Goal: Information Seeking & Learning: Learn about a topic

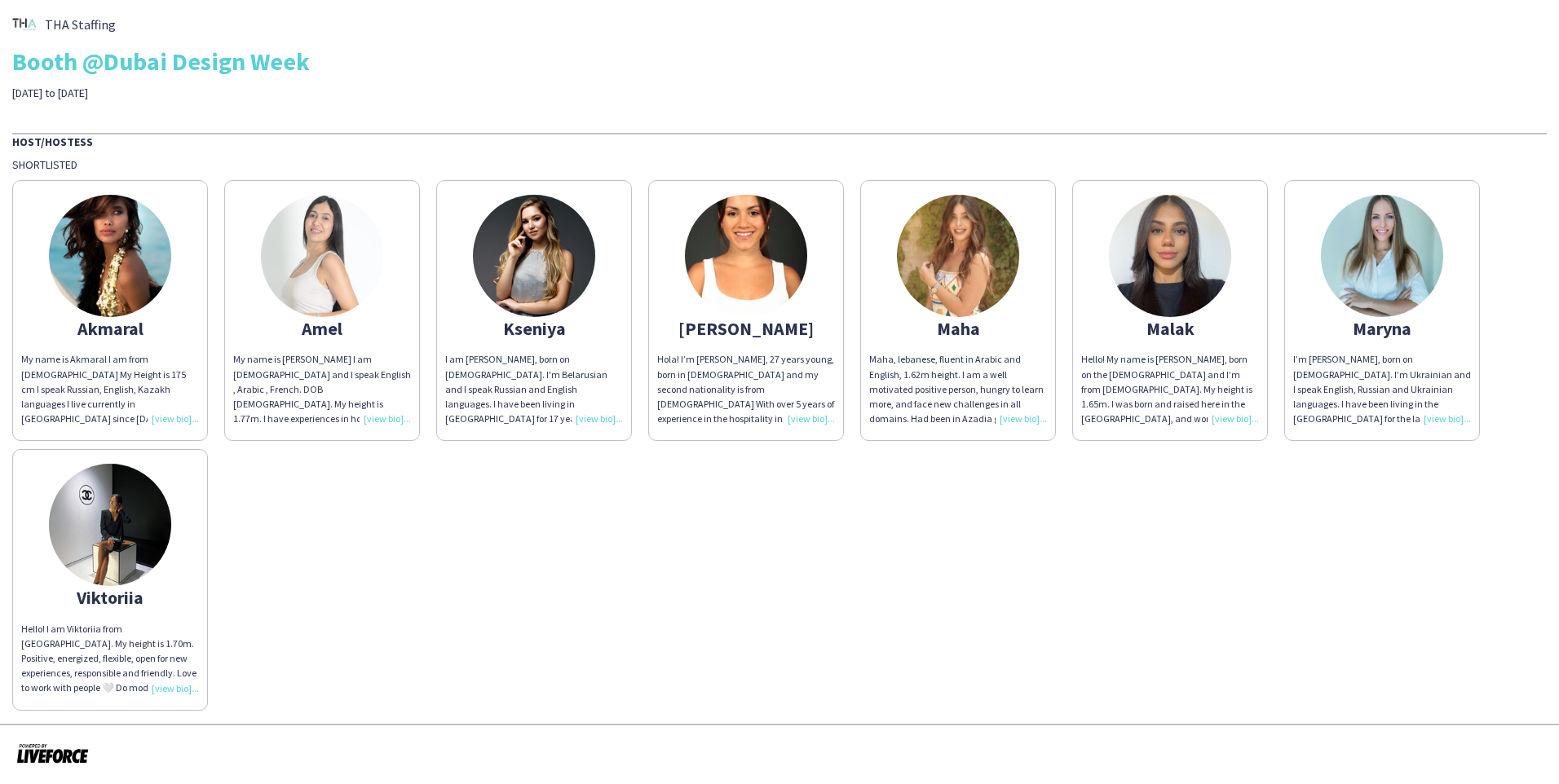
click at [171, 416] on div "My name is Akmaral I am from [DEMOGRAPHIC_DATA] My Height is 175 cm I speak Rus…" at bounding box center [110, 389] width 177 height 74
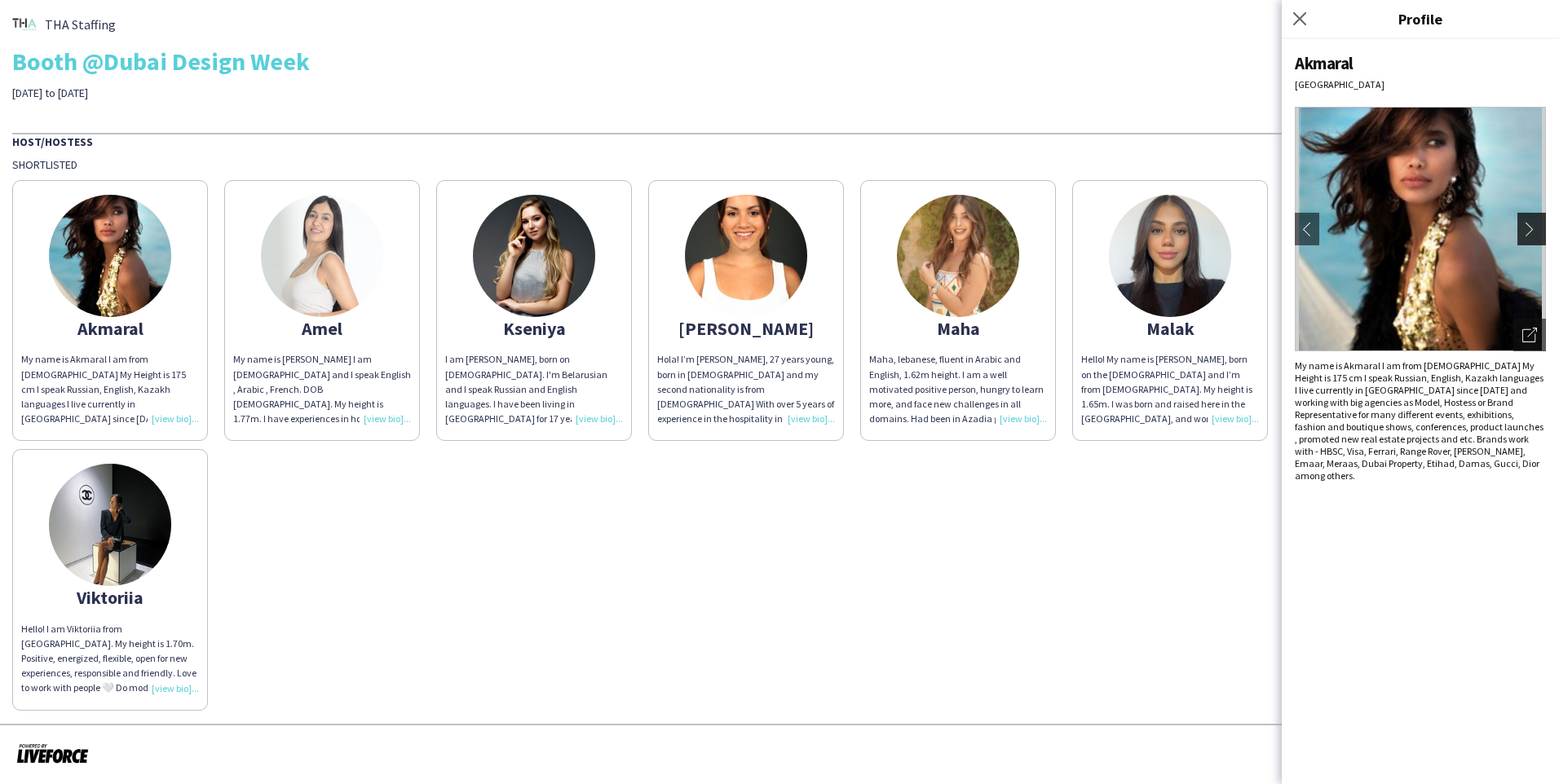
click at [818, 226] on app-icon "chevron-right" at bounding box center [1534, 229] width 23 height 15
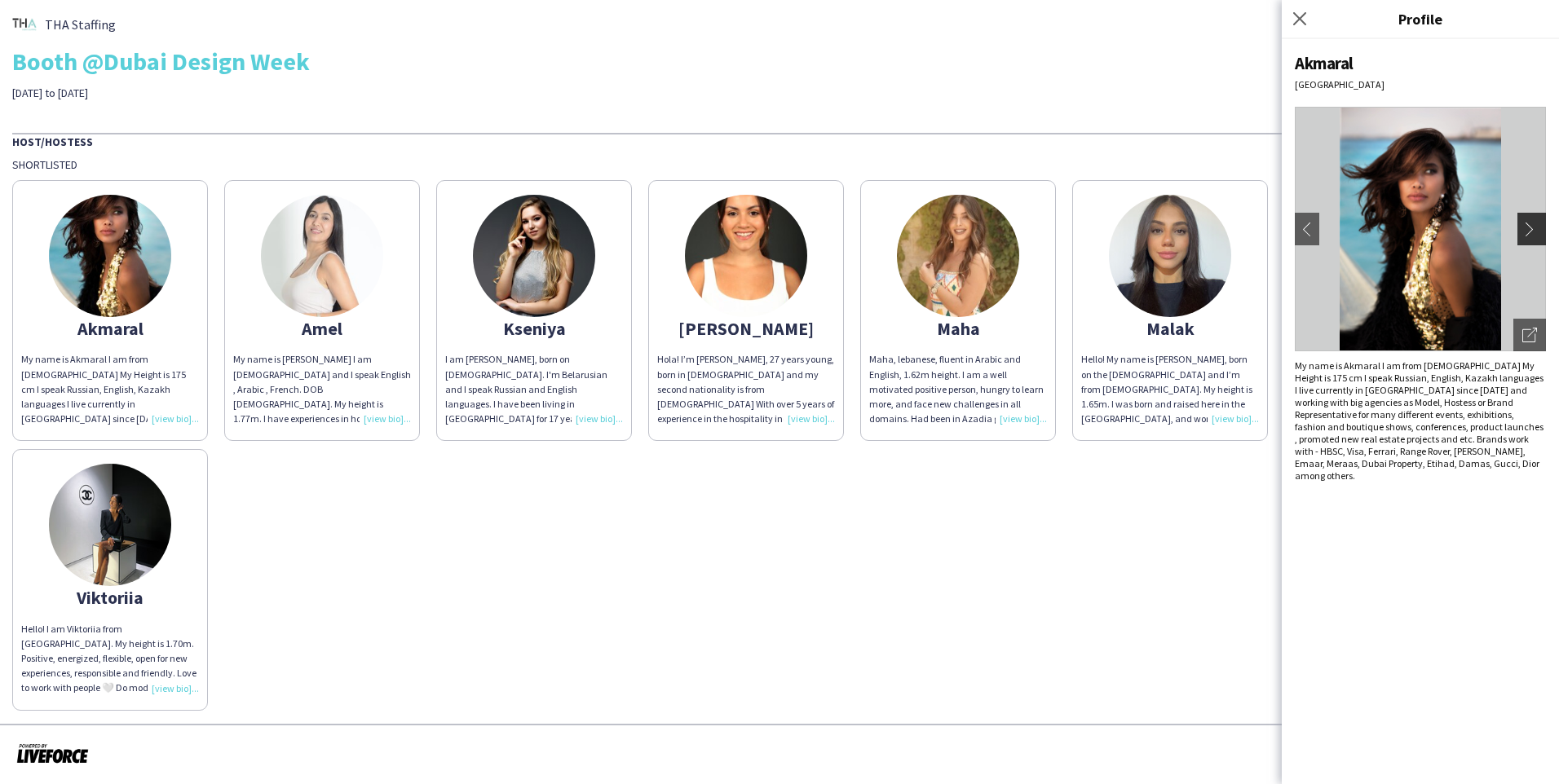
click at [818, 228] on app-icon "chevron-right" at bounding box center [1534, 229] width 23 height 15
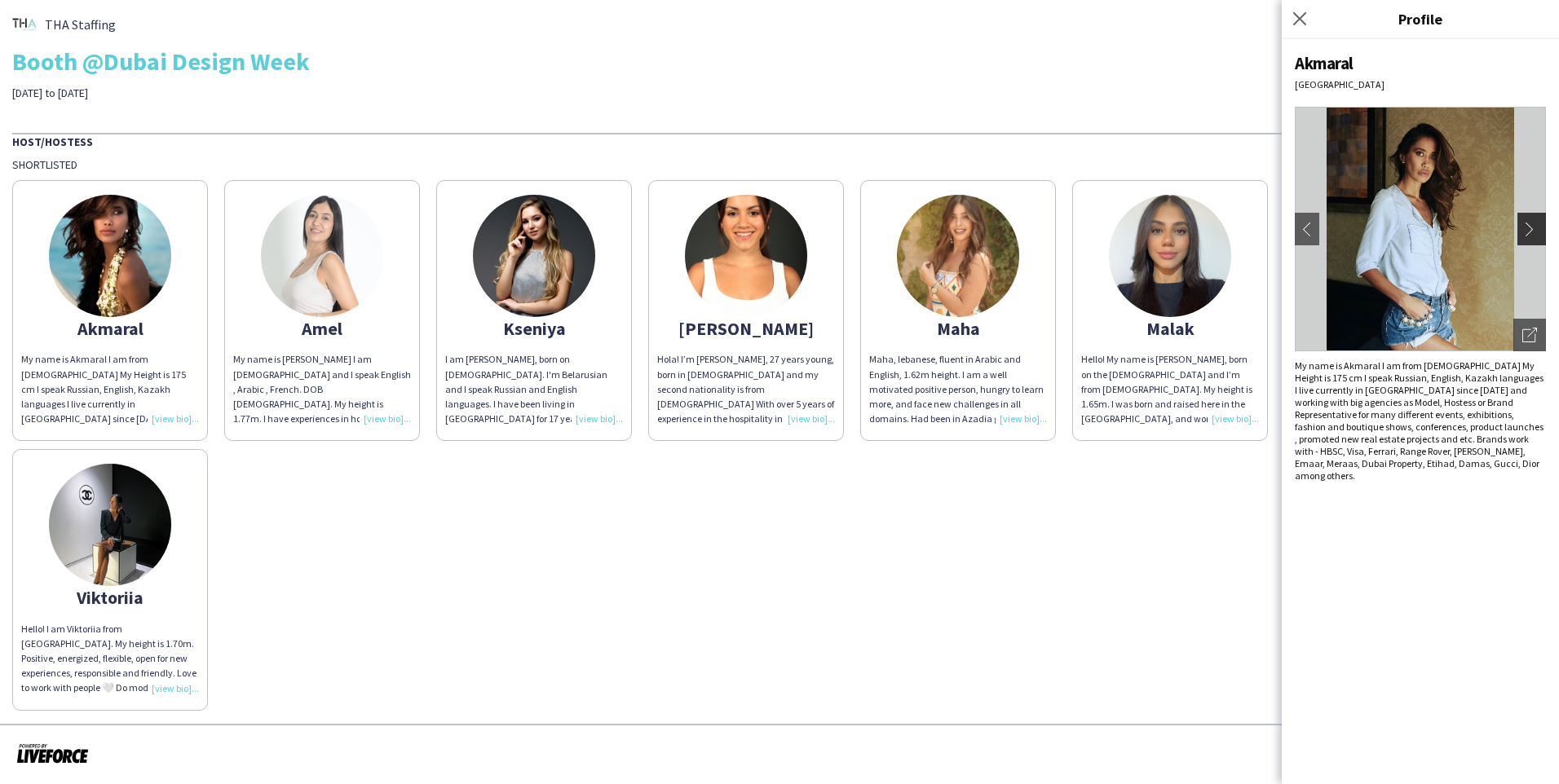
click at [818, 228] on app-icon "chevron-right" at bounding box center [1534, 229] width 23 height 15
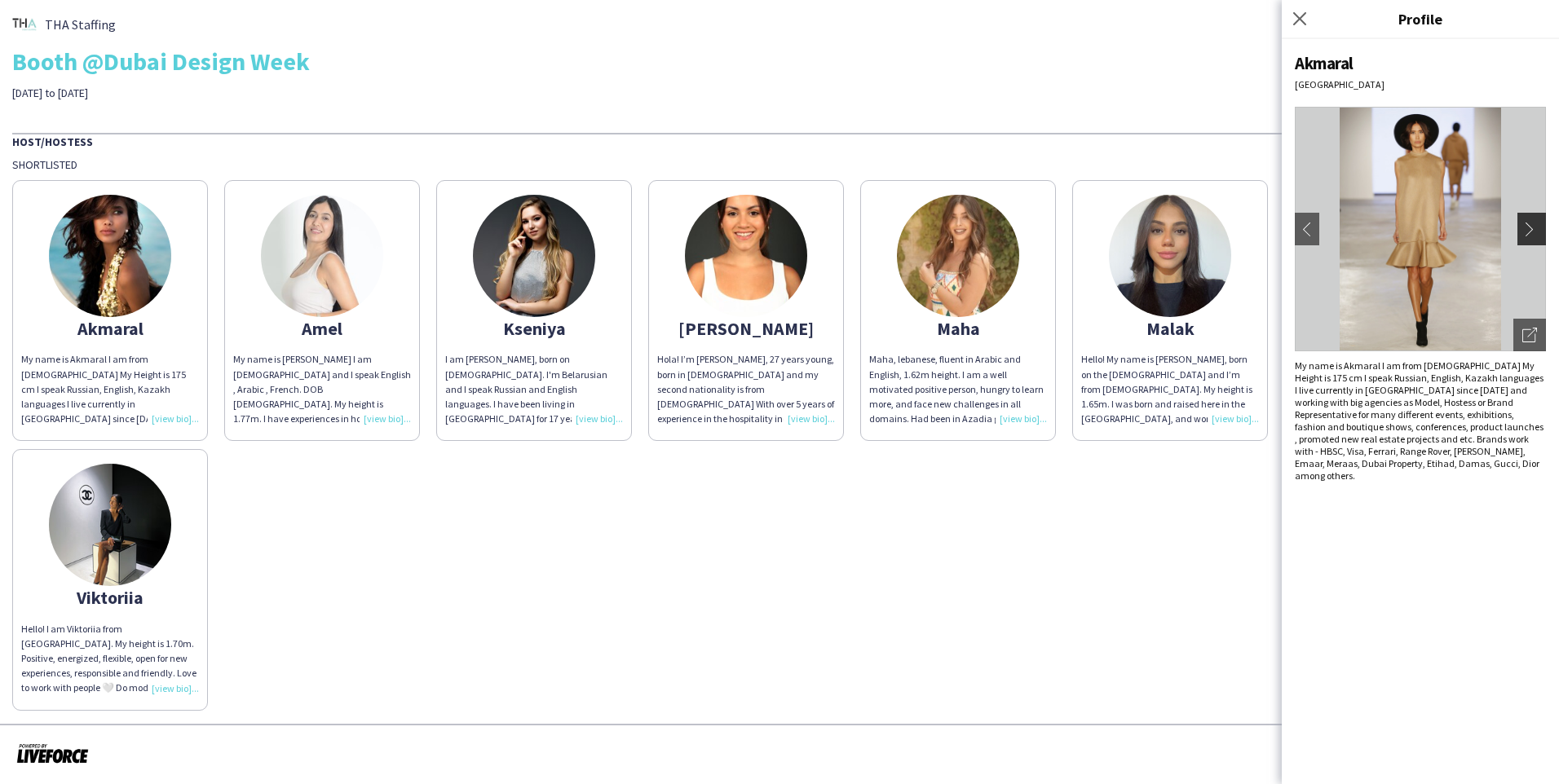
click at [818, 228] on app-icon "chevron-right" at bounding box center [1534, 229] width 23 height 15
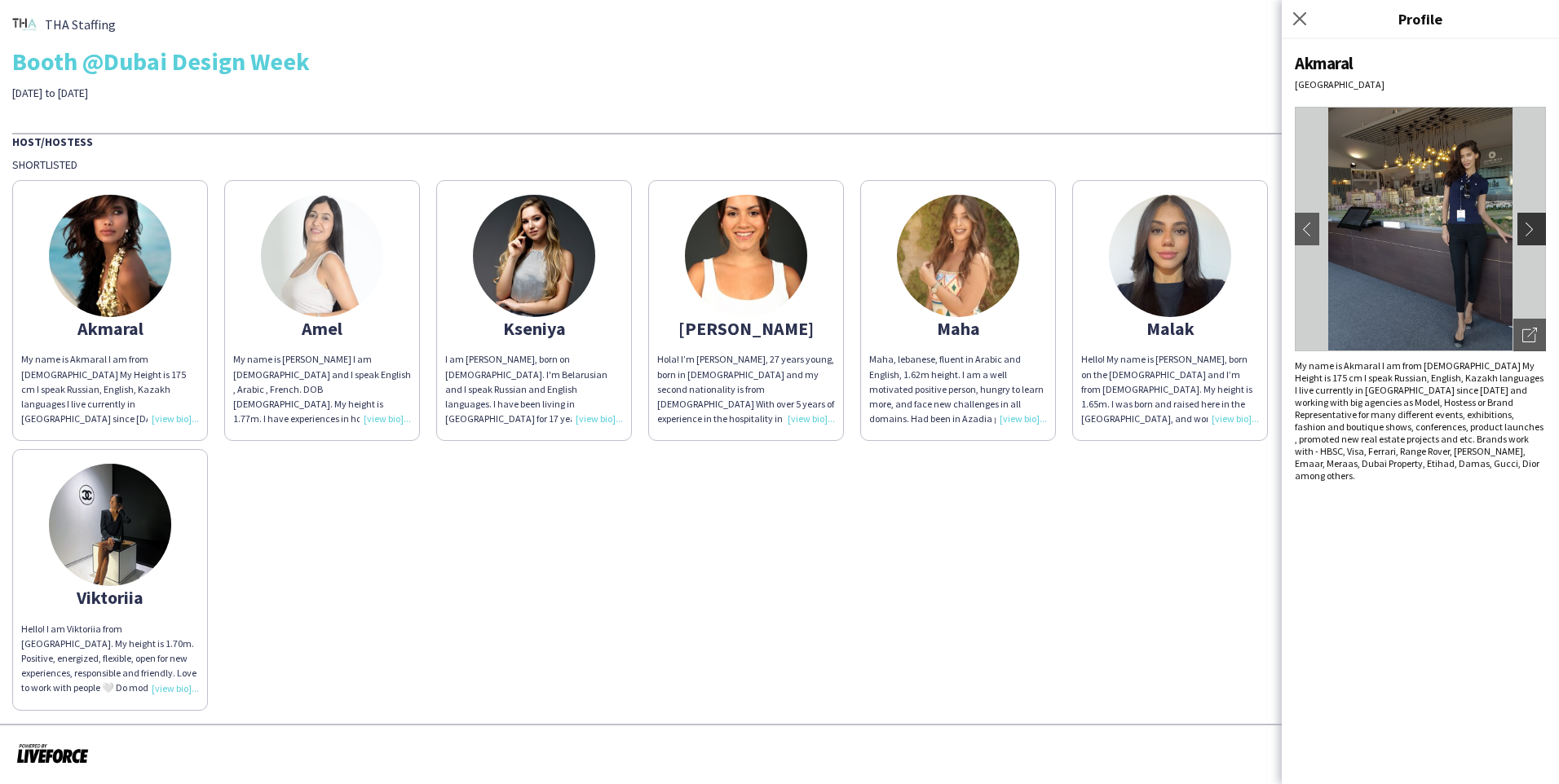
click at [818, 228] on app-icon "chevron-right" at bounding box center [1534, 229] width 23 height 15
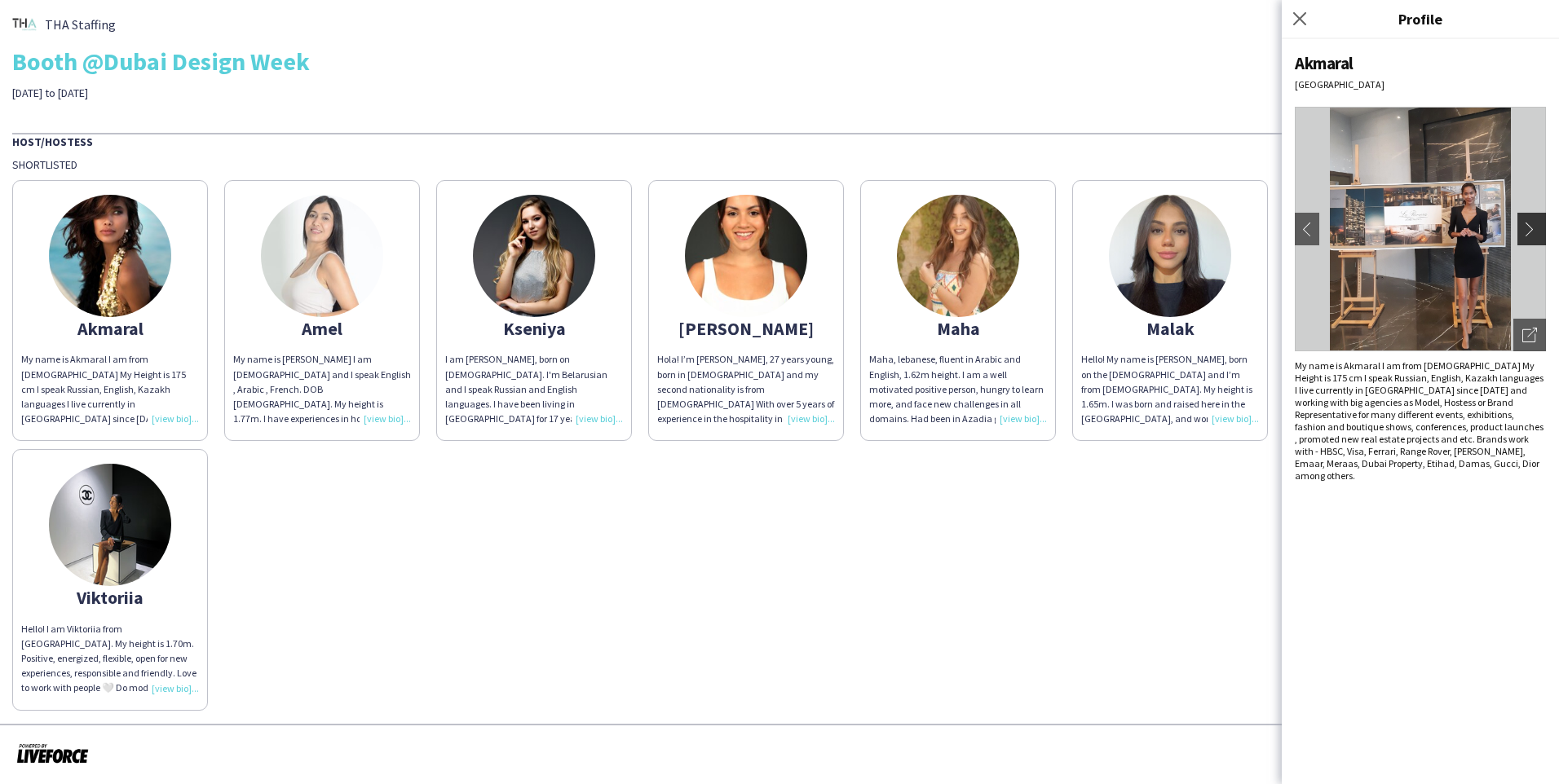
click at [818, 228] on app-icon "chevron-right" at bounding box center [1534, 229] width 23 height 15
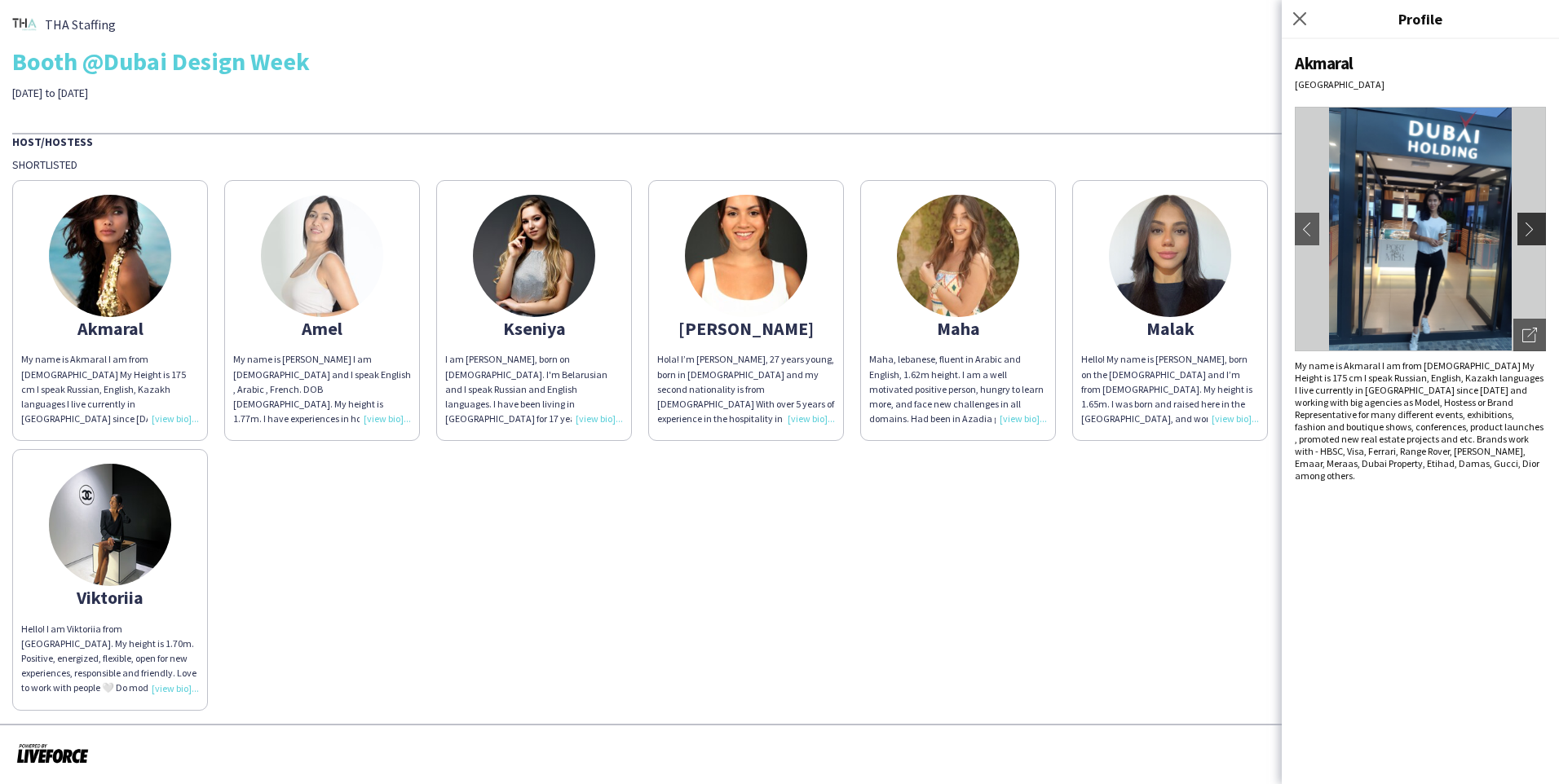
click at [818, 228] on app-icon "chevron-right" at bounding box center [1534, 229] width 23 height 15
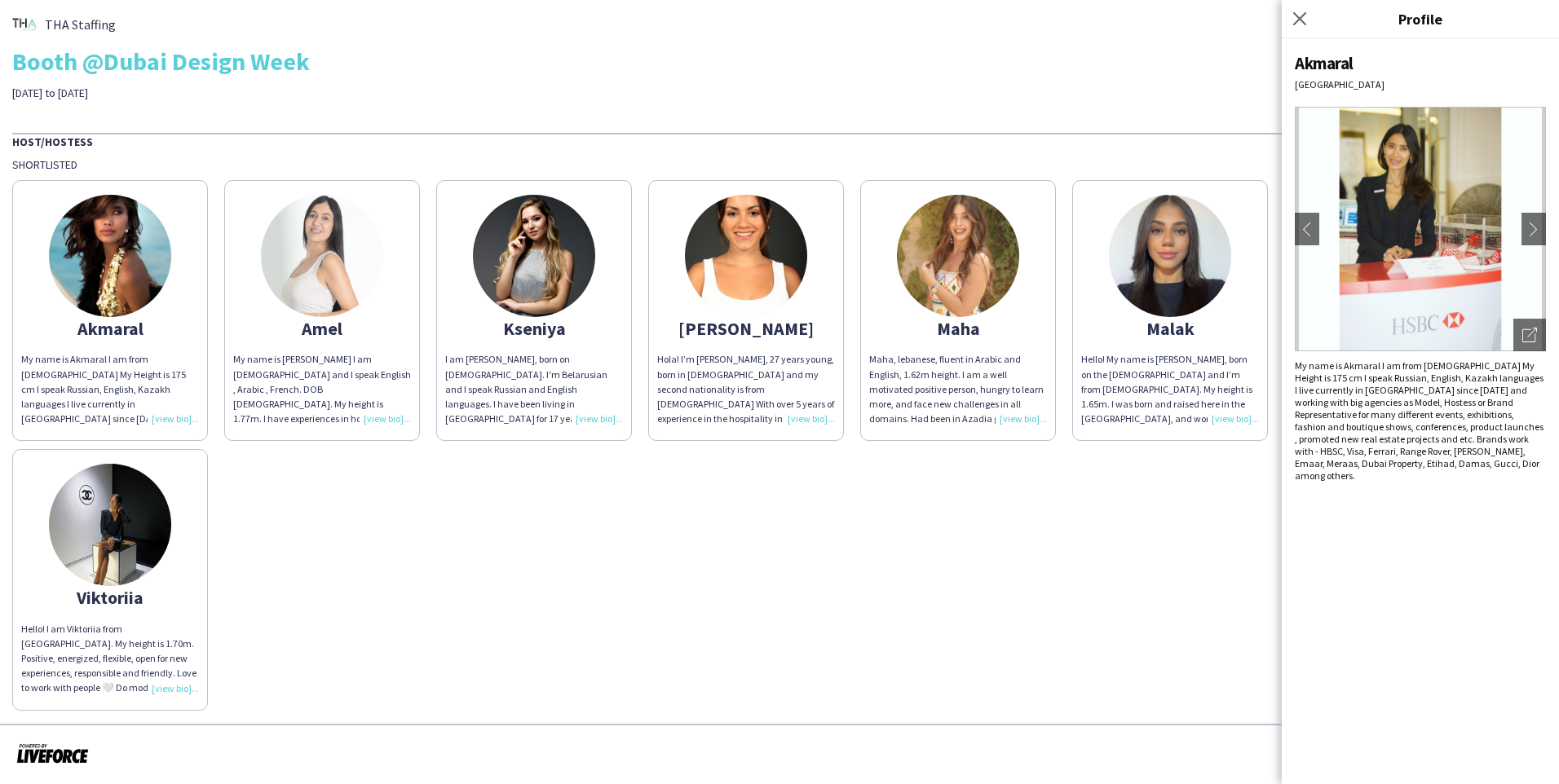
click at [317, 261] on img at bounding box center [322, 256] width 123 height 123
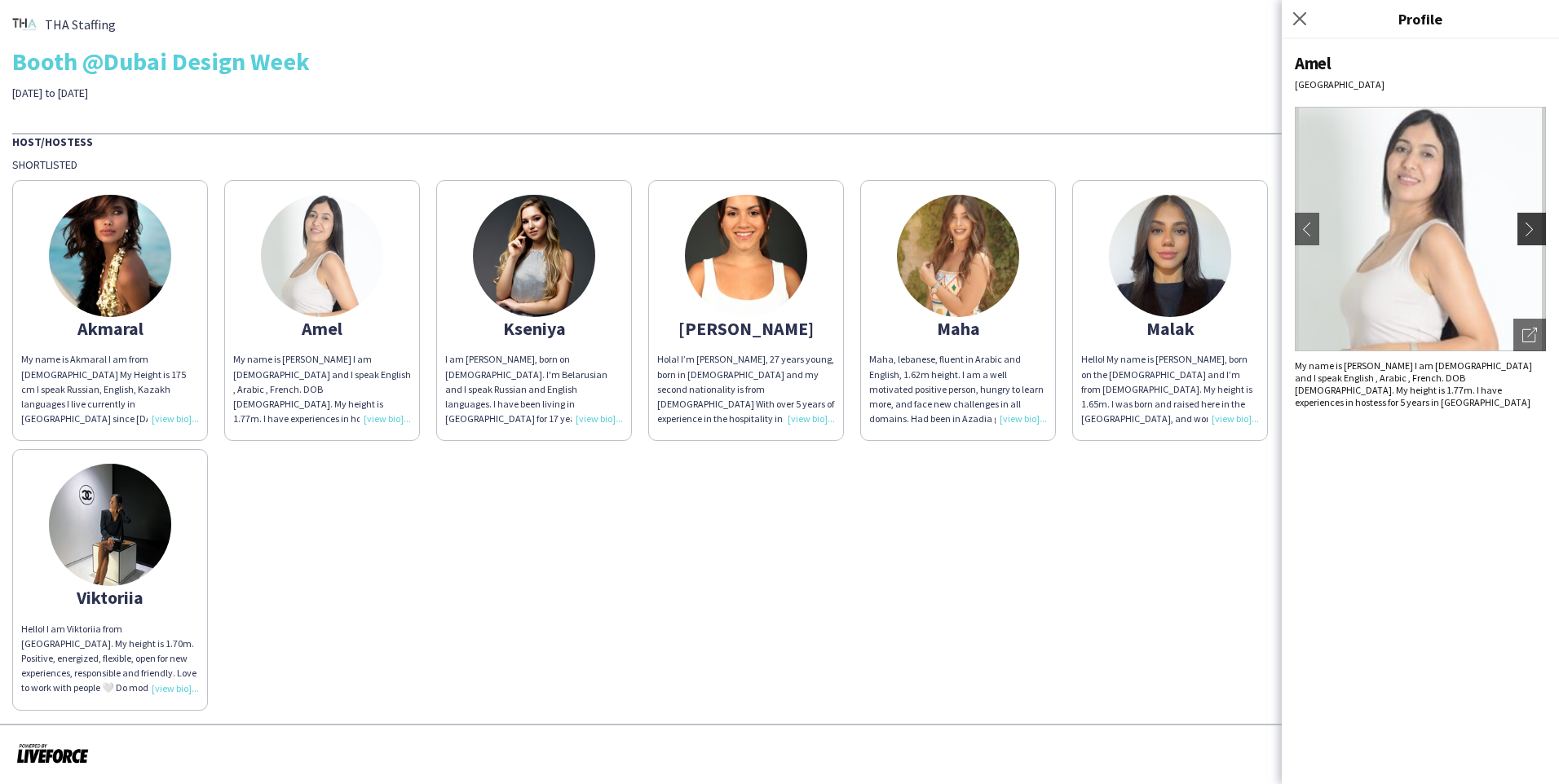
click at [818, 236] on button "chevron-right" at bounding box center [1534, 229] width 33 height 33
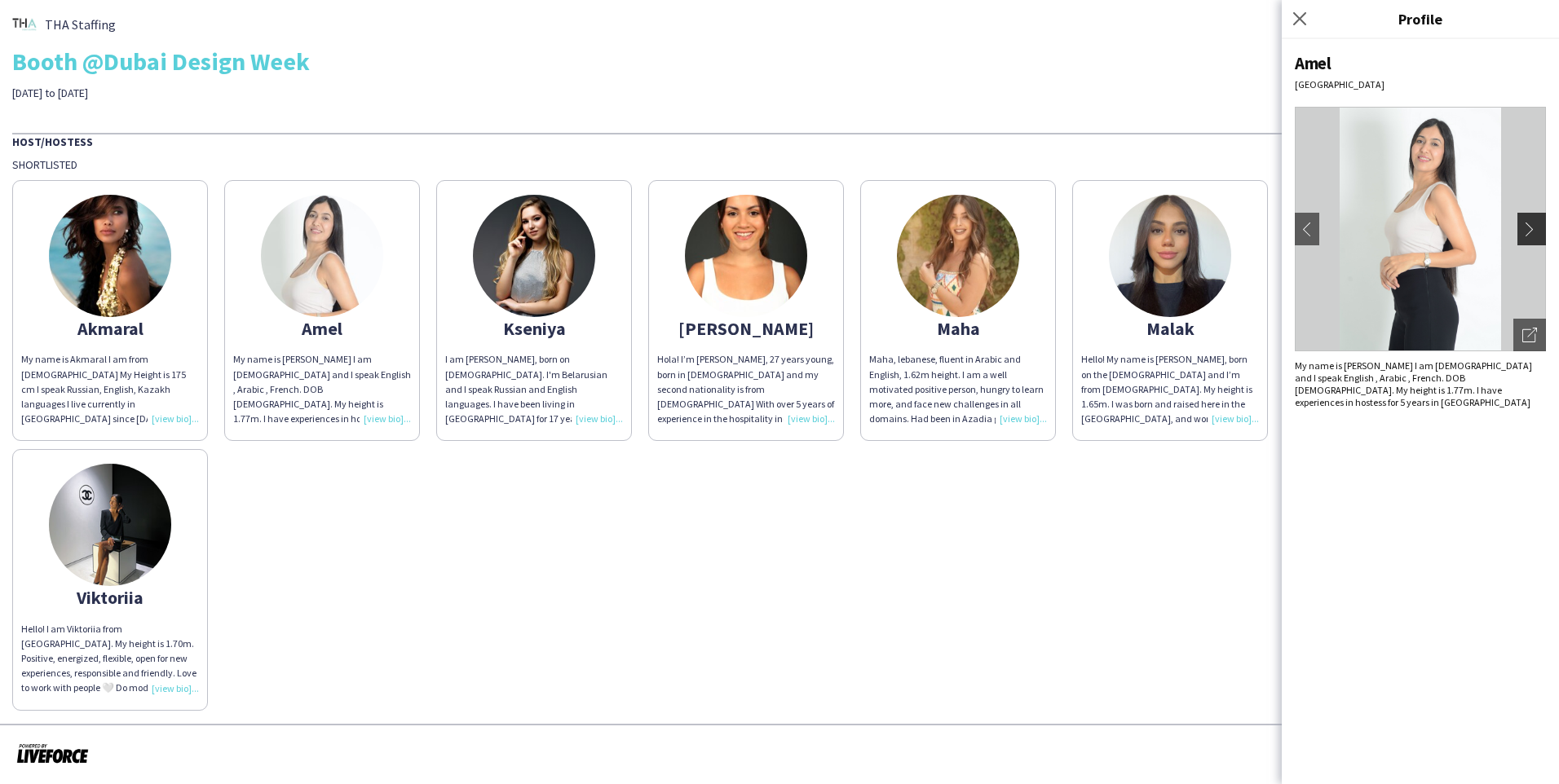
click at [818, 236] on button "chevron-right" at bounding box center [1534, 229] width 33 height 33
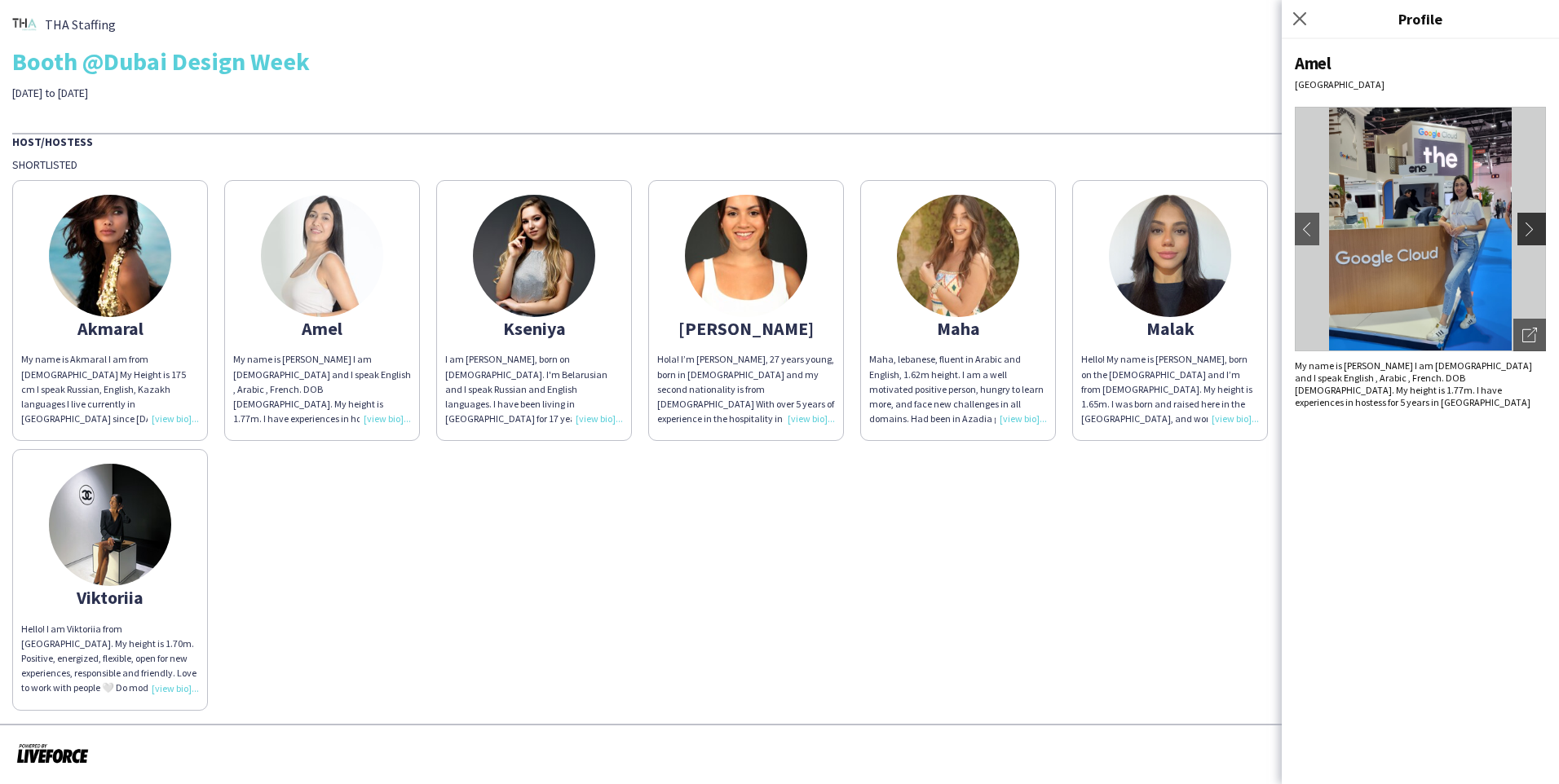
click at [818, 236] on button "chevron-right" at bounding box center [1534, 229] width 33 height 33
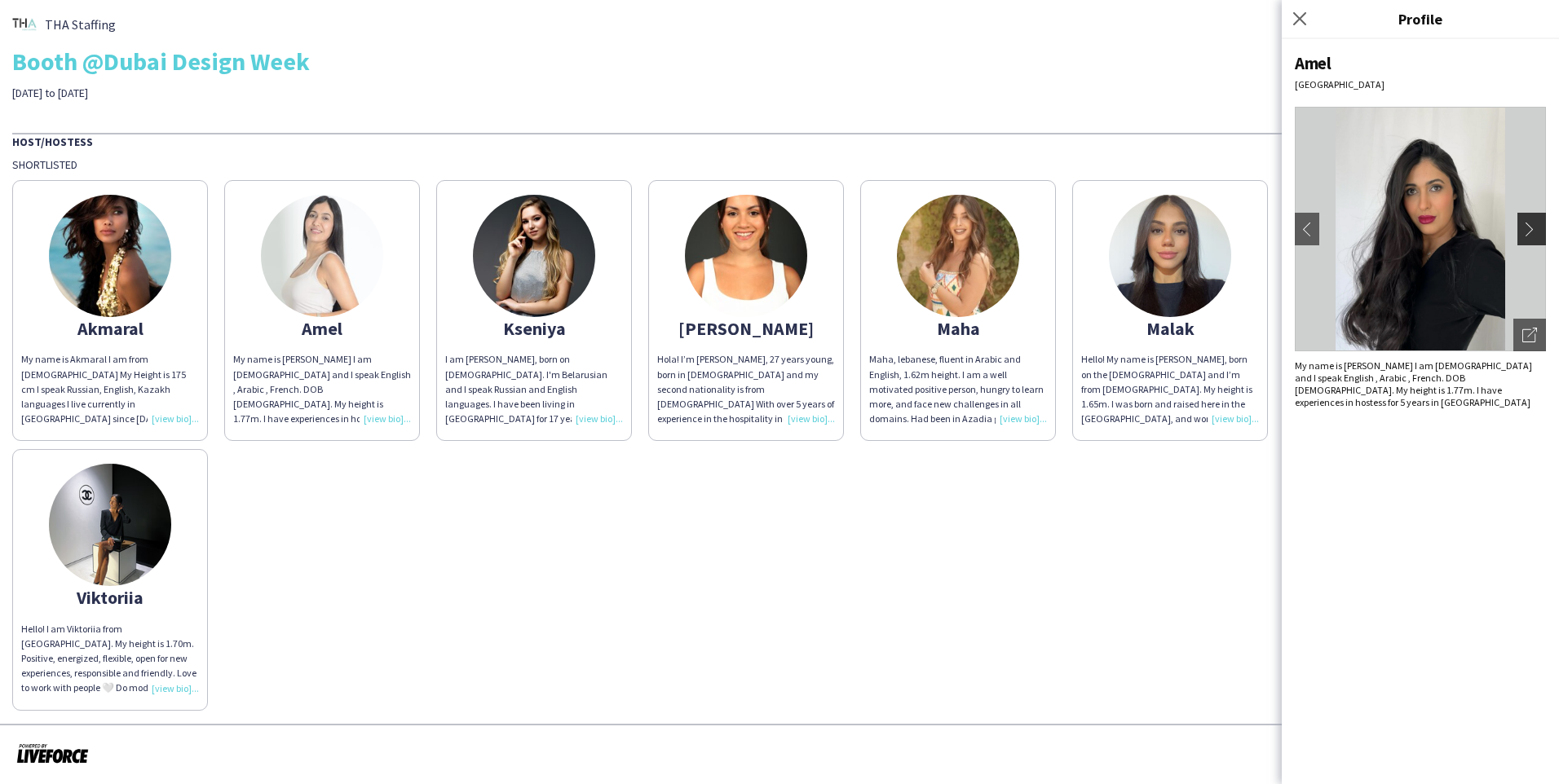
click at [818, 236] on button "chevron-right" at bounding box center [1534, 229] width 33 height 33
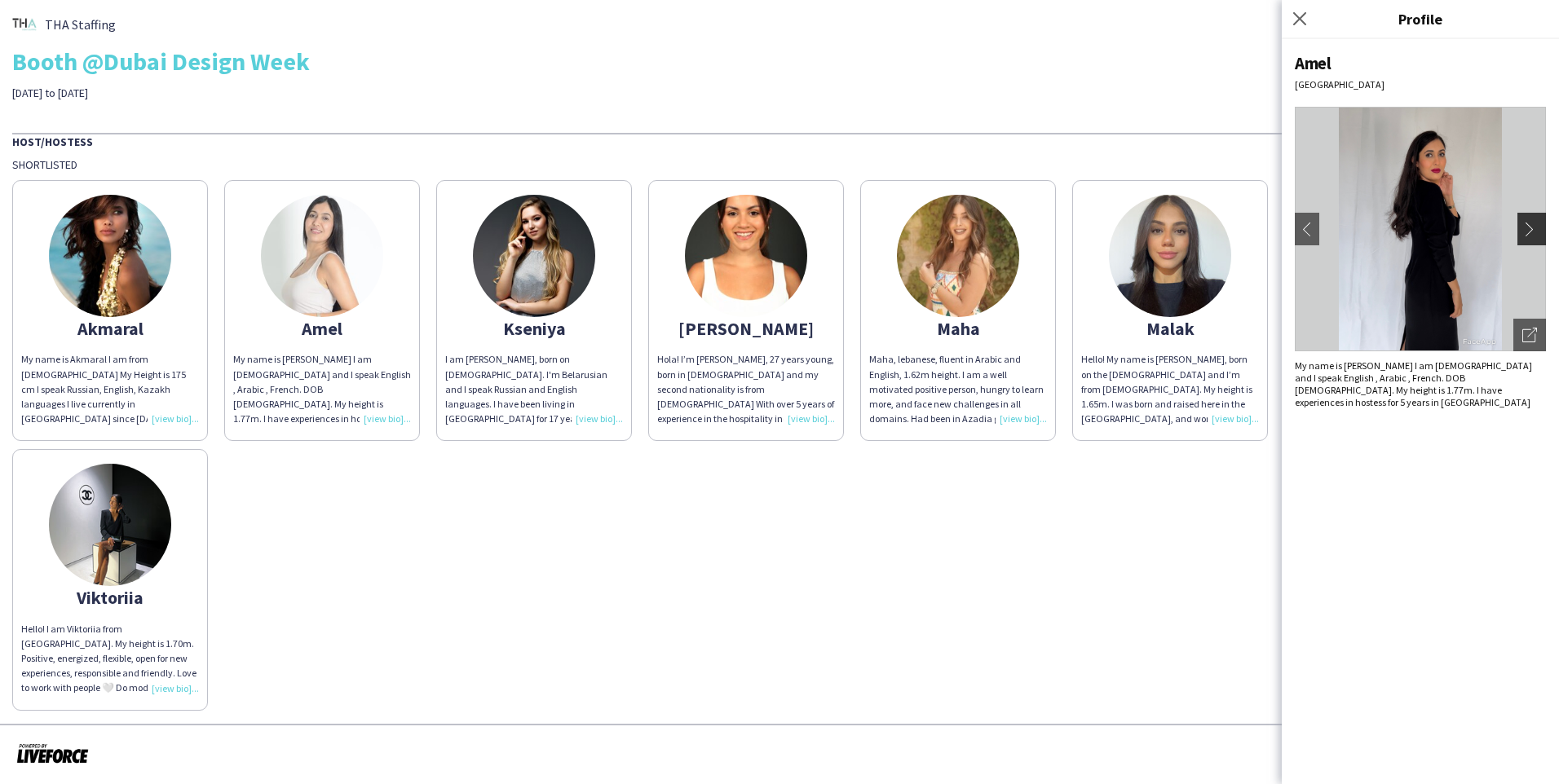
click at [818, 236] on button "chevron-right" at bounding box center [1534, 229] width 33 height 33
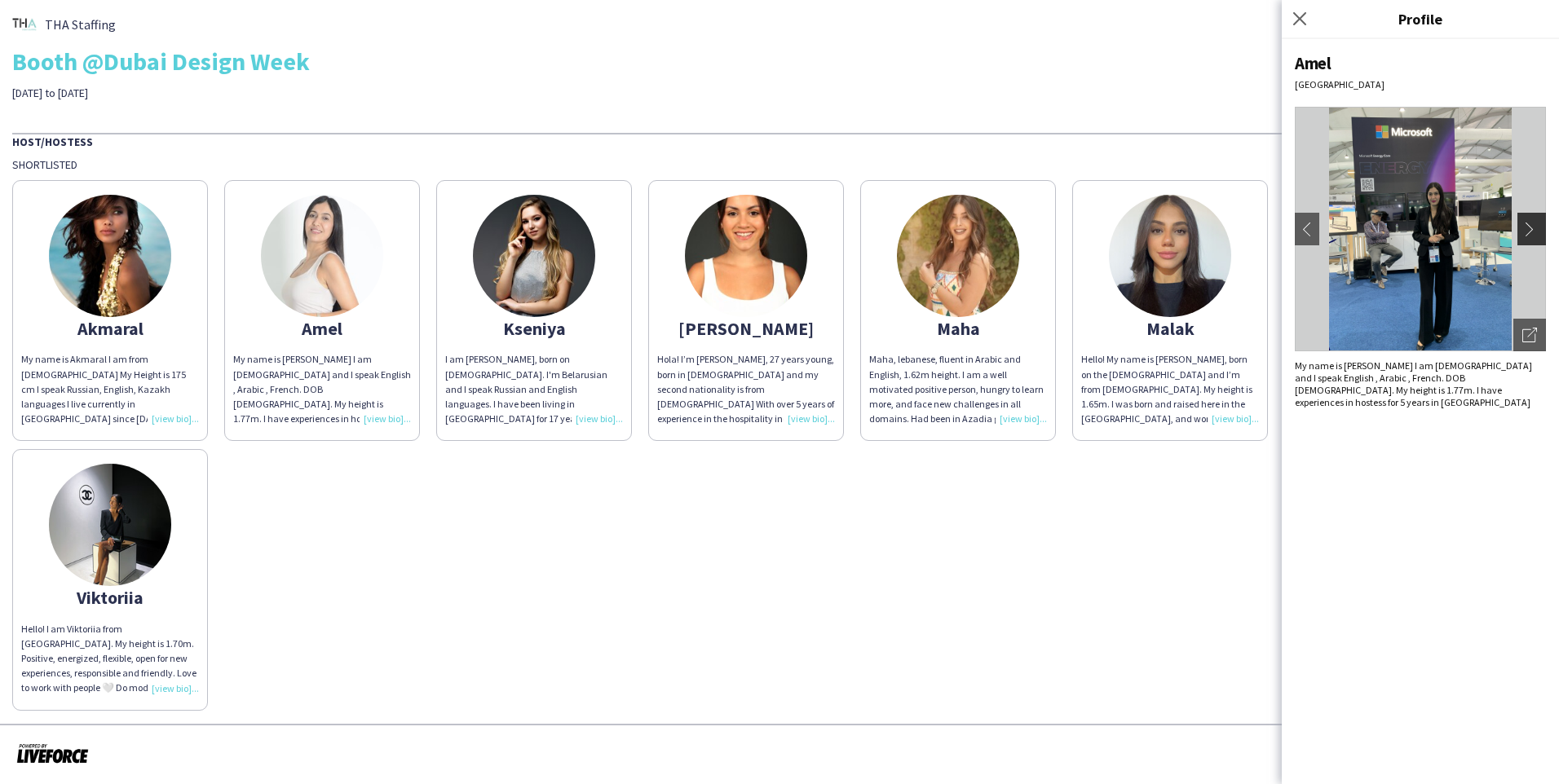
click at [818, 236] on button "chevron-right" at bounding box center [1534, 229] width 33 height 33
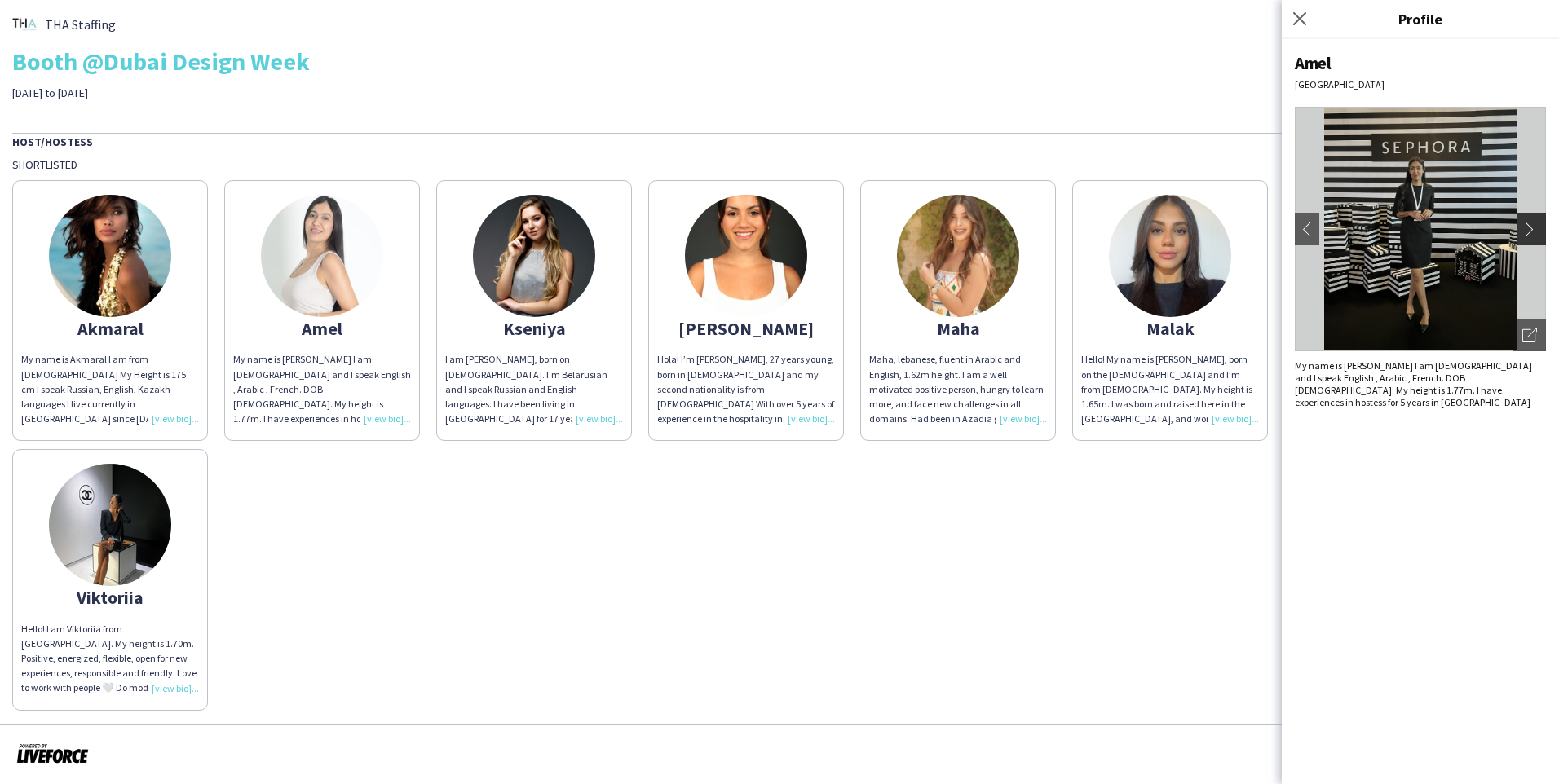
click at [818, 236] on button "chevron-right" at bounding box center [1534, 229] width 33 height 33
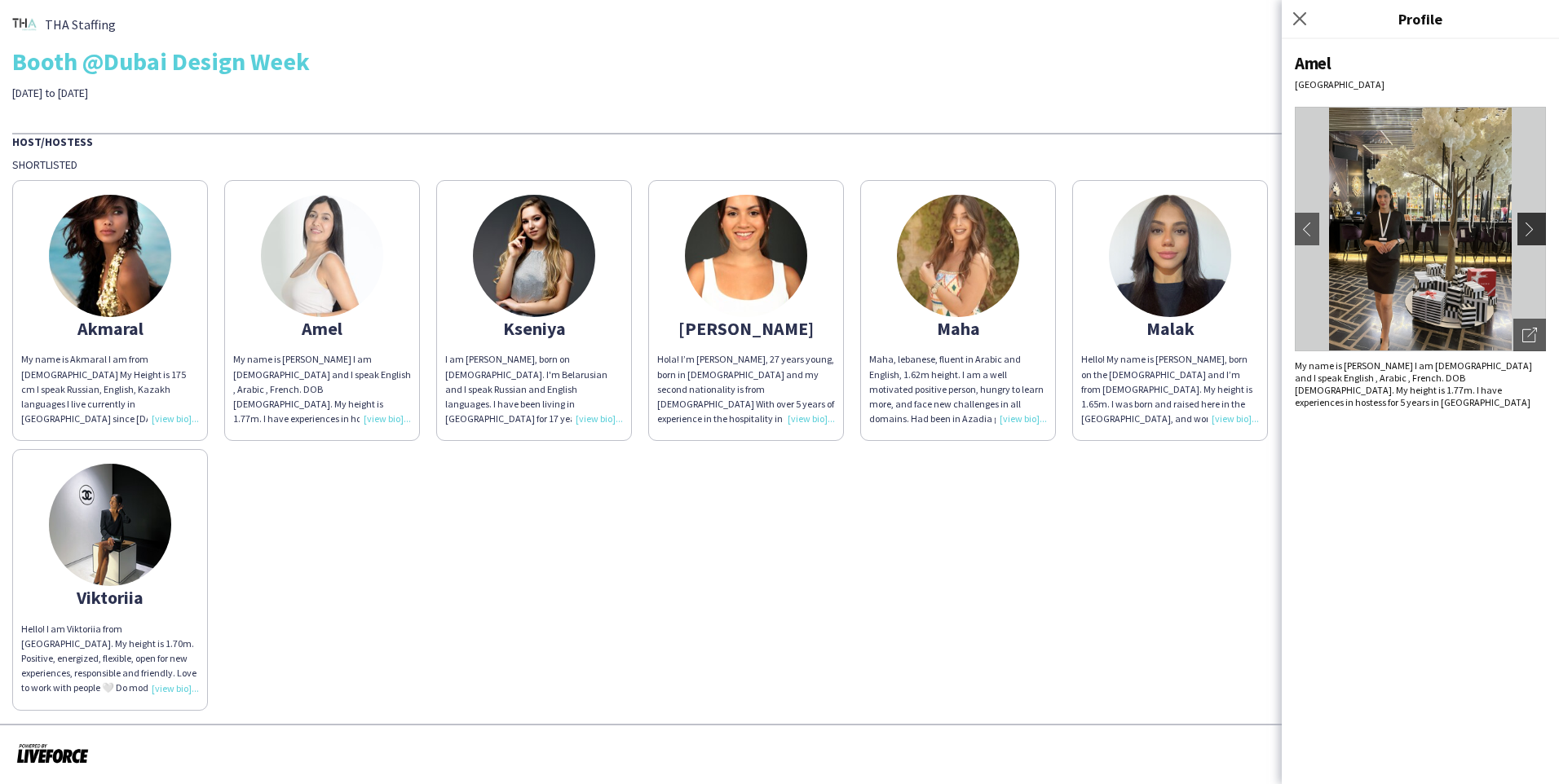
click at [818, 236] on button "chevron-right" at bounding box center [1534, 229] width 33 height 33
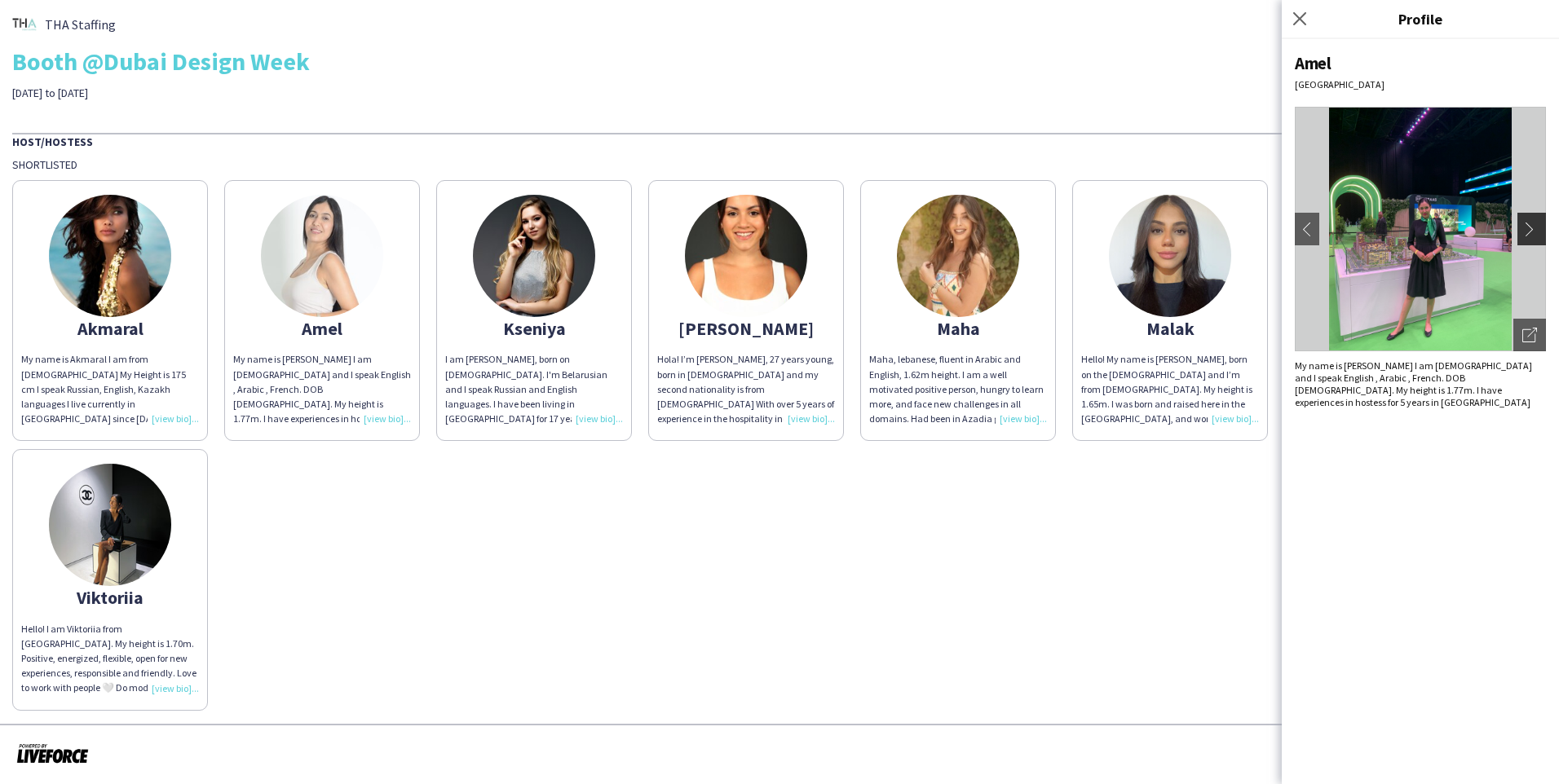
click at [818, 236] on button "chevron-right" at bounding box center [1534, 229] width 33 height 33
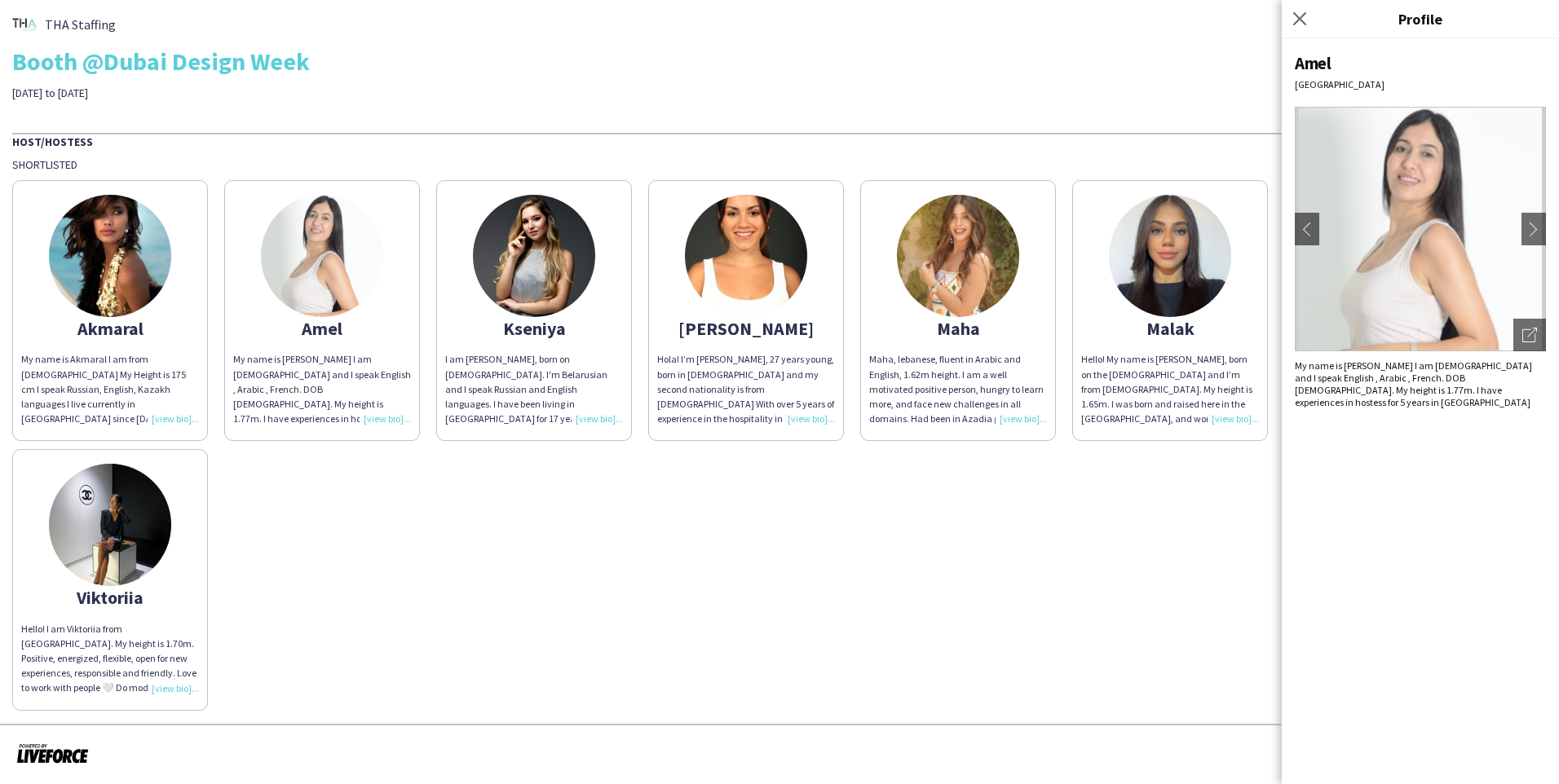
click at [521, 279] on img at bounding box center [534, 256] width 123 height 123
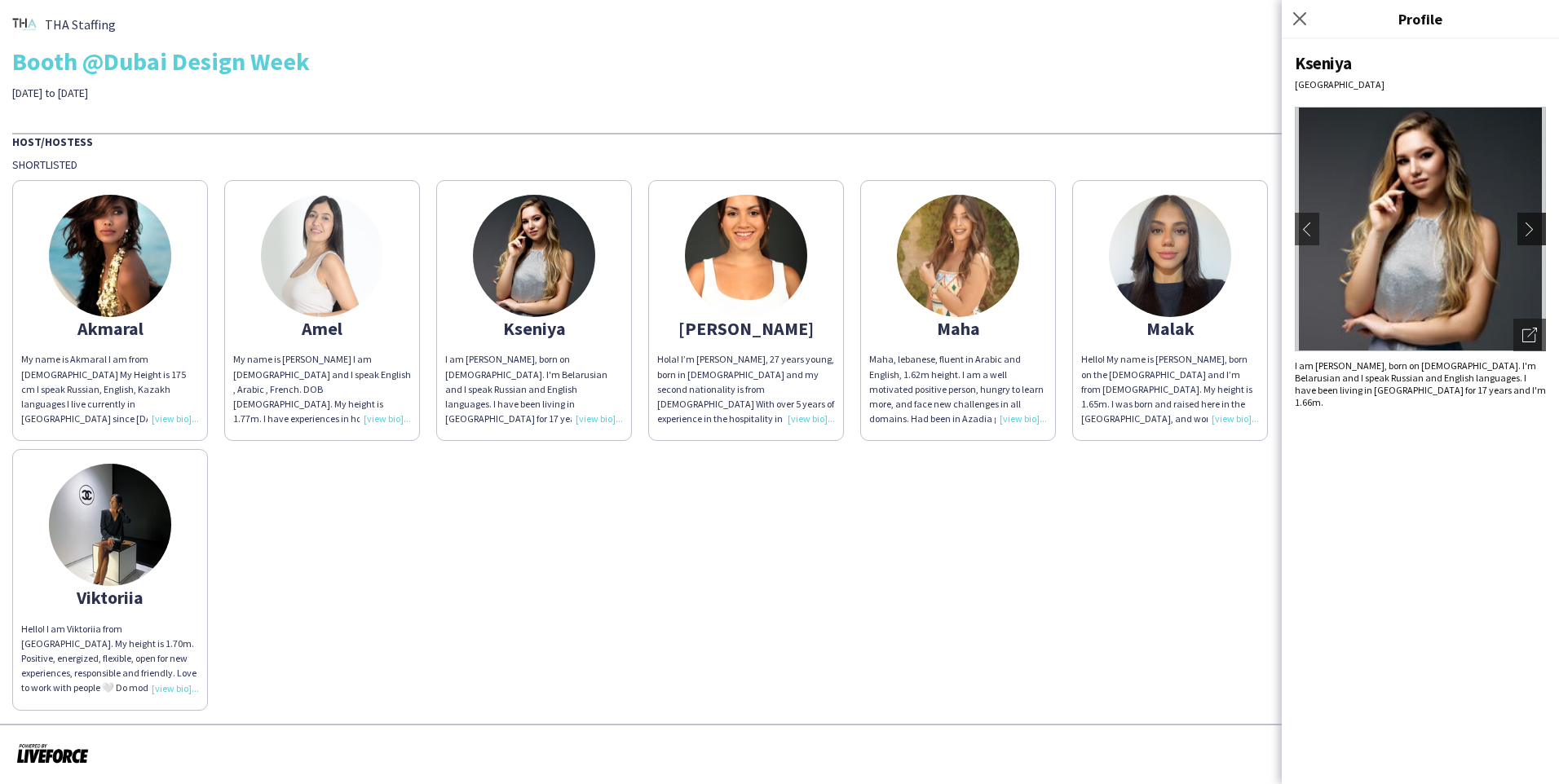
click at [818, 235] on app-icon "chevron-right" at bounding box center [1534, 229] width 23 height 15
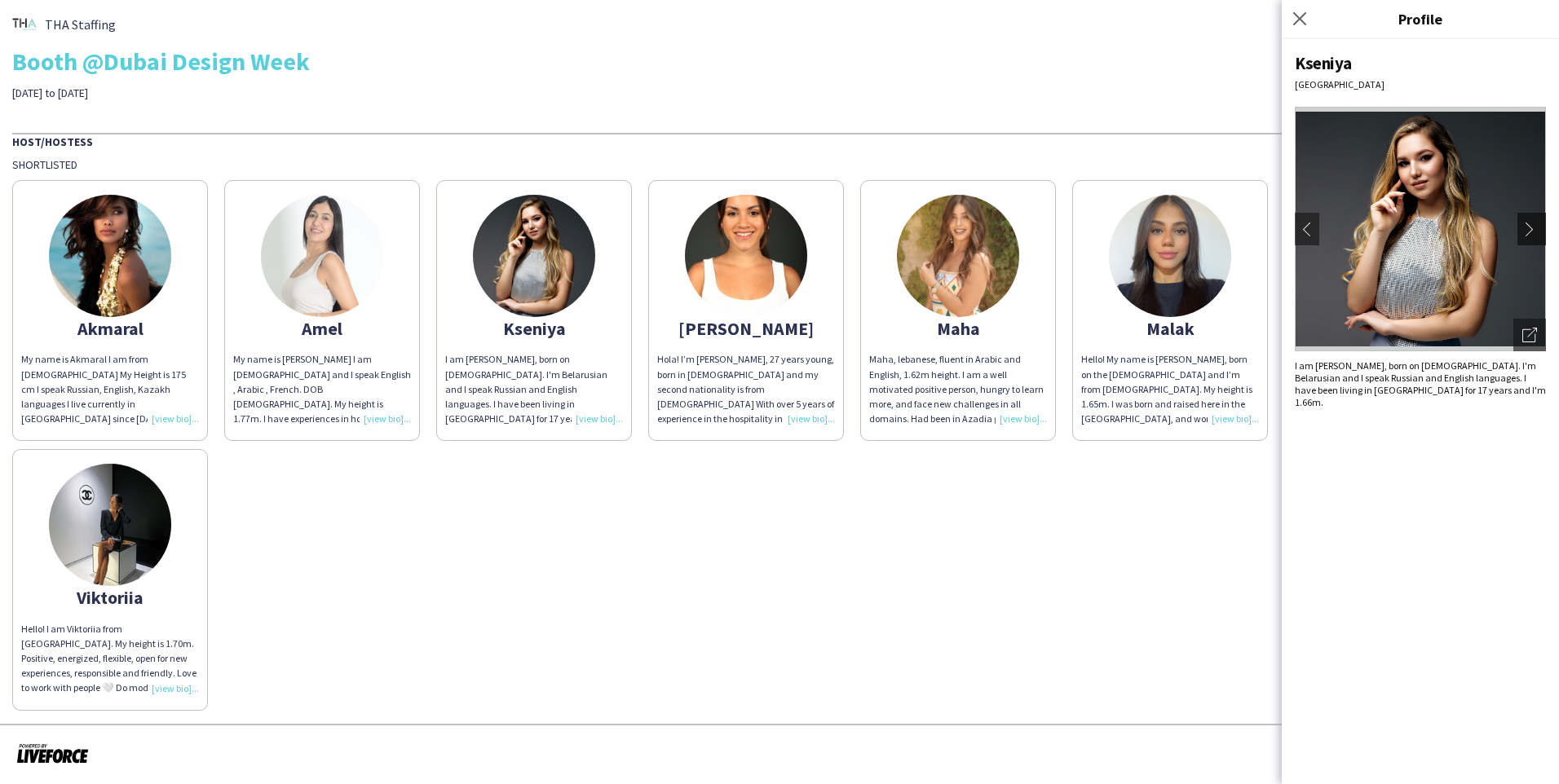
click at [818, 235] on app-icon "chevron-right" at bounding box center [1534, 229] width 23 height 15
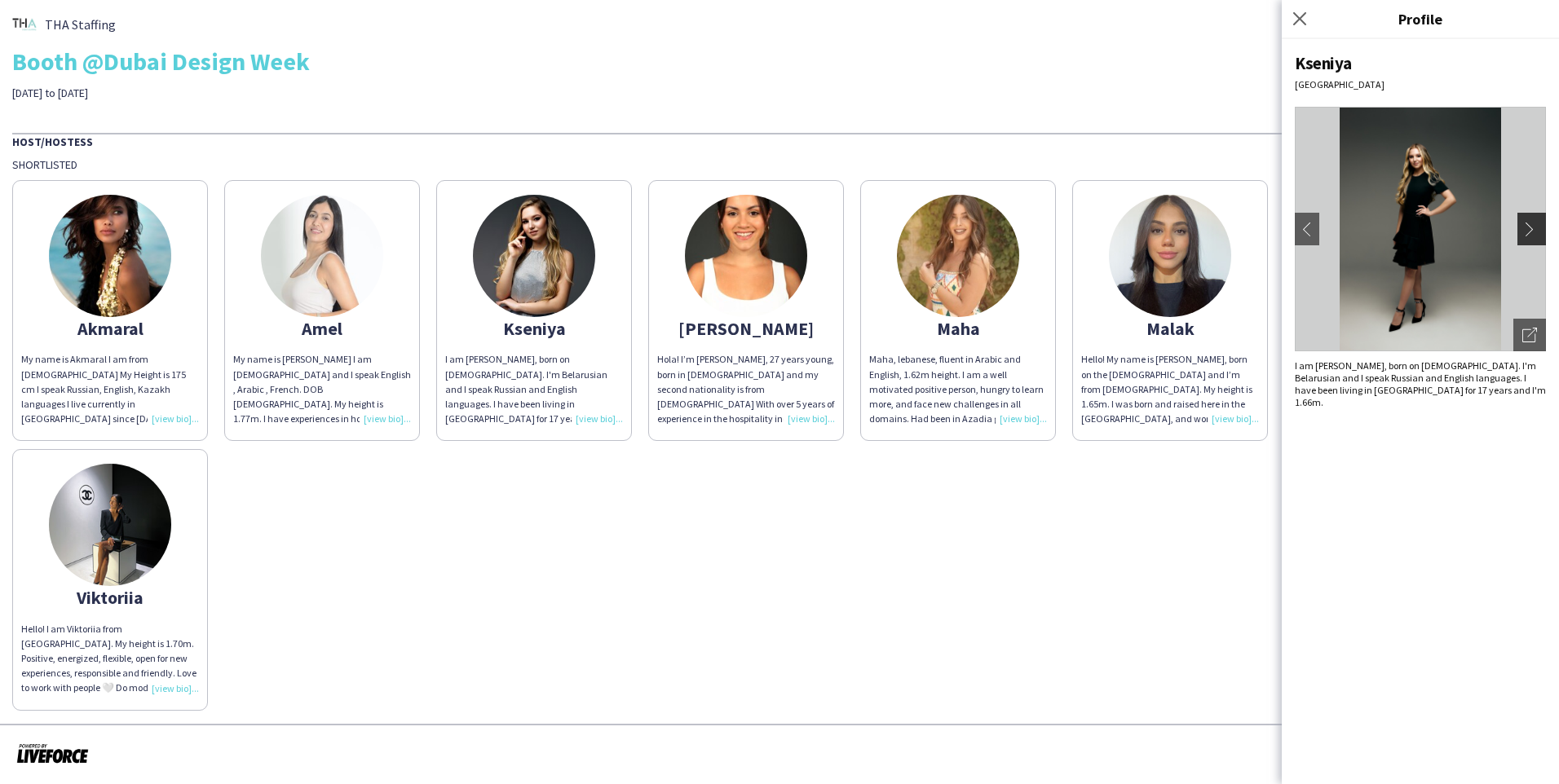
click at [818, 235] on app-icon "chevron-right" at bounding box center [1534, 229] width 23 height 15
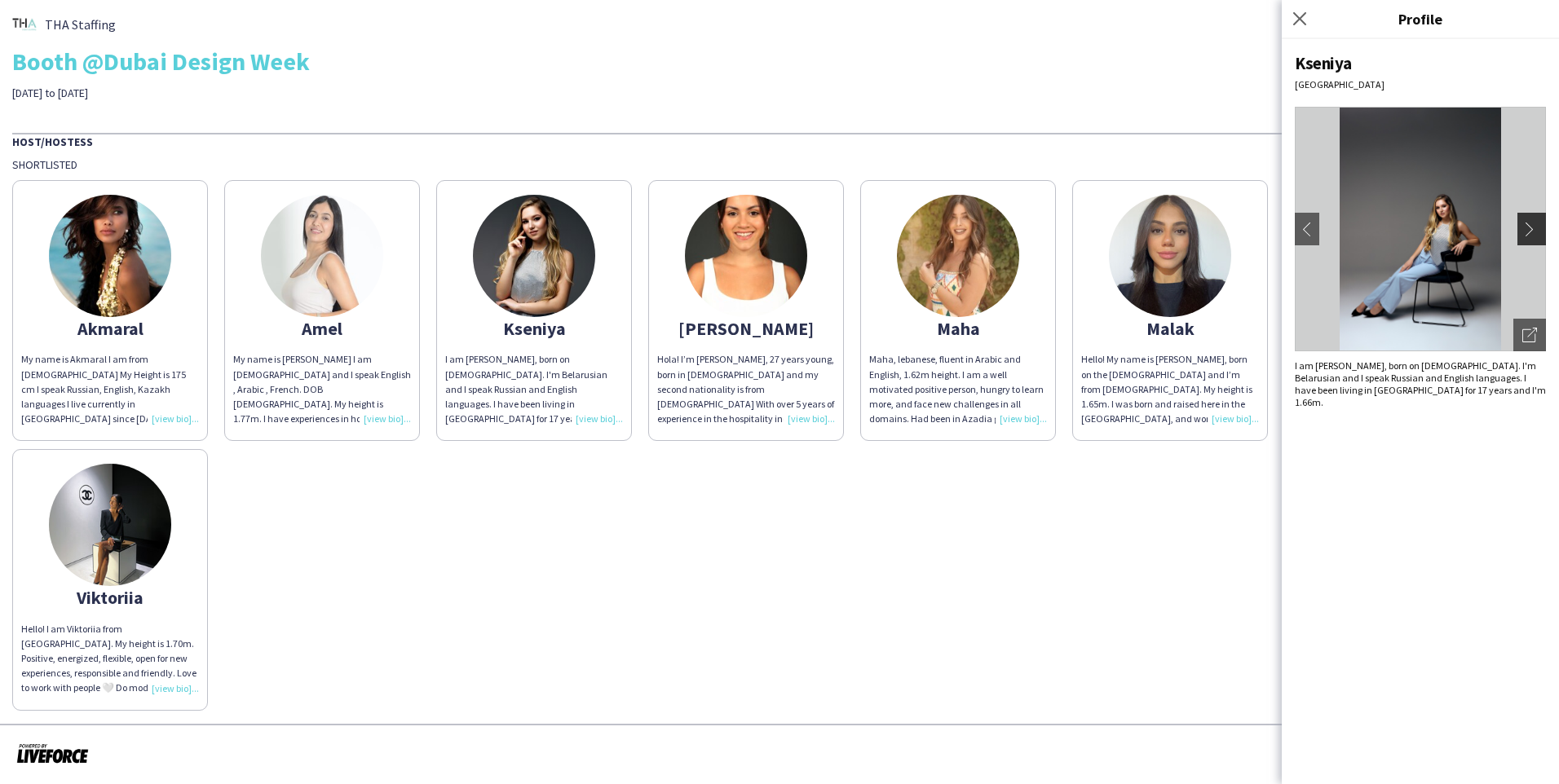
click at [818, 235] on app-icon "chevron-right" at bounding box center [1534, 229] width 23 height 15
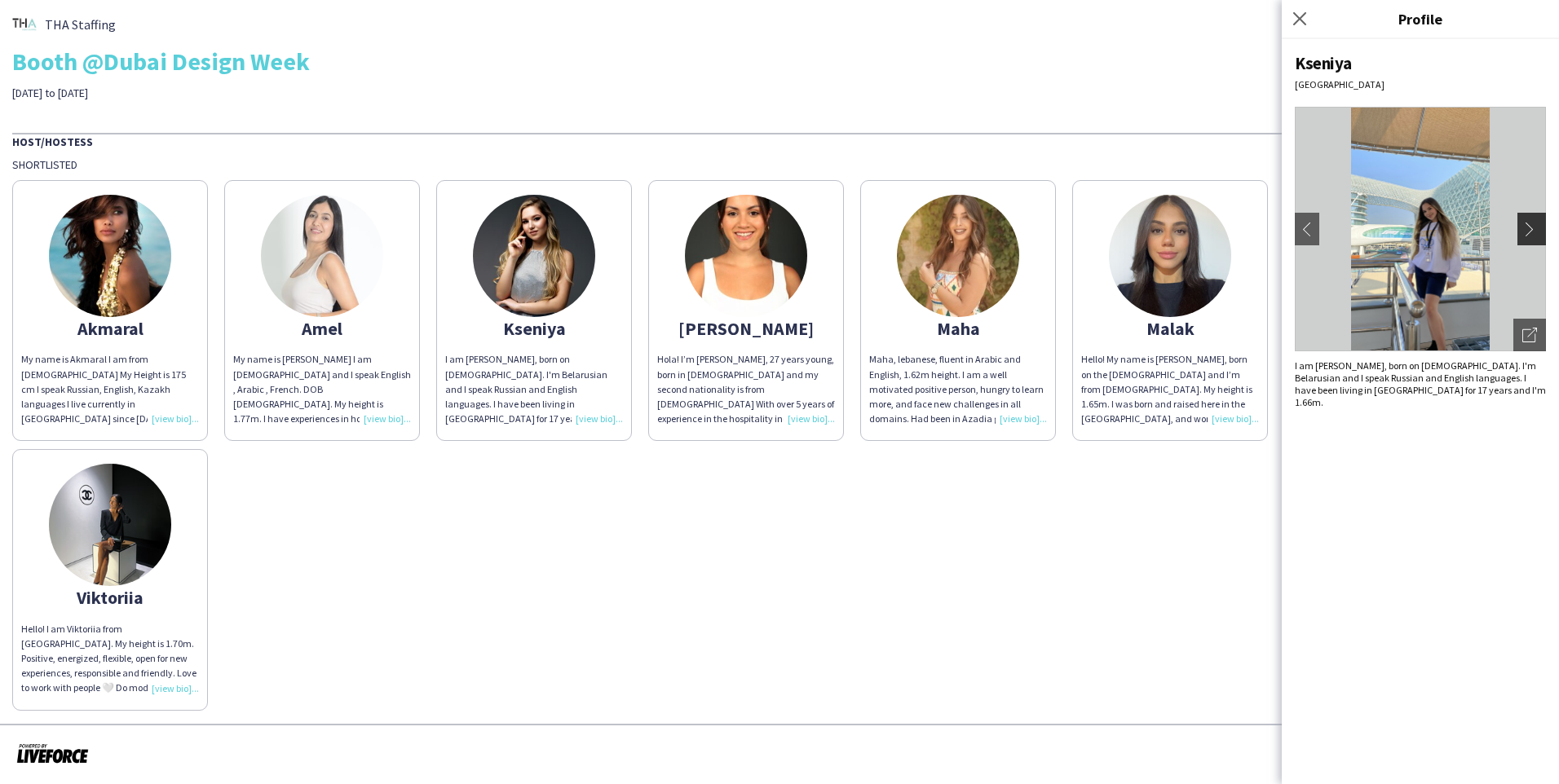
click at [818, 235] on app-icon "chevron-right" at bounding box center [1534, 229] width 23 height 15
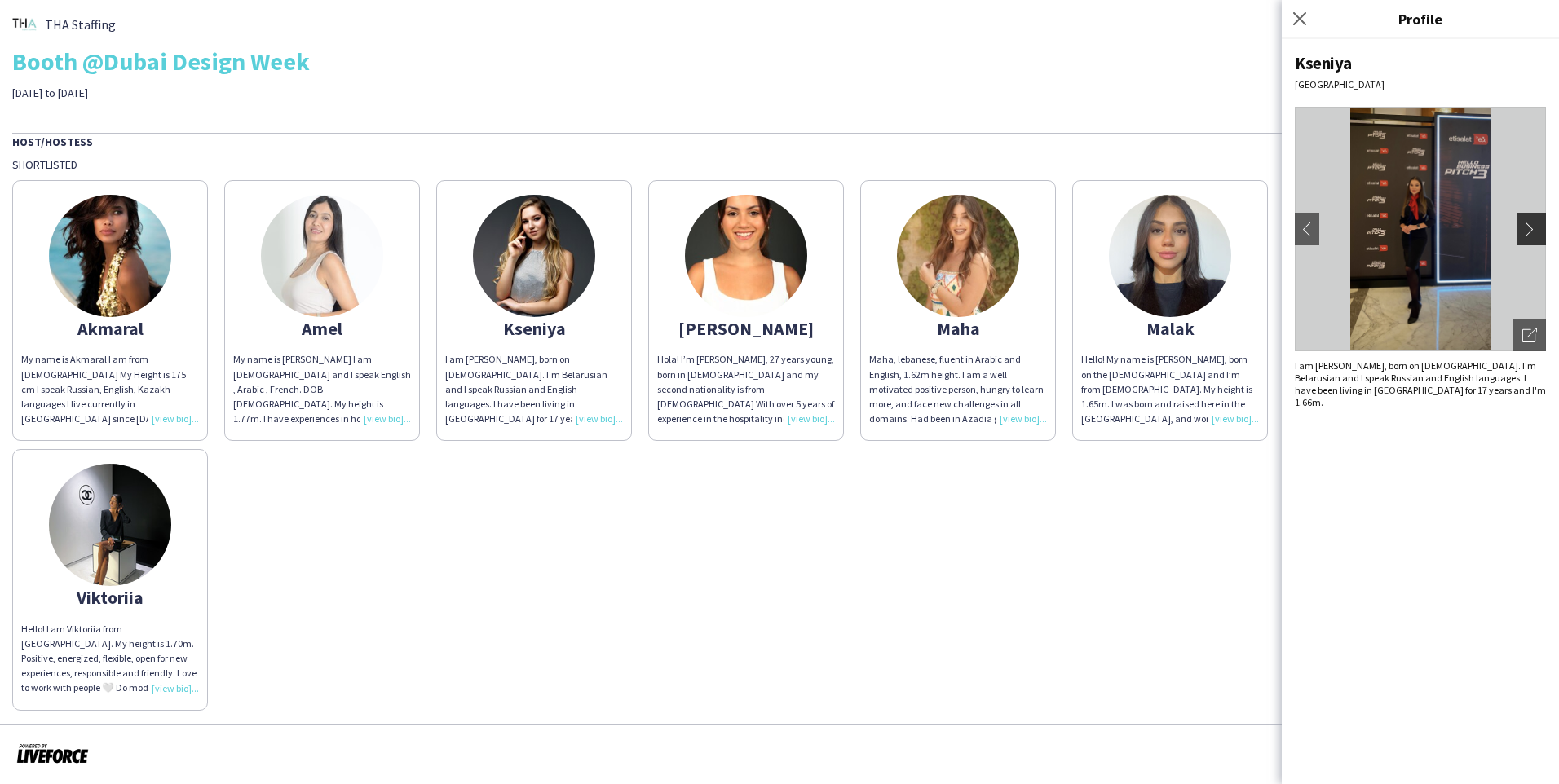
click at [818, 235] on app-icon "chevron-right" at bounding box center [1534, 229] width 23 height 15
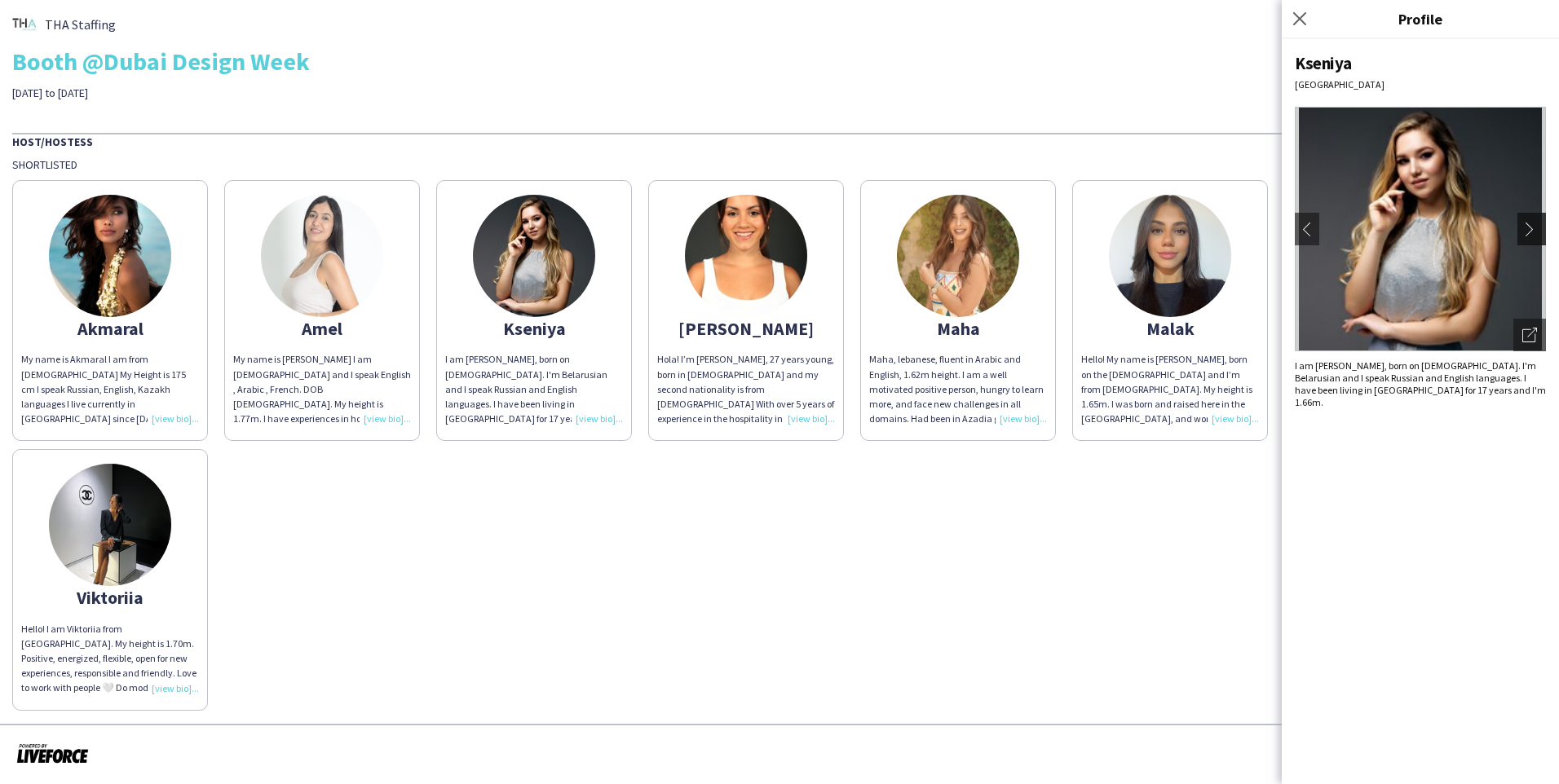
click at [818, 235] on app-icon "chevron-right" at bounding box center [1534, 229] width 23 height 15
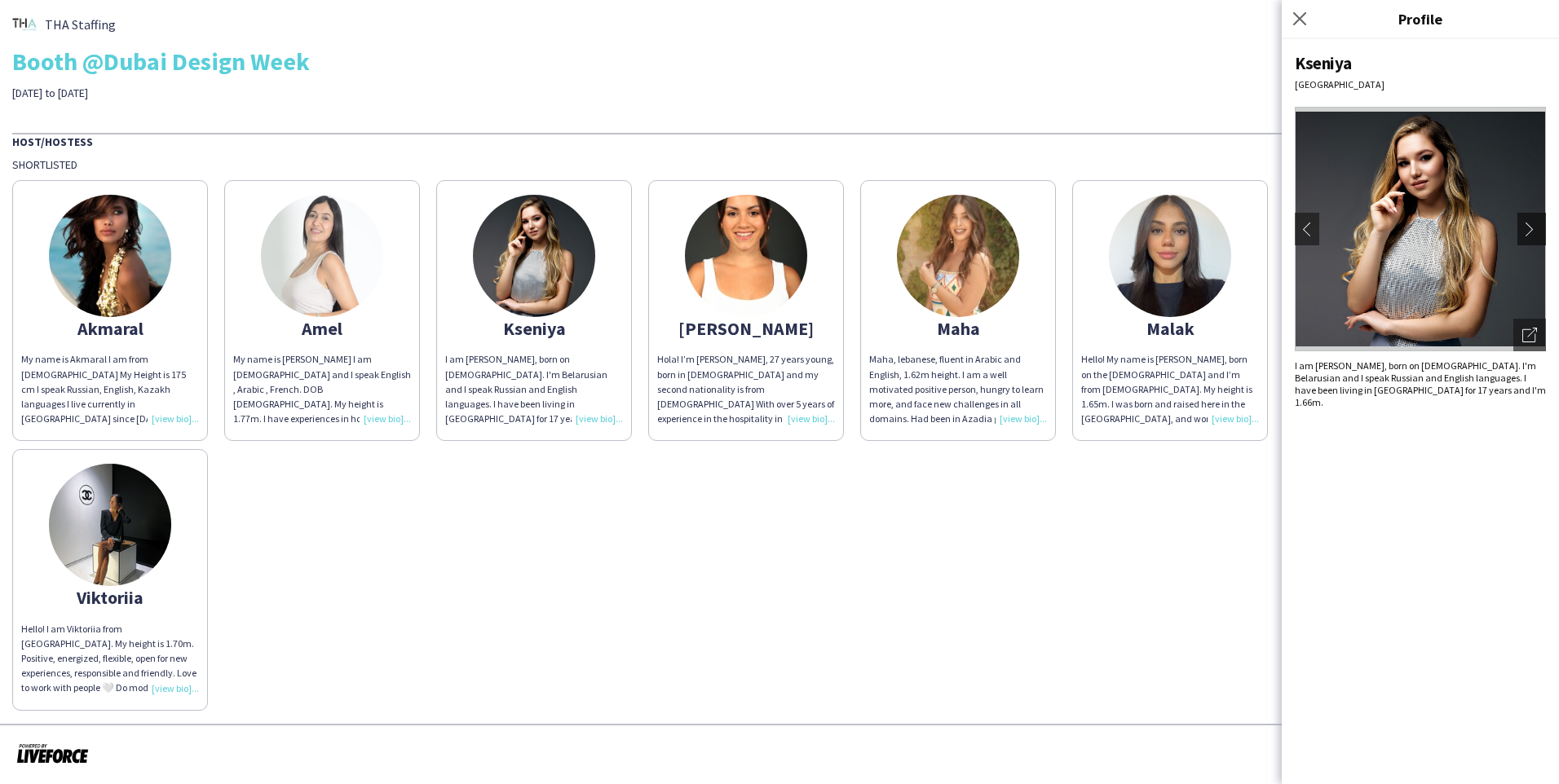
click at [818, 235] on app-icon "chevron-right" at bounding box center [1534, 229] width 23 height 15
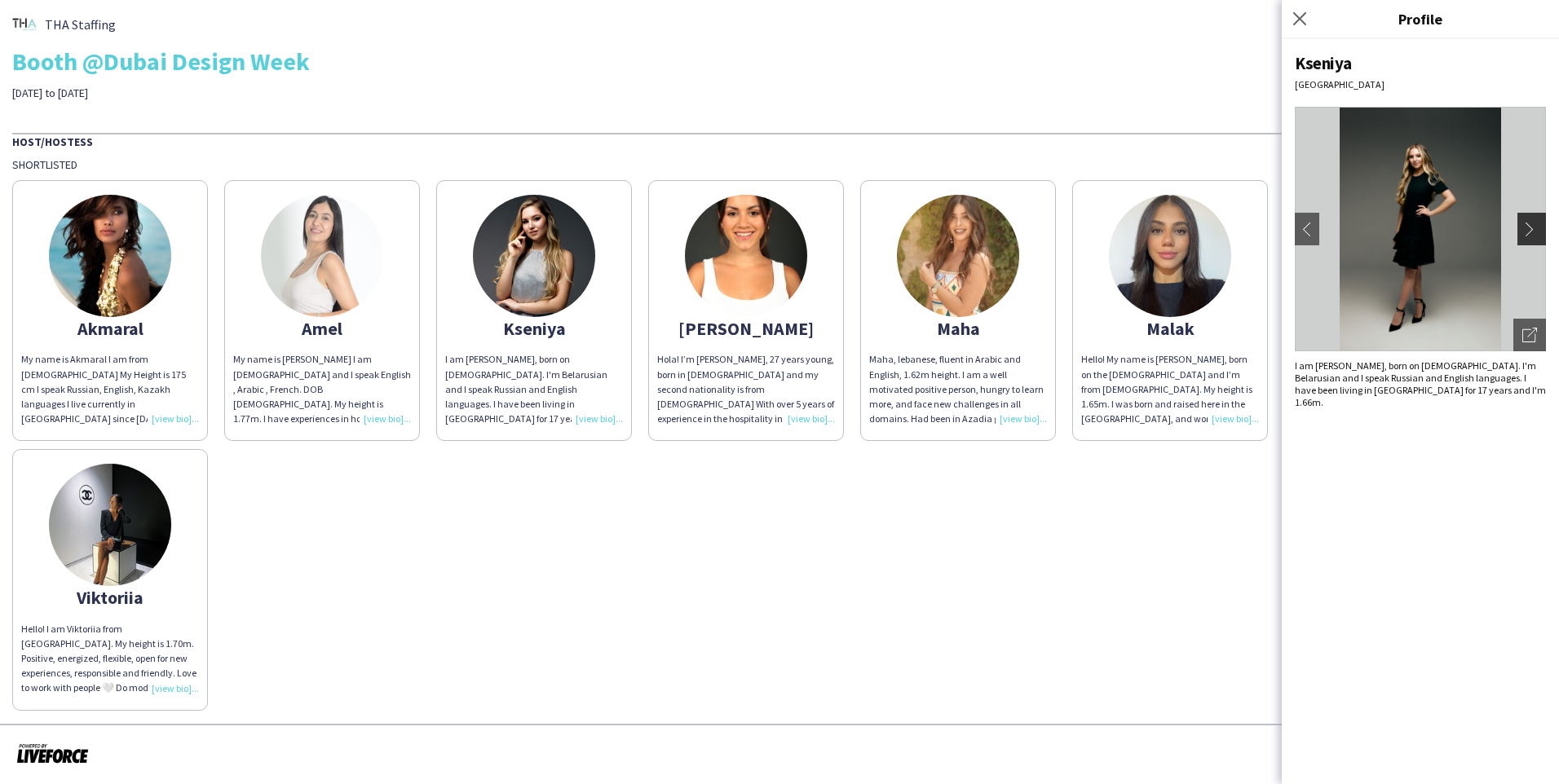
click at [818, 235] on app-icon "chevron-right" at bounding box center [1534, 229] width 23 height 15
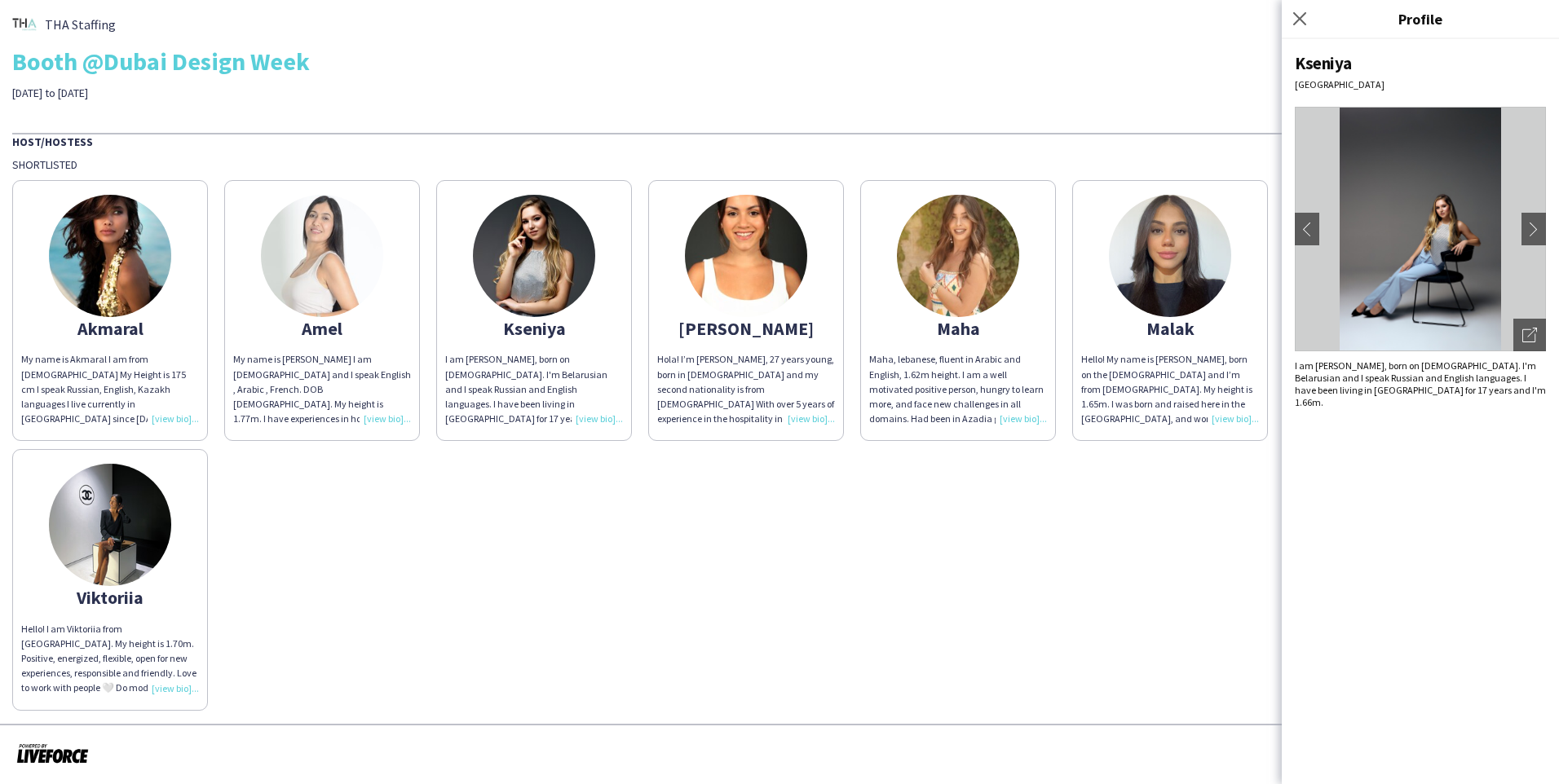
click at [759, 253] on img at bounding box center [746, 256] width 123 height 123
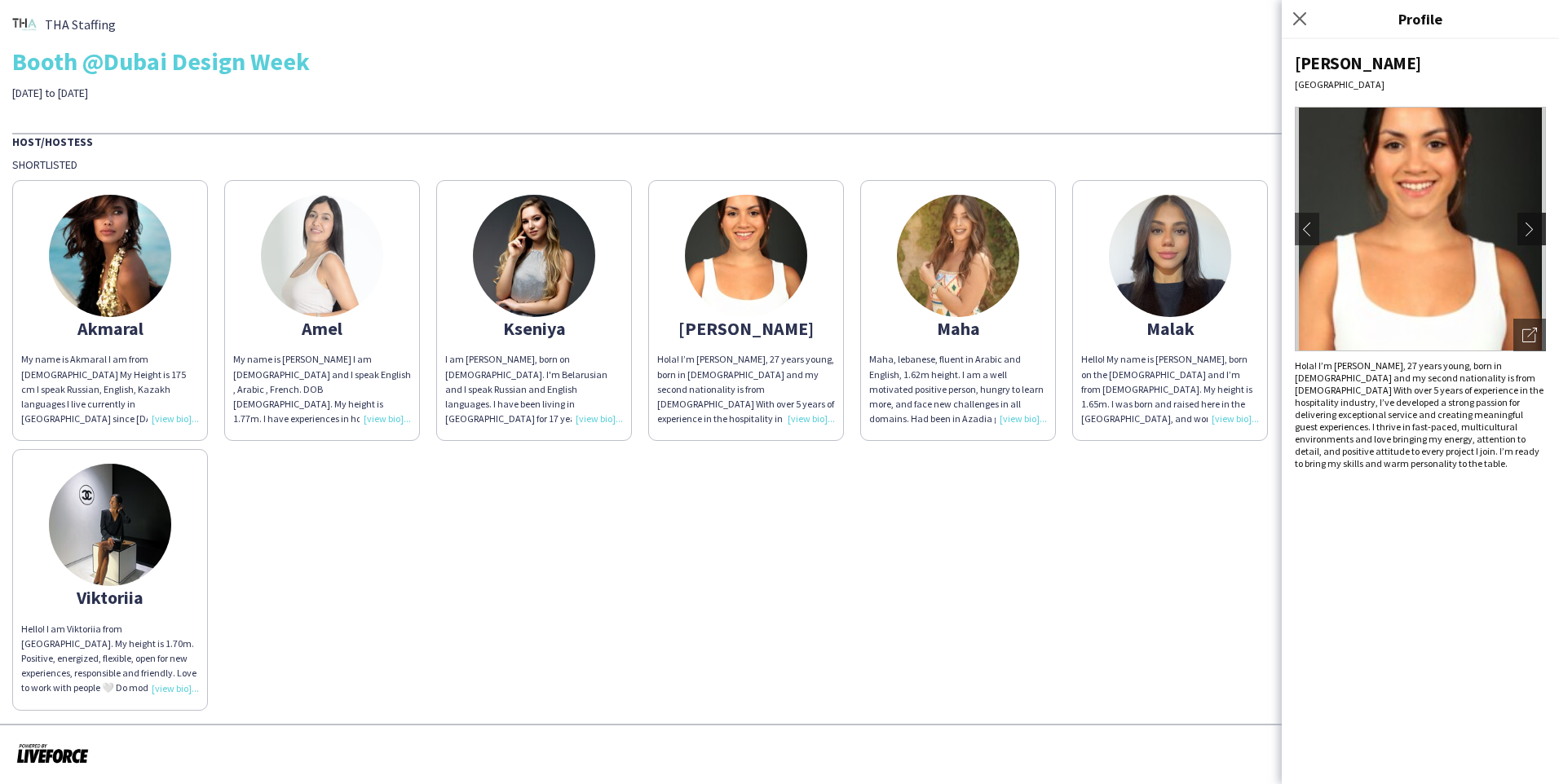
click at [818, 235] on app-icon "chevron-right" at bounding box center [1534, 229] width 23 height 15
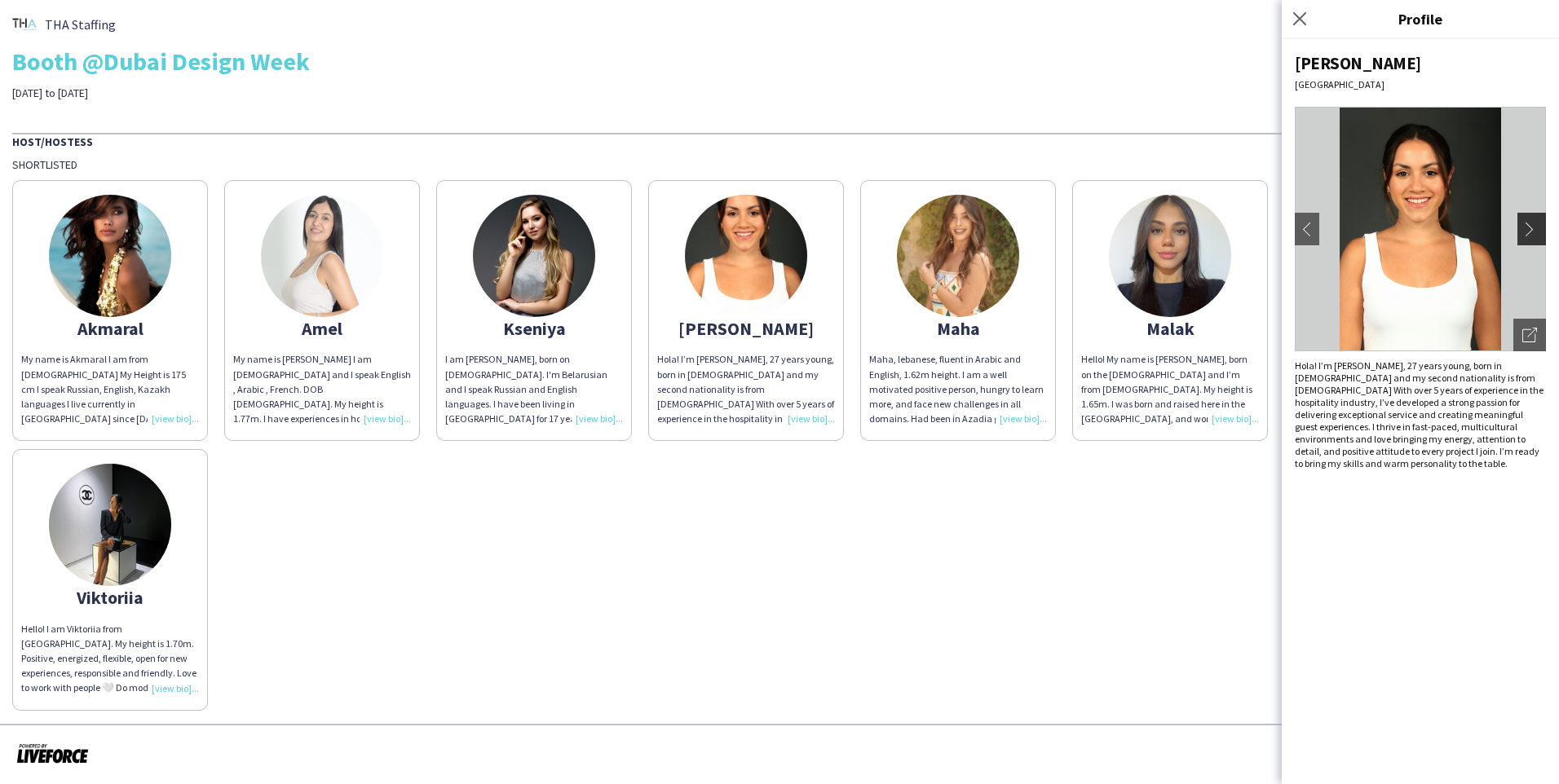
click at [818, 234] on app-icon "chevron-right" at bounding box center [1534, 229] width 23 height 15
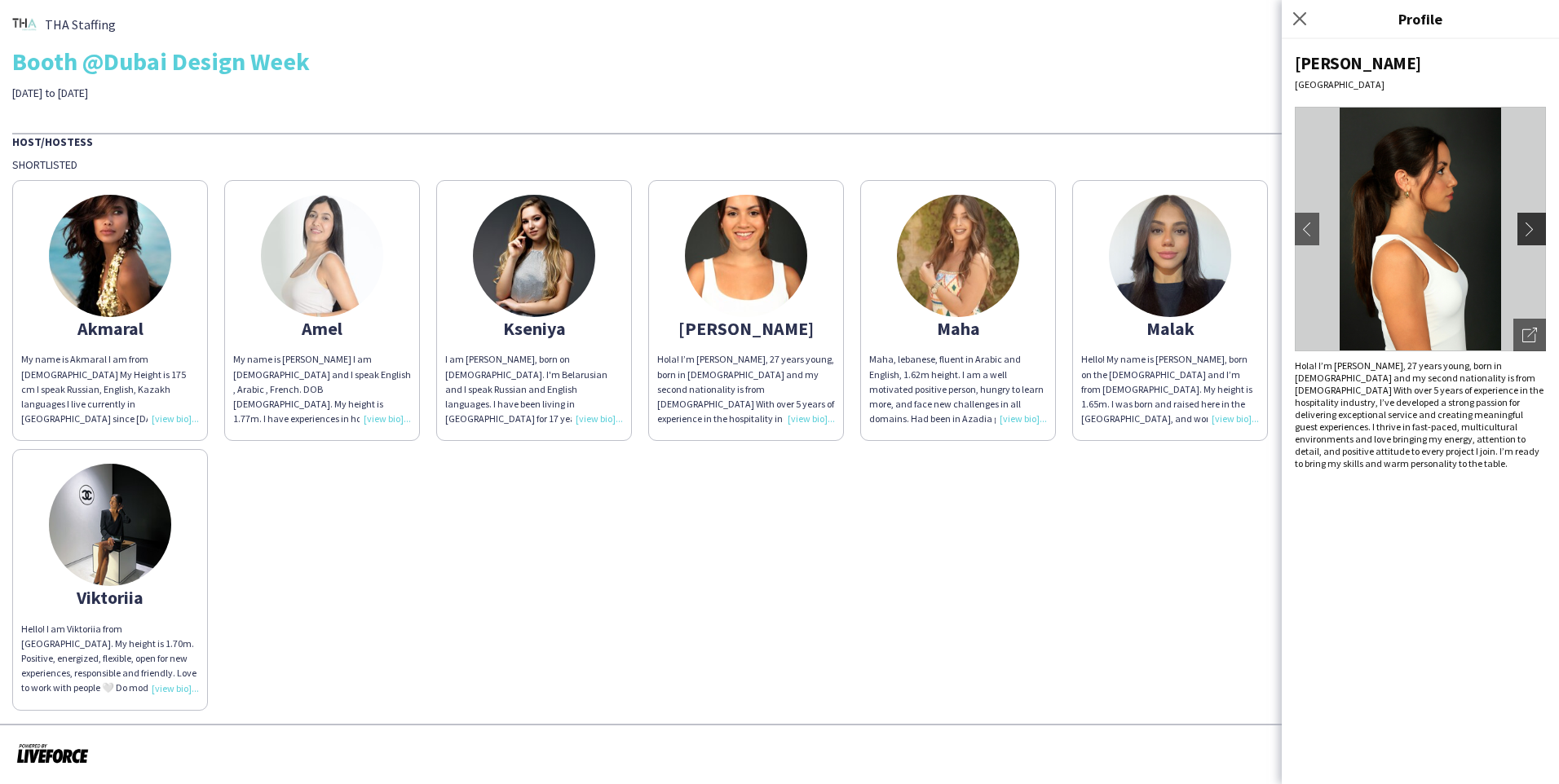
click at [818, 234] on app-icon "chevron-right" at bounding box center [1534, 229] width 23 height 15
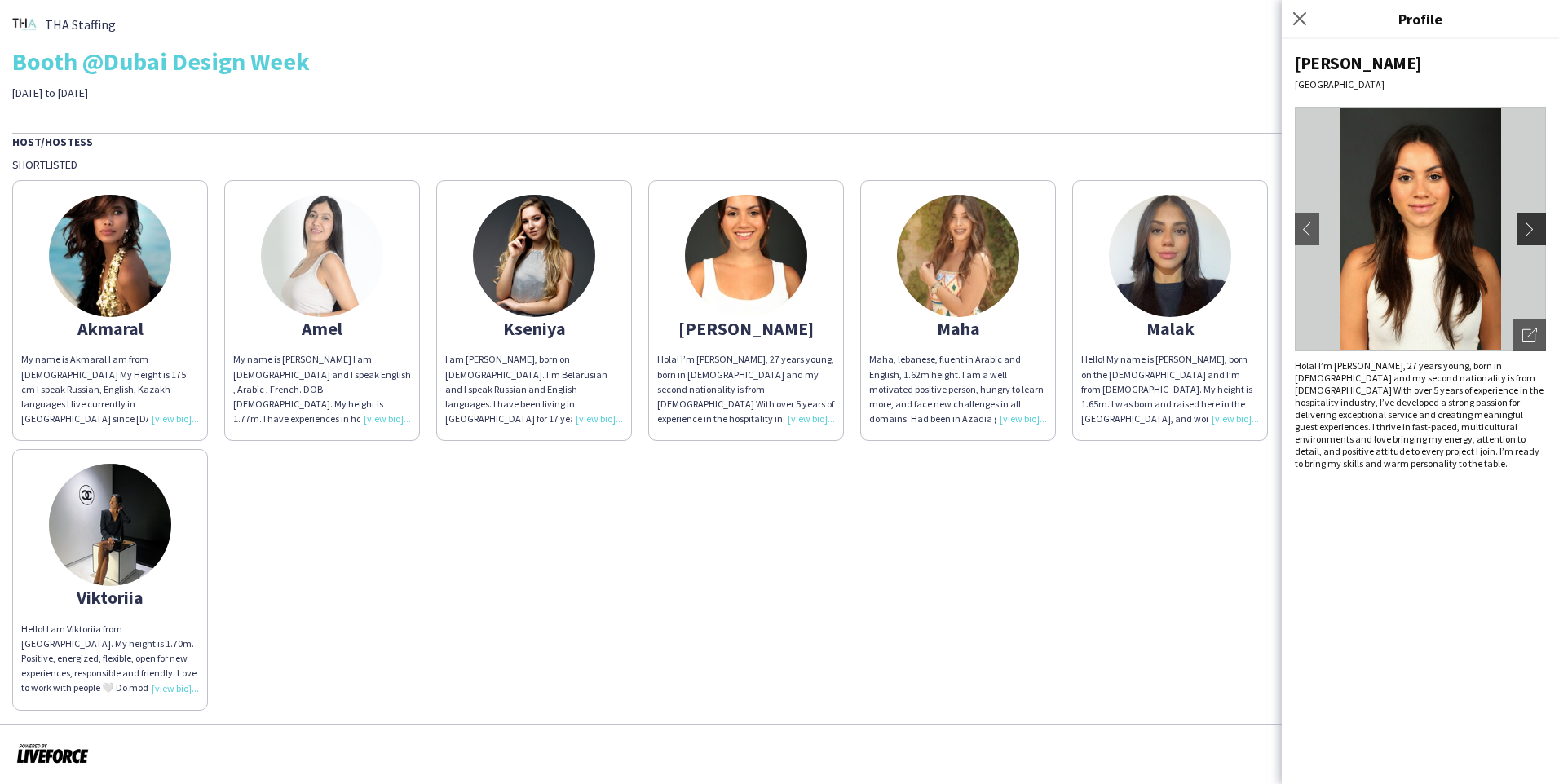
click at [818, 234] on app-icon "chevron-right" at bounding box center [1534, 229] width 23 height 15
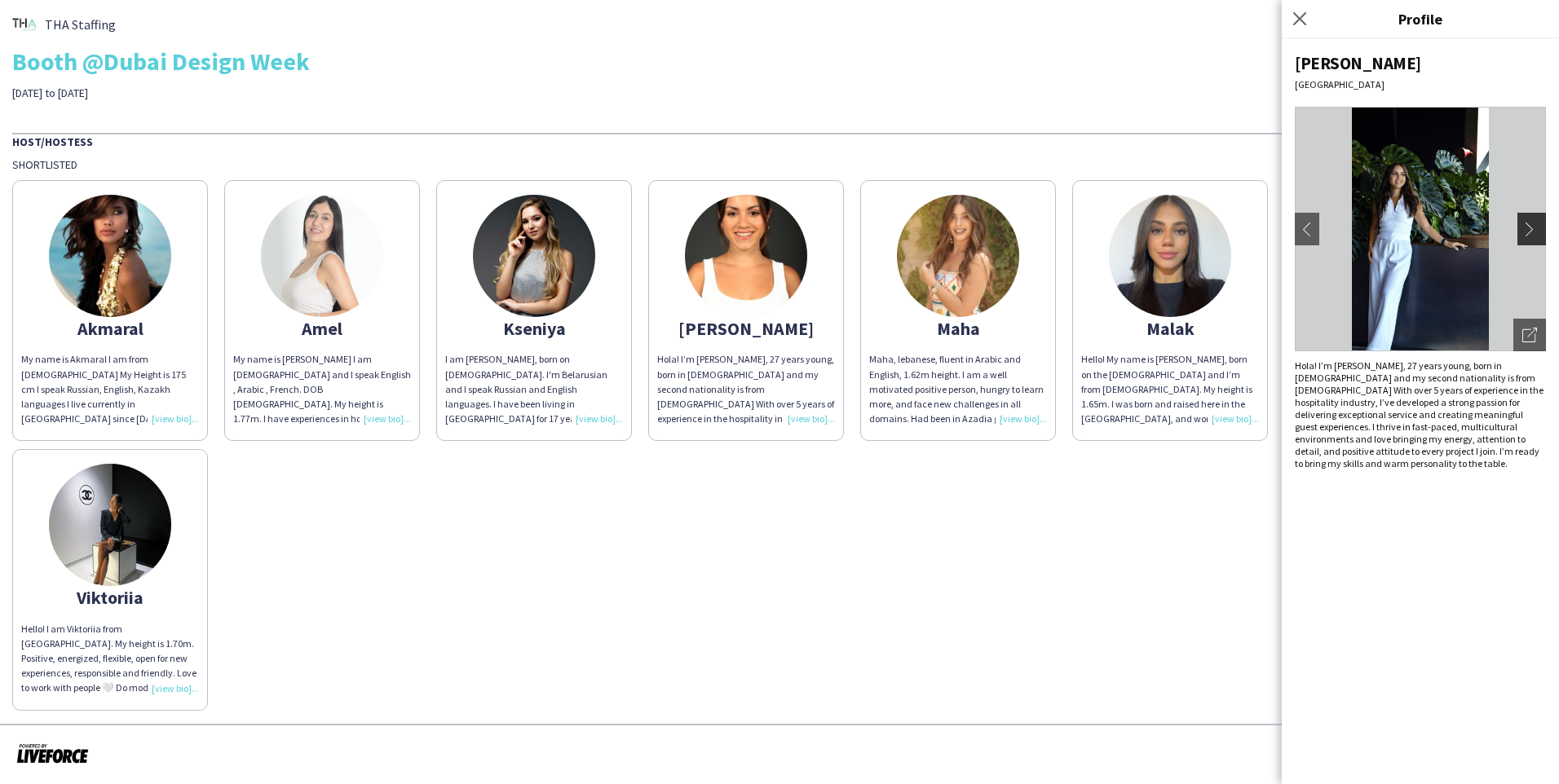
click at [818, 234] on app-icon "chevron-right" at bounding box center [1534, 229] width 23 height 15
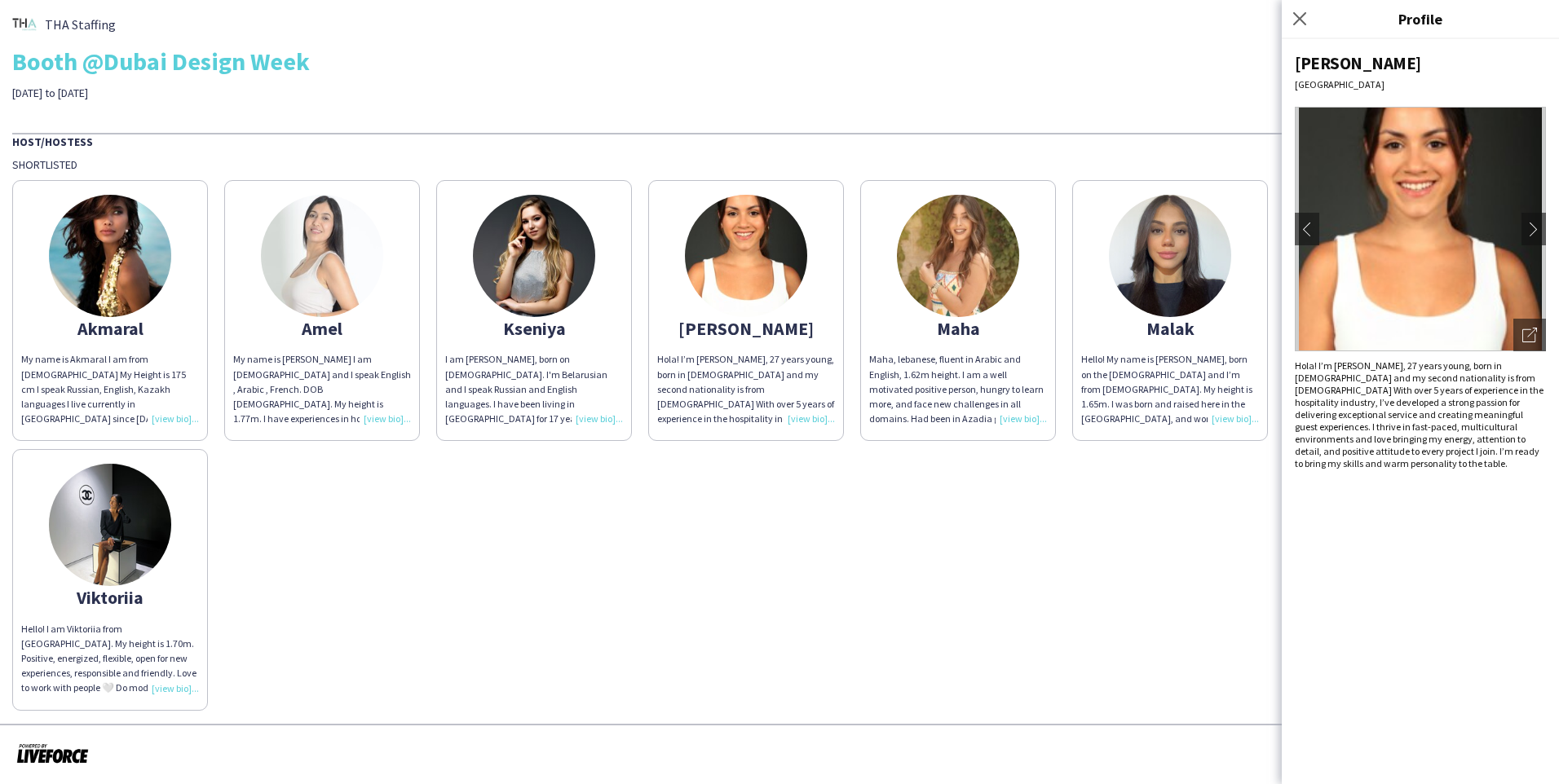
click at [818, 272] on img at bounding box center [959, 256] width 123 height 123
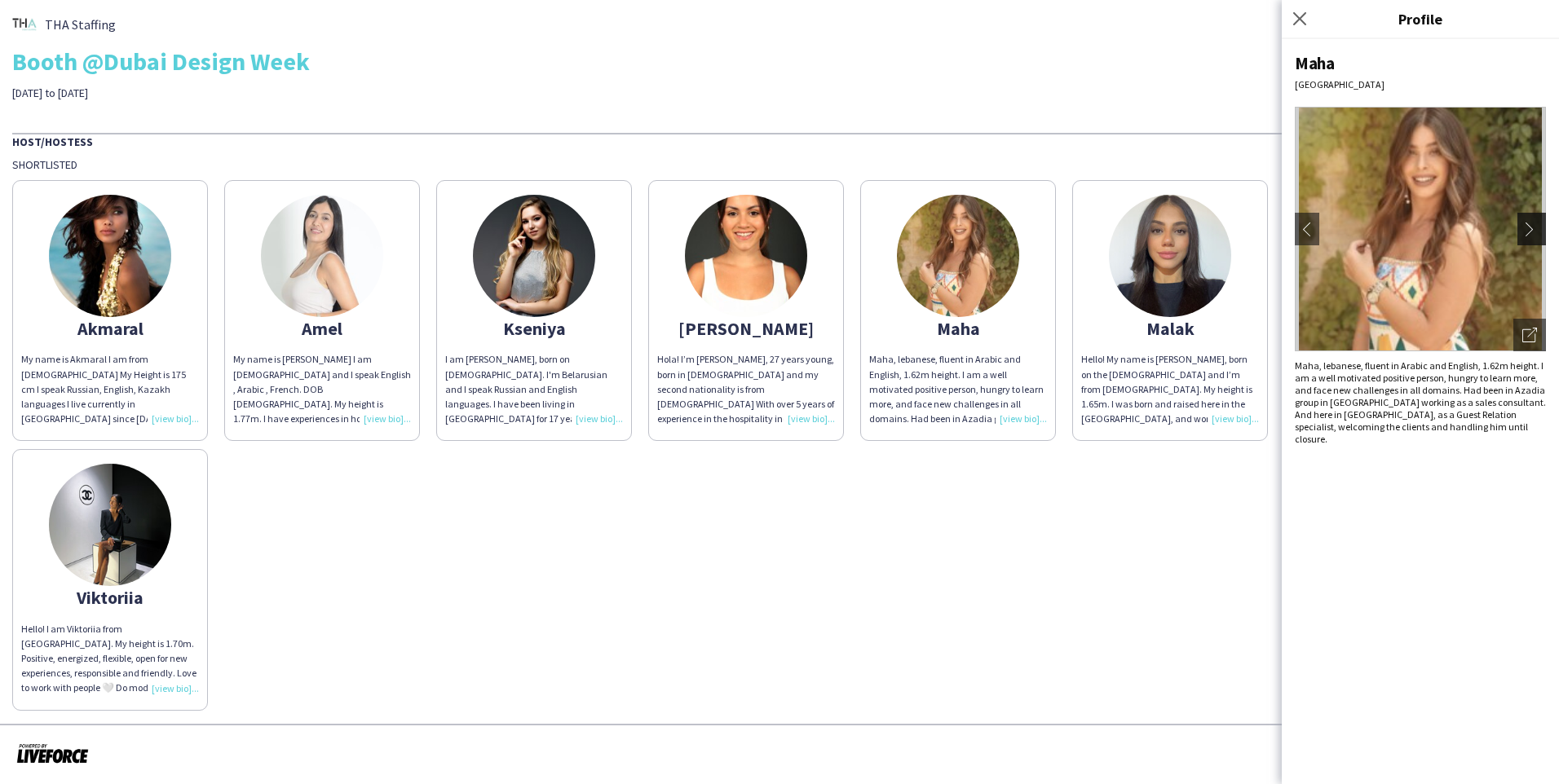
click at [818, 231] on app-icon "chevron-right" at bounding box center [1534, 229] width 23 height 15
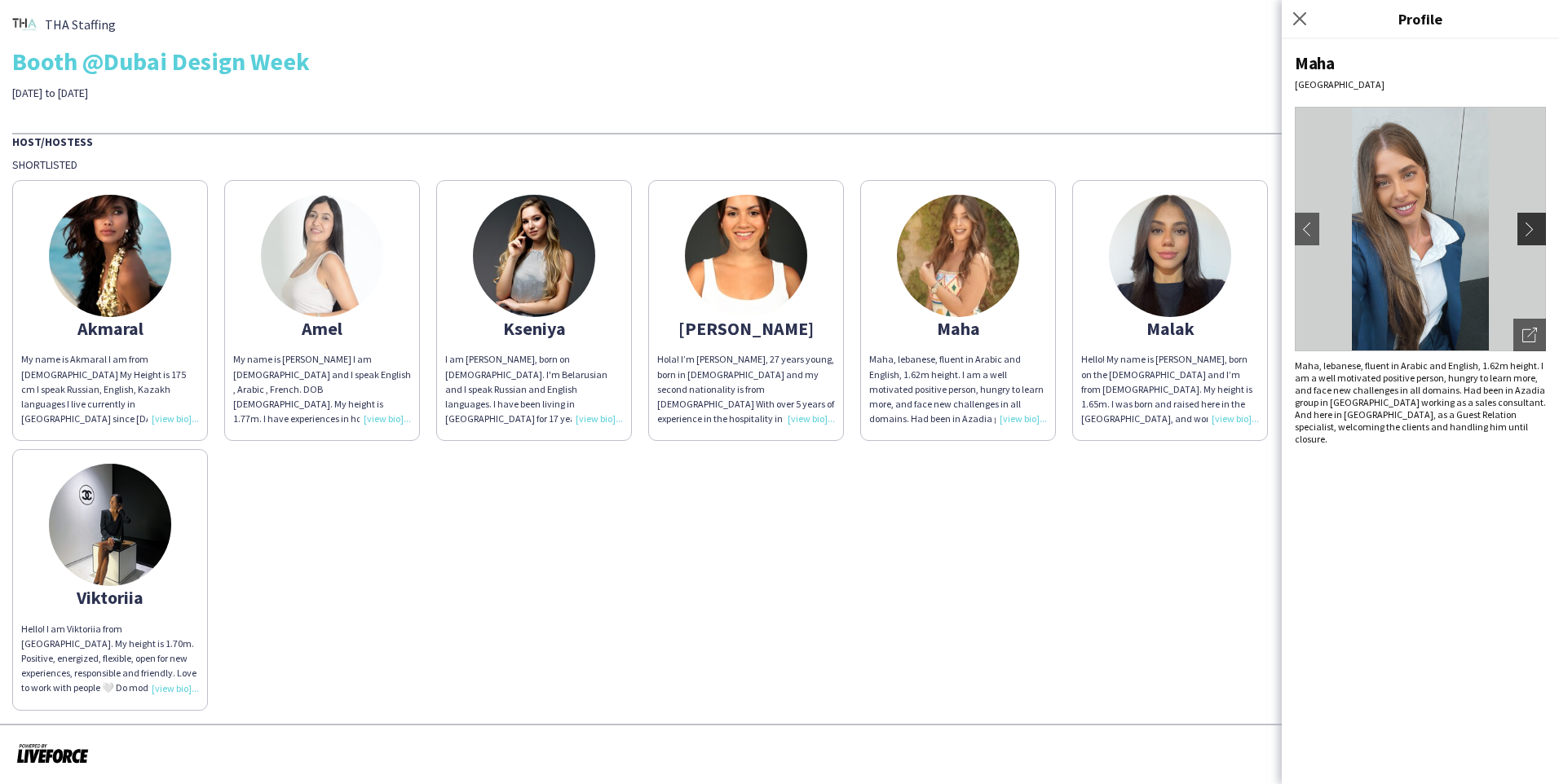
click at [818, 231] on app-icon "chevron-right" at bounding box center [1534, 229] width 23 height 15
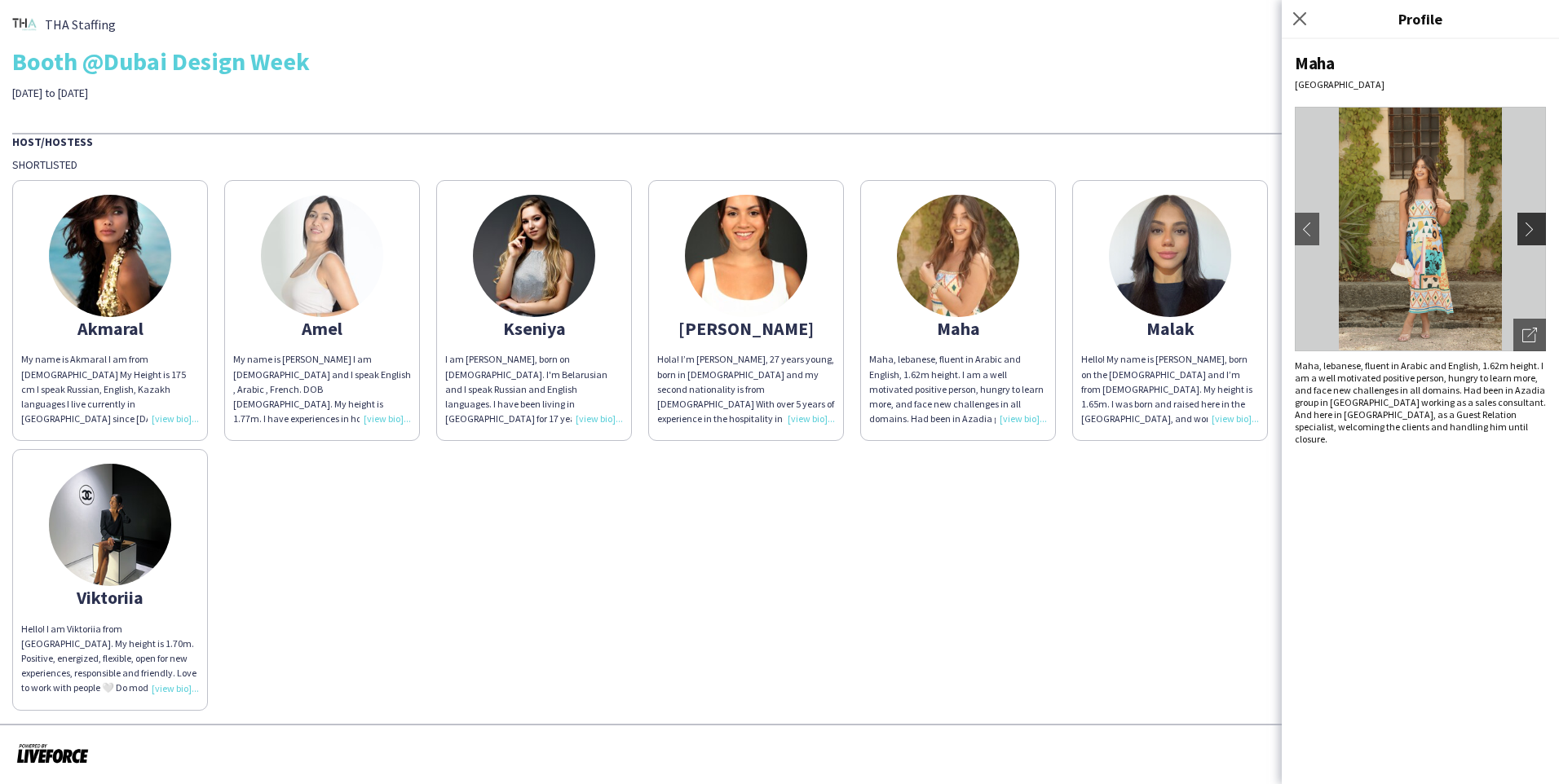
click at [818, 231] on app-icon "chevron-right" at bounding box center [1534, 229] width 23 height 15
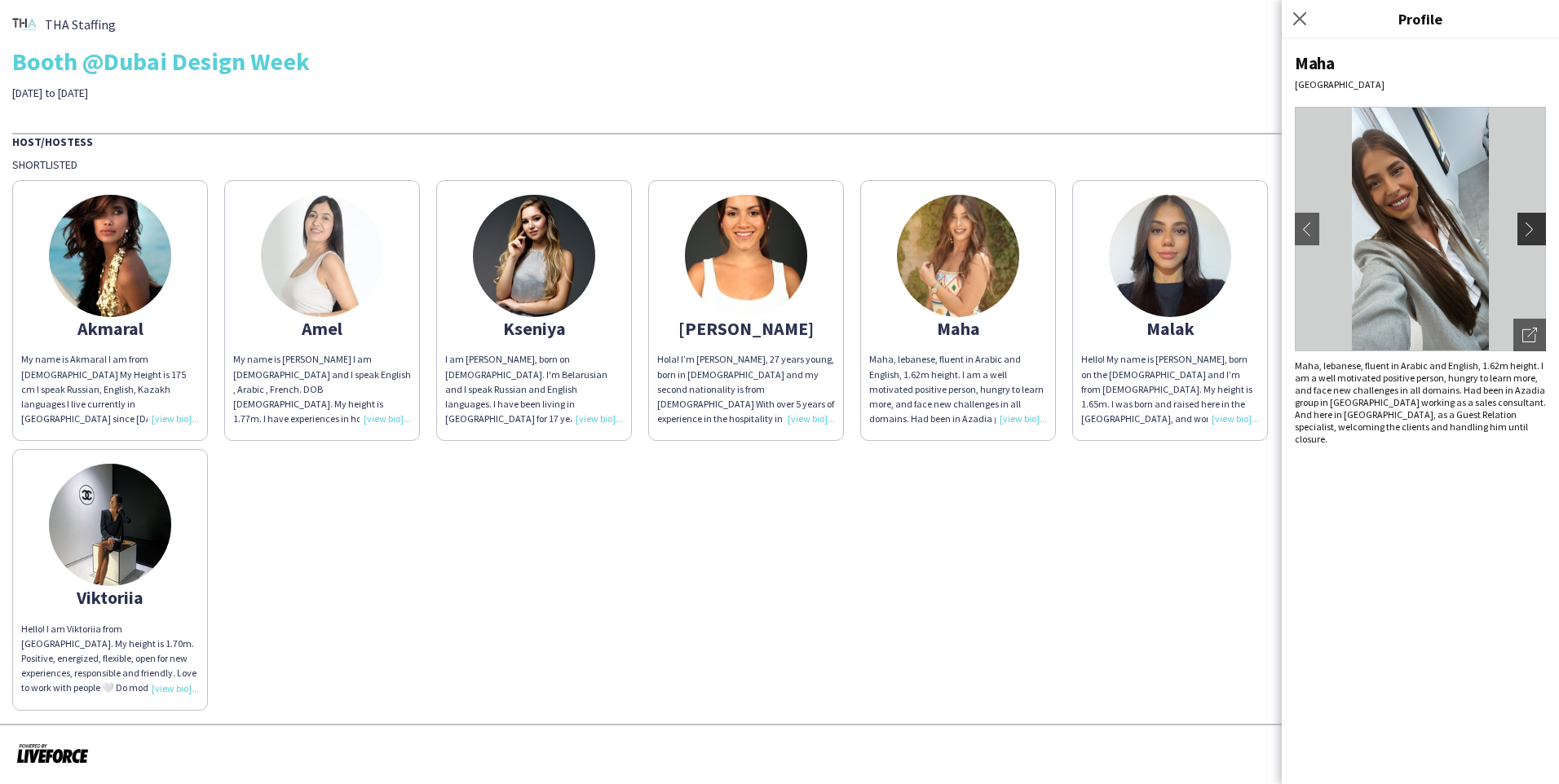
click at [818, 231] on app-icon "chevron-right" at bounding box center [1534, 229] width 23 height 15
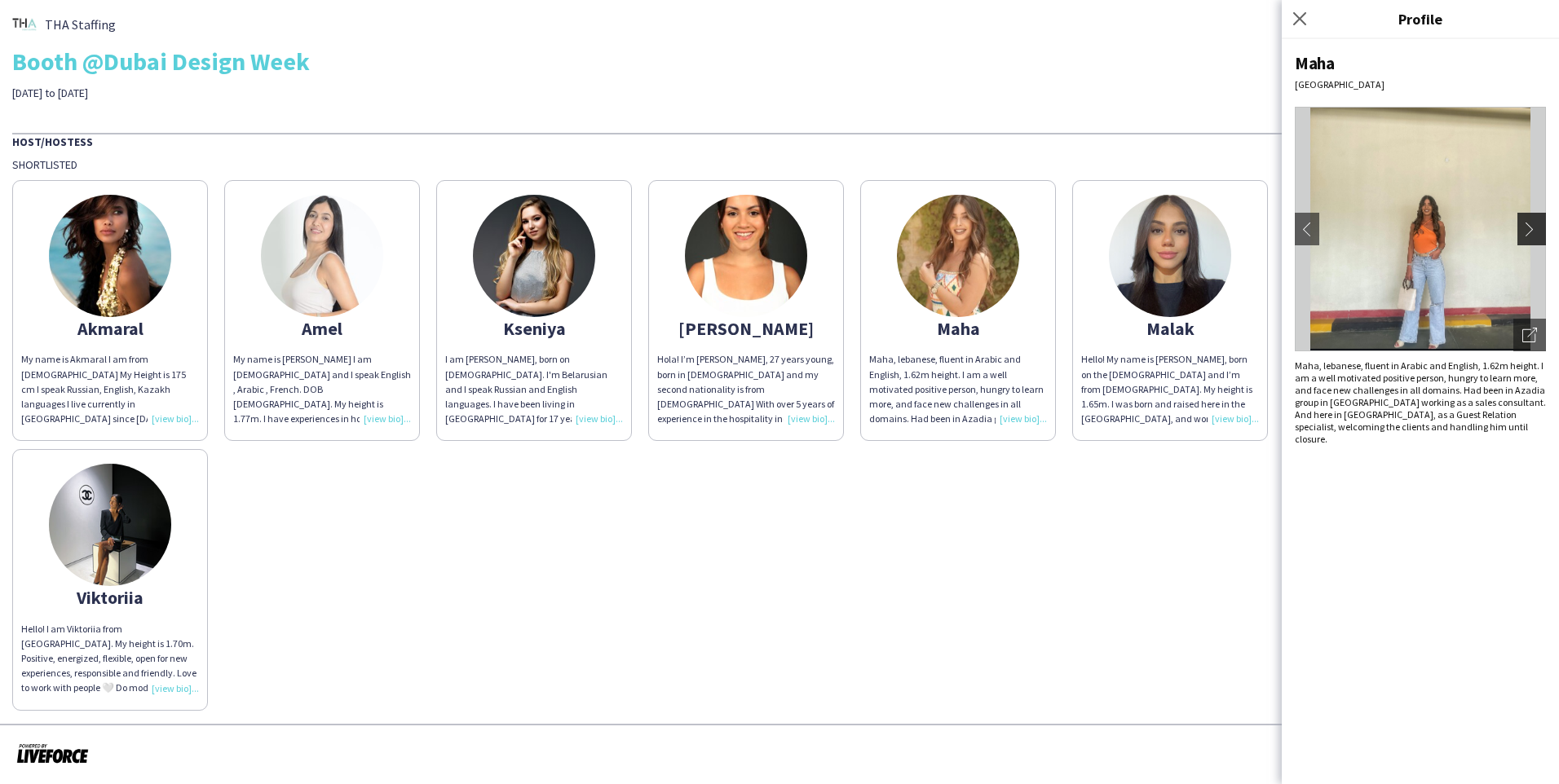
click at [818, 231] on app-icon "chevron-right" at bounding box center [1534, 229] width 23 height 15
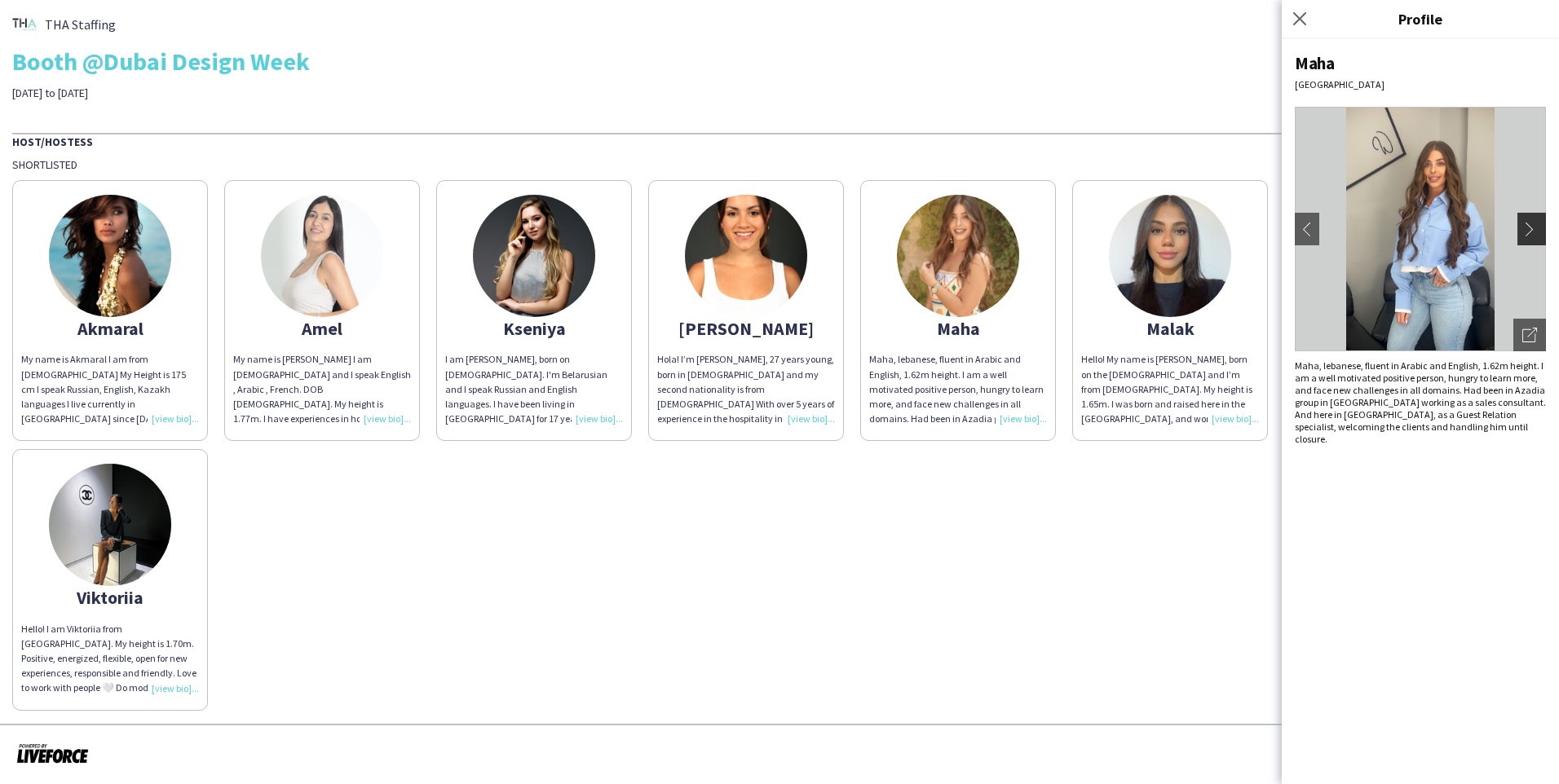
click at [818, 231] on app-icon "chevron-right" at bounding box center [1534, 229] width 23 height 15
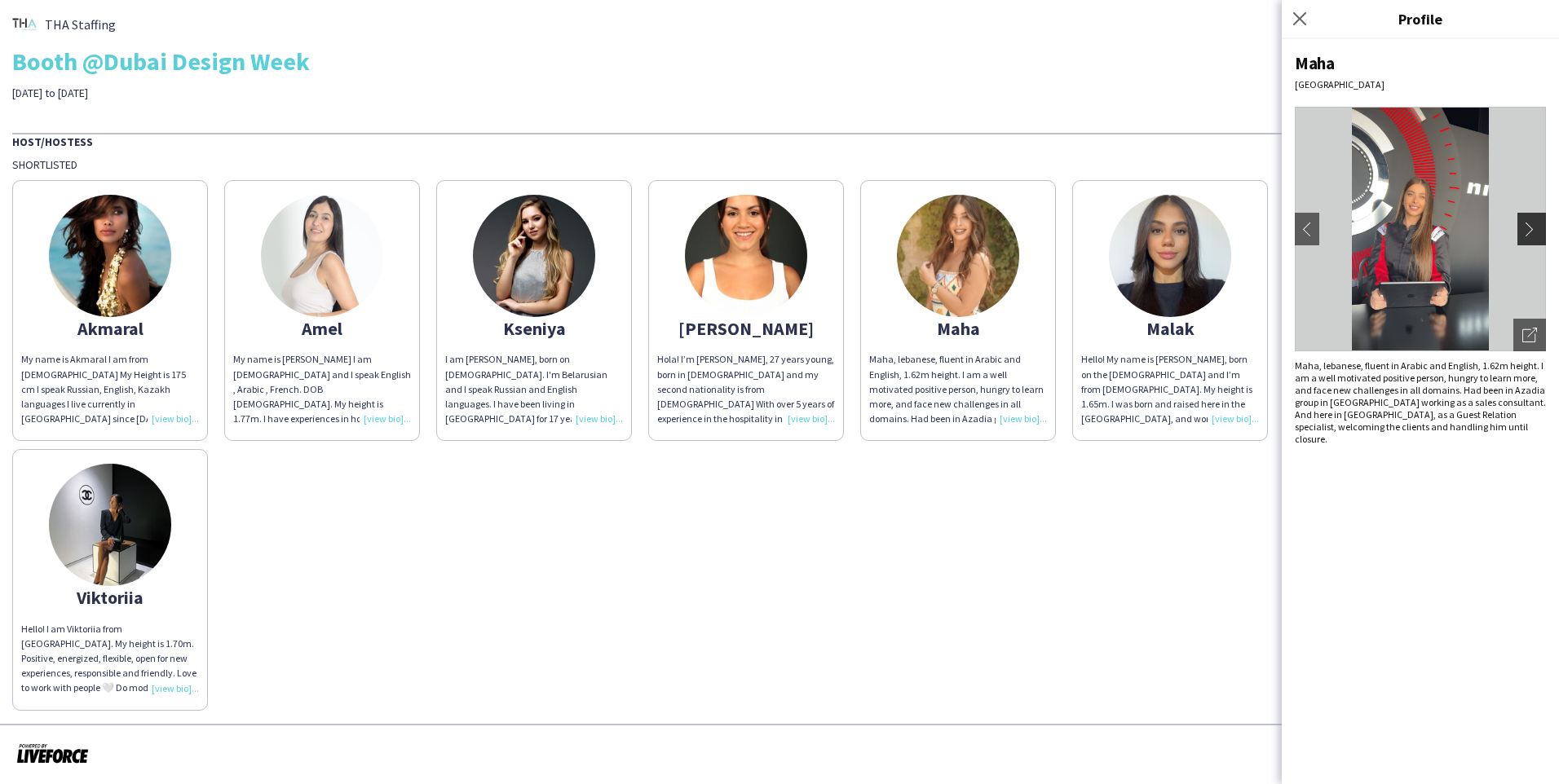
click at [818, 231] on app-icon "chevron-right" at bounding box center [1534, 229] width 23 height 15
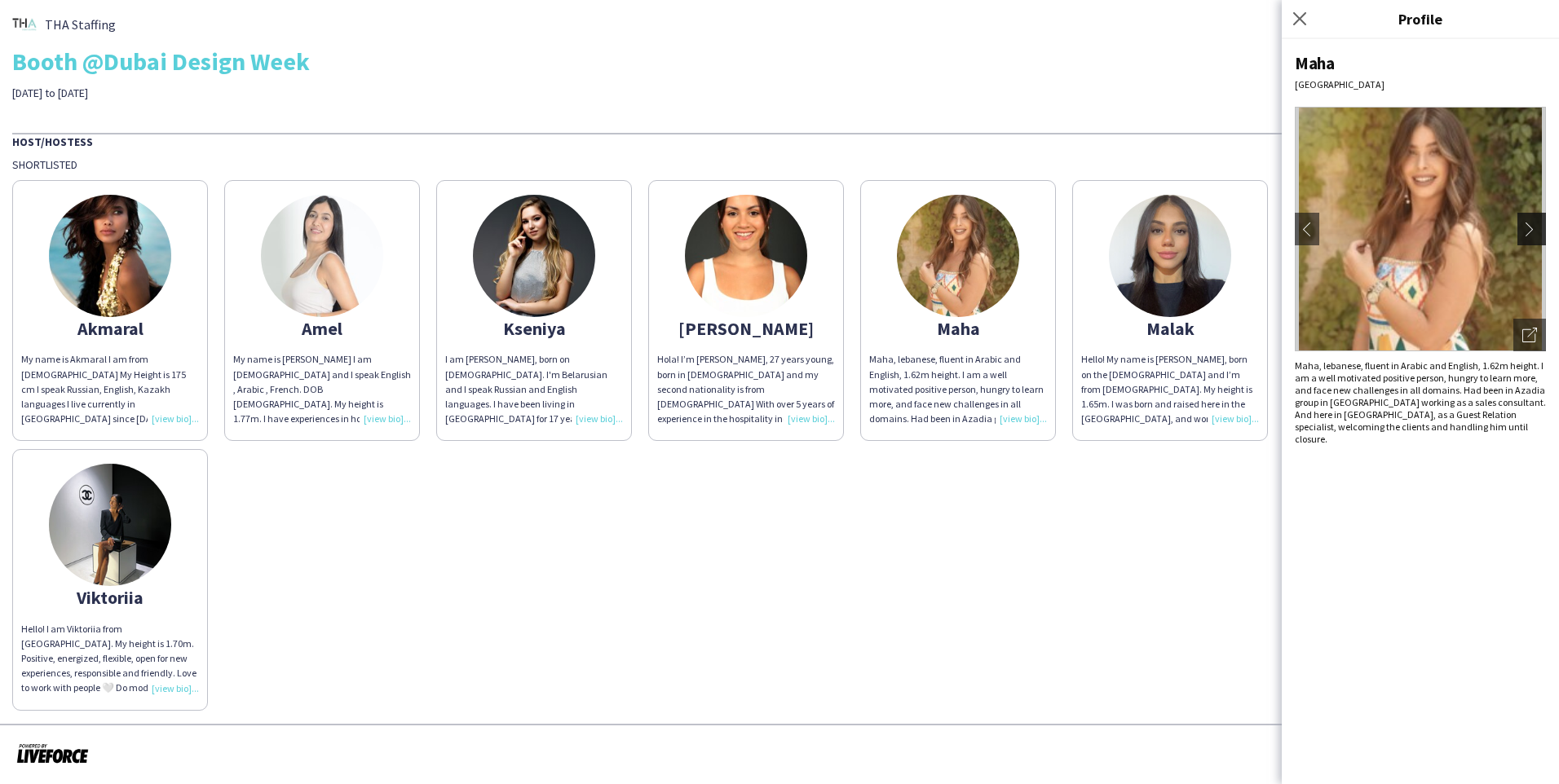
click at [818, 231] on app-icon "chevron-right" at bounding box center [1534, 229] width 23 height 15
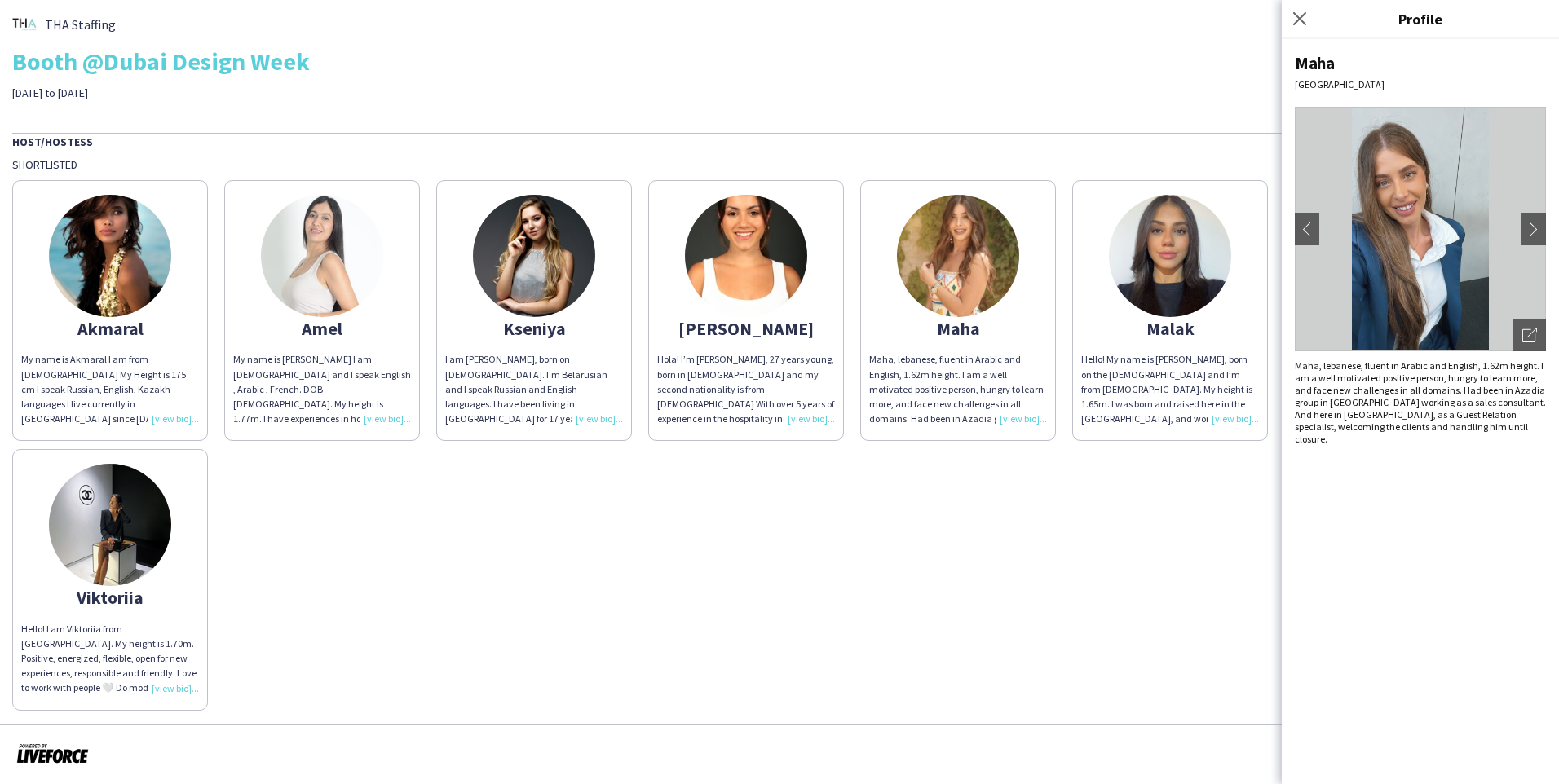
click at [818, 262] on img at bounding box center [1170, 256] width 123 height 123
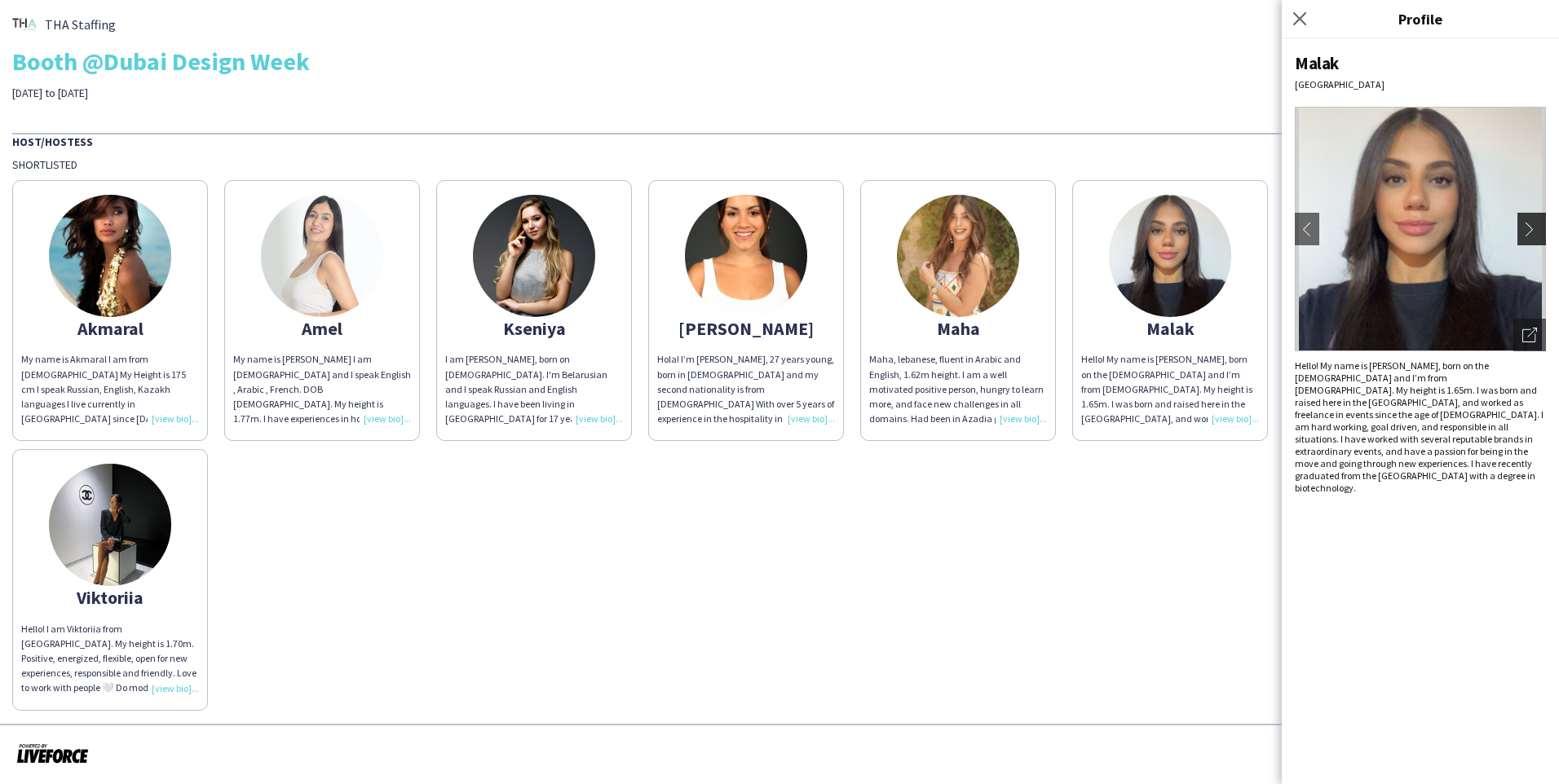
click at [818, 234] on app-icon "chevron-right" at bounding box center [1534, 229] width 23 height 15
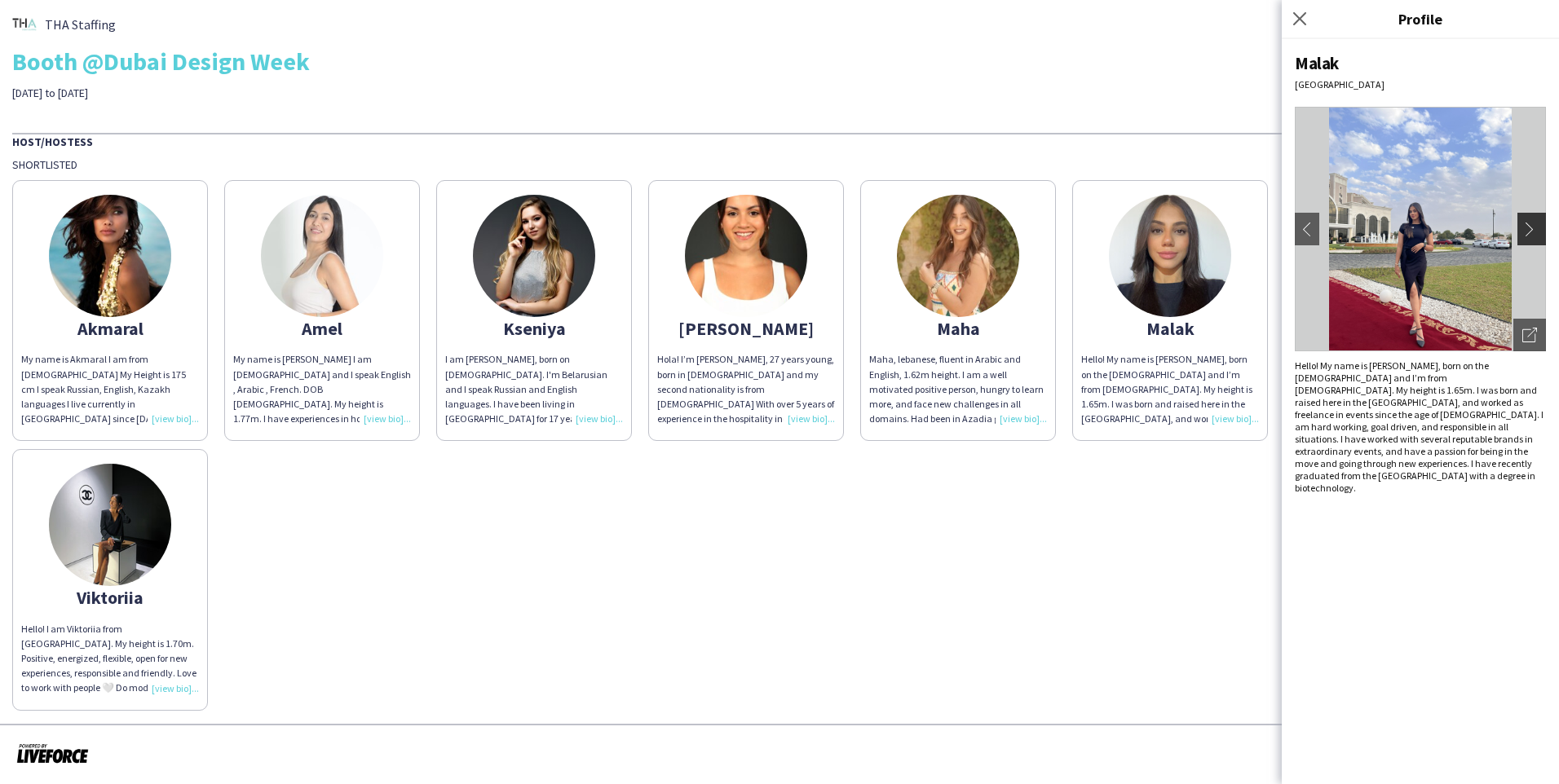
click at [818, 234] on app-icon "chevron-right" at bounding box center [1534, 229] width 23 height 15
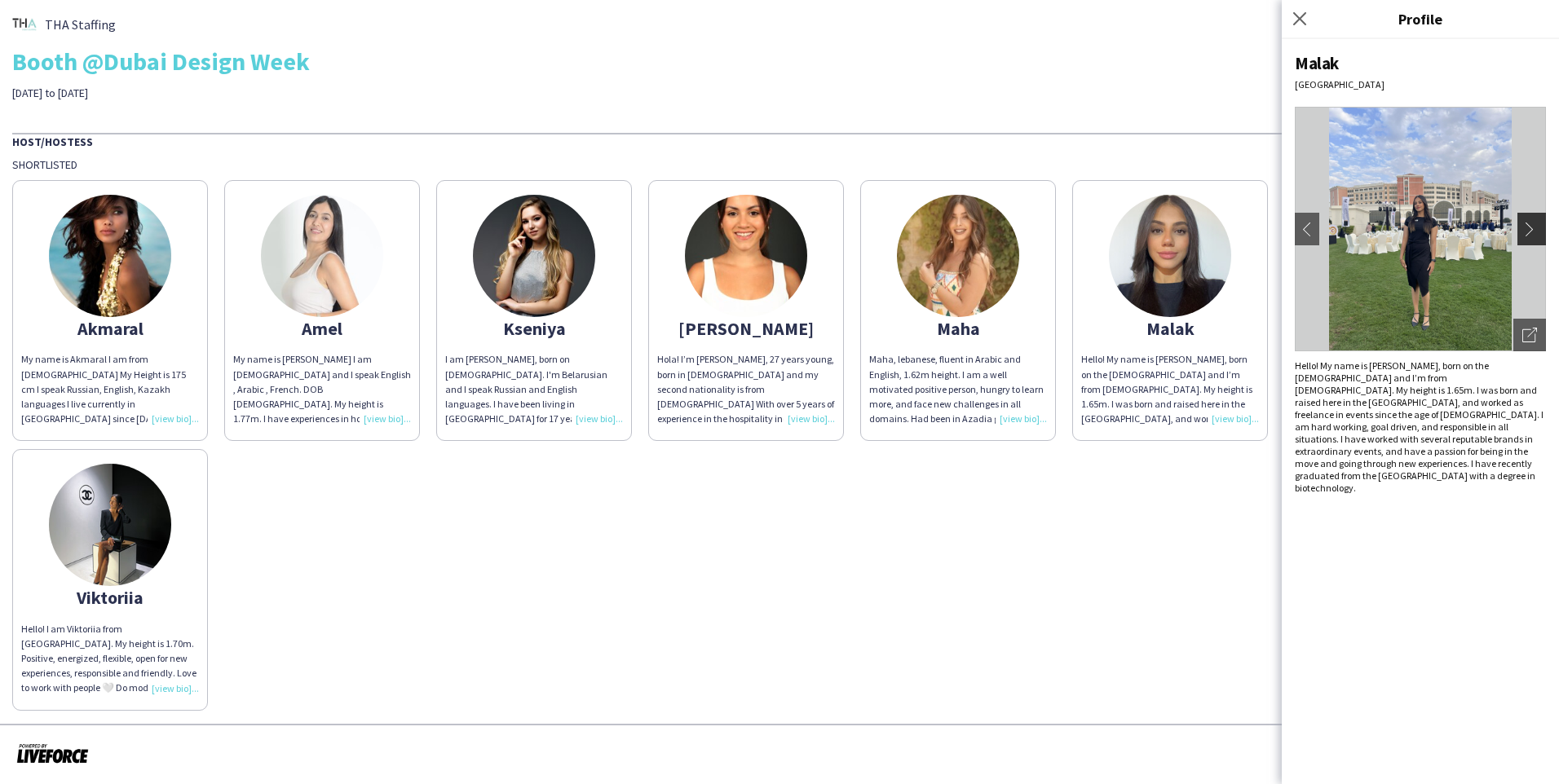
click at [818, 234] on app-icon "chevron-right" at bounding box center [1534, 229] width 23 height 15
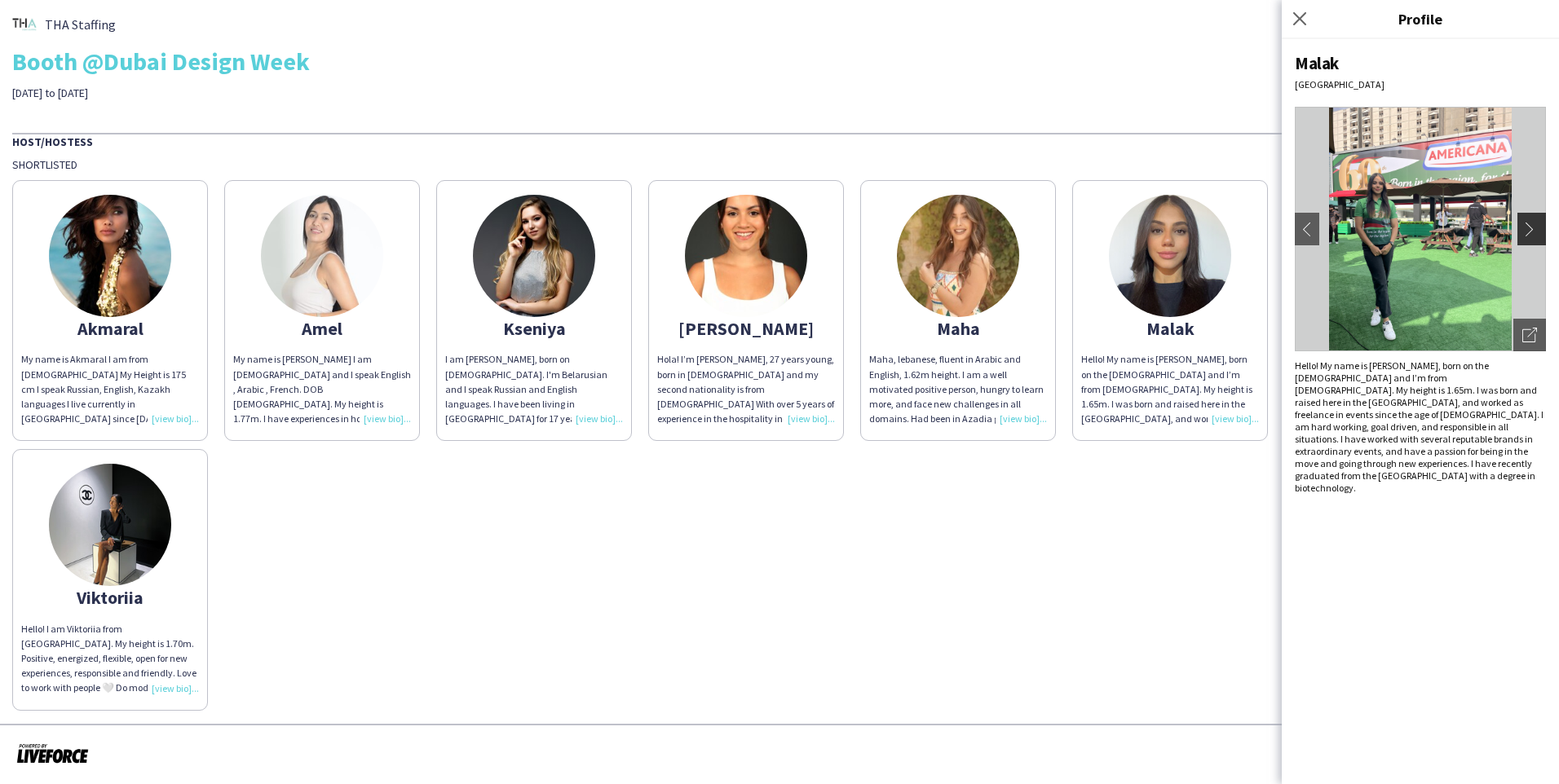
click at [818, 234] on app-icon "chevron-right" at bounding box center [1534, 229] width 23 height 15
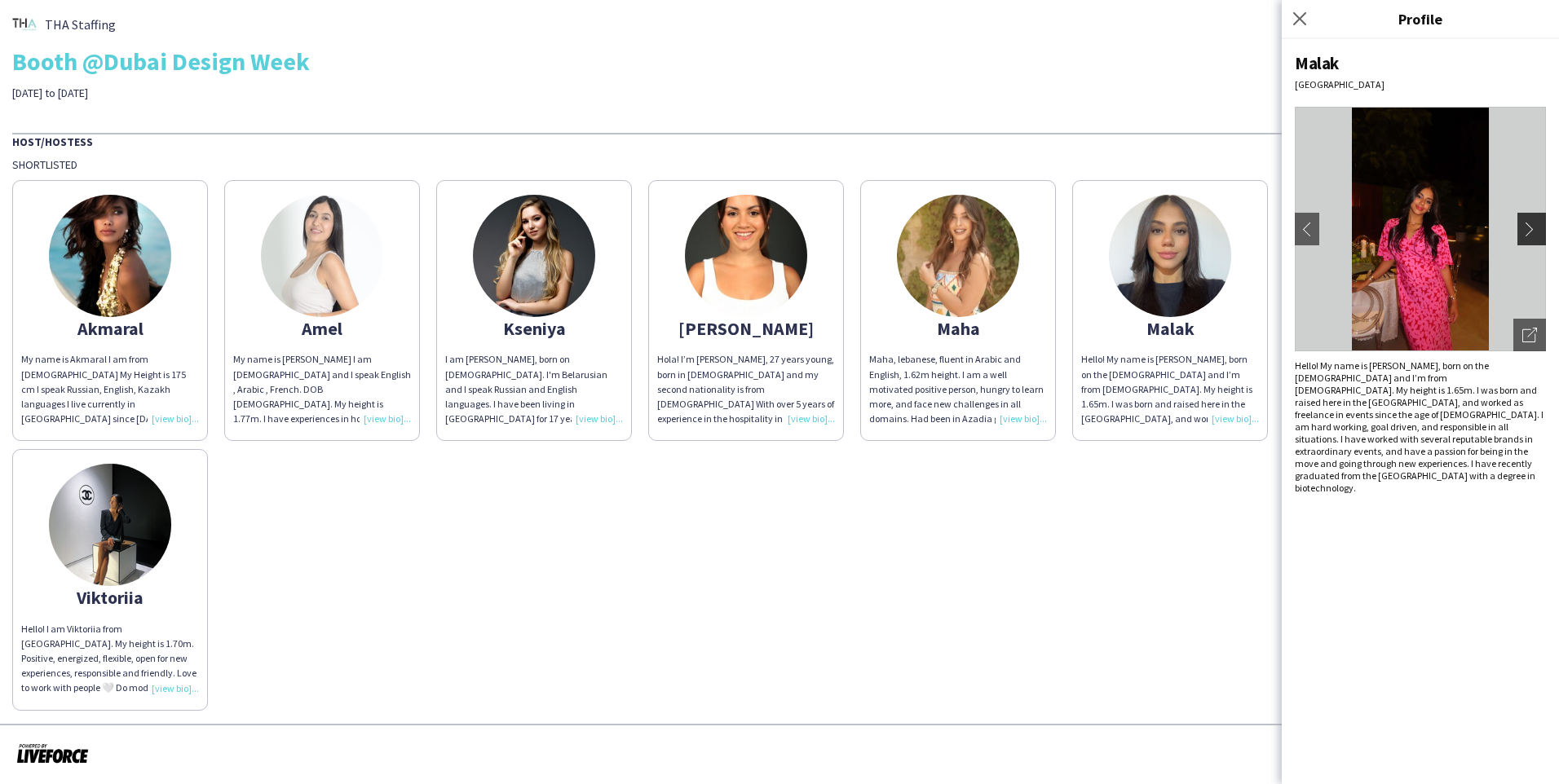
click at [818, 234] on app-icon "chevron-right" at bounding box center [1534, 229] width 23 height 15
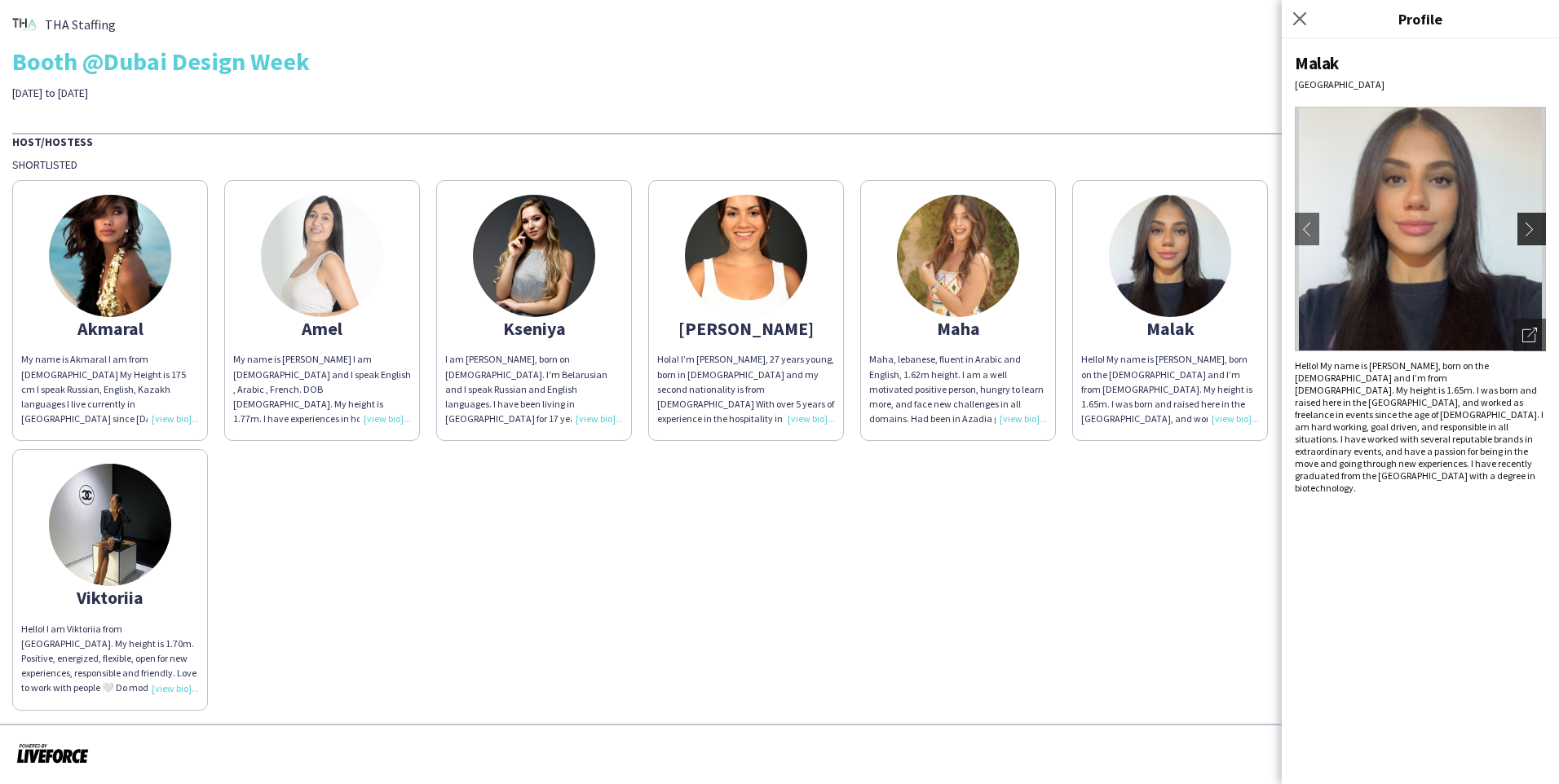
click at [818, 234] on app-icon "chevron-right" at bounding box center [1534, 229] width 23 height 15
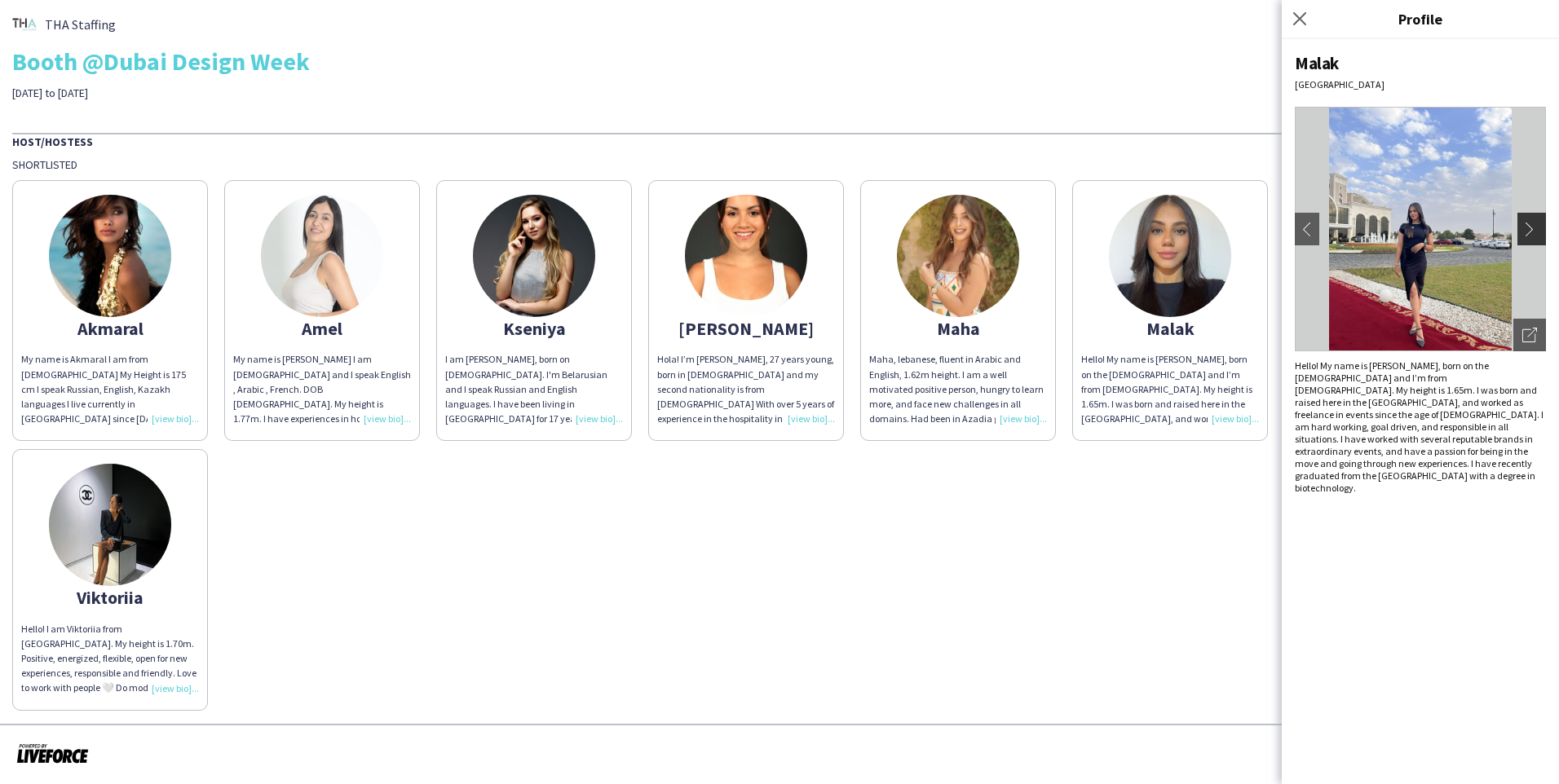
click at [818, 234] on app-icon "chevron-right" at bounding box center [1534, 229] width 23 height 15
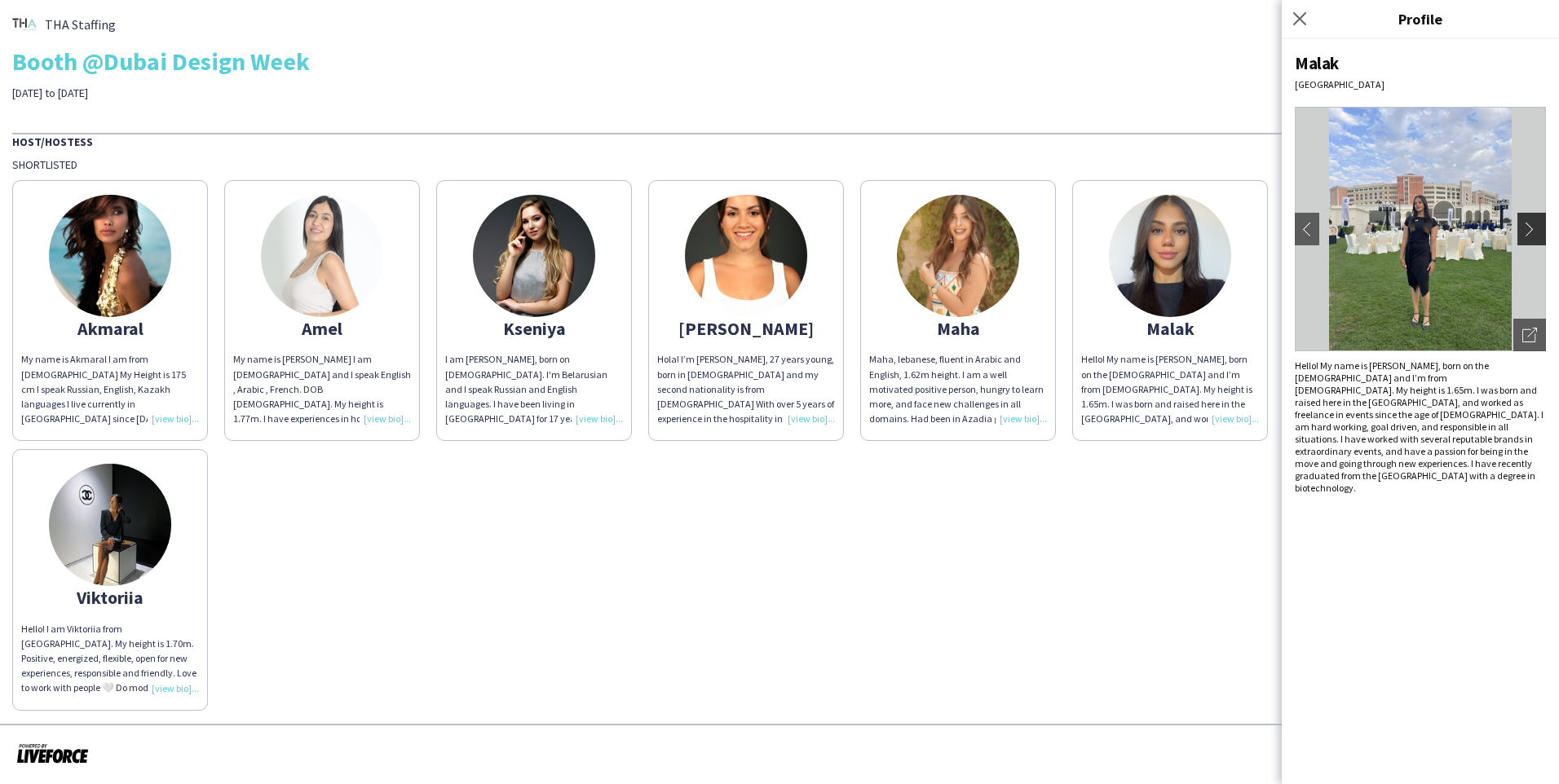
click at [818, 234] on app-icon "chevron-right" at bounding box center [1534, 229] width 23 height 15
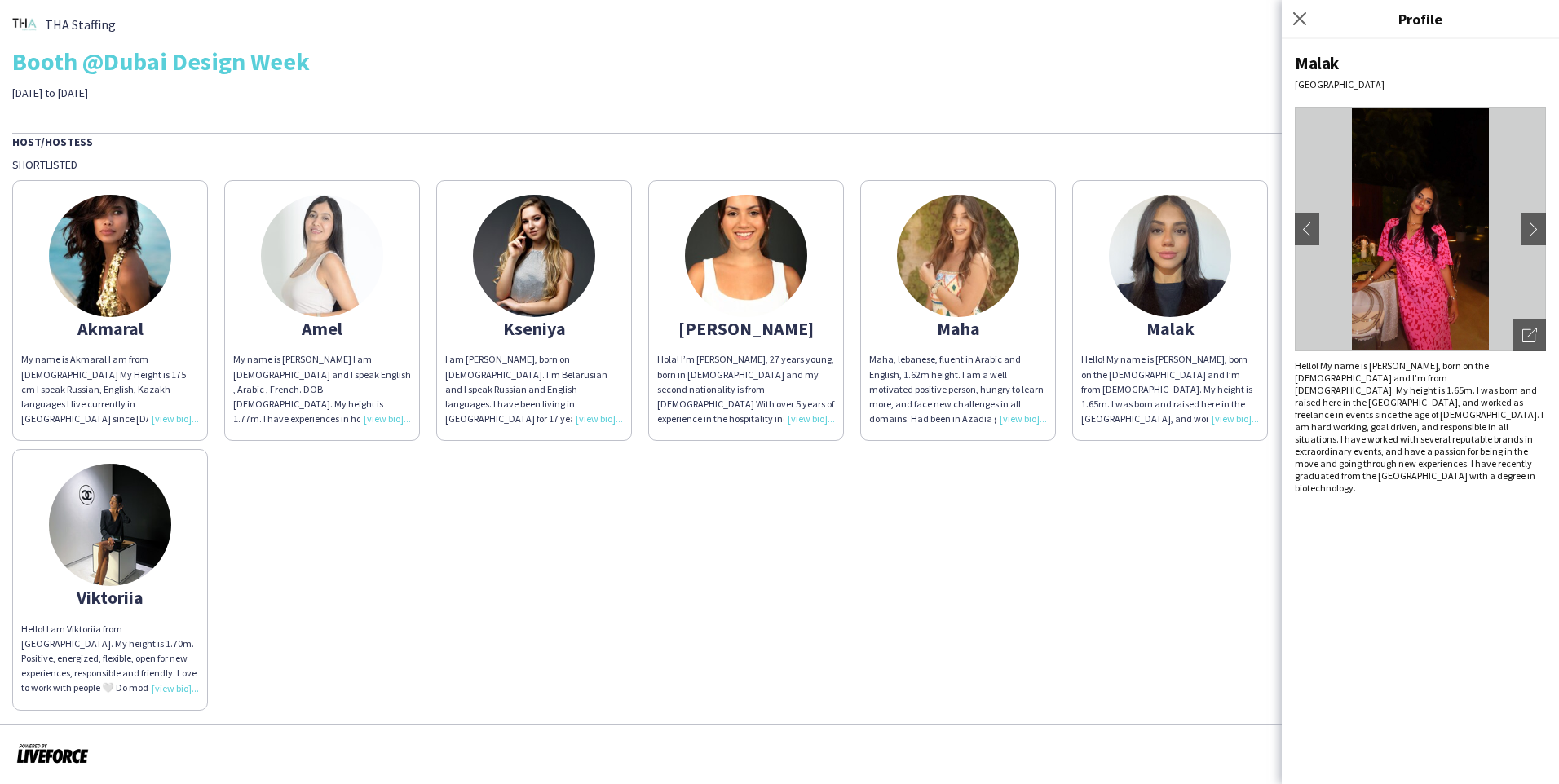
click at [88, 538] on img at bounding box center [110, 525] width 123 height 123
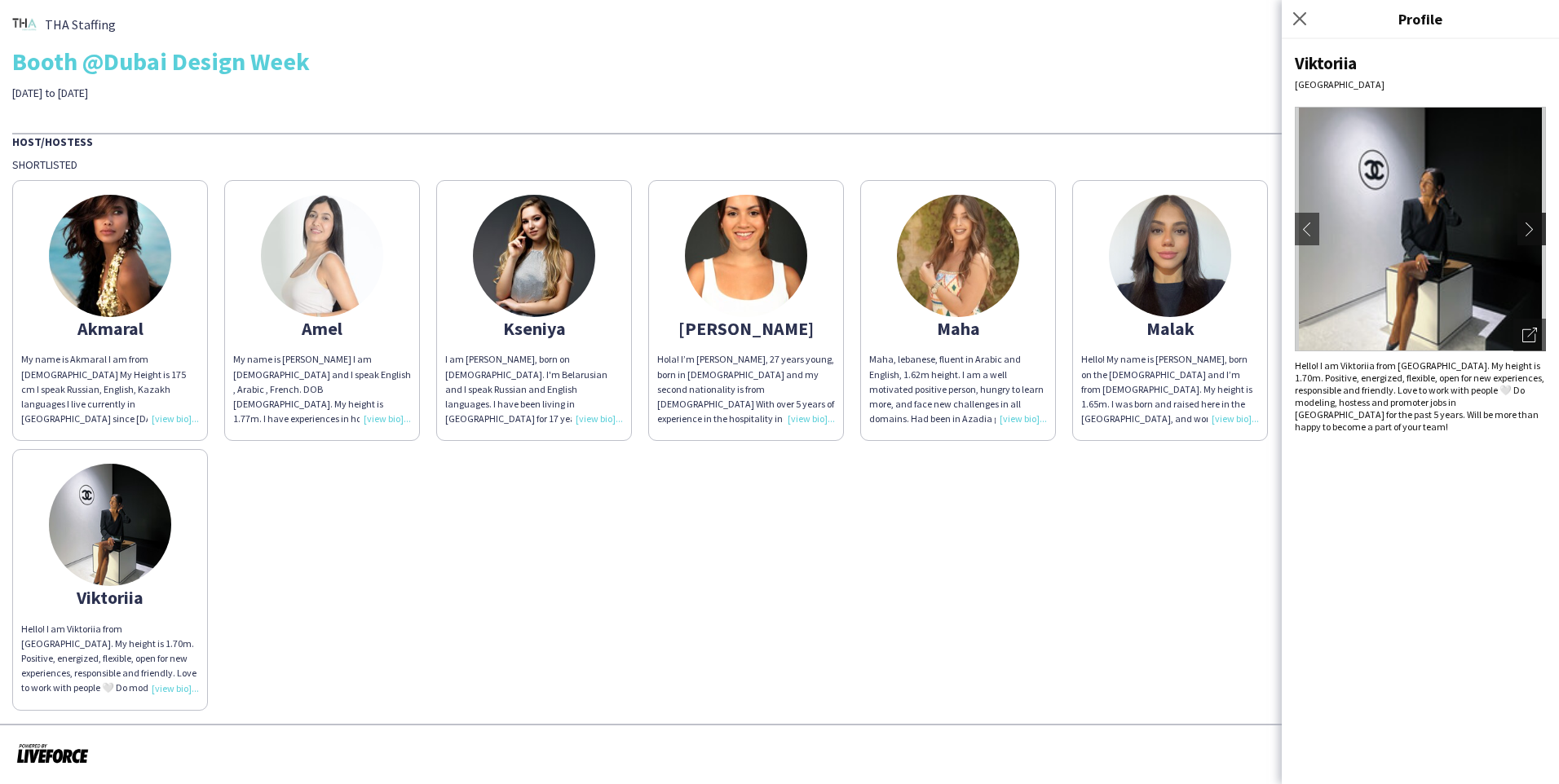
click at [818, 233] on app-icon "chevron-right" at bounding box center [1534, 229] width 23 height 15
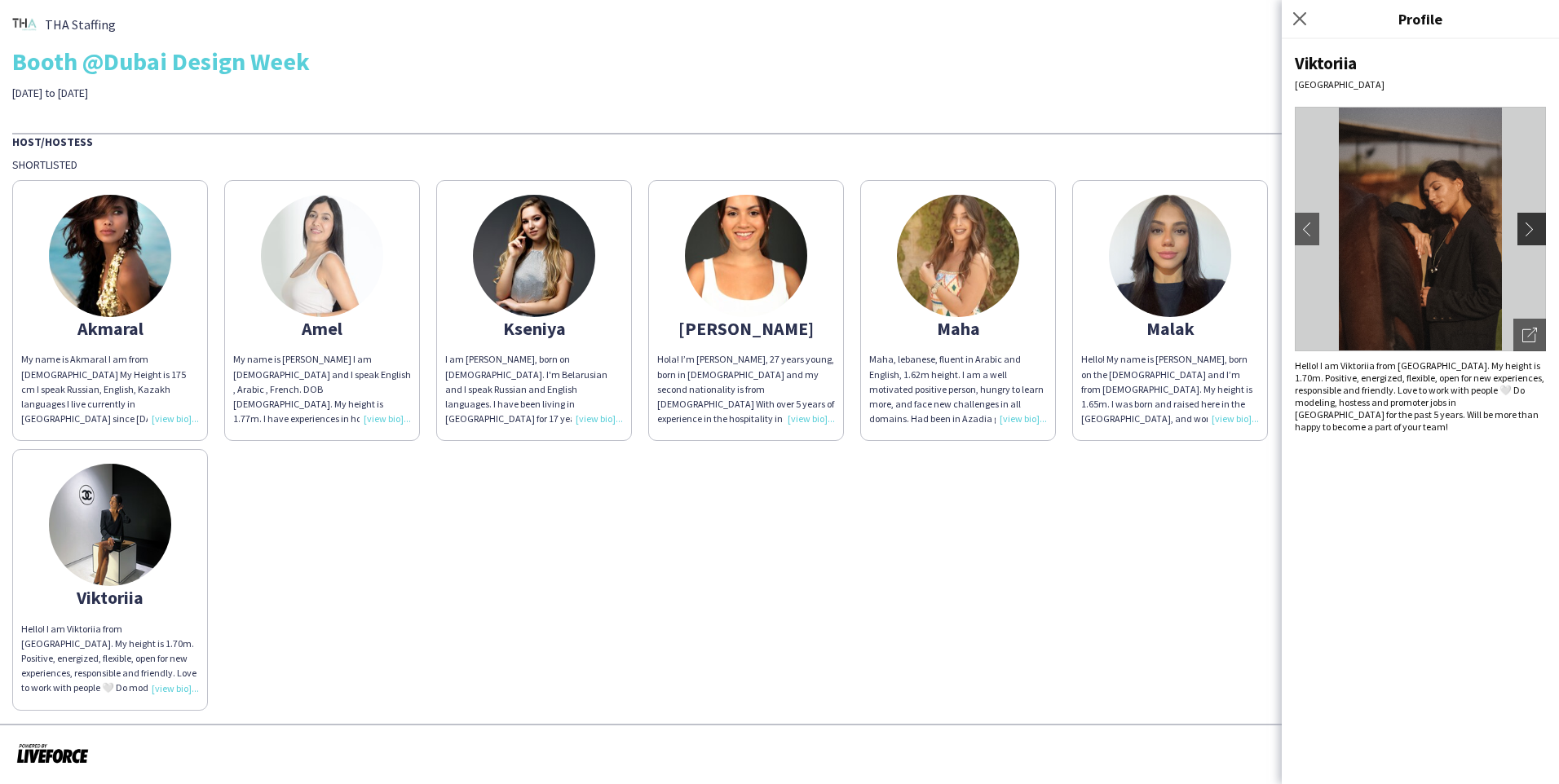
click at [818, 233] on app-icon "chevron-right" at bounding box center [1534, 229] width 23 height 15
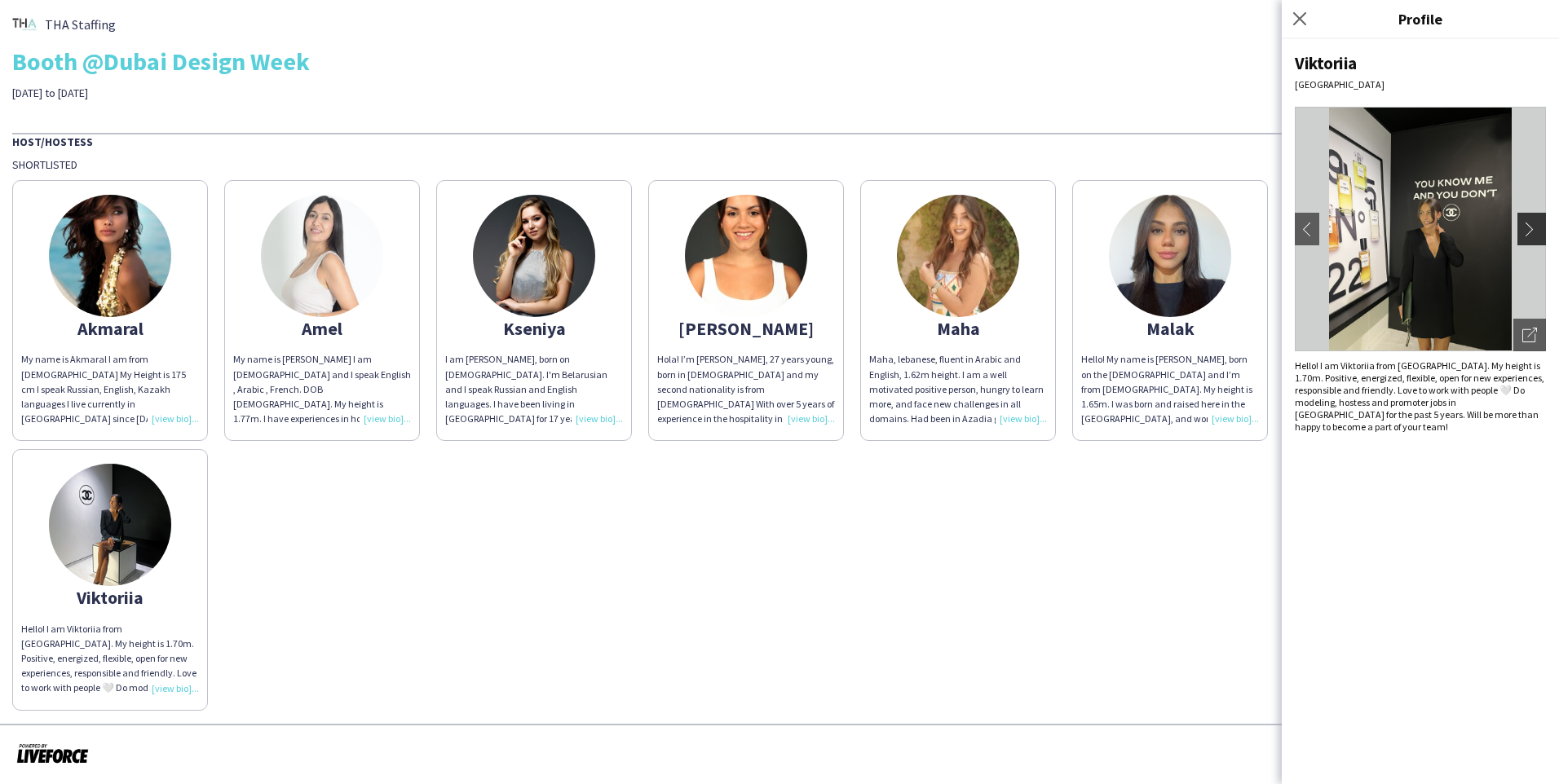
click at [818, 233] on app-icon "chevron-right" at bounding box center [1534, 229] width 23 height 15
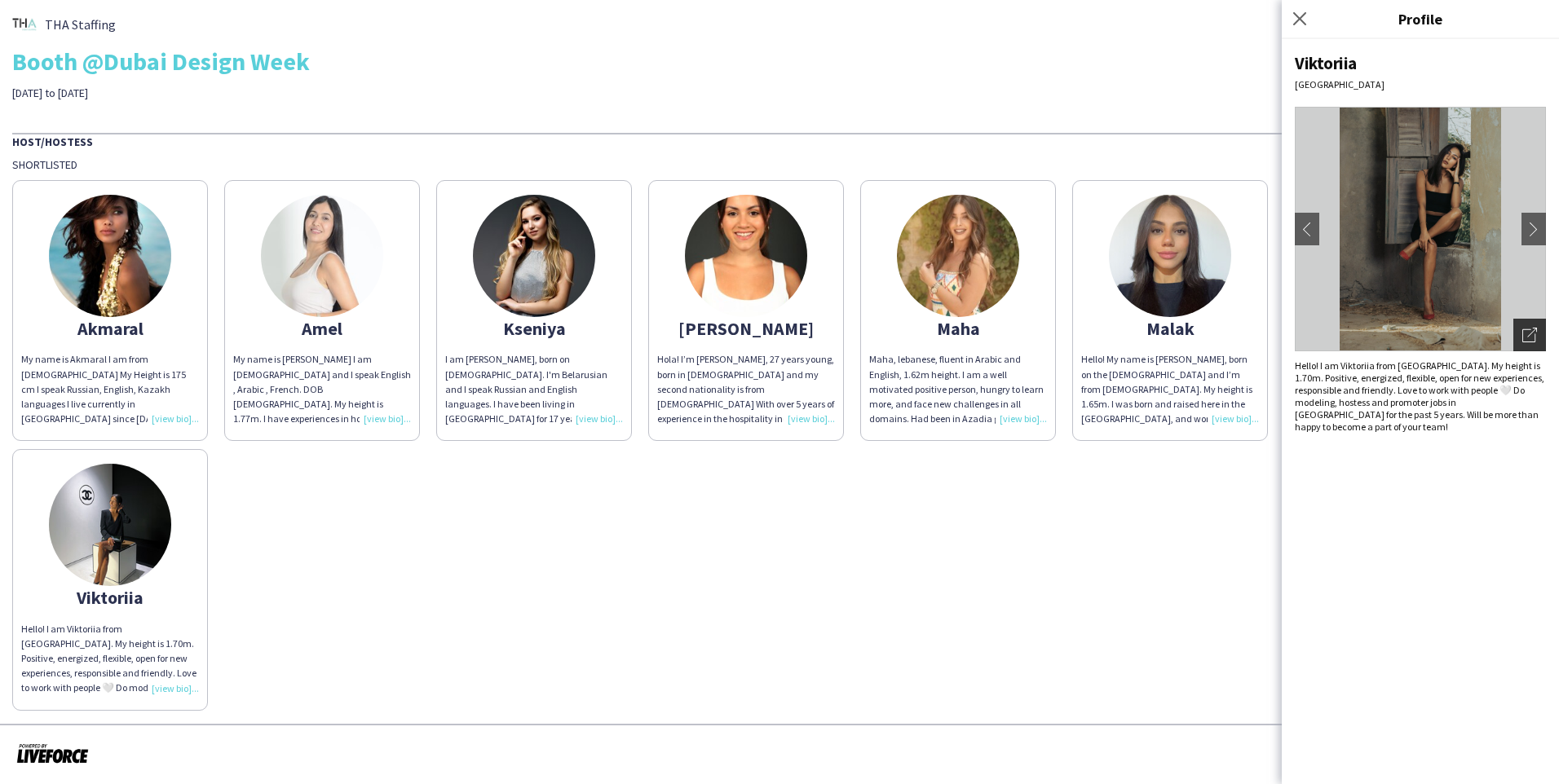
click at [818, 330] on icon "Open photos pop-in" at bounding box center [1530, 335] width 15 height 15
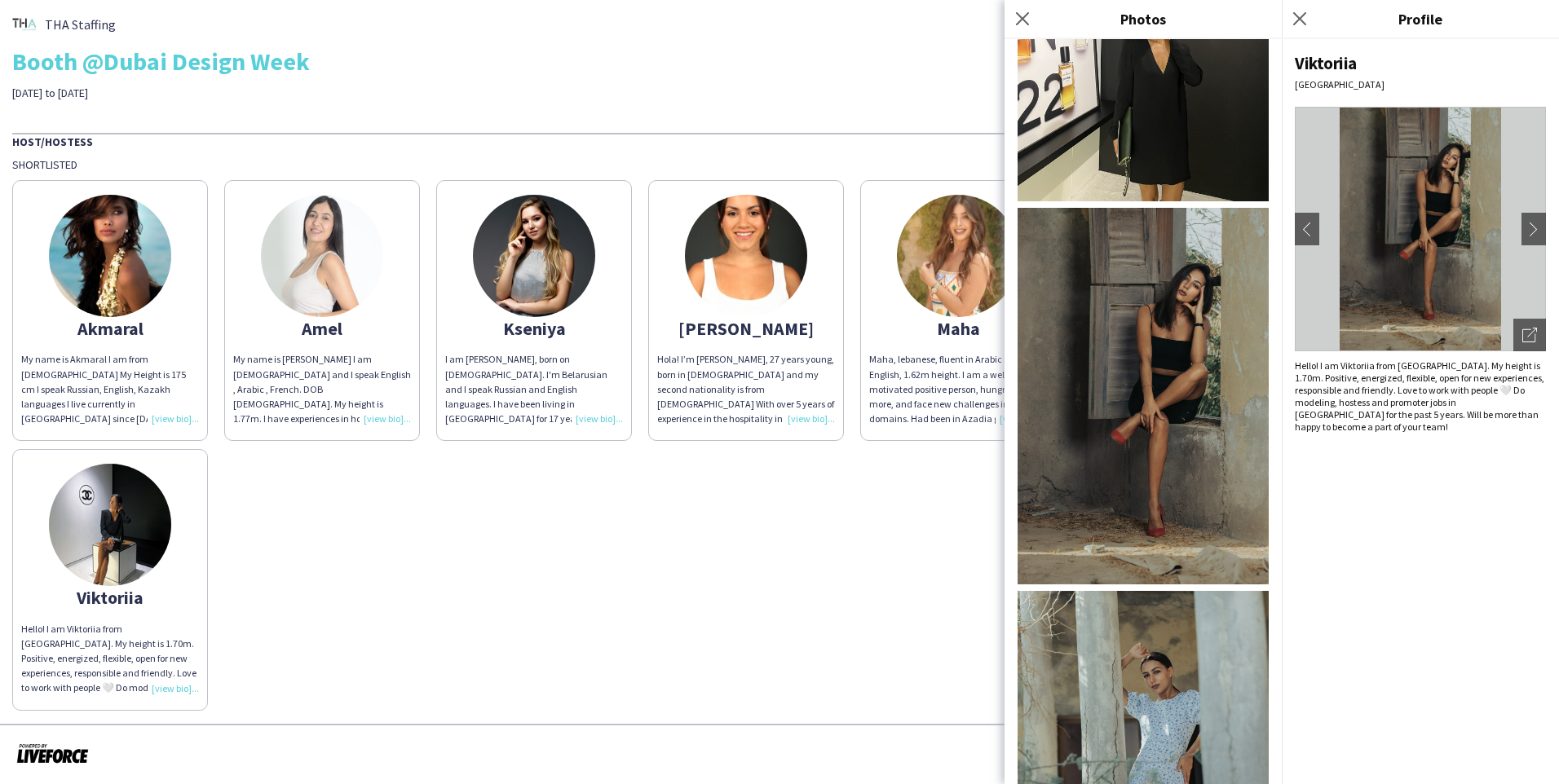
scroll to position [918, 0]
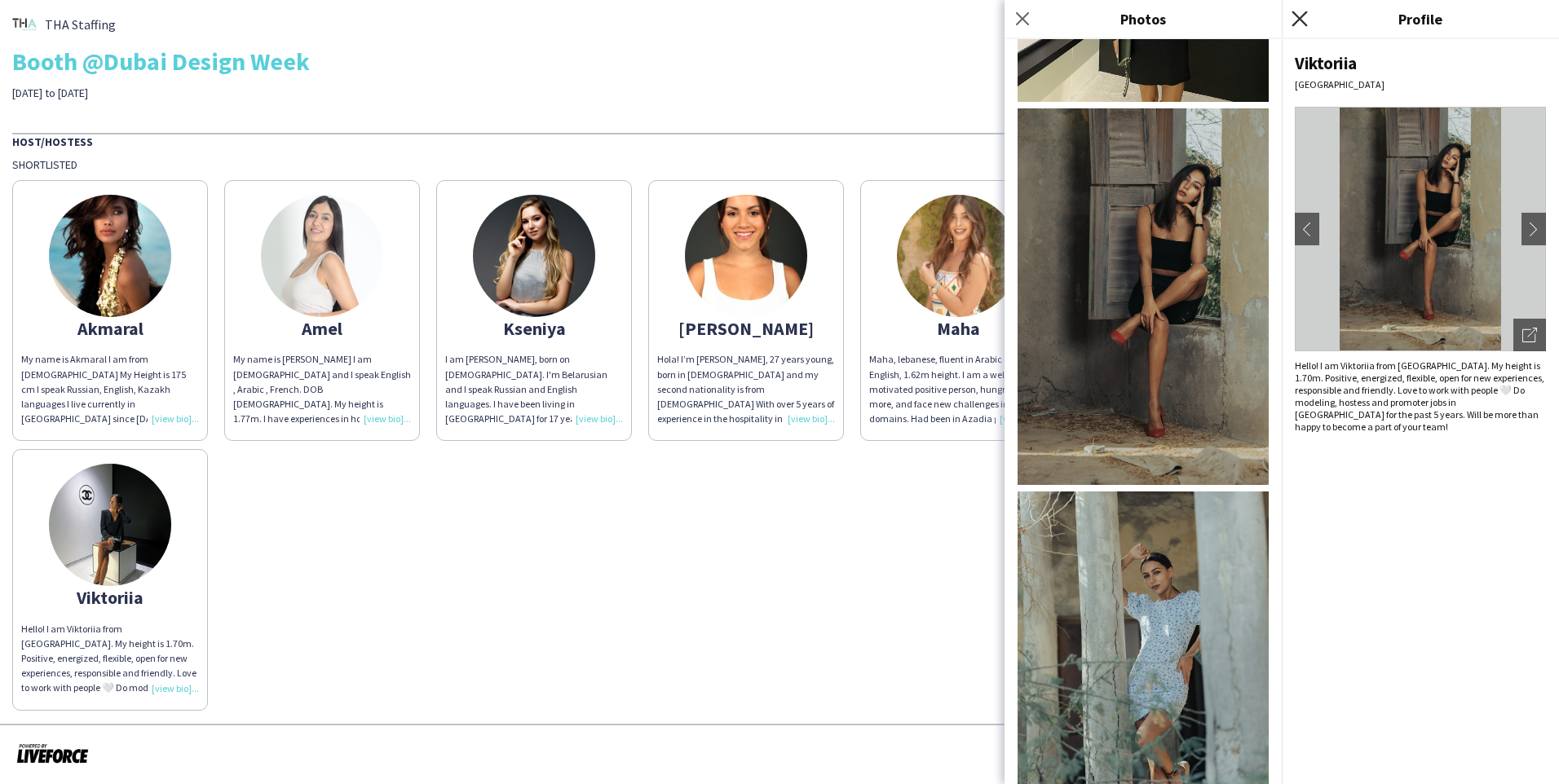
click at [818, 21] on icon "Close pop-in" at bounding box center [1299, 18] width 16 height 16
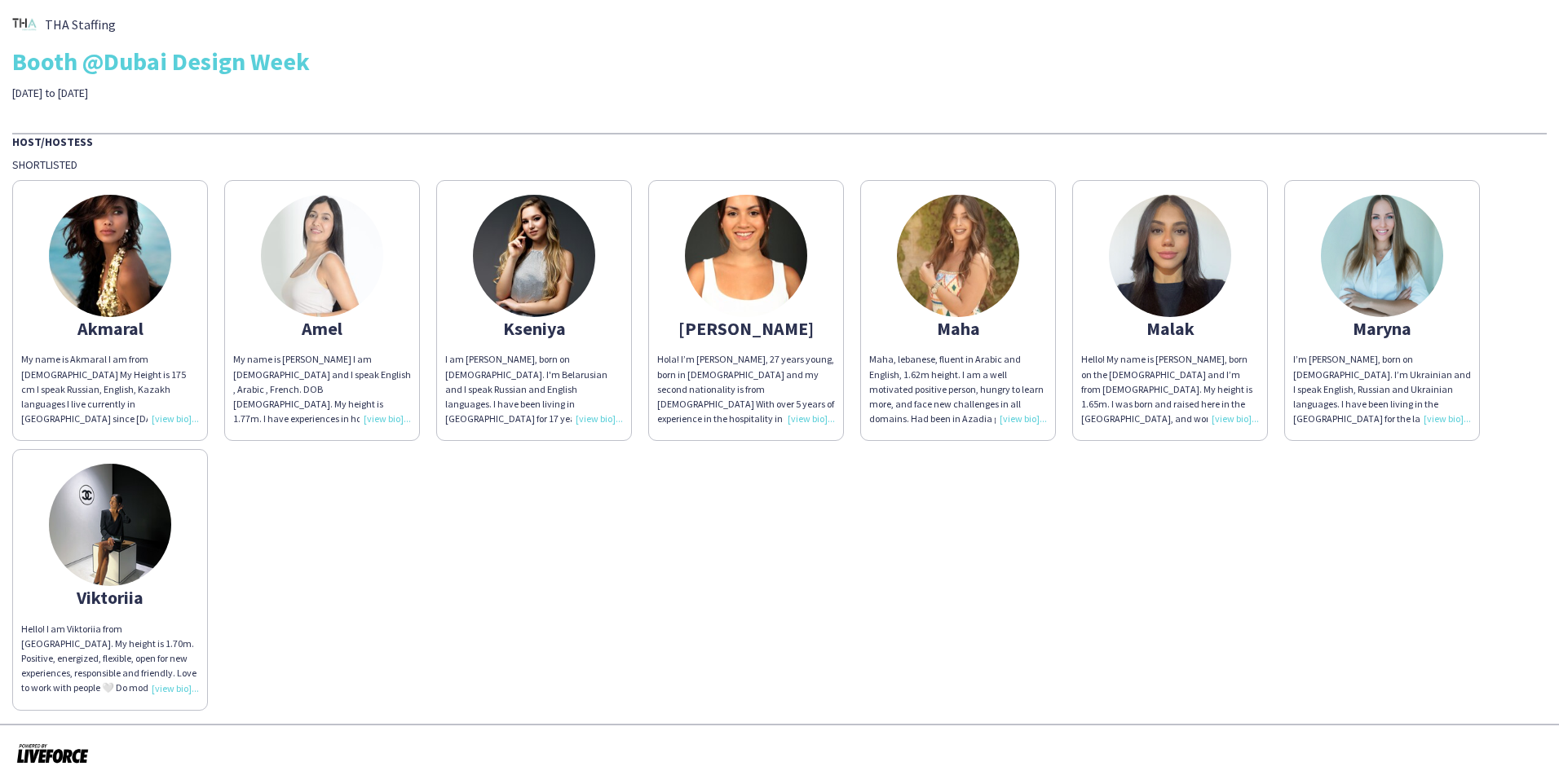
click at [818, 378] on div "Maha, lebanese, fluent in Arabic and English, 1.62m height. I am a well motivat…" at bounding box center [958, 389] width 177 height 74
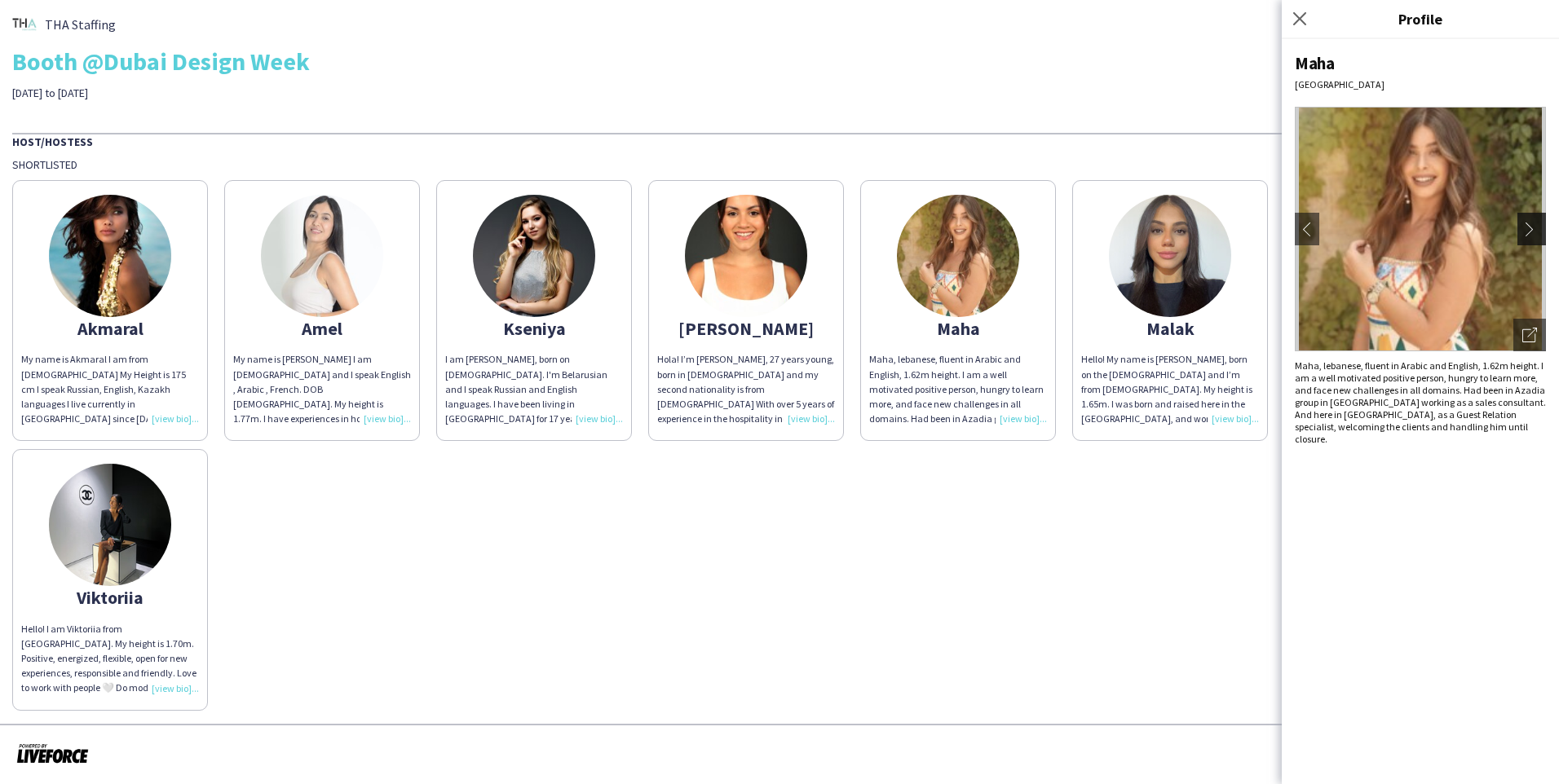
click at [818, 226] on app-icon "chevron-right" at bounding box center [1534, 229] width 23 height 15
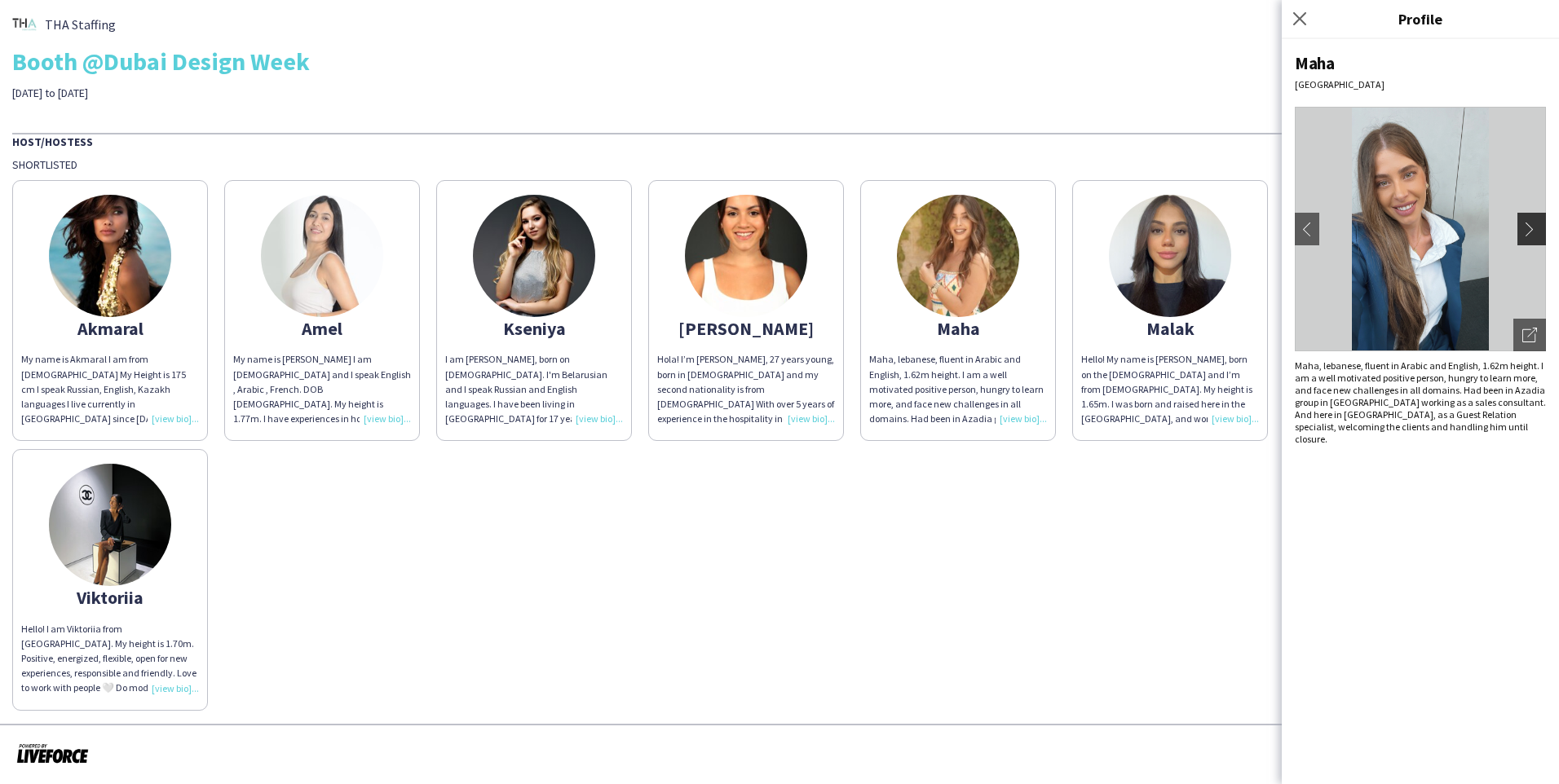
click at [818, 226] on app-icon "chevron-right" at bounding box center [1534, 229] width 23 height 15
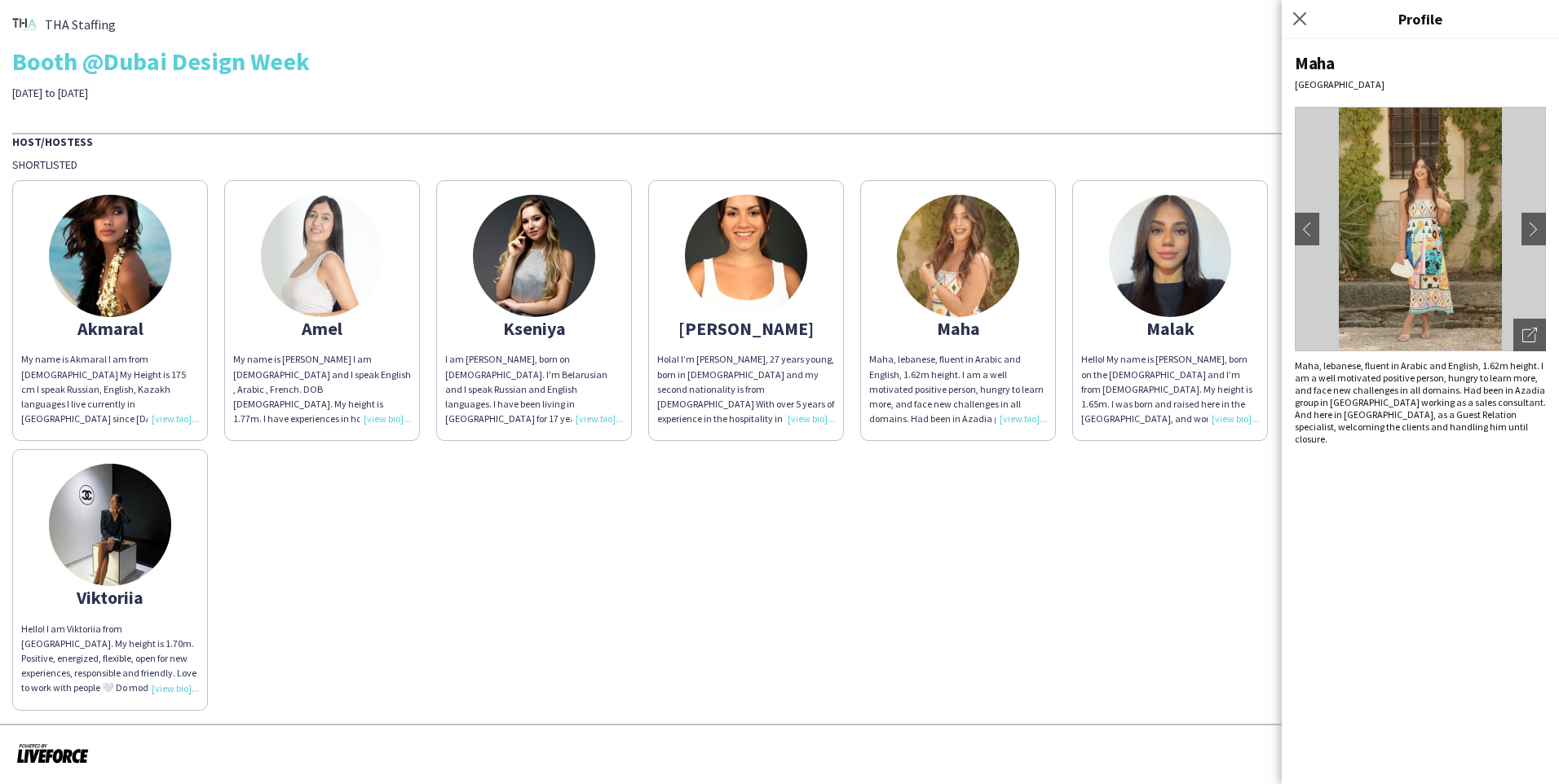
click at [324, 261] on img at bounding box center [322, 256] width 123 height 123
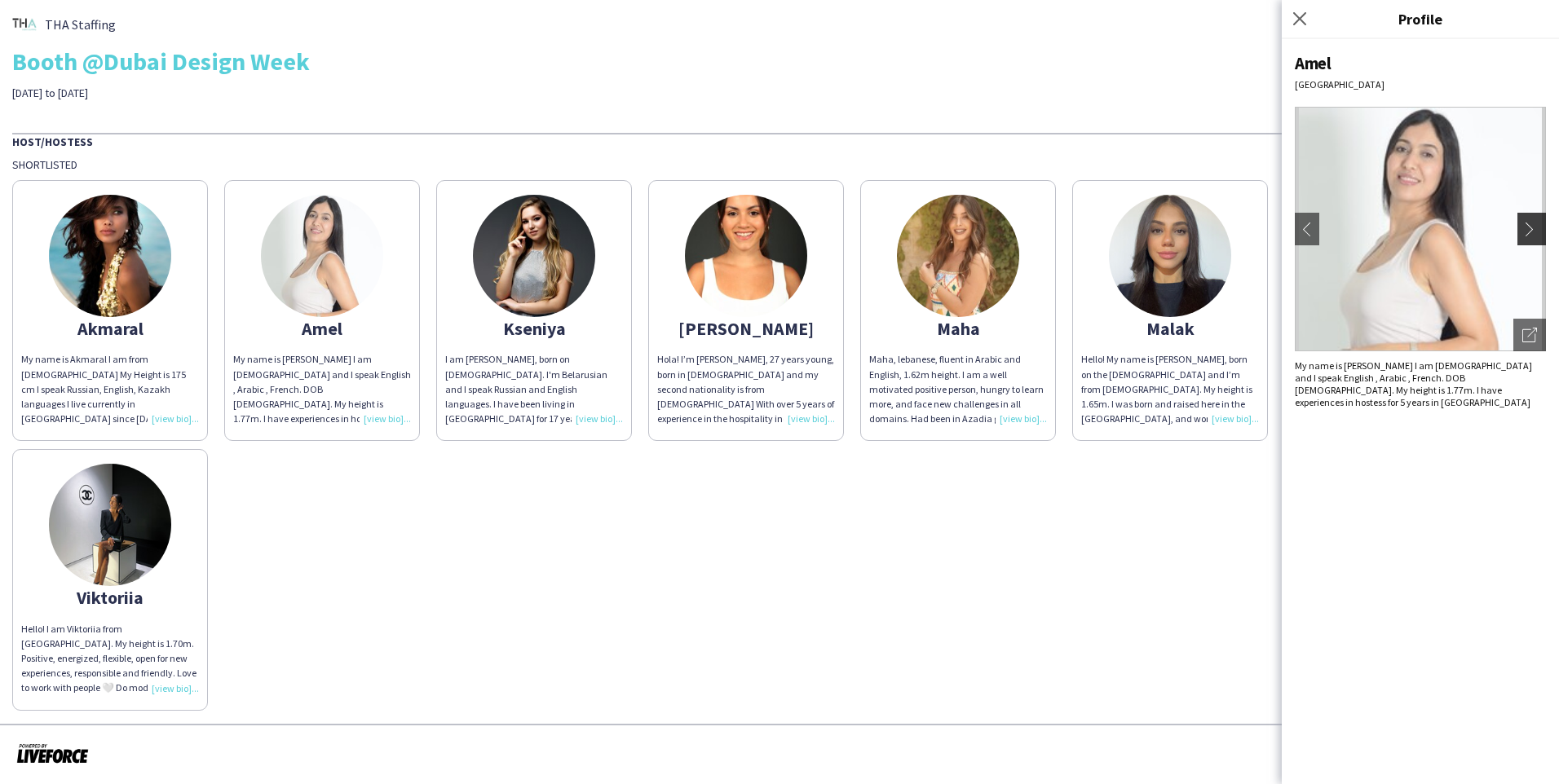
click at [818, 240] on button "chevron-right" at bounding box center [1534, 229] width 33 height 33
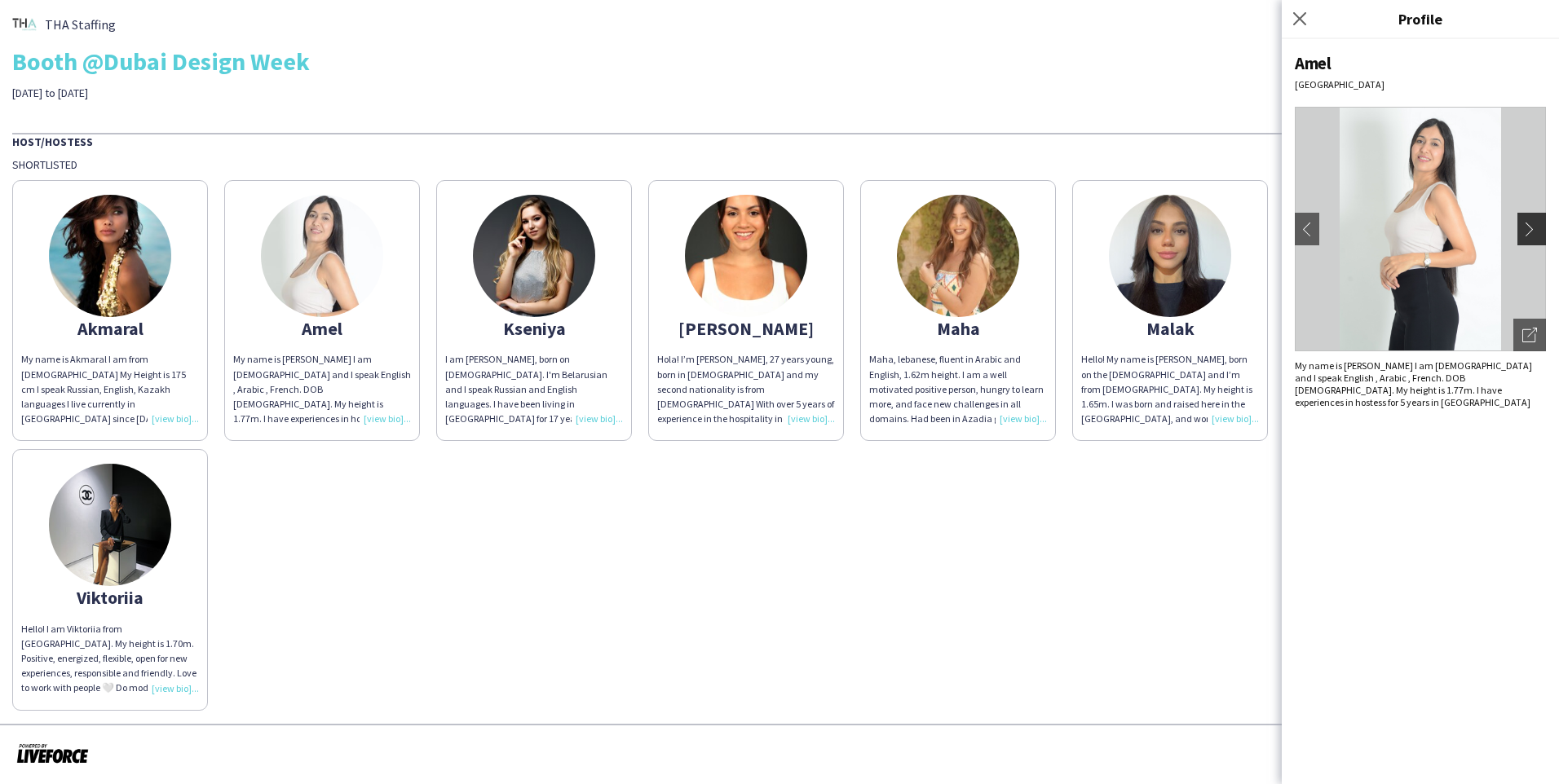
click at [818, 240] on button "chevron-right" at bounding box center [1534, 229] width 33 height 33
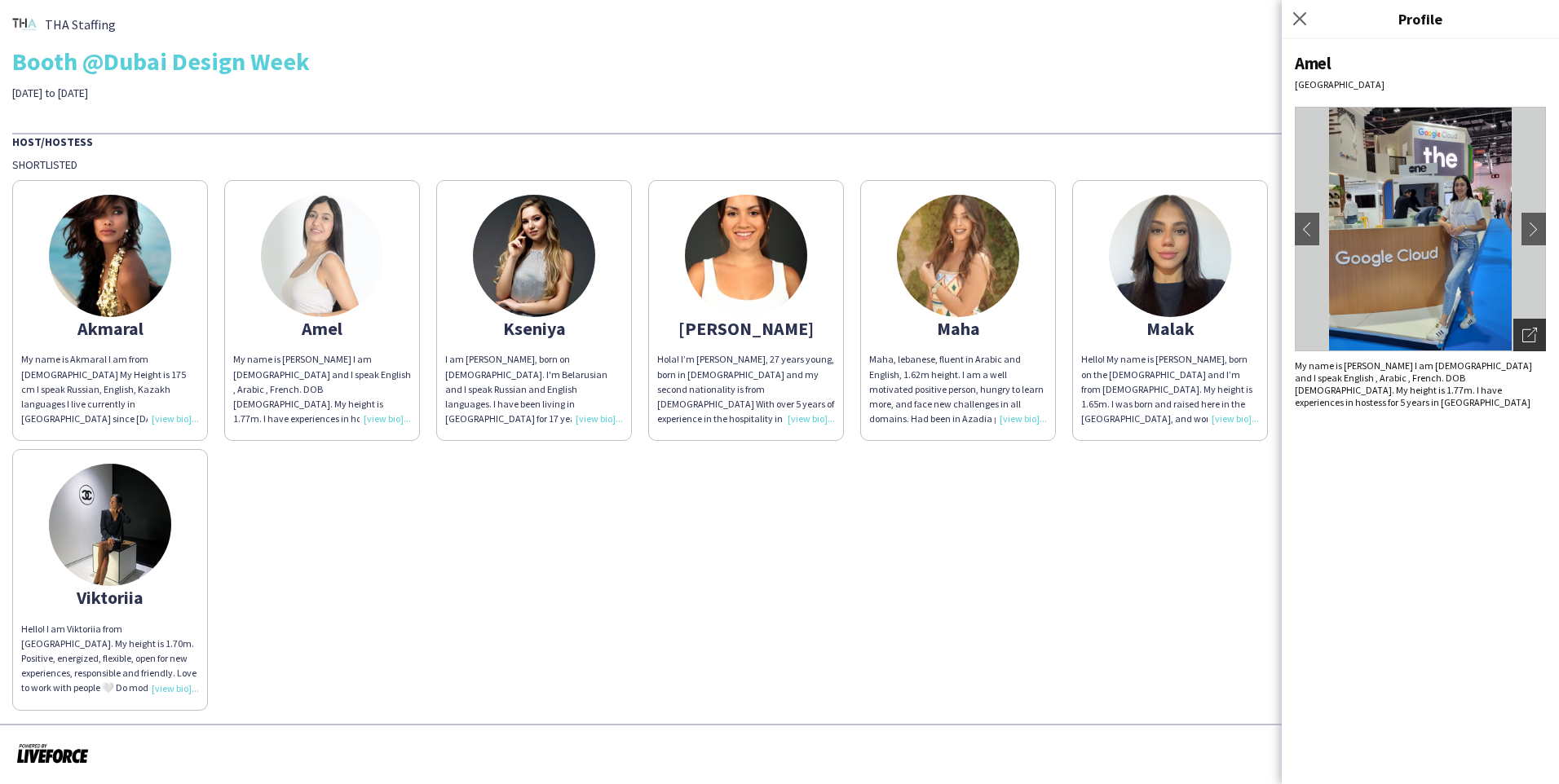
click at [818, 333] on icon "Open photos pop-in" at bounding box center [1530, 335] width 15 height 15
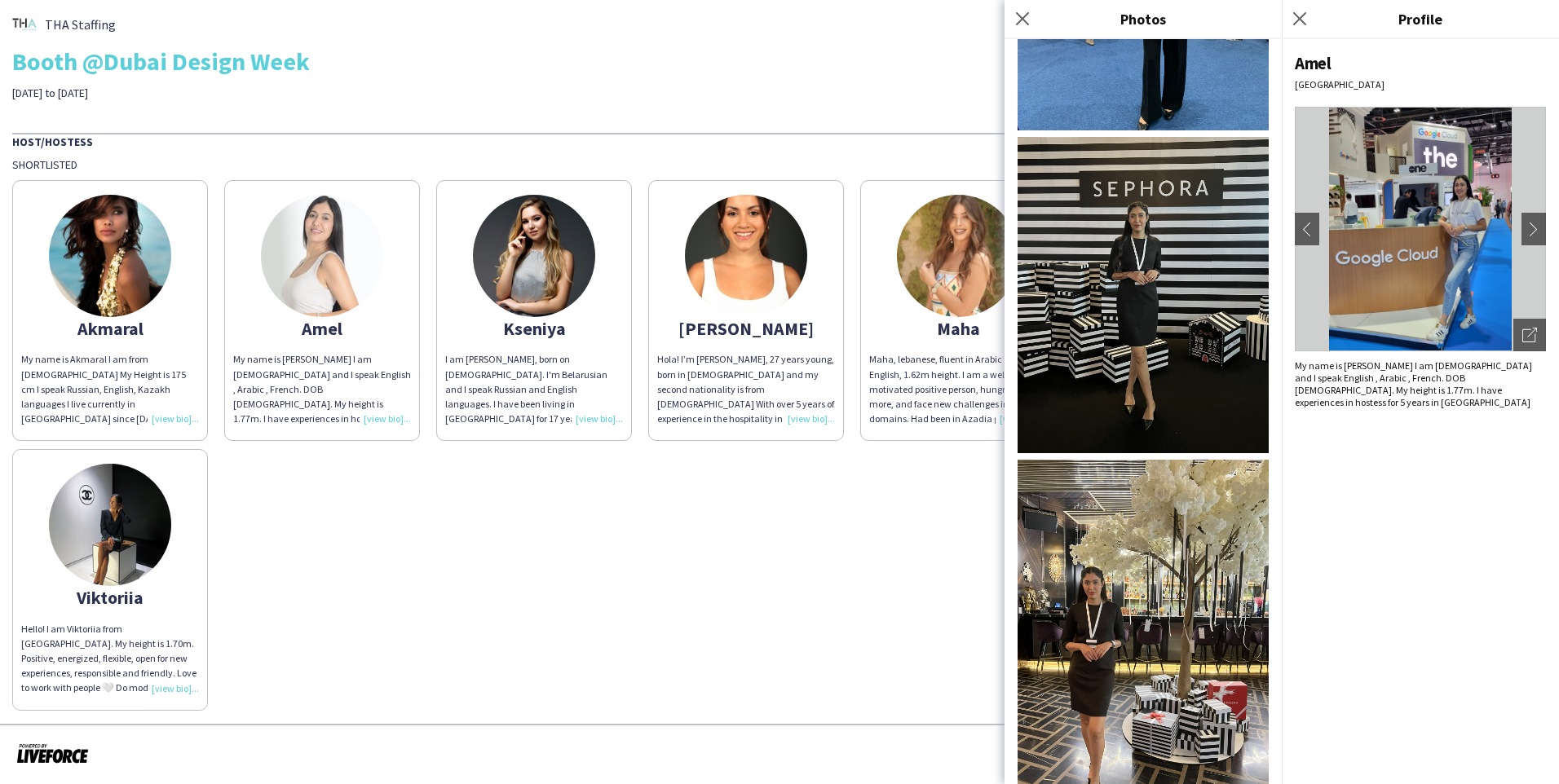
scroll to position [2184, 0]
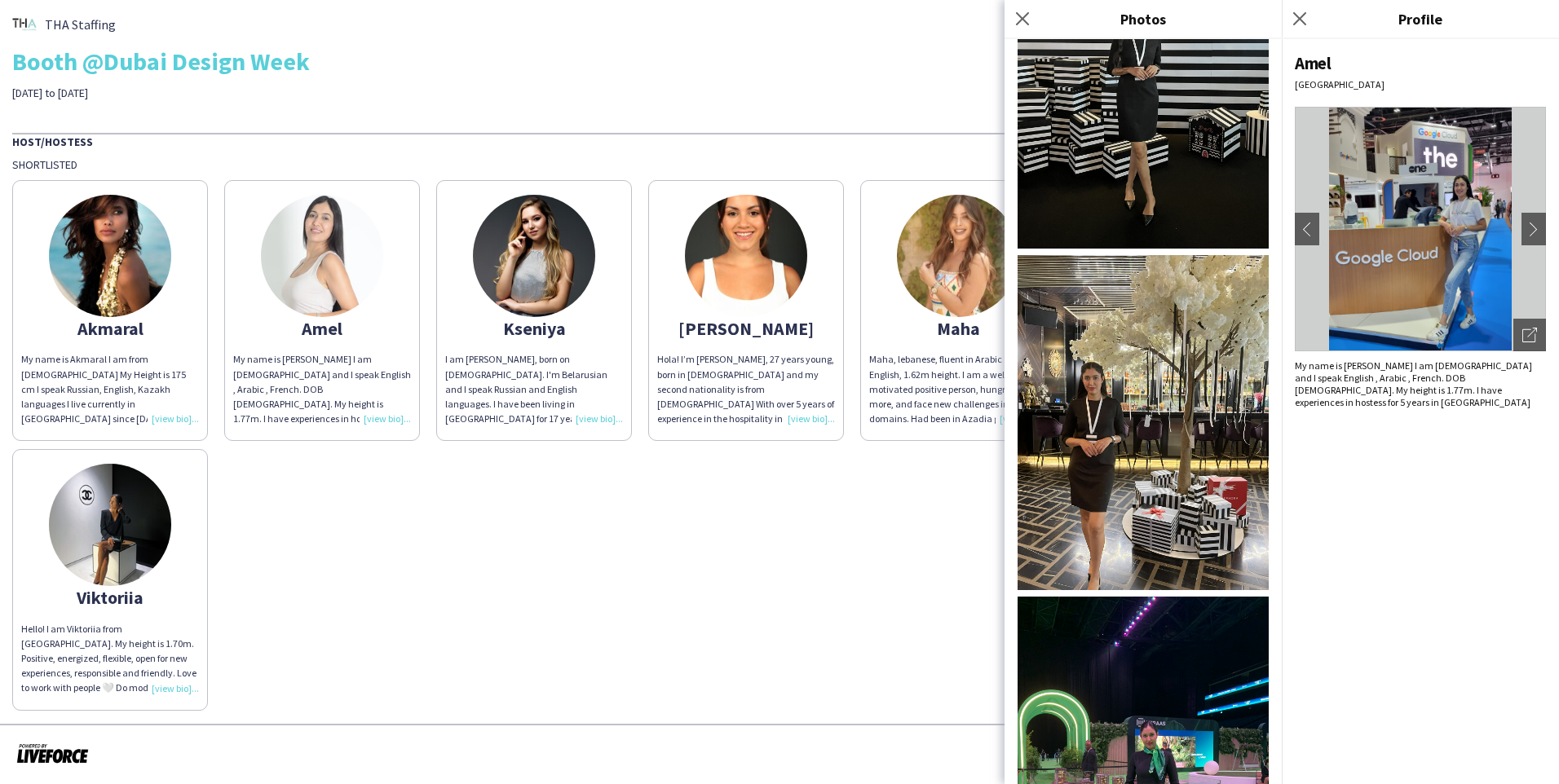
click at [167, 311] on app-share-pages-crew-card "Akmaral My name is Akmaral I am from [DEMOGRAPHIC_DATA] My Height is 175 cm I s…" at bounding box center [110, 310] width 195 height 261
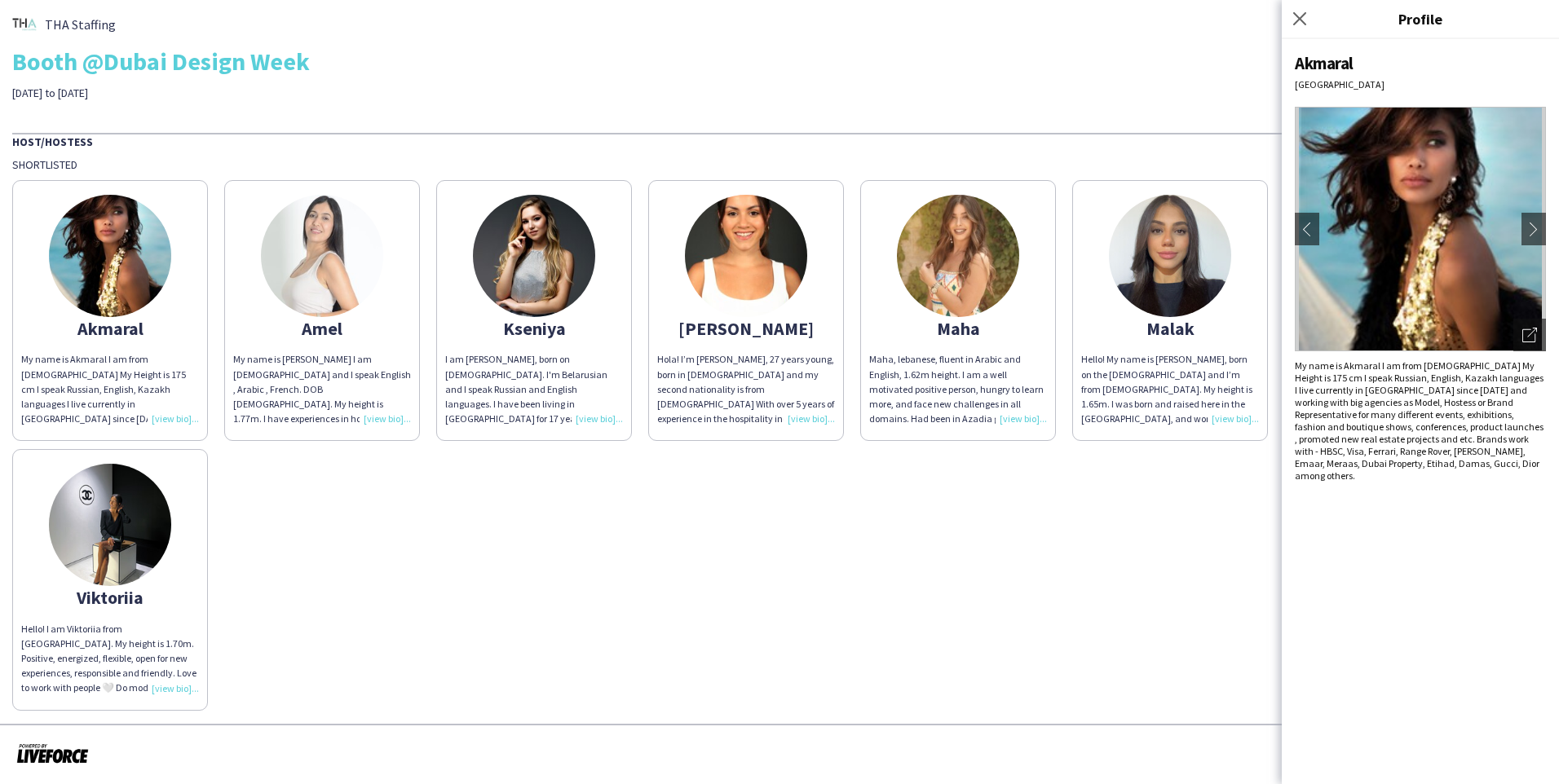
click at [818, 272] on img at bounding box center [1420, 229] width 251 height 244
click at [818, 334] on icon "Open photos pop-in" at bounding box center [1530, 335] width 15 height 15
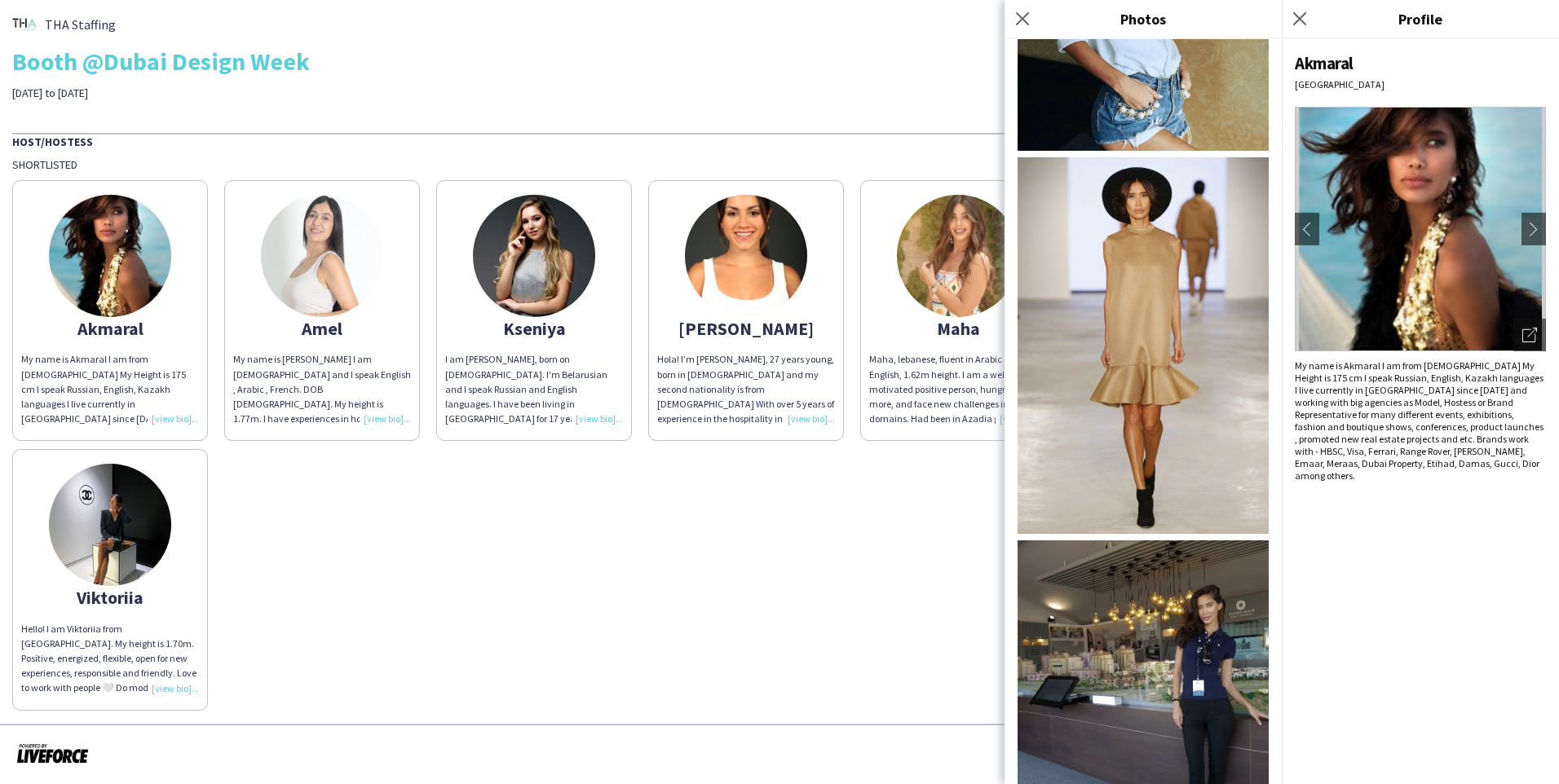
scroll to position [897, 0]
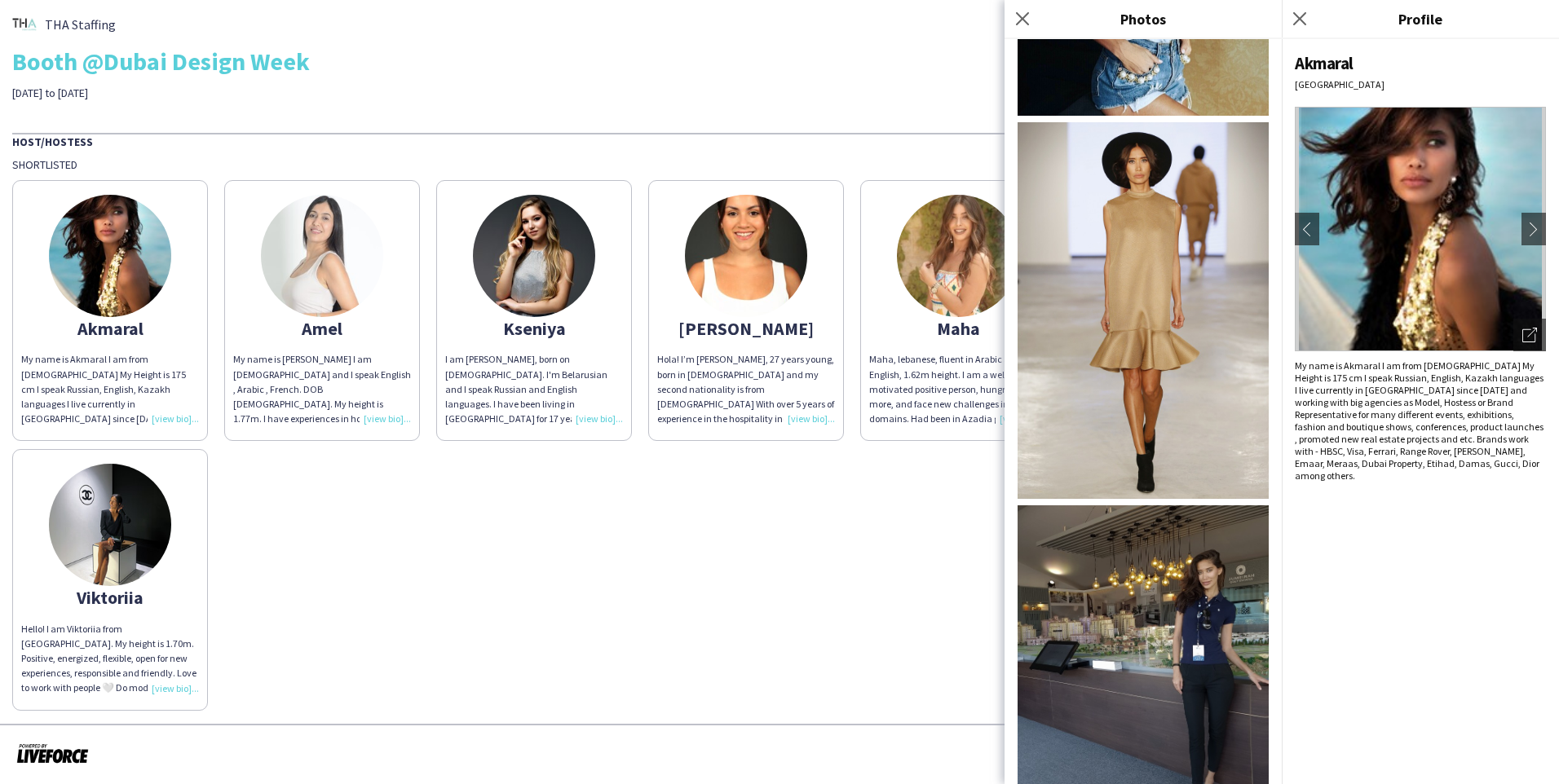
click at [570, 294] on img at bounding box center [534, 256] width 123 height 123
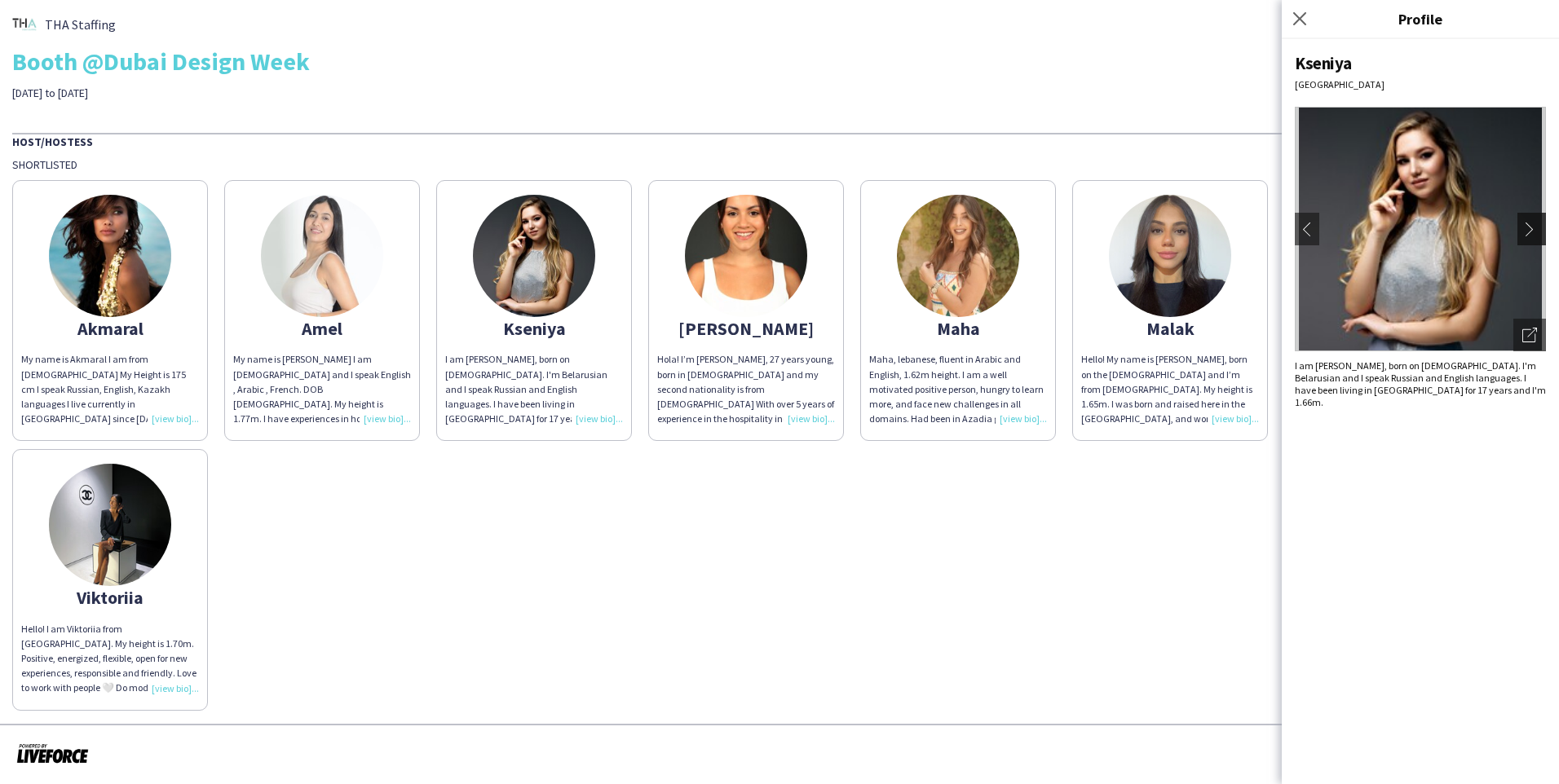
click at [818, 226] on app-icon "chevron-right" at bounding box center [1534, 229] width 23 height 15
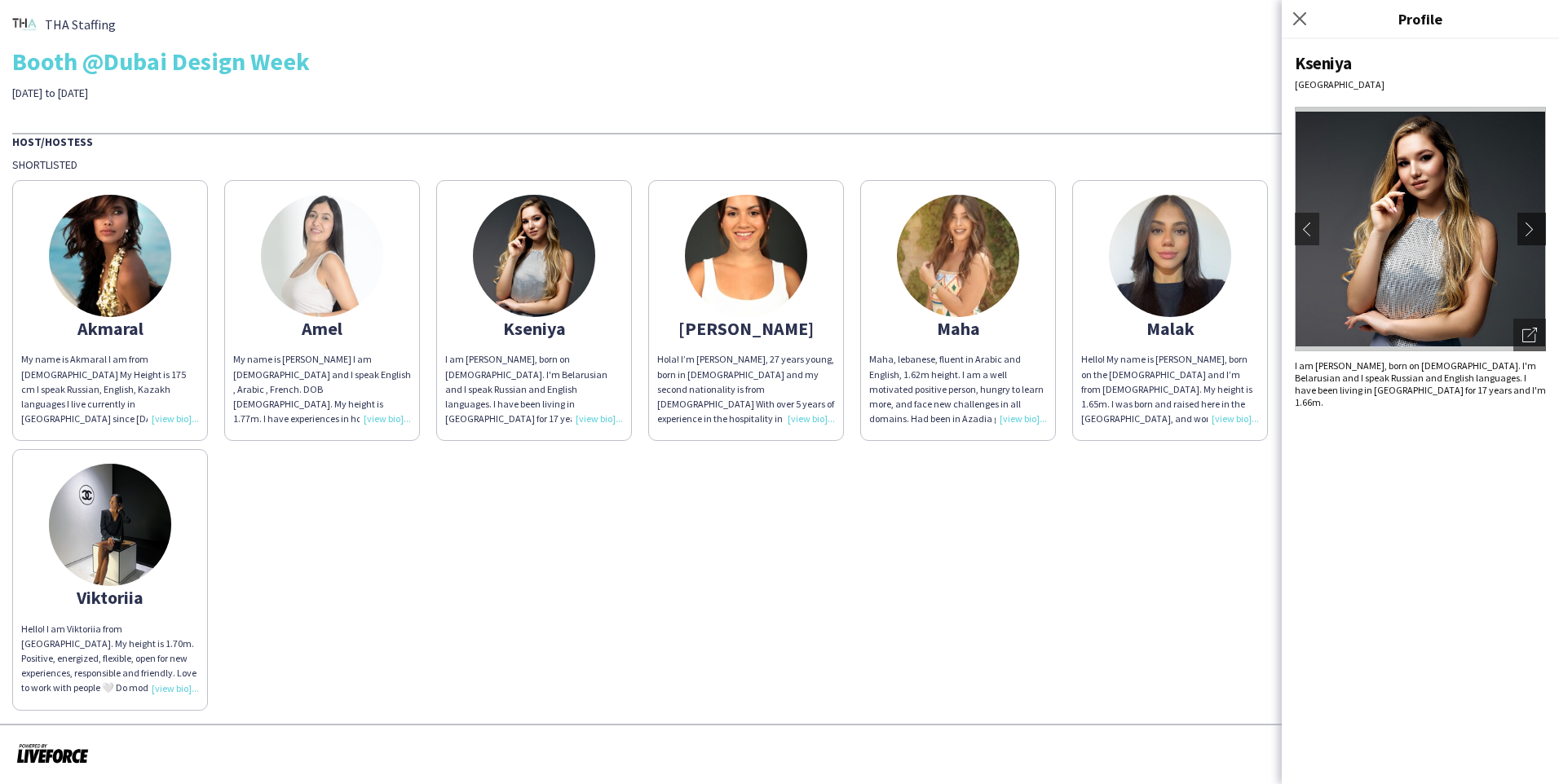
click at [818, 224] on app-icon "chevron-right" at bounding box center [1534, 229] width 23 height 15
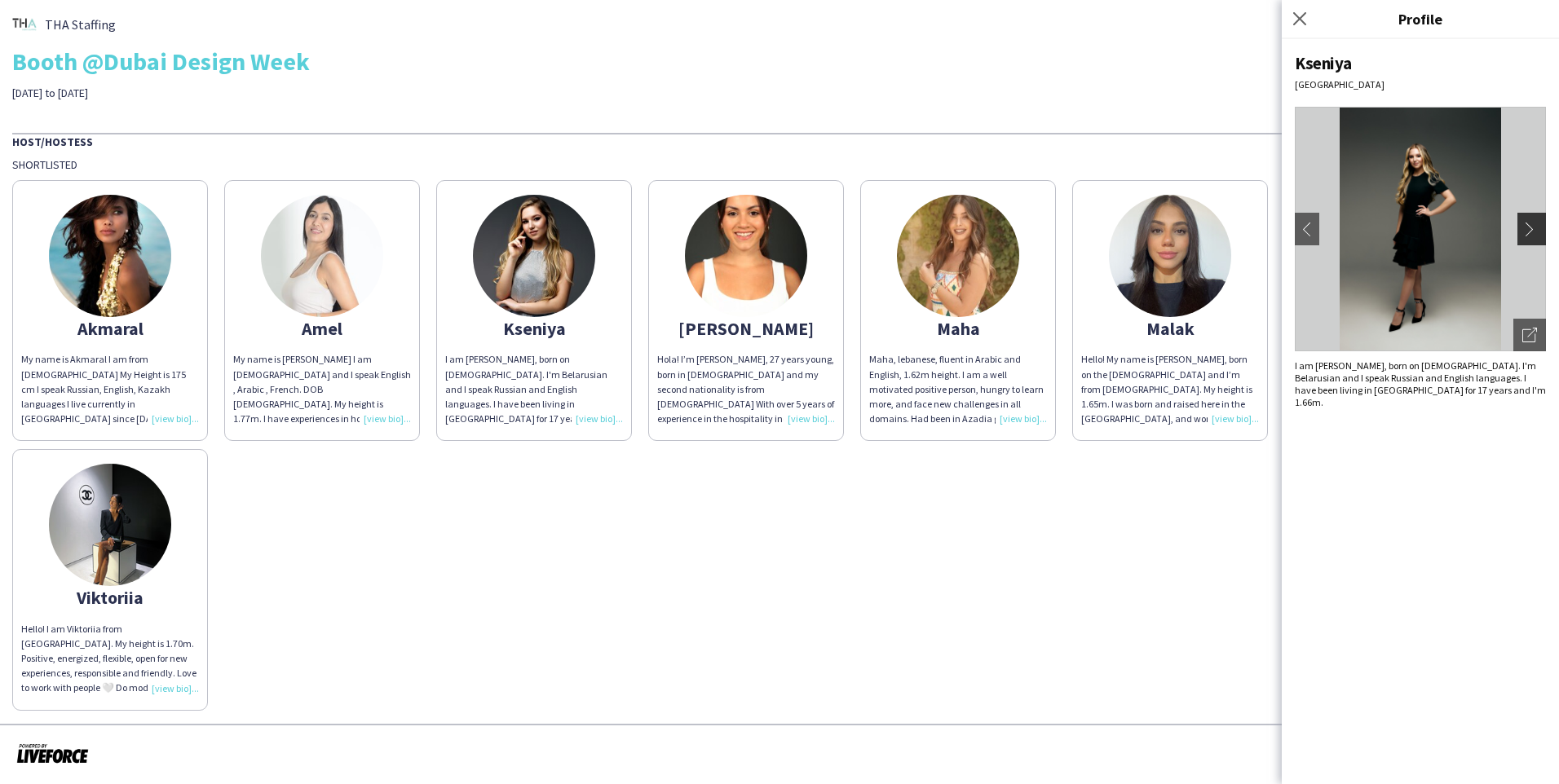
click at [818, 224] on app-icon "chevron-right" at bounding box center [1534, 229] width 23 height 15
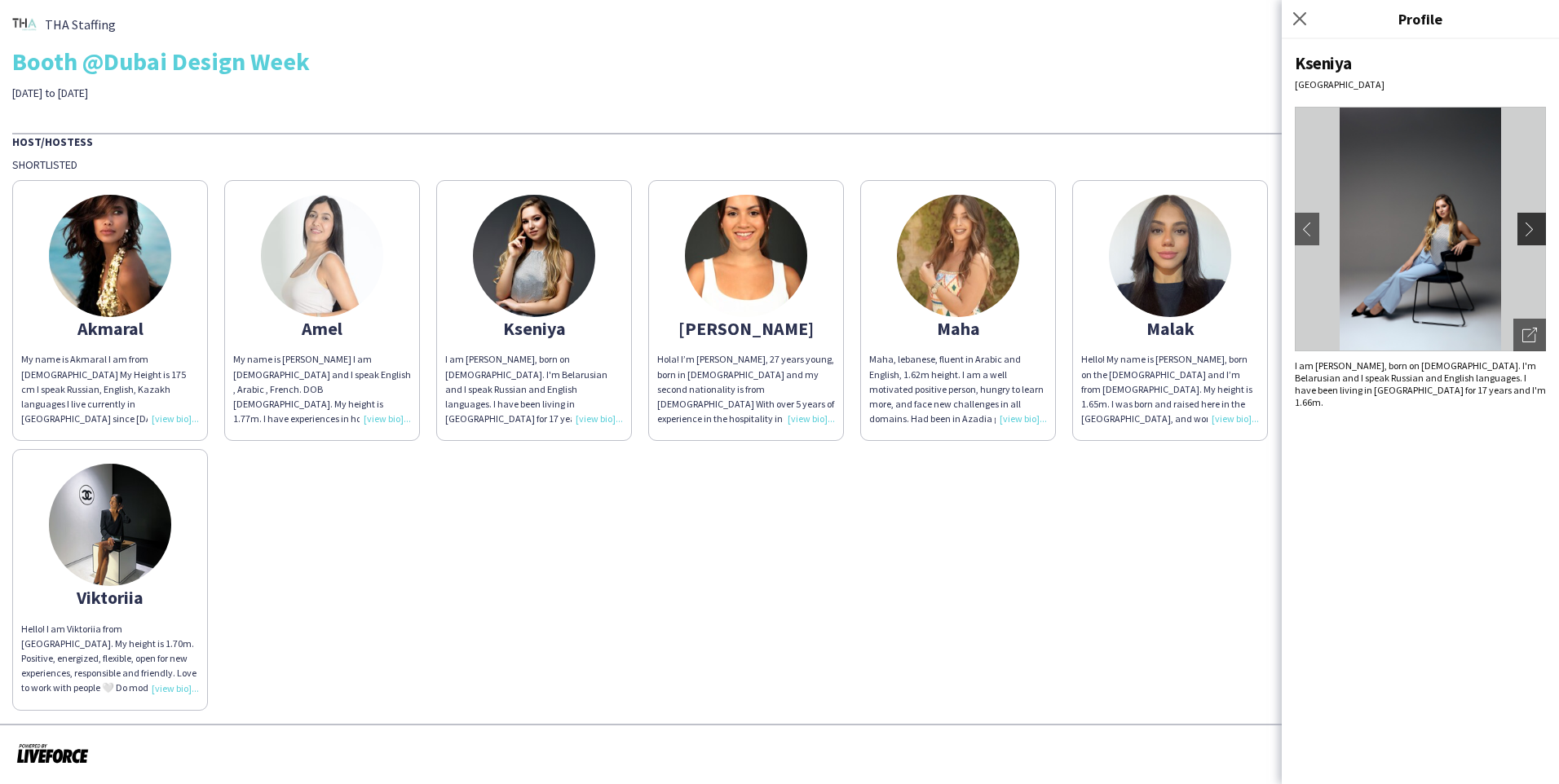
click at [818, 224] on app-icon "chevron-right" at bounding box center [1534, 229] width 23 height 15
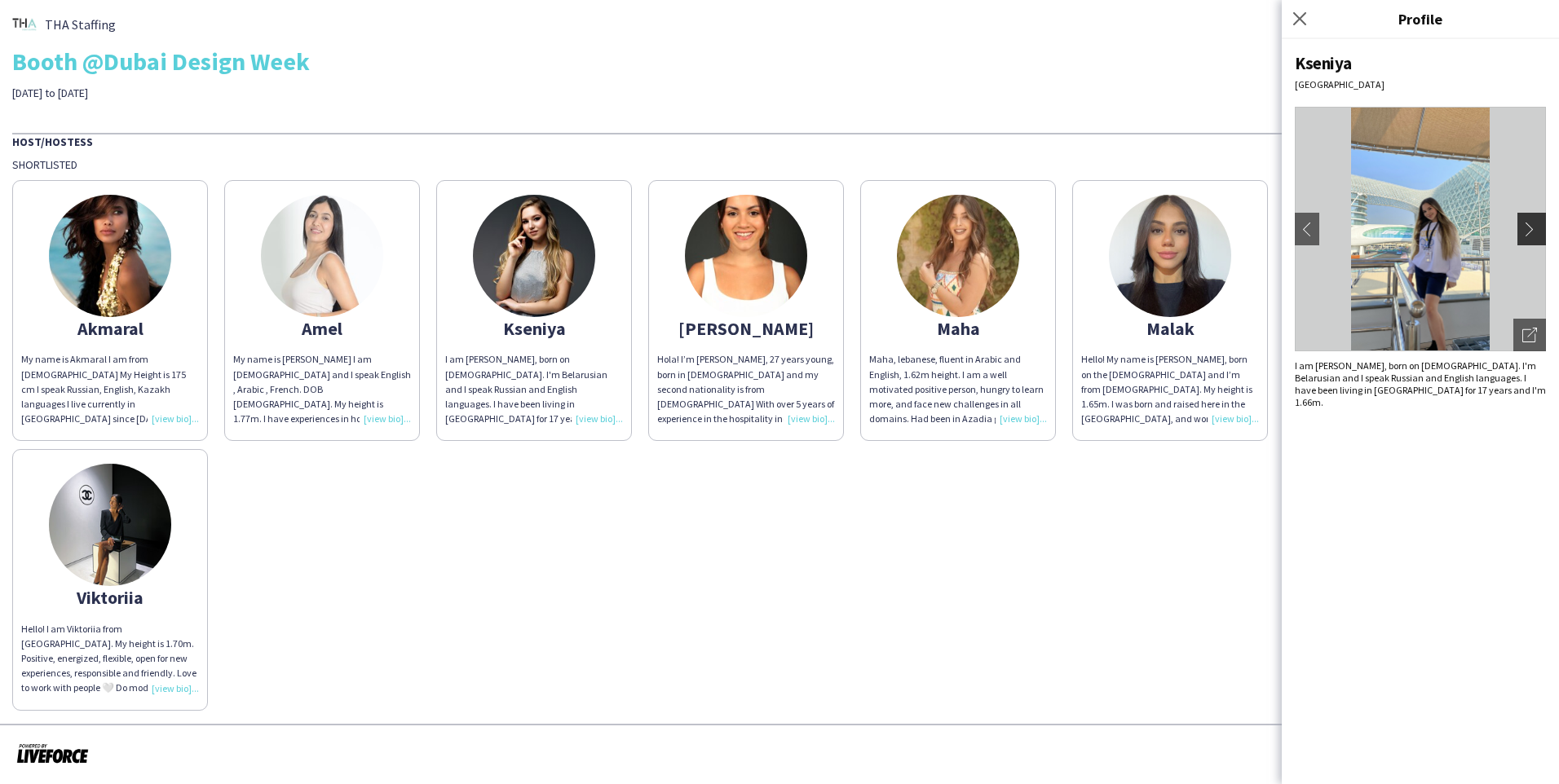
click at [818, 224] on app-icon "chevron-right" at bounding box center [1534, 229] width 23 height 15
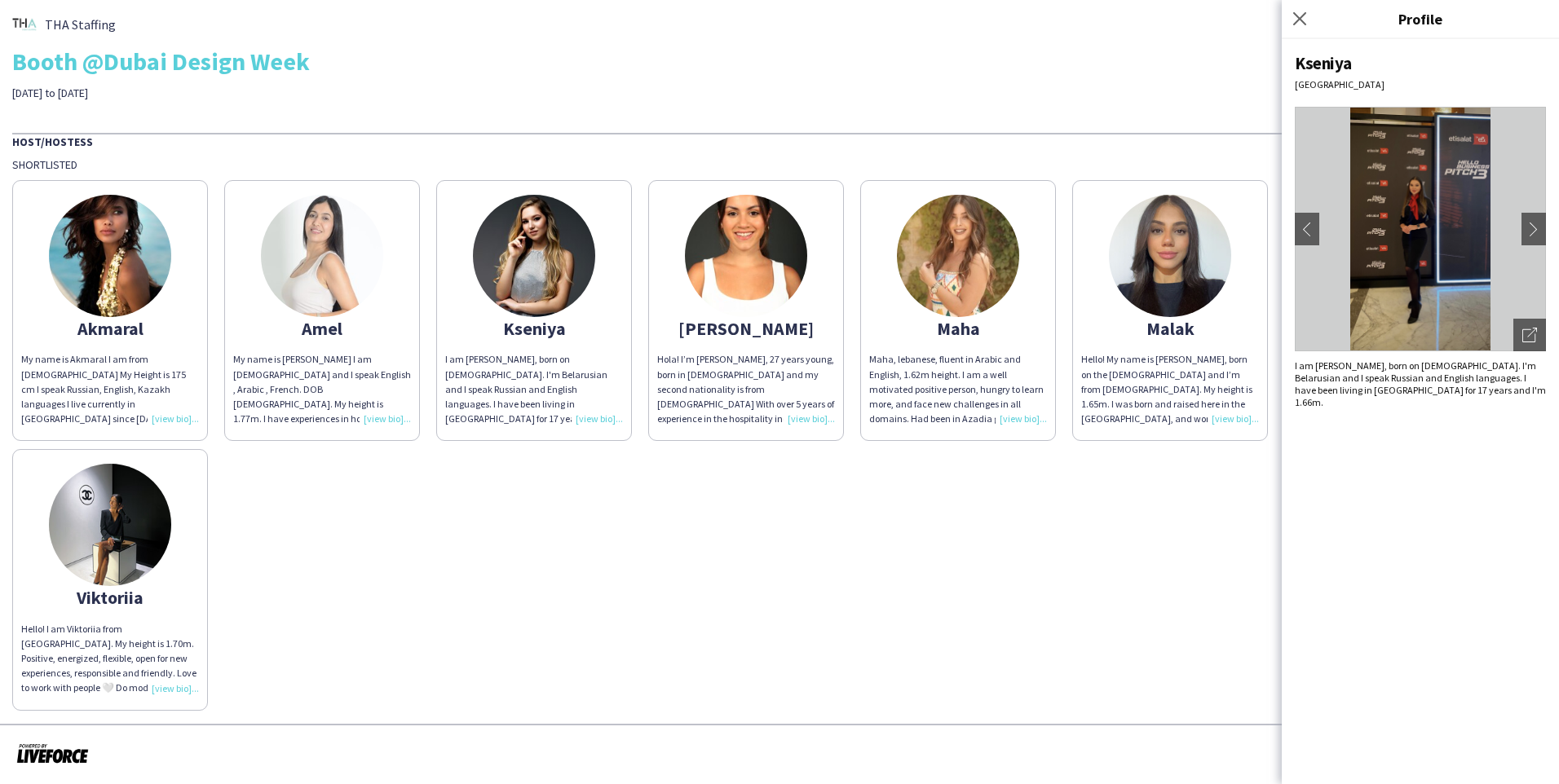
click at [818, 236] on img at bounding box center [1420, 229] width 251 height 244
click at [818, 348] on div "Open photos pop-in" at bounding box center [1530, 335] width 33 height 33
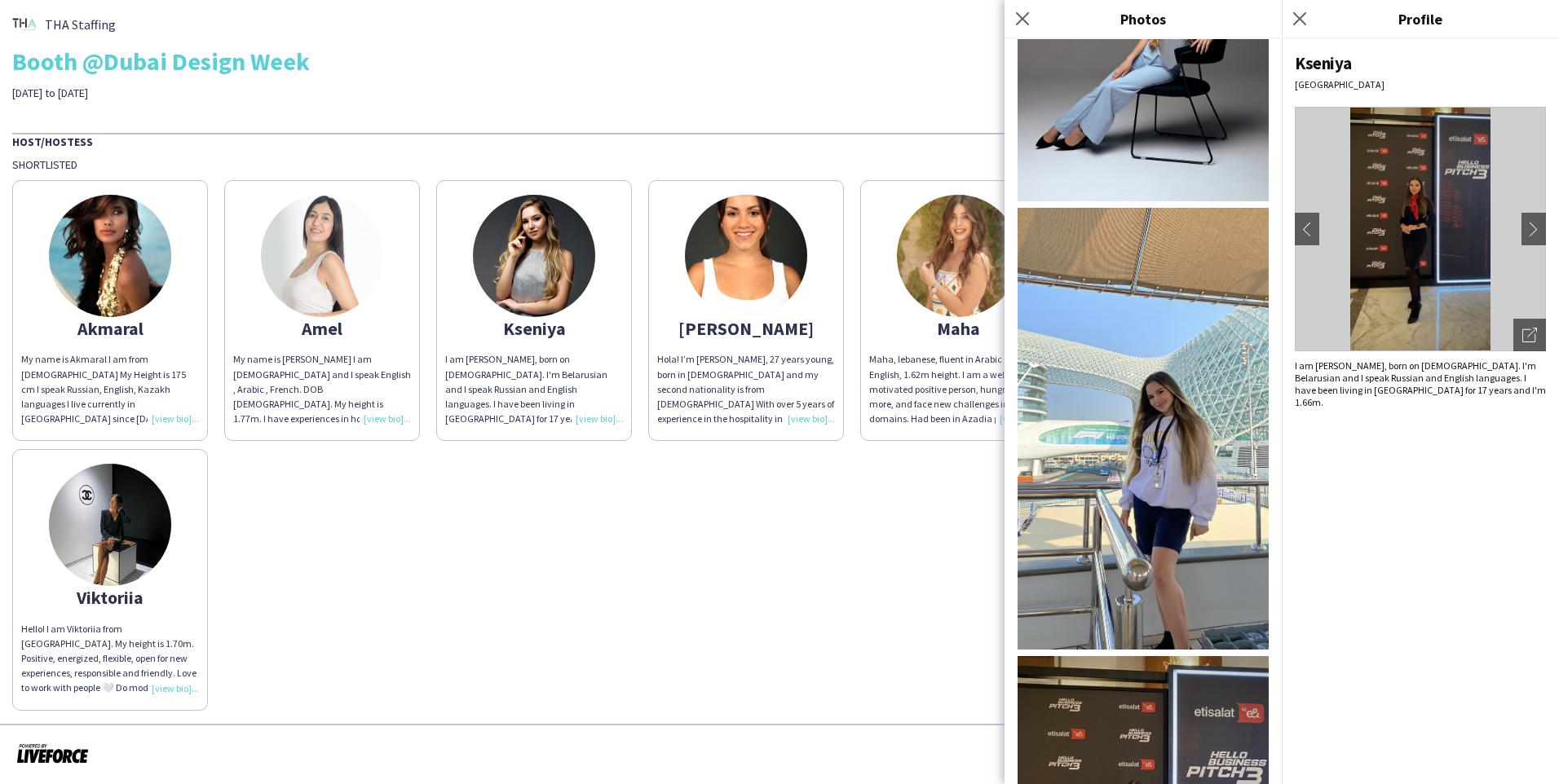
scroll to position [1304, 0]
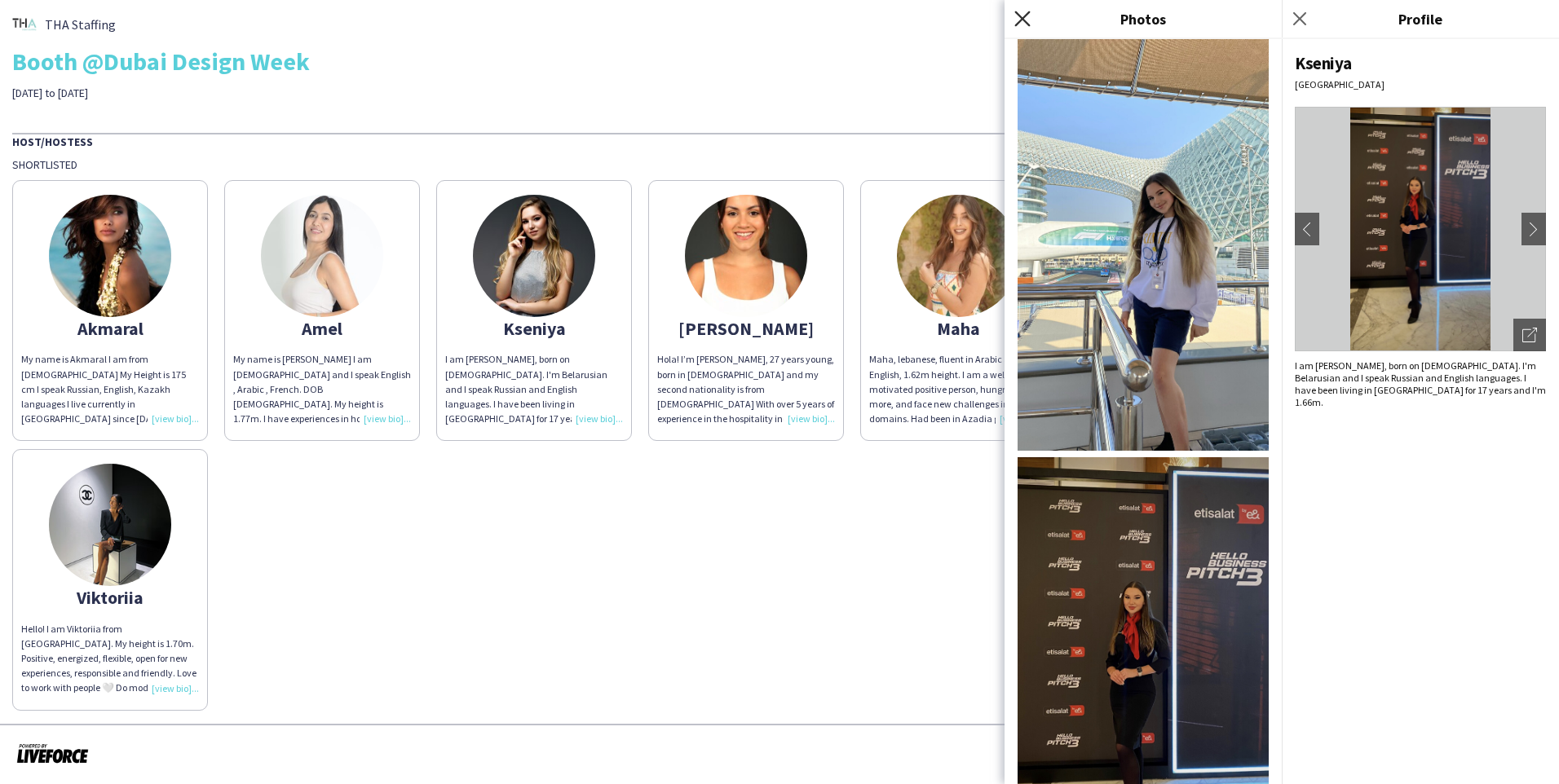
click at [818, 20] on icon at bounding box center [1022, 18] width 16 height 16
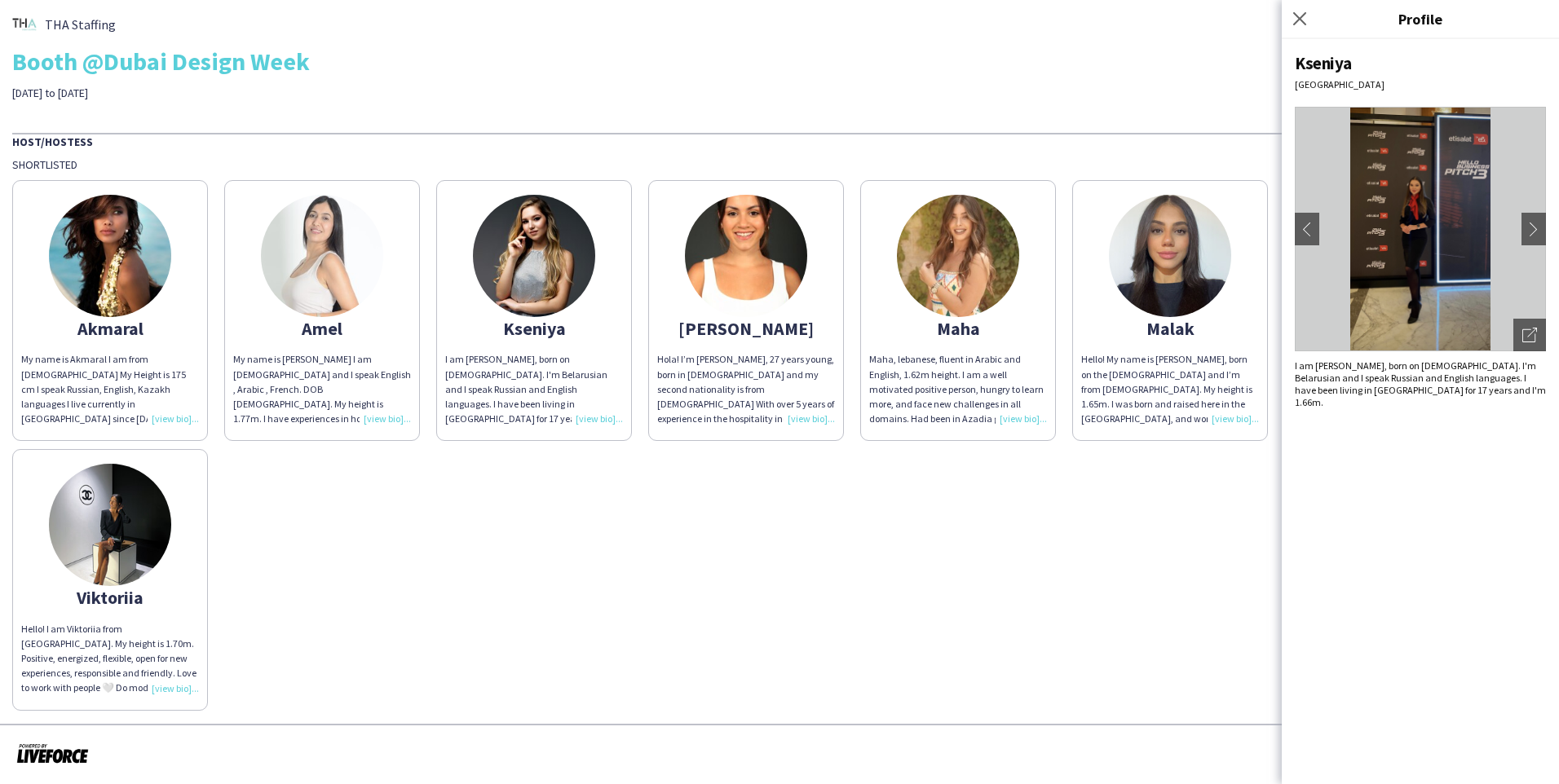
click at [818, 253] on img at bounding box center [959, 256] width 123 height 123
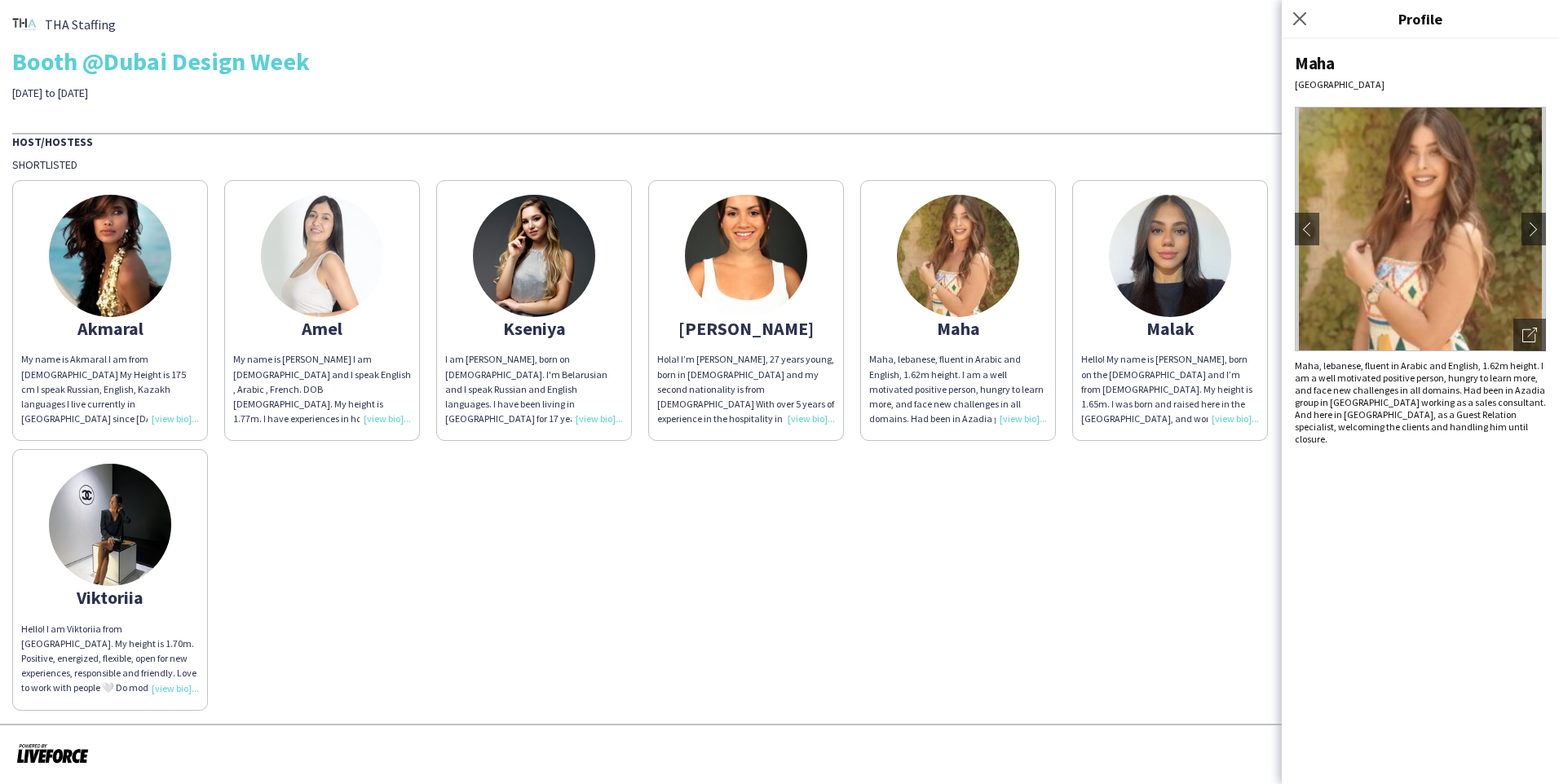
click at [130, 526] on img at bounding box center [110, 525] width 123 height 123
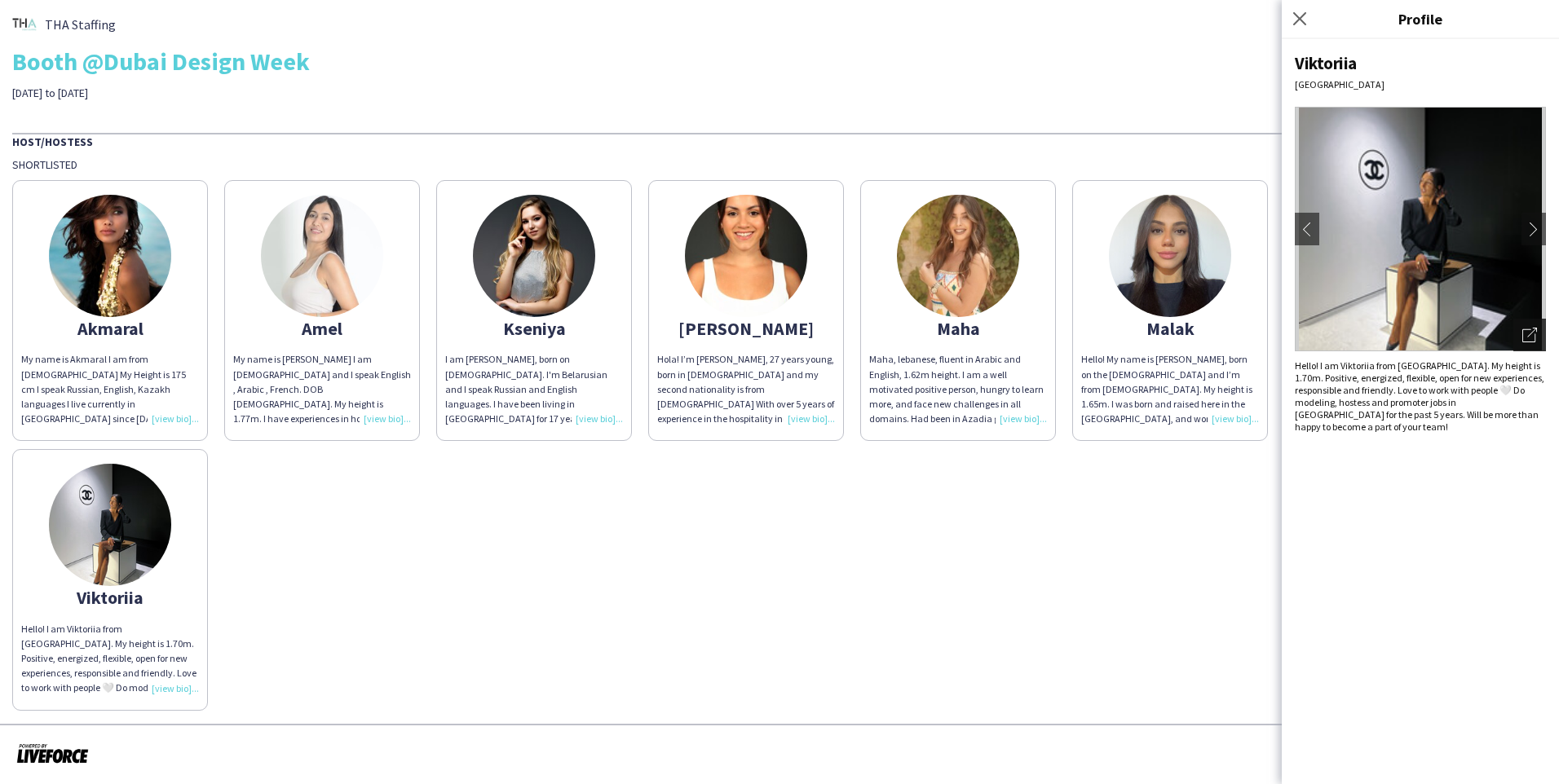
click at [818, 333] on icon "Open photos pop-in" at bounding box center [1530, 335] width 15 height 15
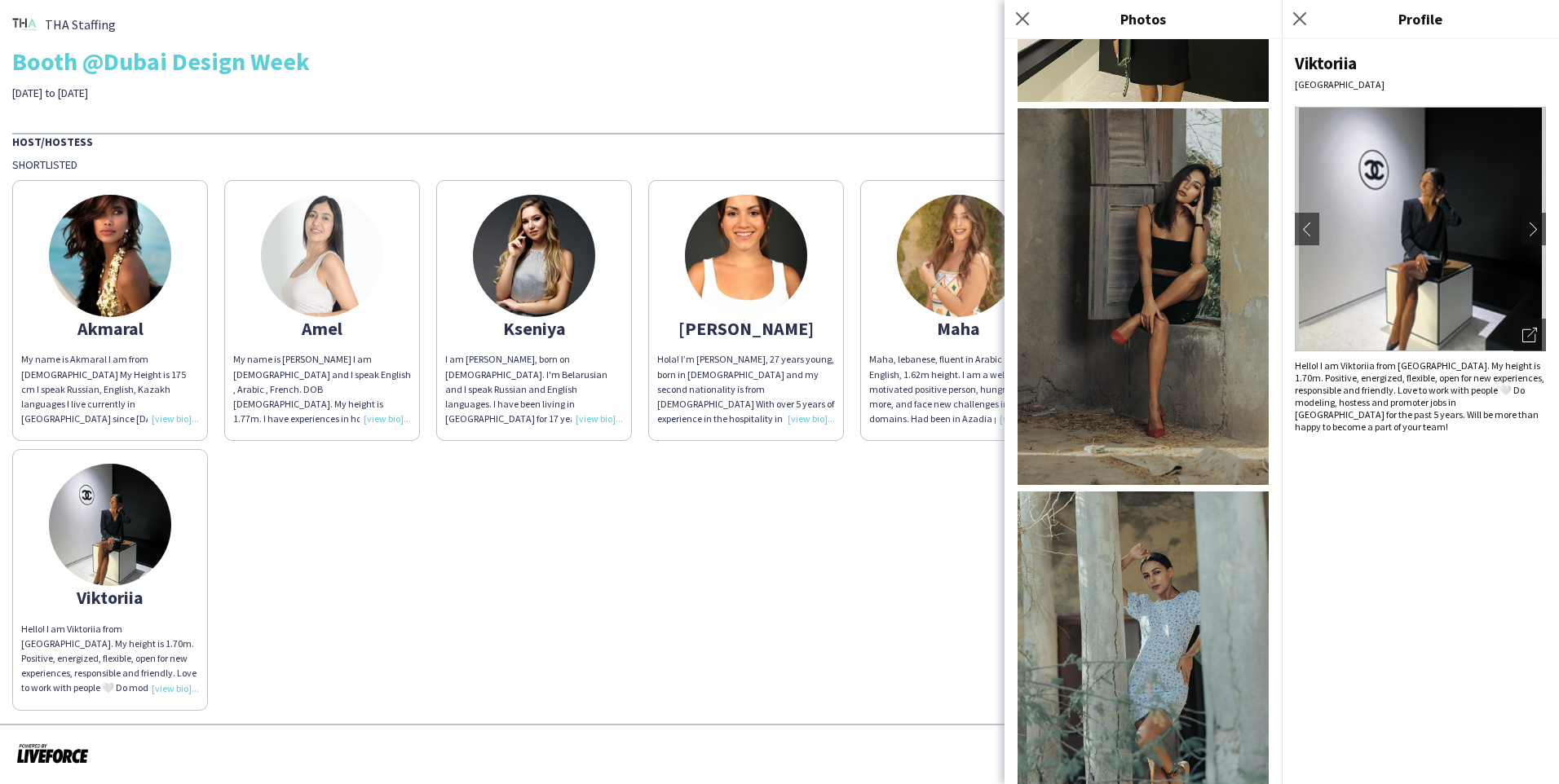
scroll to position [593, 0]
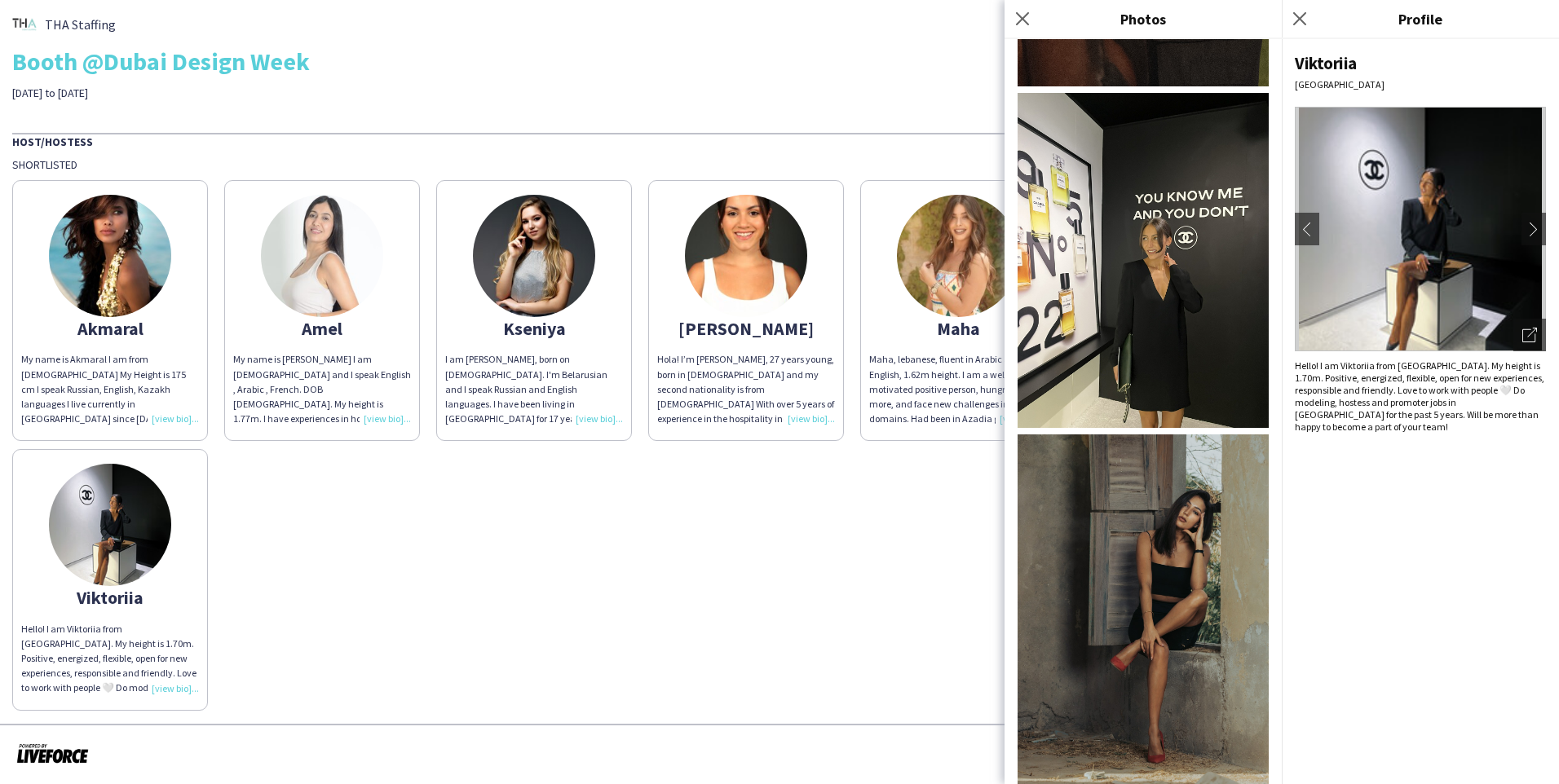
click at [818, 292] on img at bounding box center [1143, 261] width 251 height 335
click at [818, 350] on app-share-pages-crew-card "[PERSON_NAME], [DEMOGRAPHIC_DATA], fluent in Arabic and English, 1.62m height. …" at bounding box center [958, 310] width 195 height 261
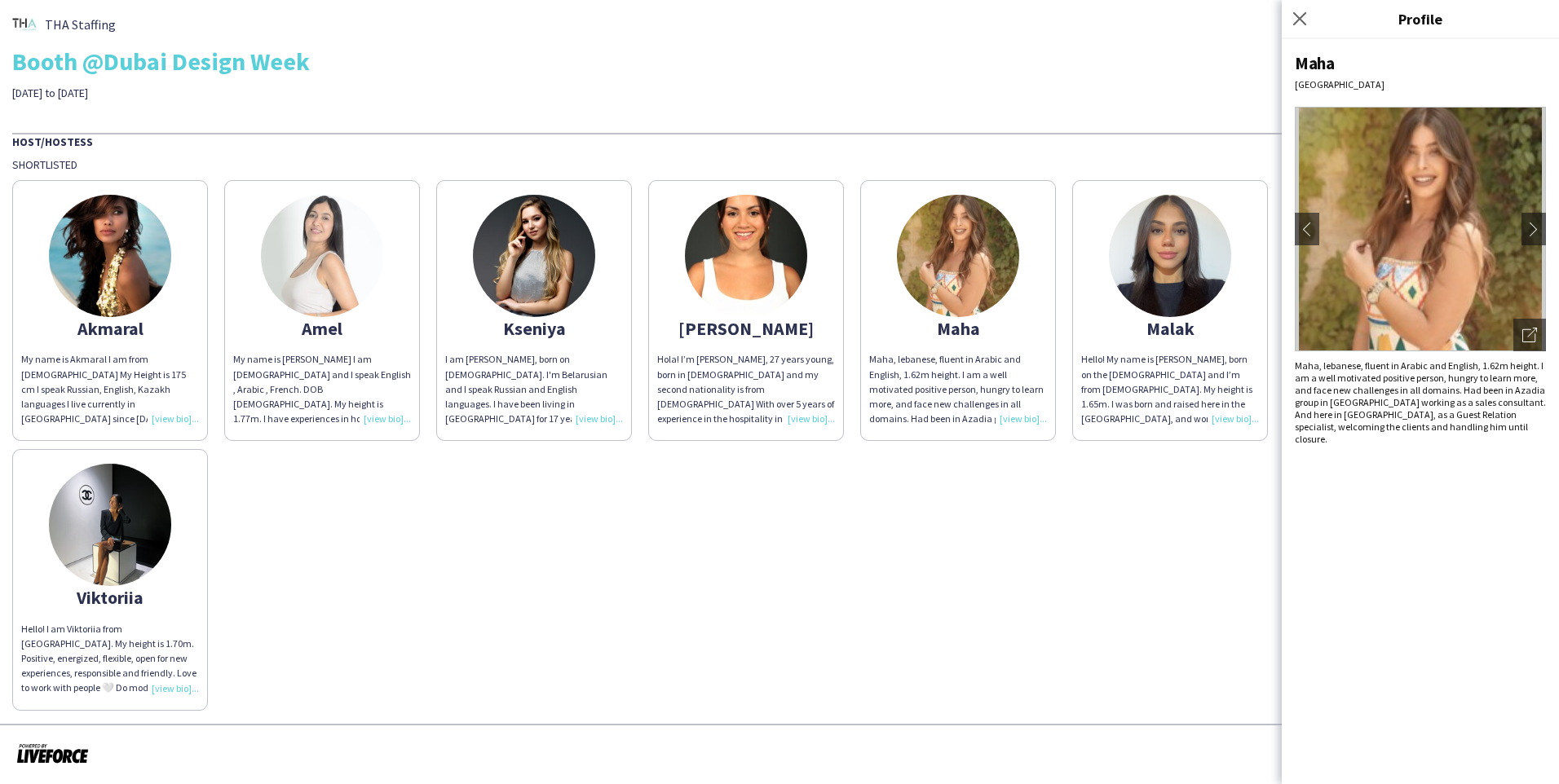
click at [818, 232] on img at bounding box center [1420, 229] width 251 height 244
drag, startPoint x: 1507, startPoint y: 388, endPoint x: 1534, endPoint y: 389, distance: 27.0
click at [818, 389] on div "Maha, lebanese, fluent in Arabic and English, 1.62m height. I am a well motivat…" at bounding box center [1420, 402] width 251 height 86
copy div "Azadia"
click at [818, 228] on app-icon "chevron-right" at bounding box center [1534, 229] width 23 height 15
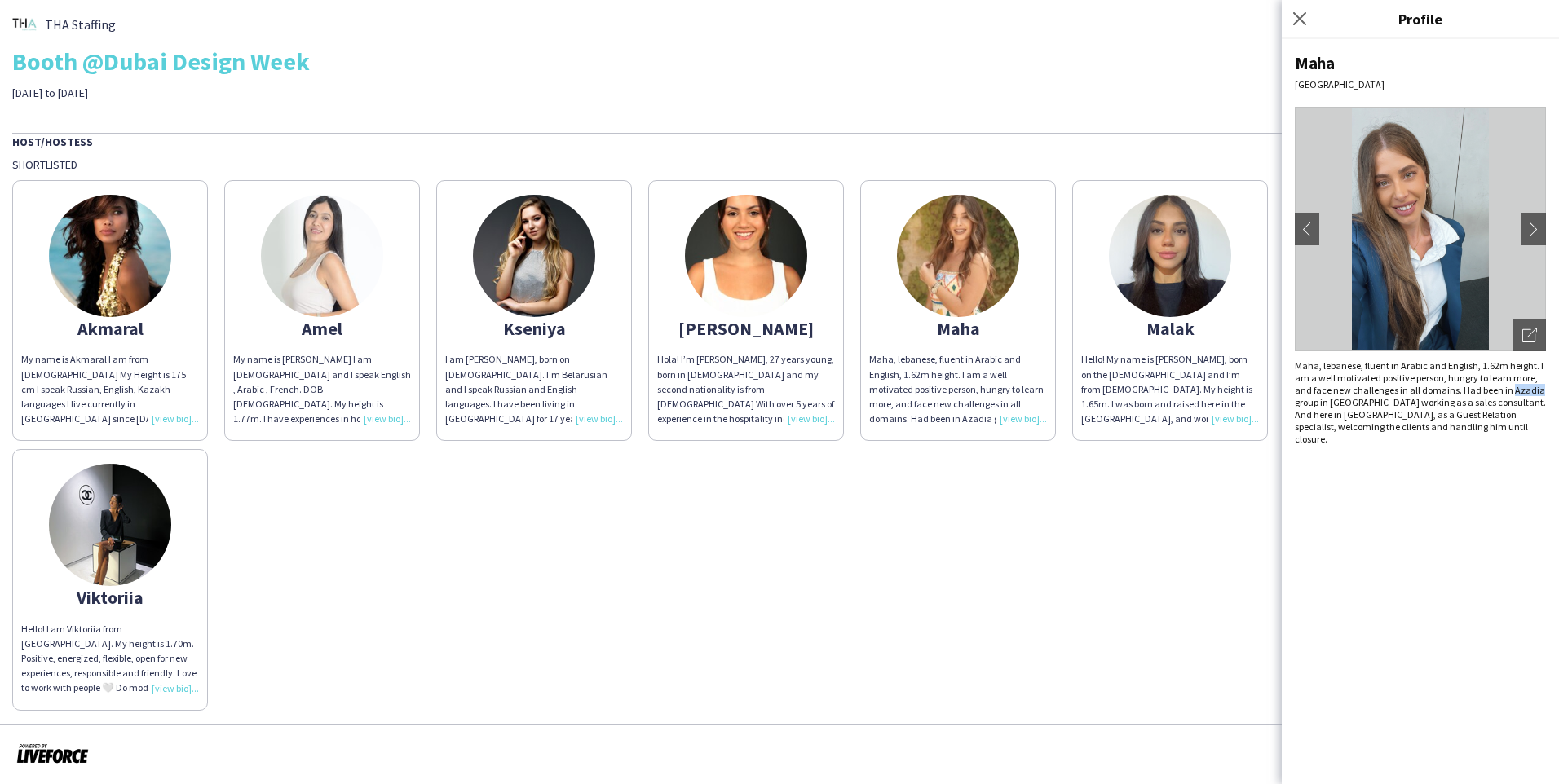
click at [309, 240] on img at bounding box center [322, 256] width 123 height 123
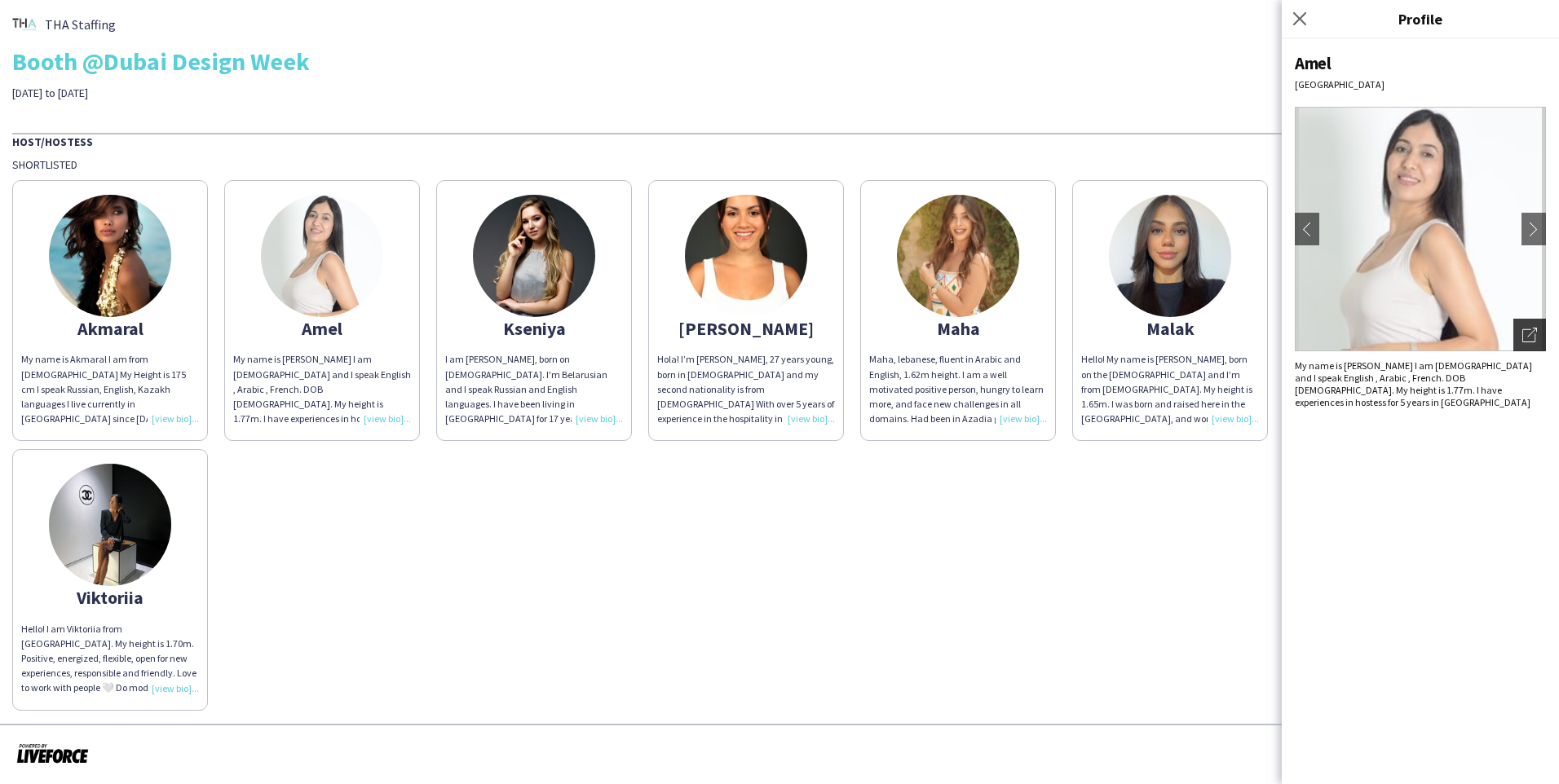
click at [818, 343] on div "Open photos pop-in" at bounding box center [1530, 335] width 33 height 33
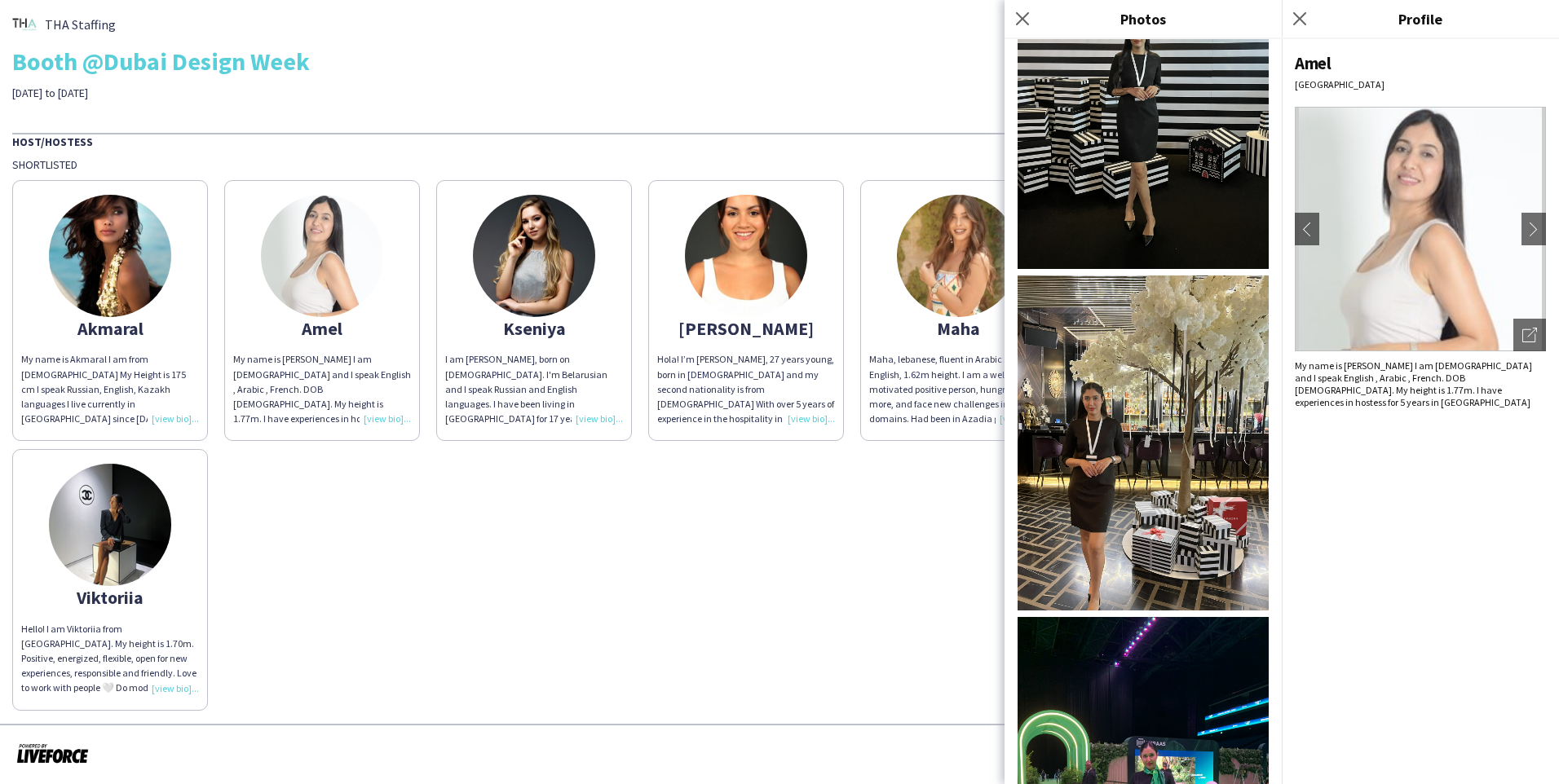
scroll to position [2184, 0]
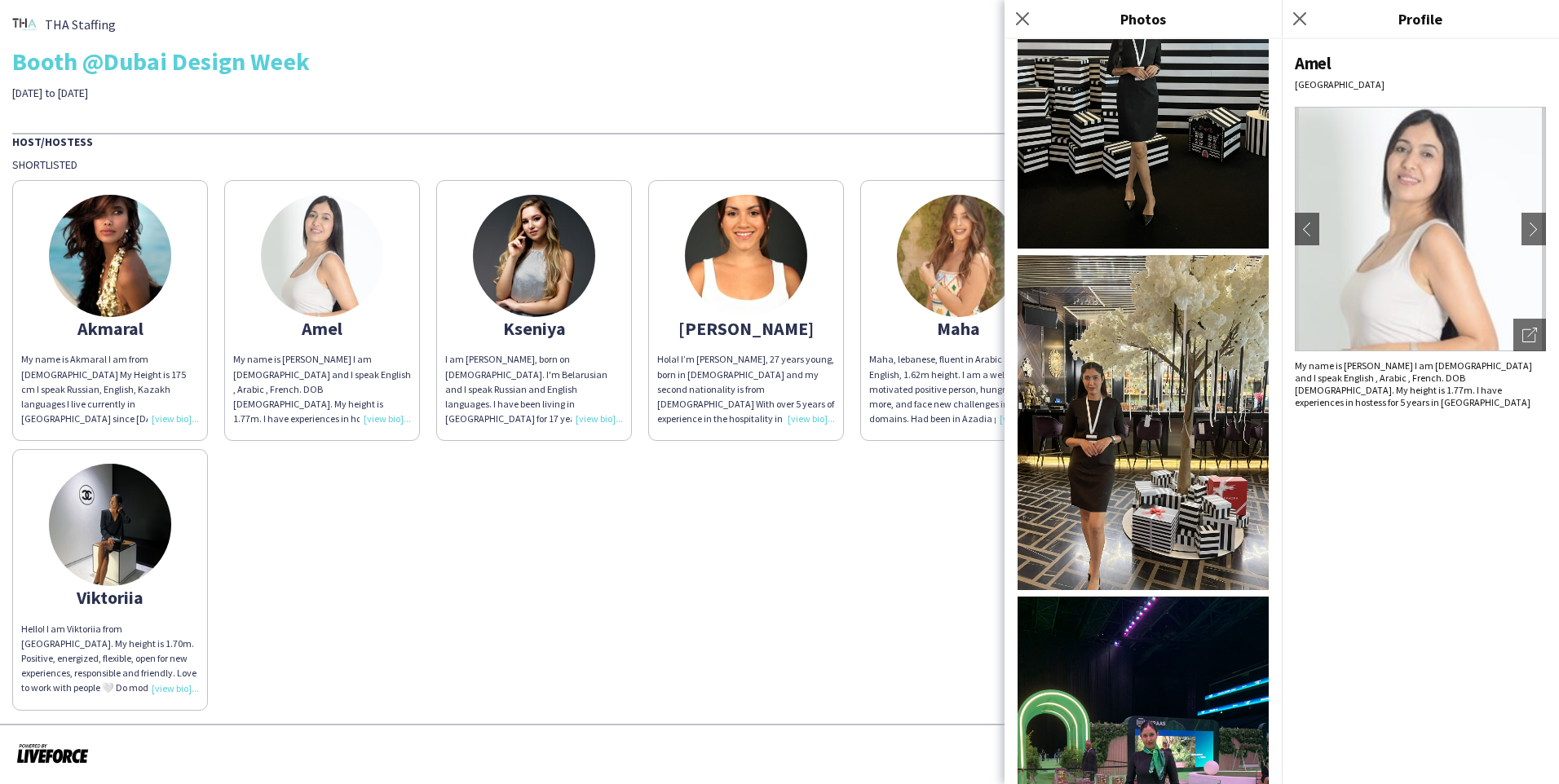
click at [818, 597] on img at bounding box center [1143, 764] width 251 height 335
click at [88, 261] on img at bounding box center [110, 256] width 123 height 123
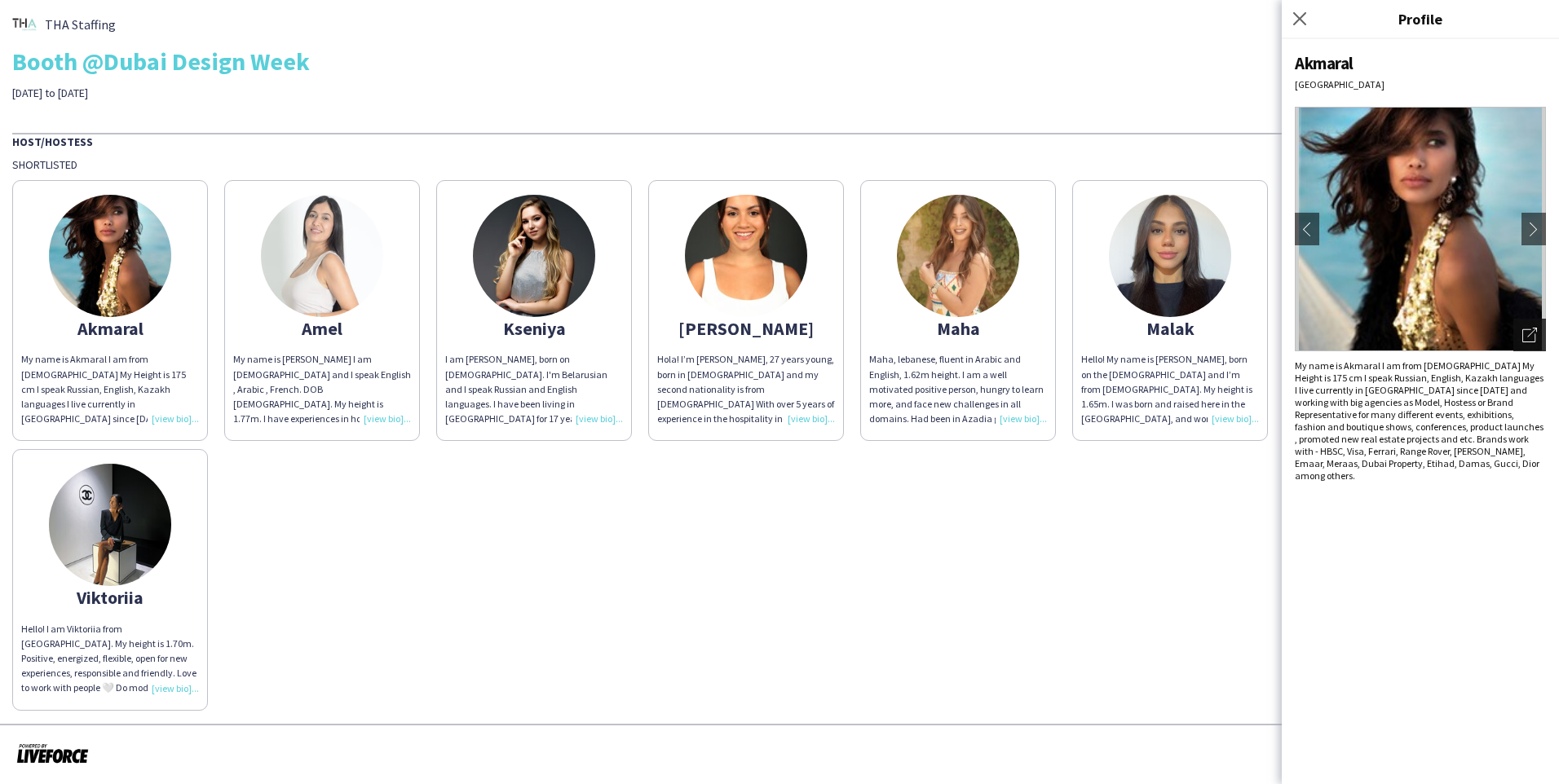
click at [818, 330] on icon at bounding box center [1532, 333] width 10 height 10
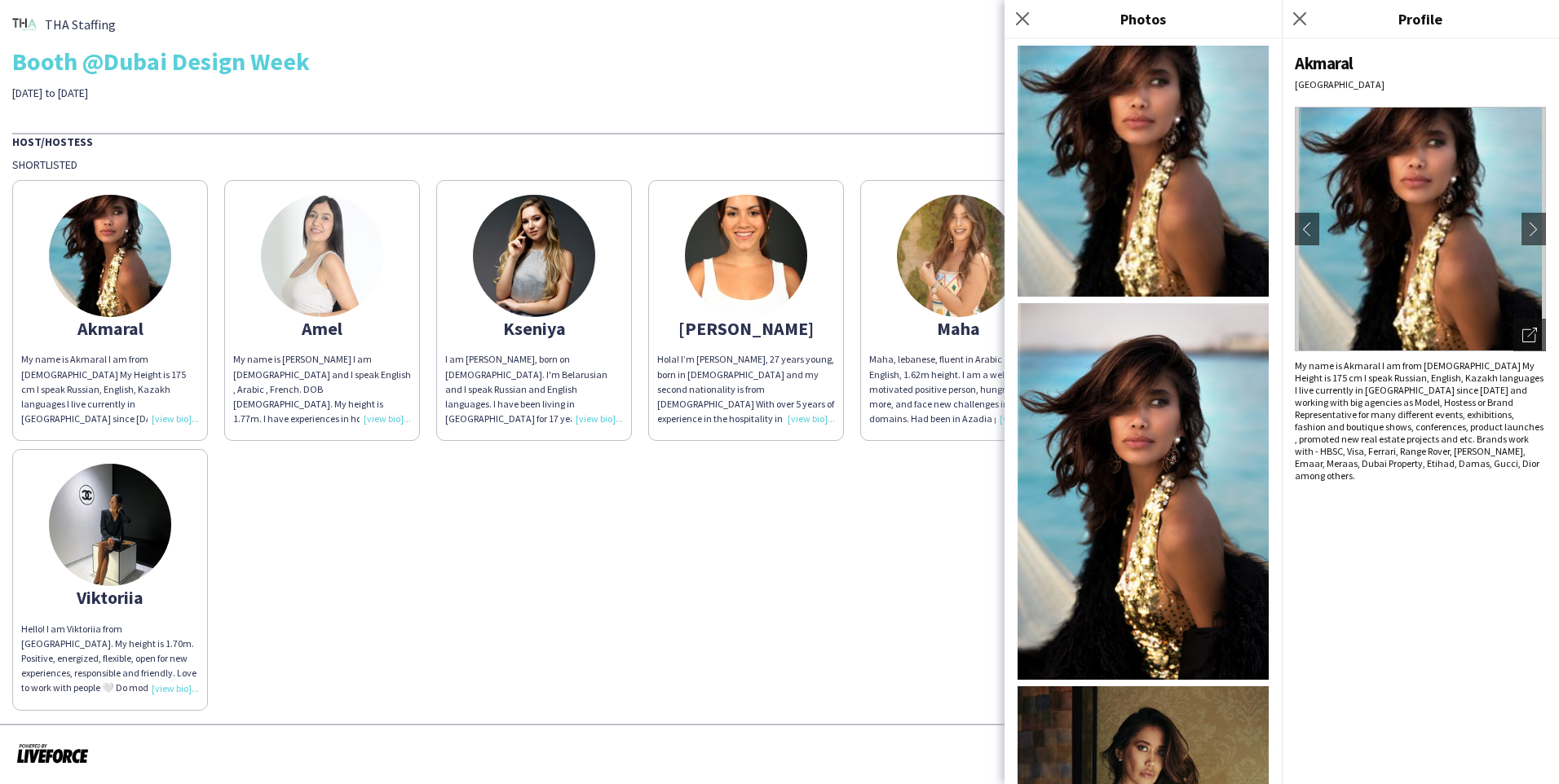
click at [818, 170] on img at bounding box center [1143, 171] width 251 height 251
click at [165, 419] on div "My name is Akmaral I am from [DEMOGRAPHIC_DATA] My Height is 175 cm I speak Rus…" at bounding box center [110, 389] width 177 height 74
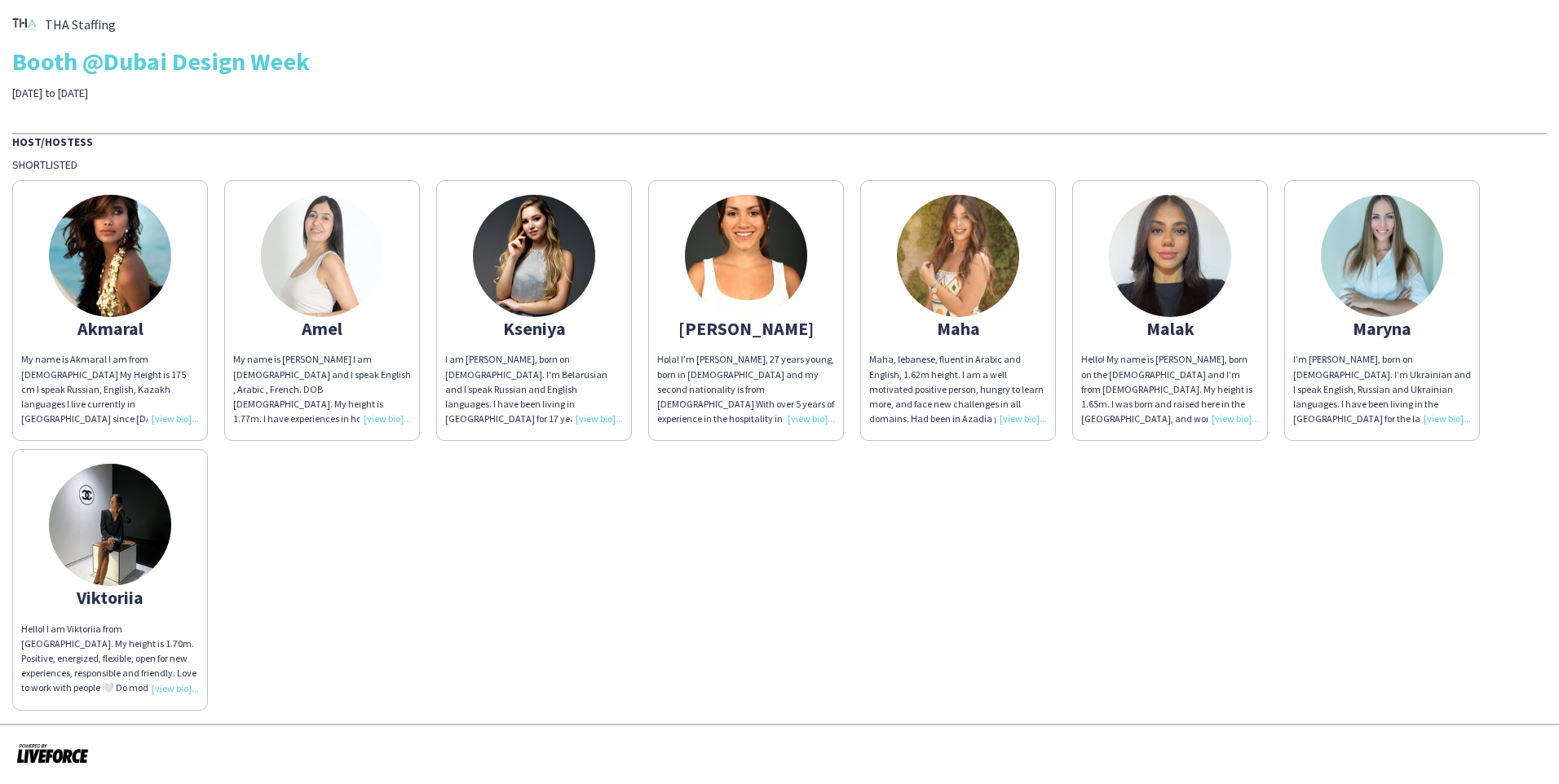
click at [165, 419] on div "My name is Akmaral I am from [DEMOGRAPHIC_DATA] My Height is 175 cm I speak Rus…" at bounding box center [110, 389] width 177 height 74
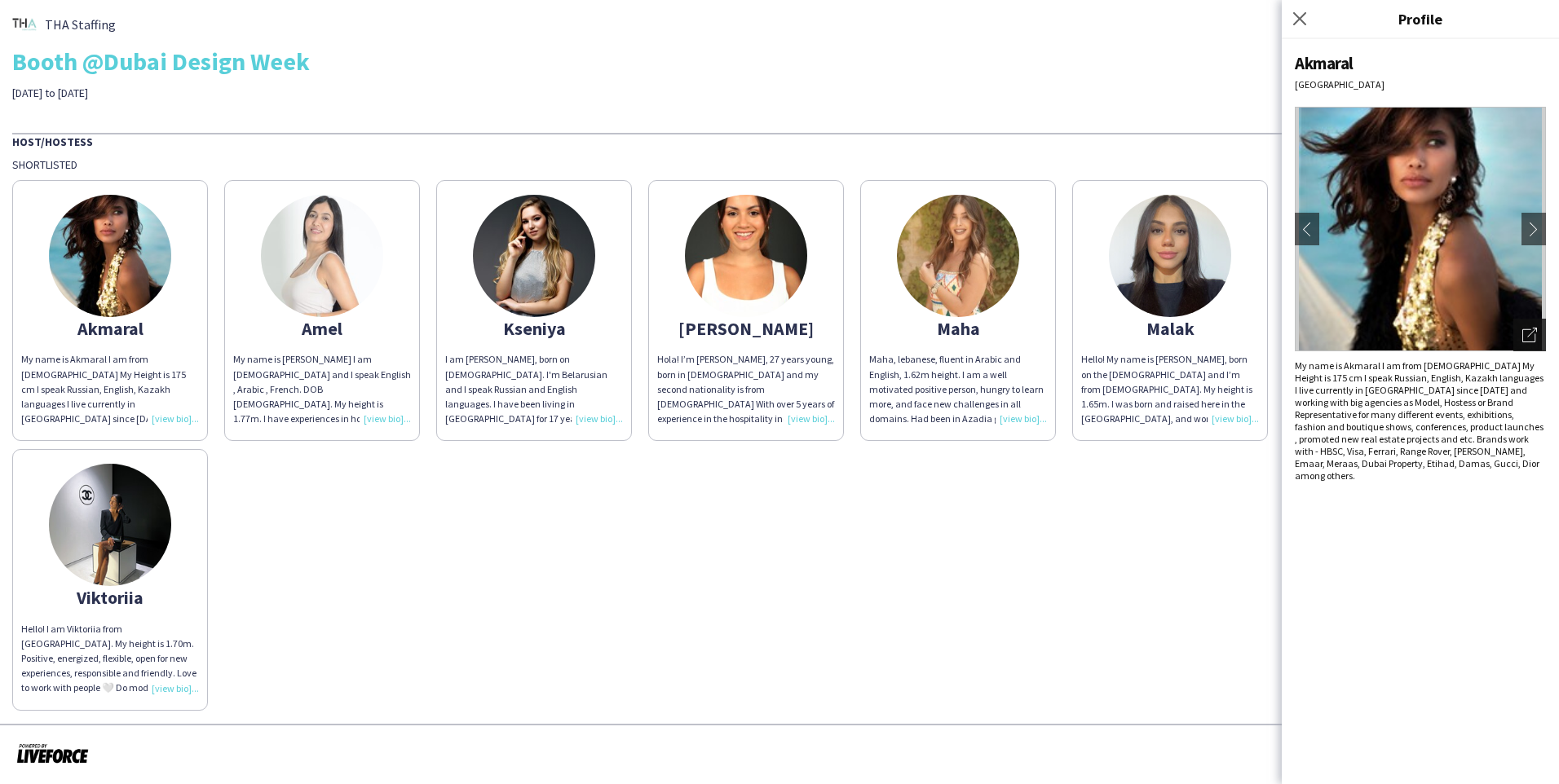
click at [818, 332] on icon "Open photos pop-in" at bounding box center [1530, 335] width 15 height 15
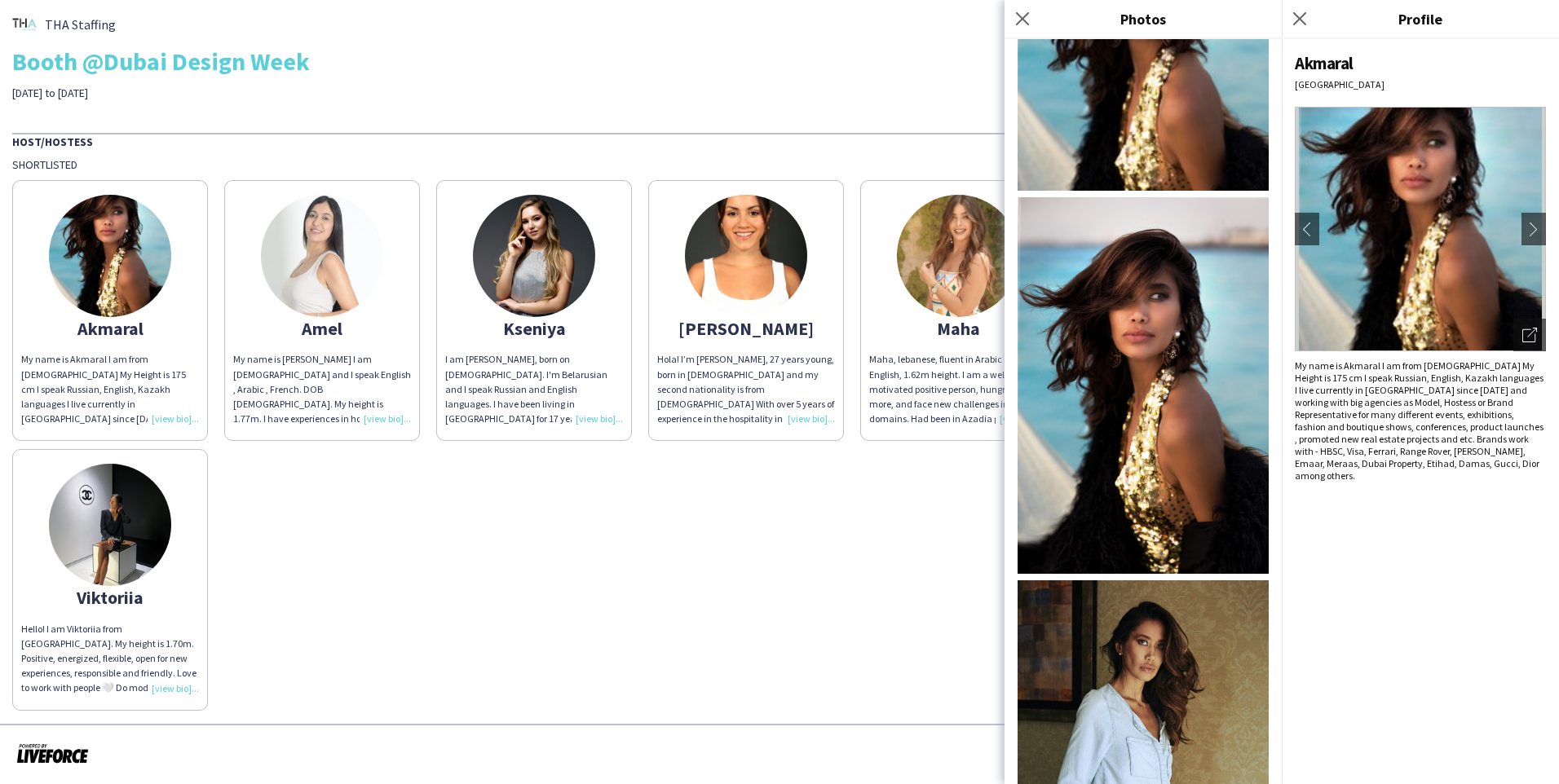
scroll to position [326, 0]
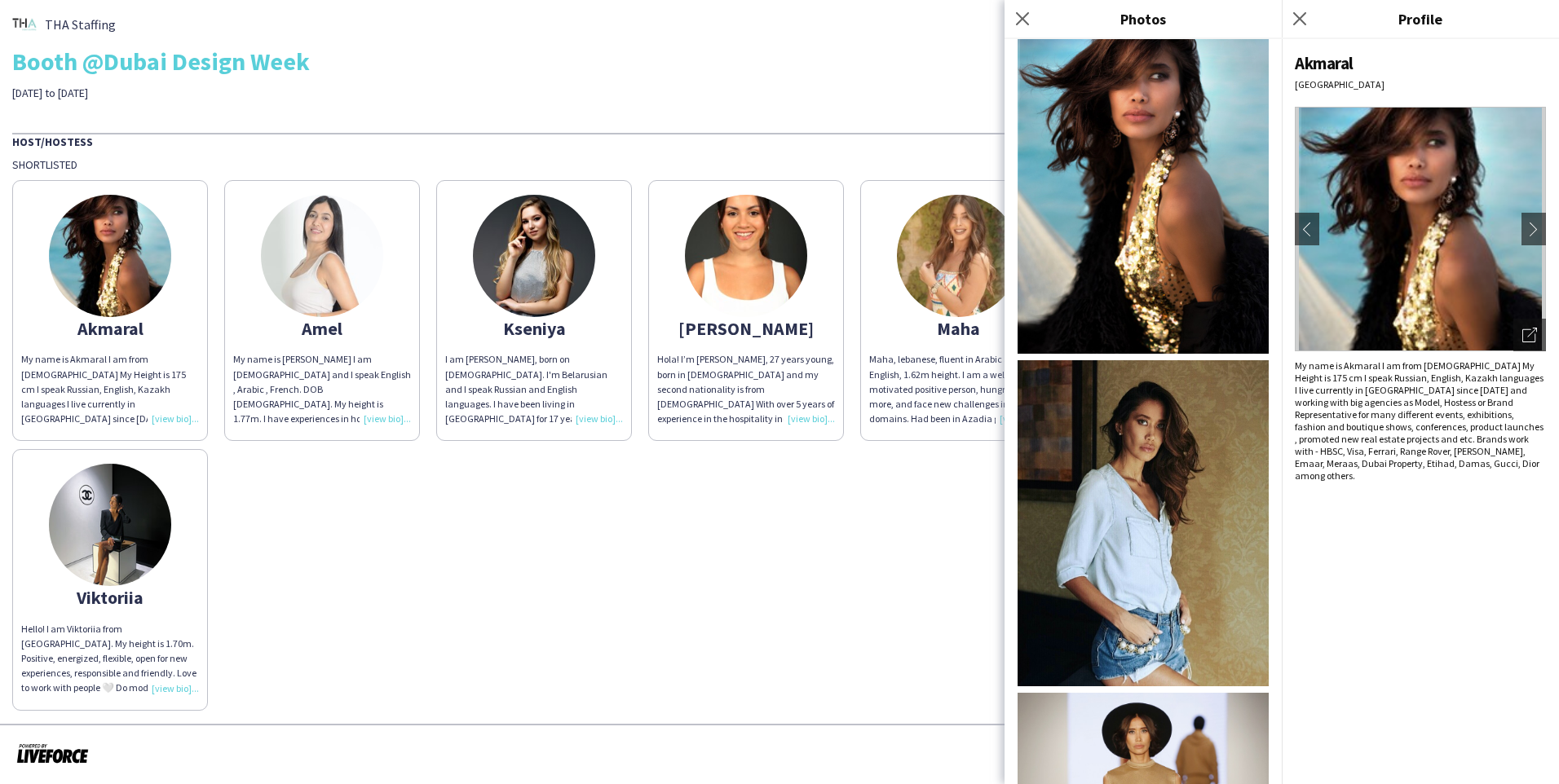
click at [818, 482] on img at bounding box center [1143, 523] width 251 height 326
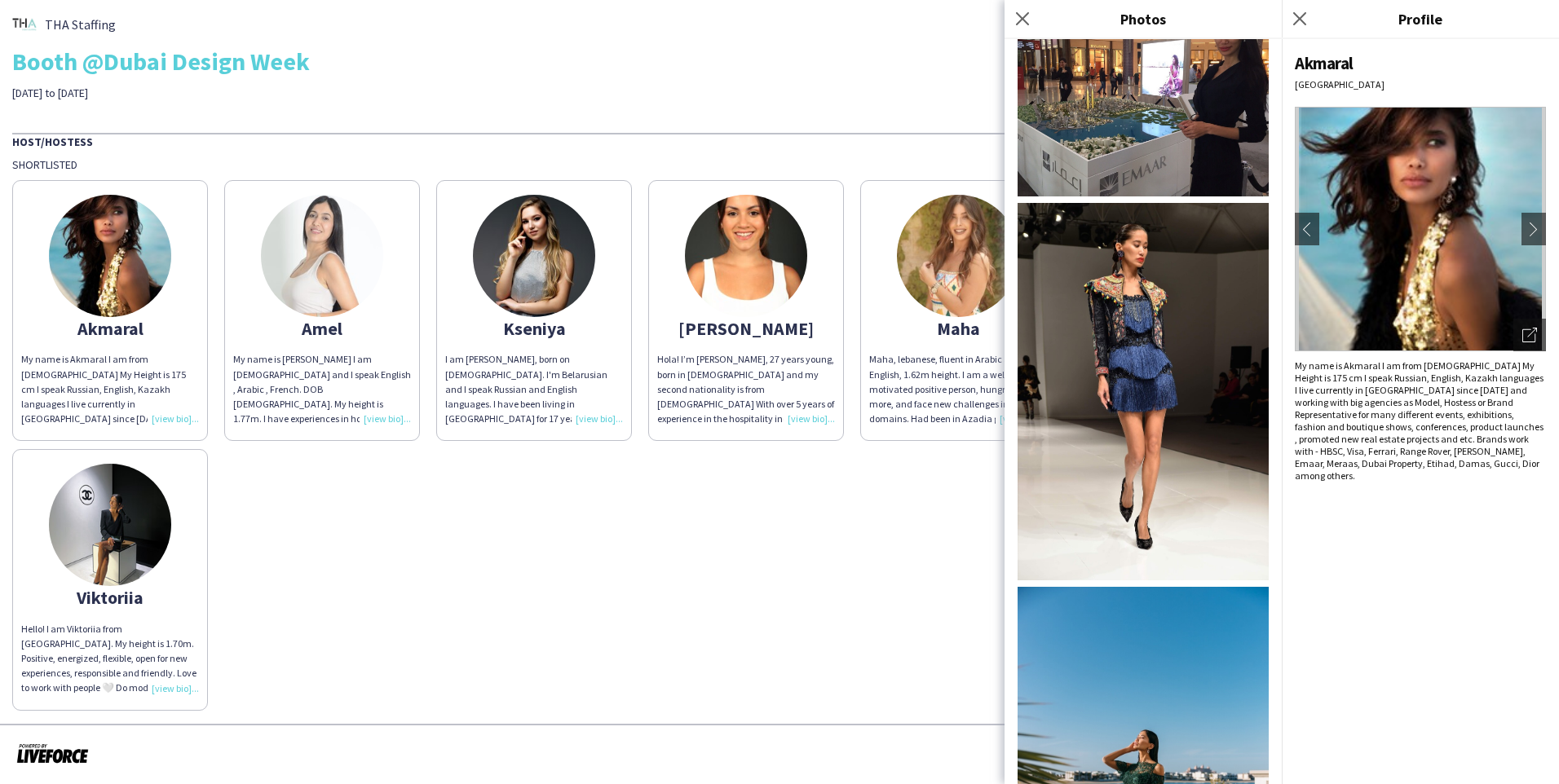
scroll to position [2680, 0]
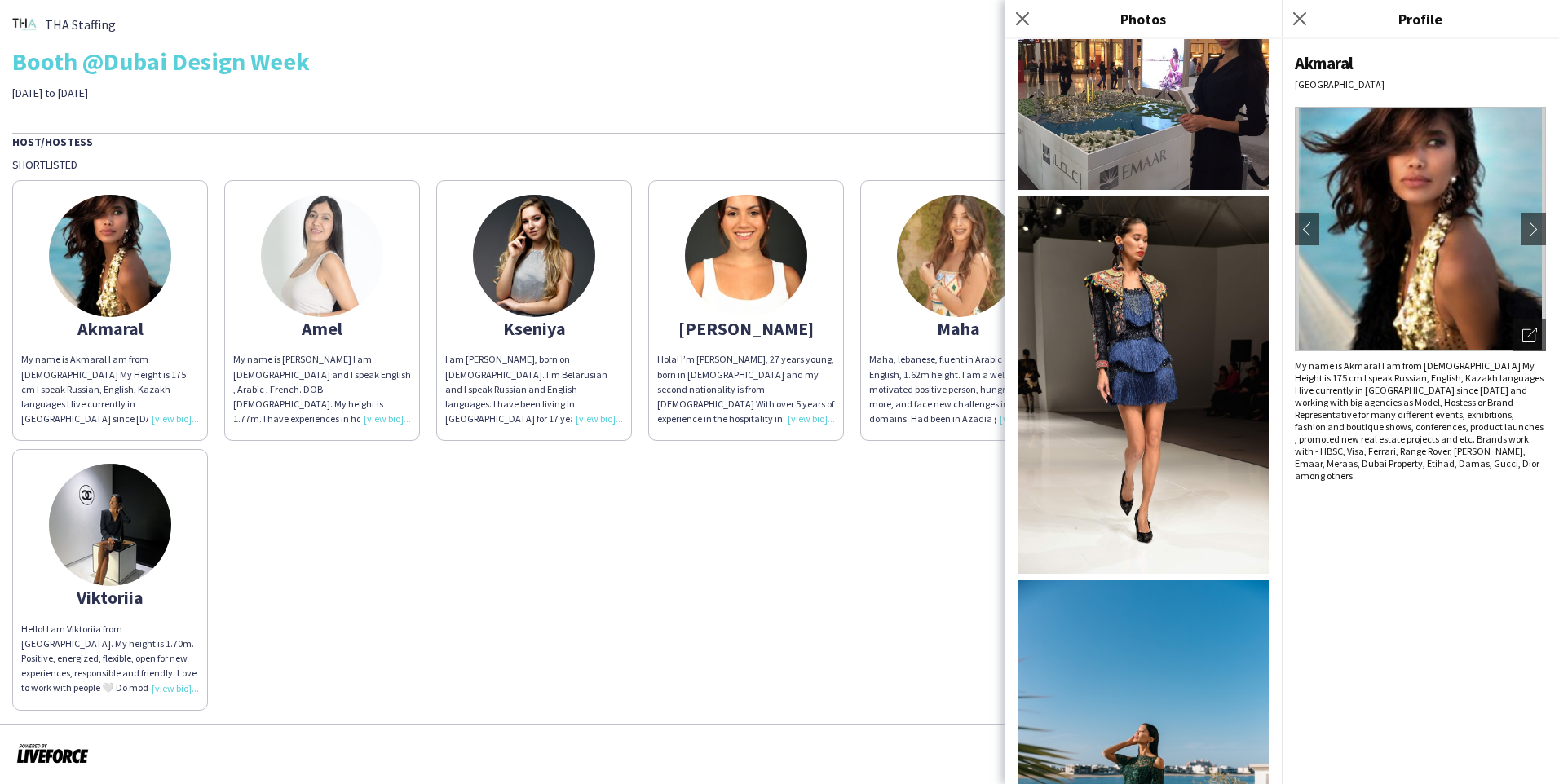
click at [818, 693] on img at bounding box center [1143, 768] width 251 height 376
click at [317, 270] on img at bounding box center [322, 256] width 123 height 123
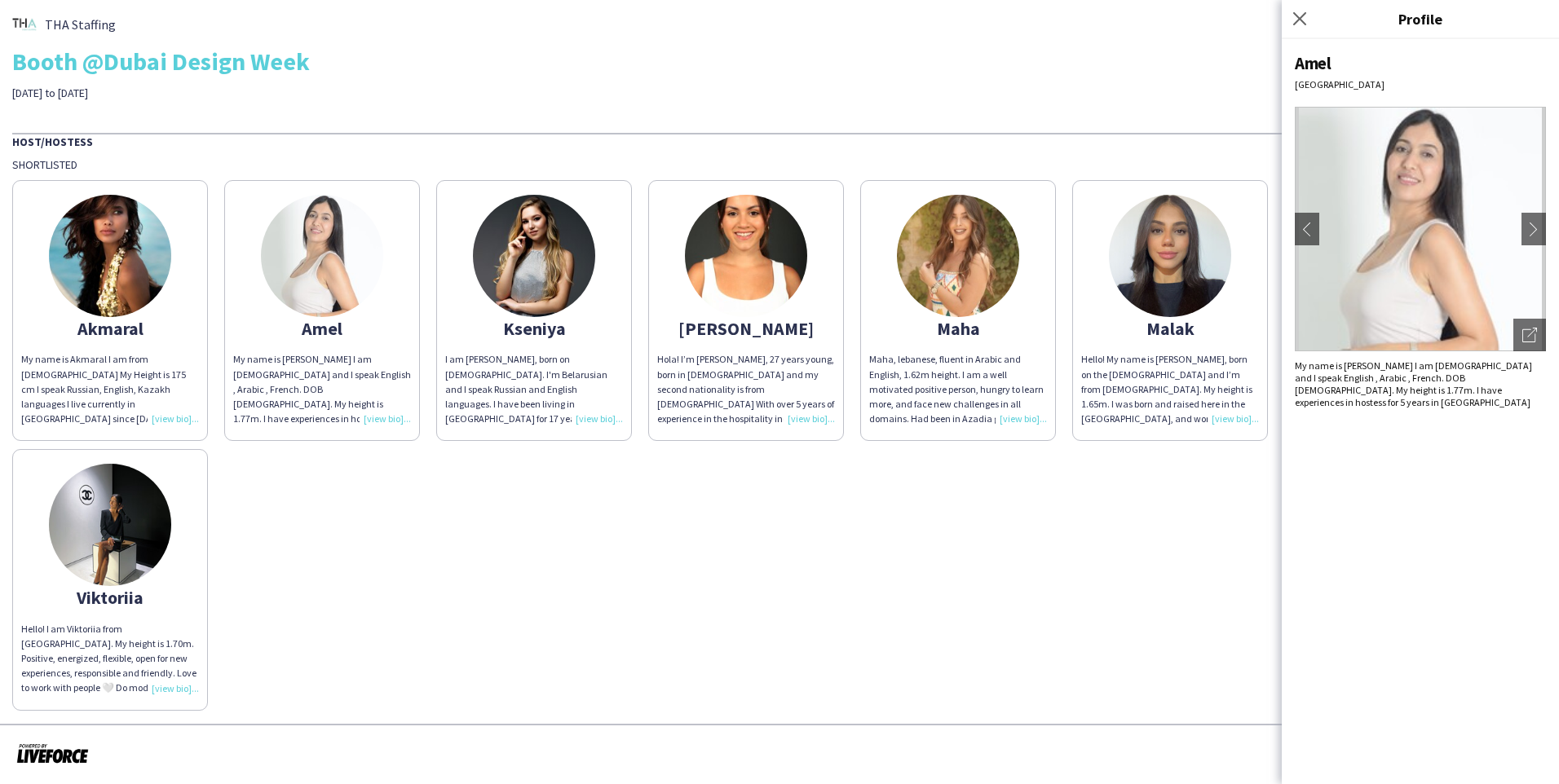
click at [543, 289] on img at bounding box center [534, 256] width 123 height 123
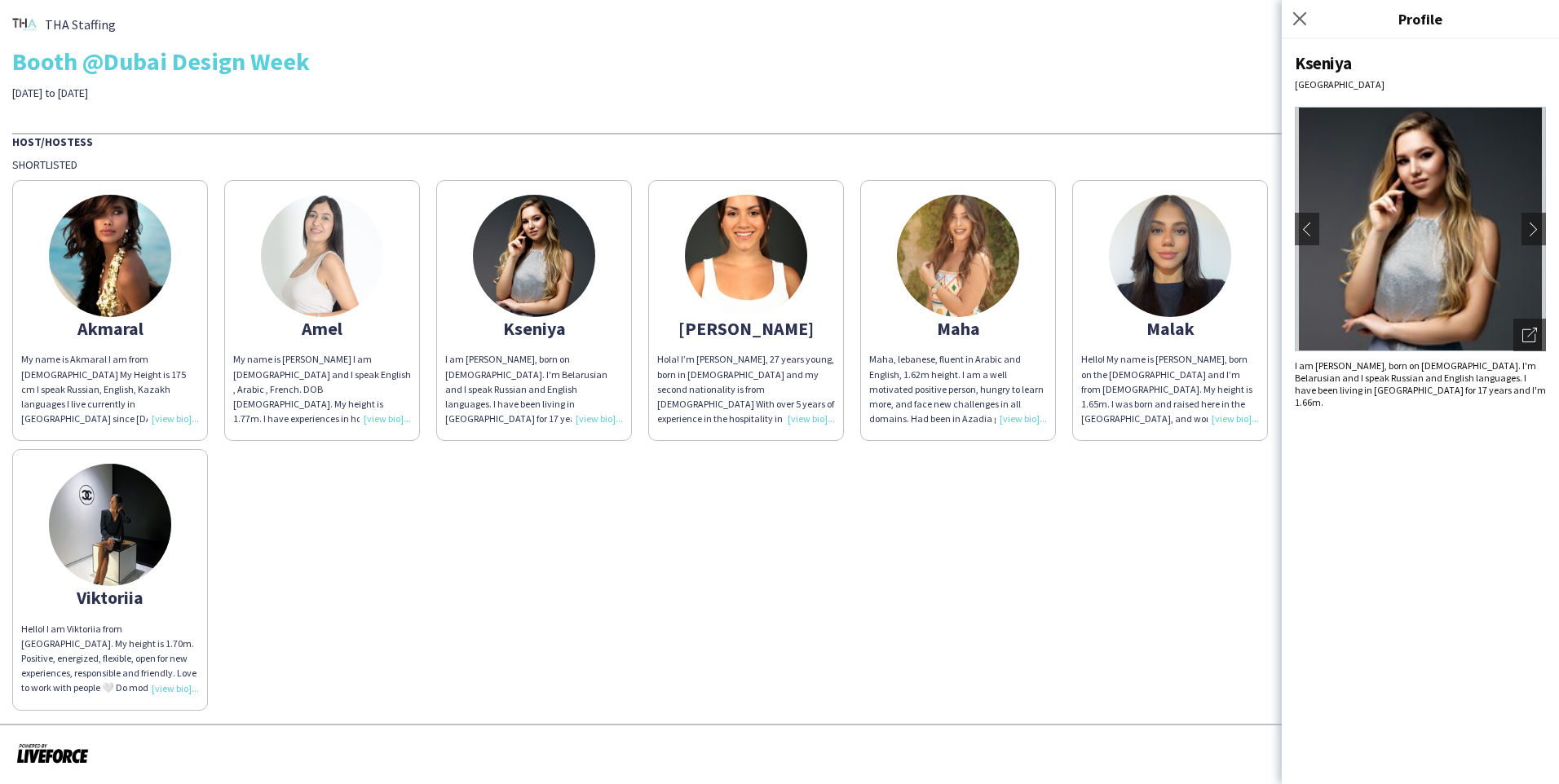
click at [818, 197] on img at bounding box center [1420, 229] width 251 height 244
click at [818, 338] on icon at bounding box center [1529, 336] width 13 height 13
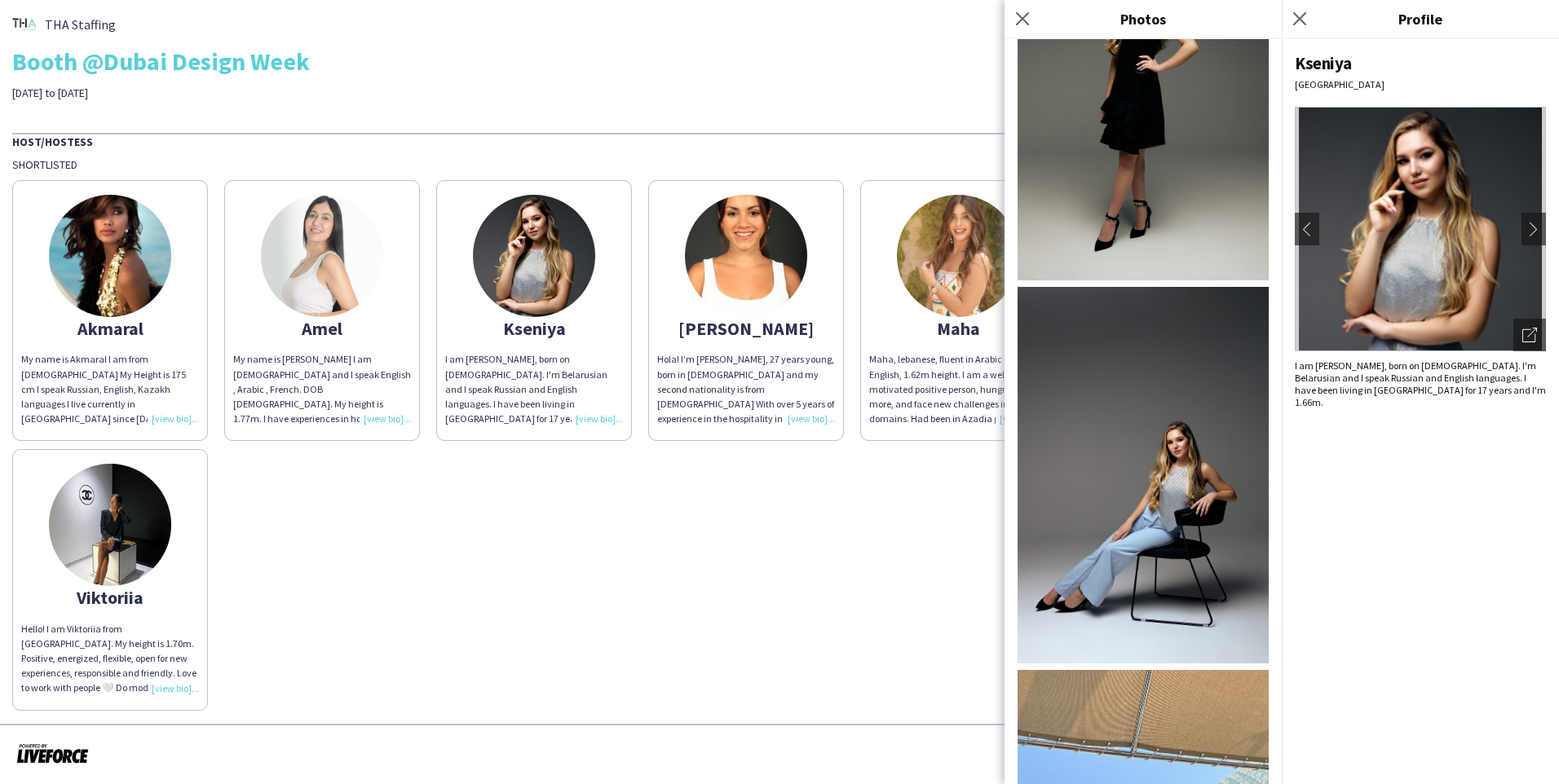
scroll to position [815, 0]
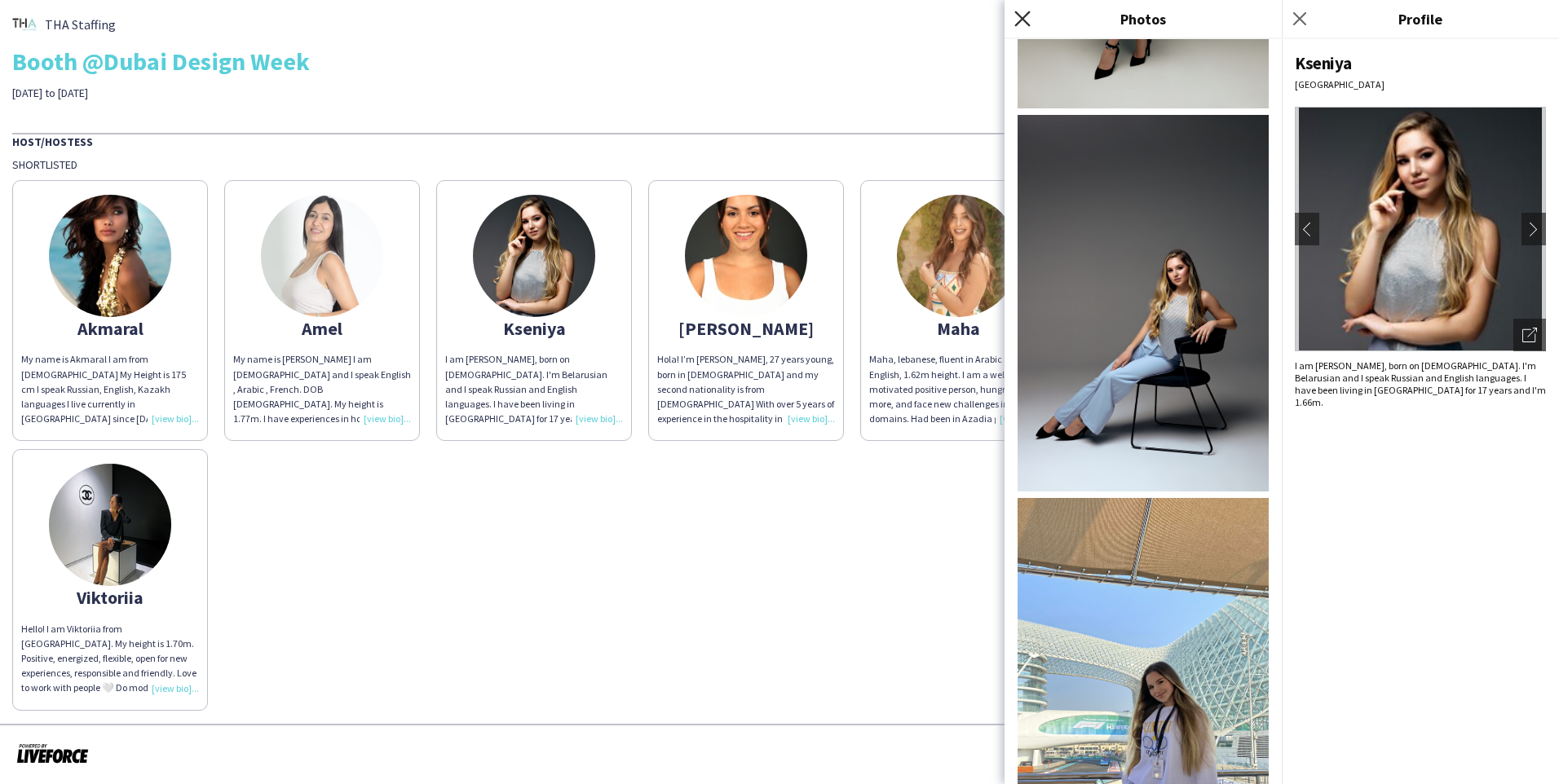
click at [818, 14] on icon "Close pop-in" at bounding box center [1022, 18] width 16 height 16
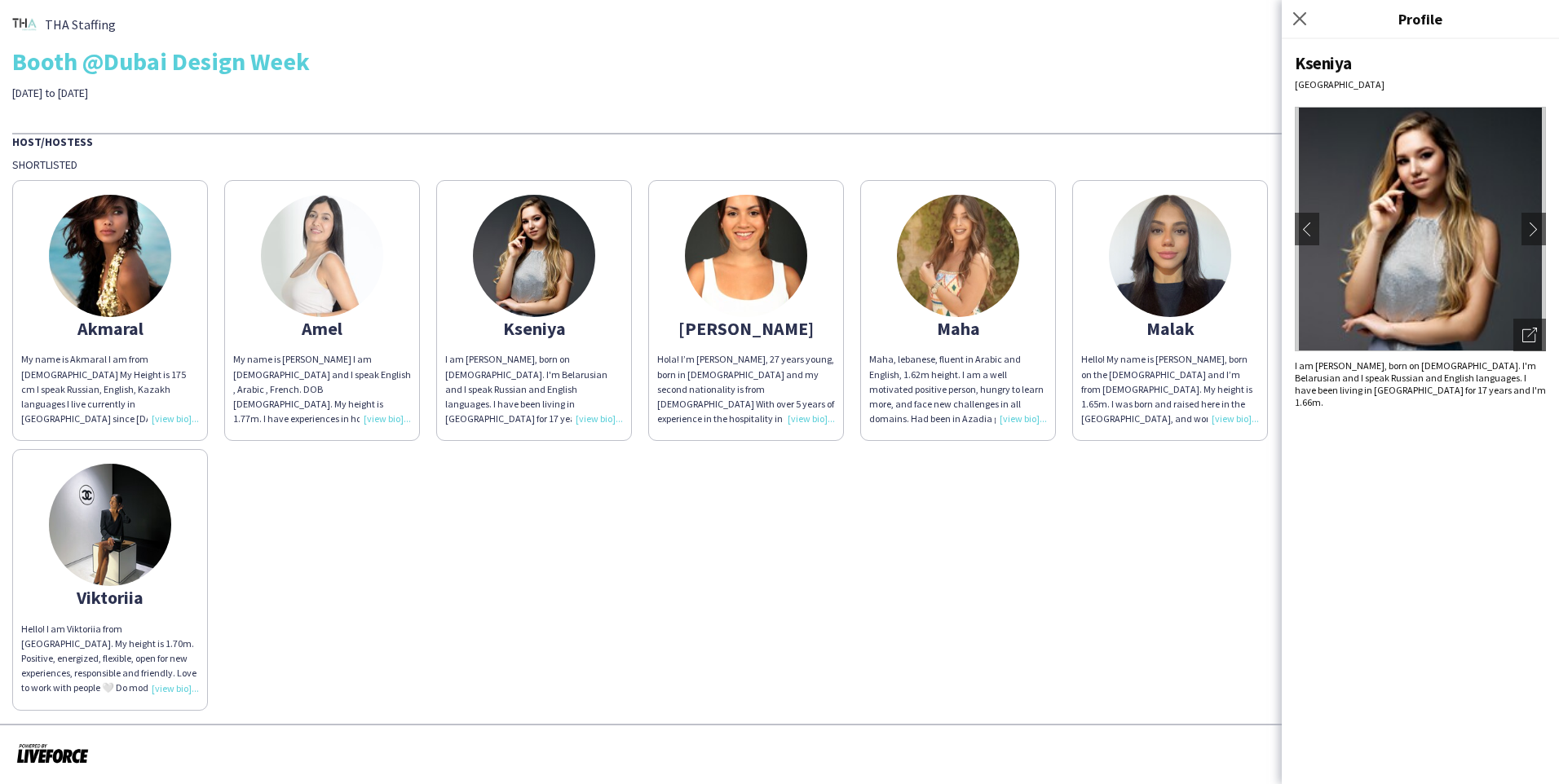
click at [166, 684] on div "Hello! I am Viktoriia from [GEOGRAPHIC_DATA]. My height is 1.70m. Positive, ene…" at bounding box center [110, 659] width 177 height 74
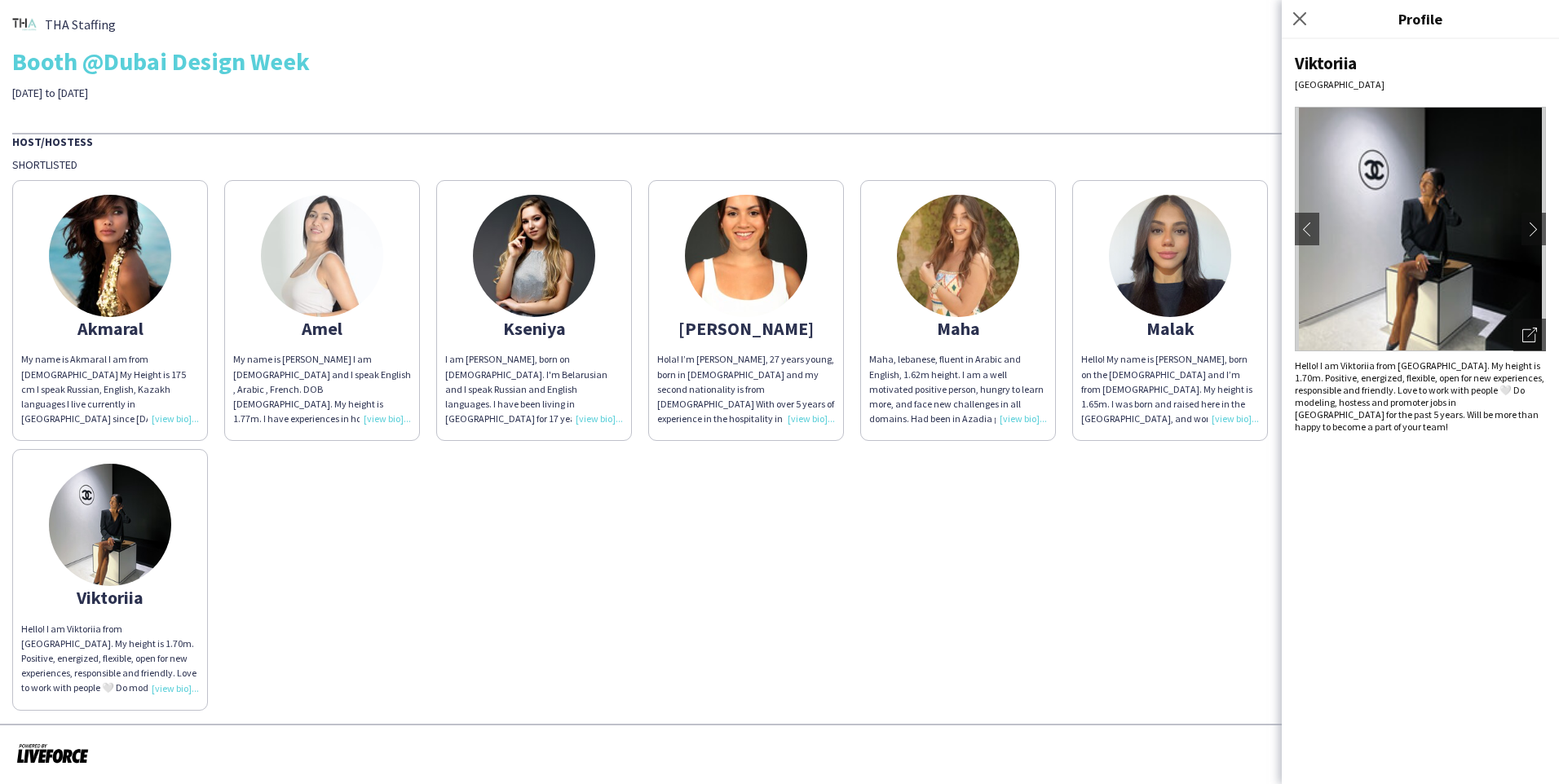
click at [109, 537] on img at bounding box center [110, 525] width 123 height 123
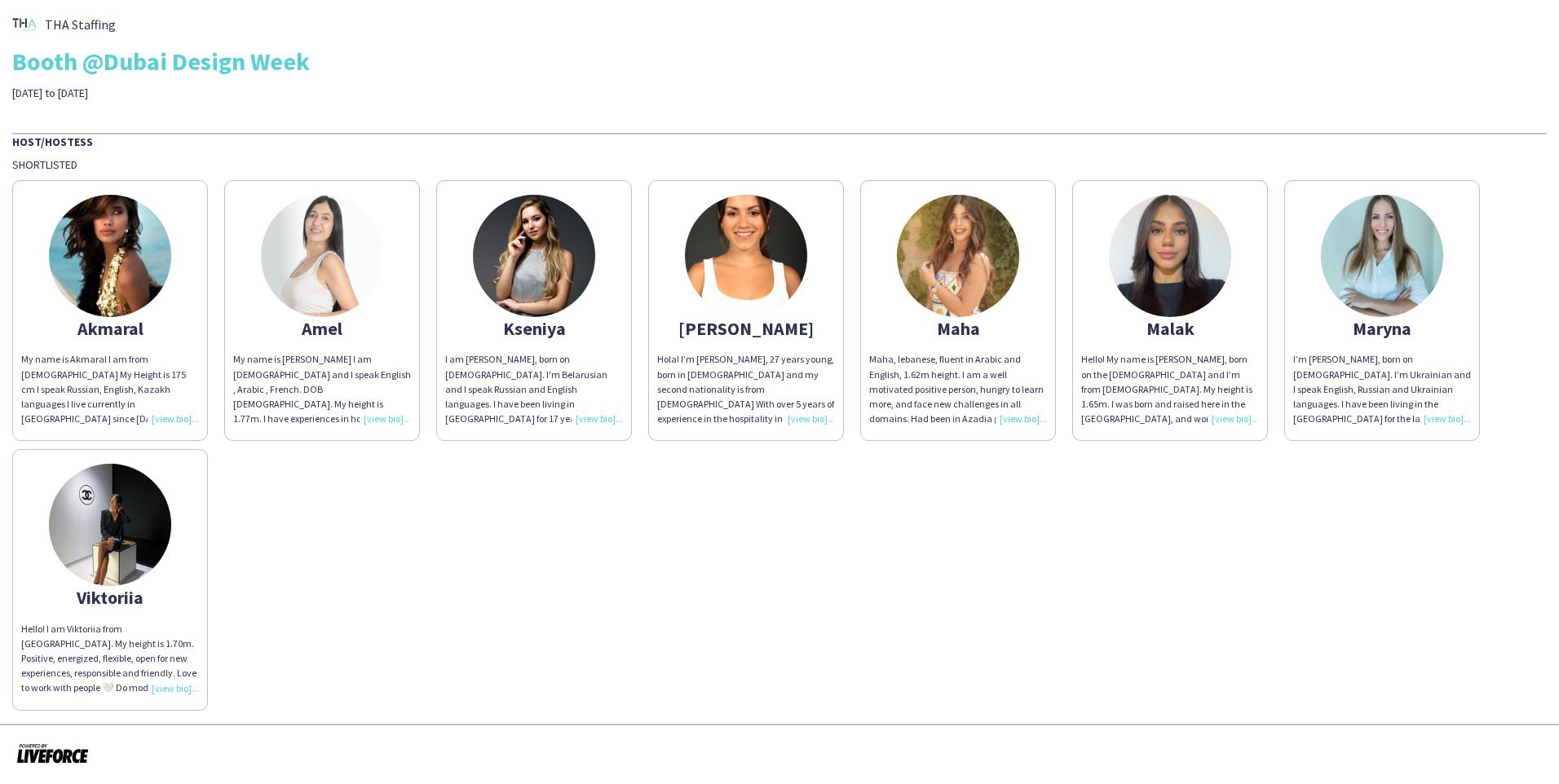
click at [106, 517] on img at bounding box center [110, 525] width 123 height 123
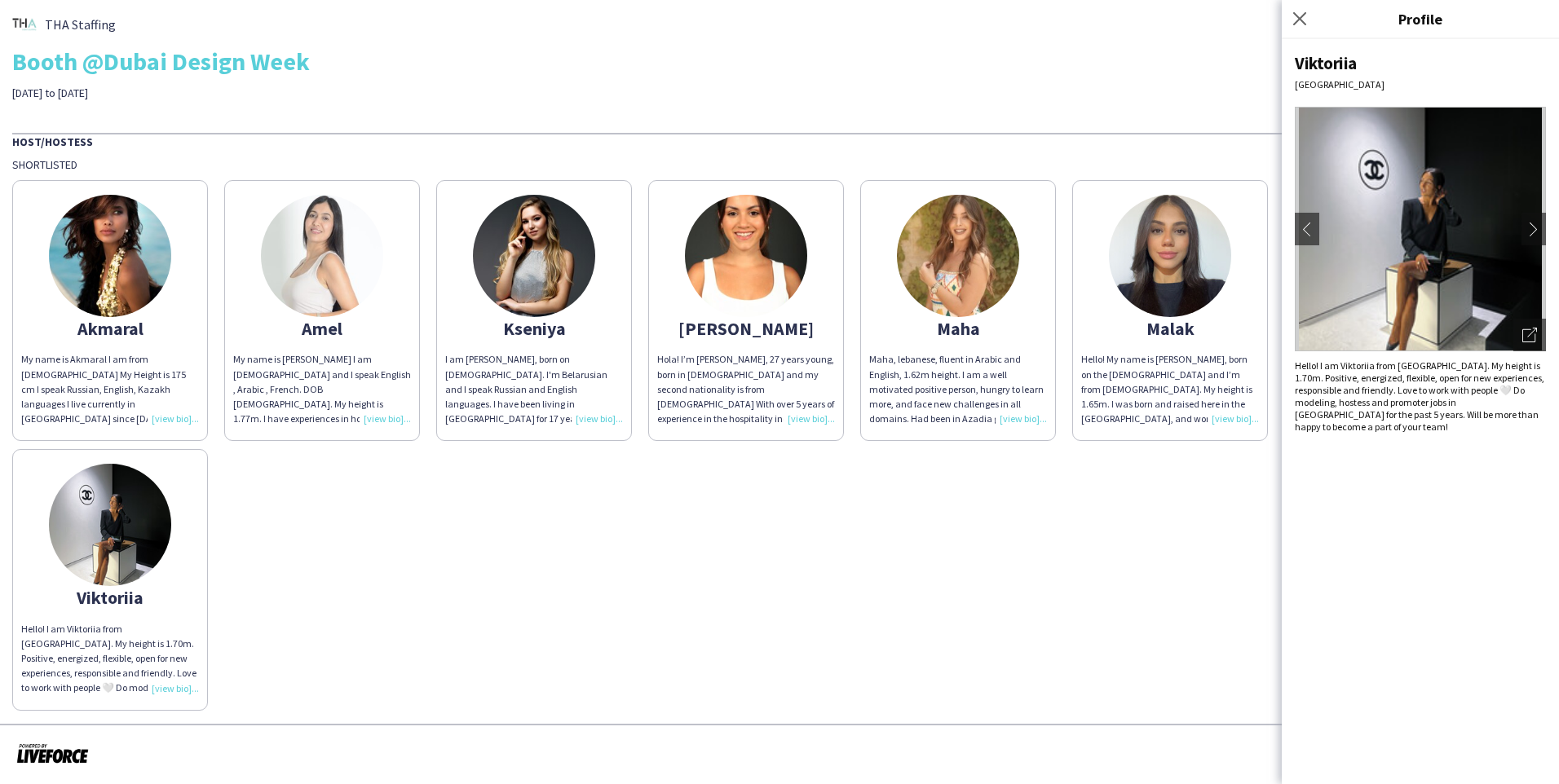
click at [818, 242] on img at bounding box center [1420, 229] width 251 height 244
click at [818, 331] on icon "Open photos pop-in" at bounding box center [1530, 335] width 15 height 15
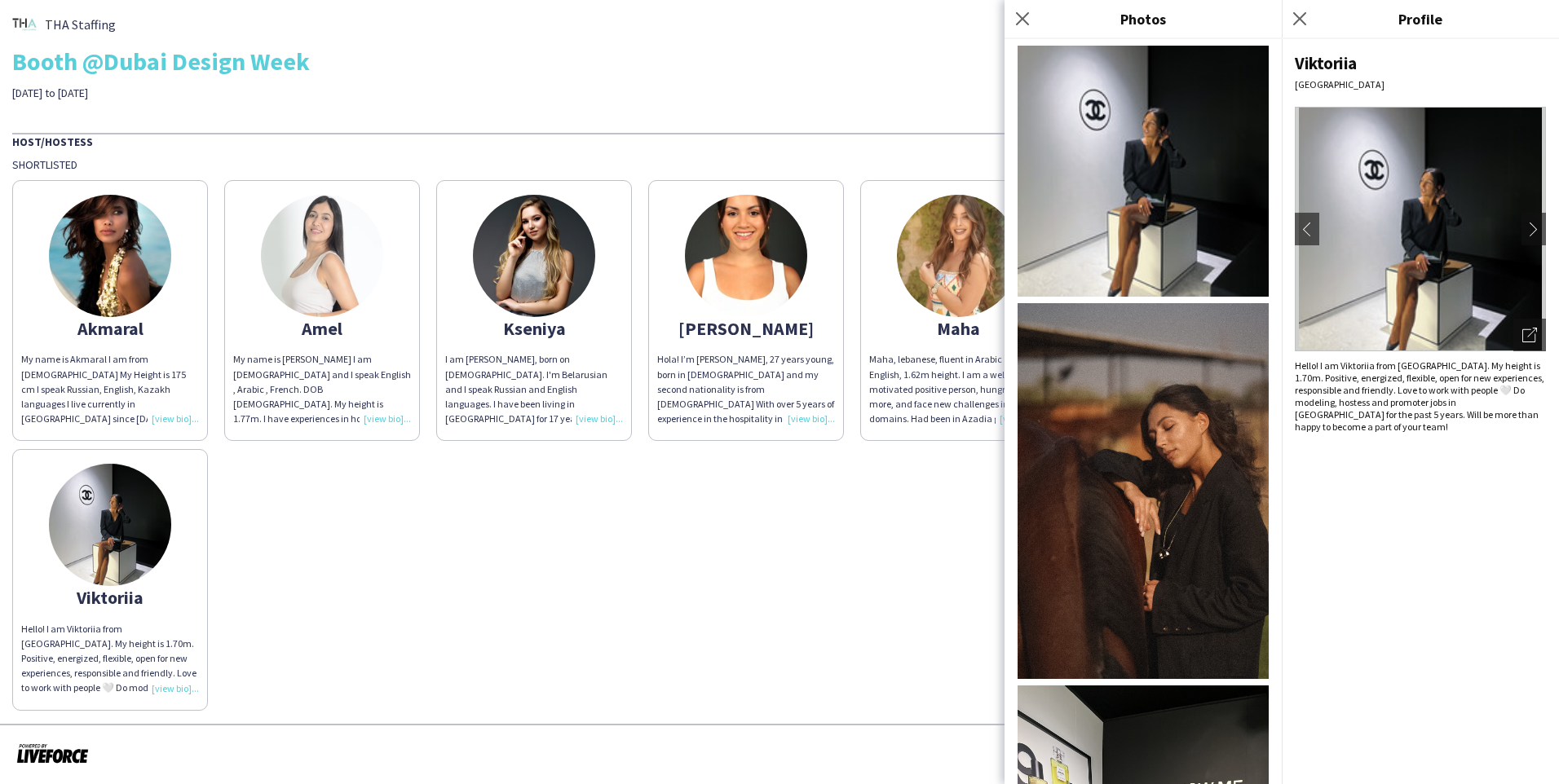
click at [818, 157] on img at bounding box center [1143, 171] width 251 height 251
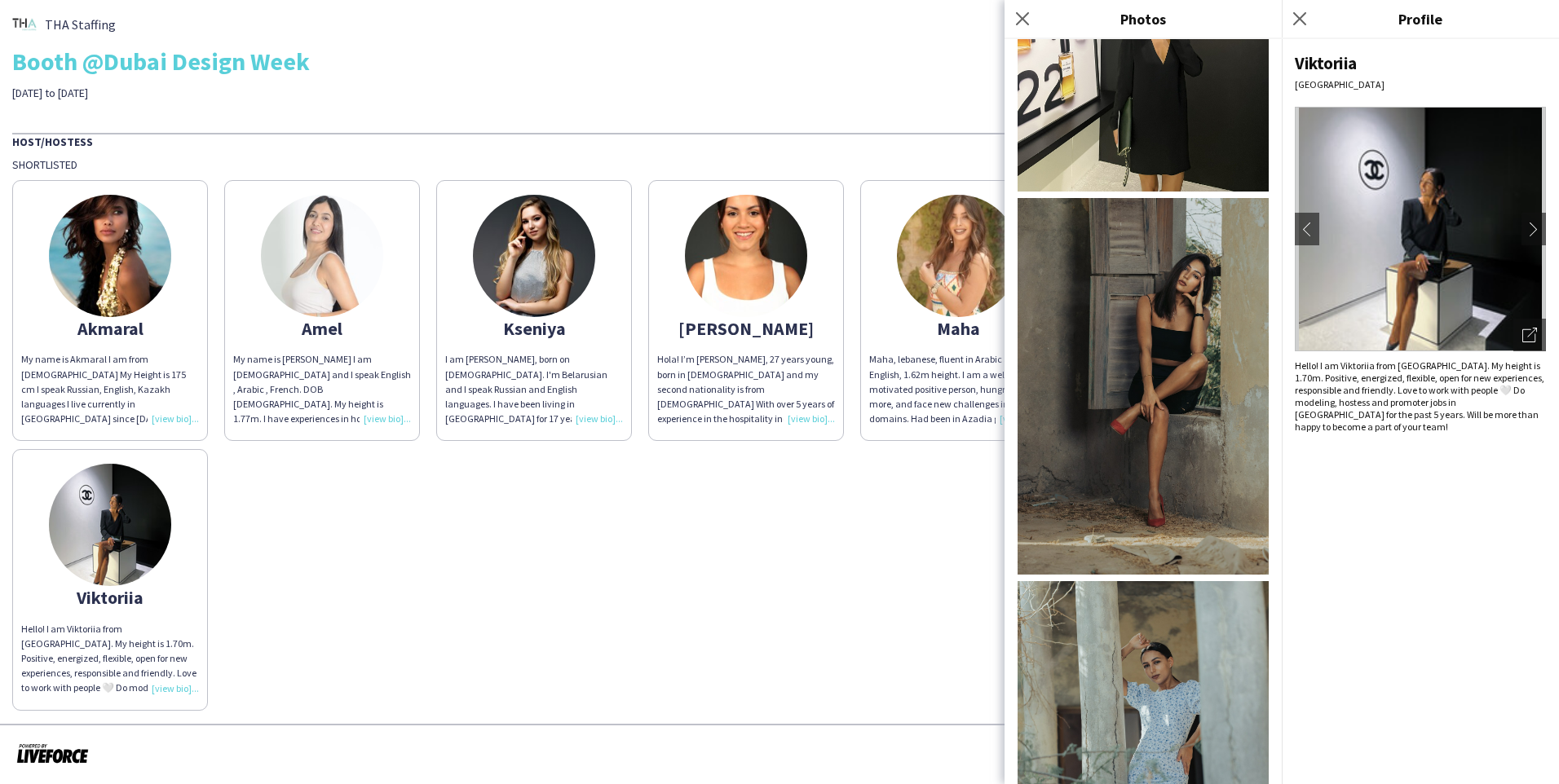
scroll to position [918, 0]
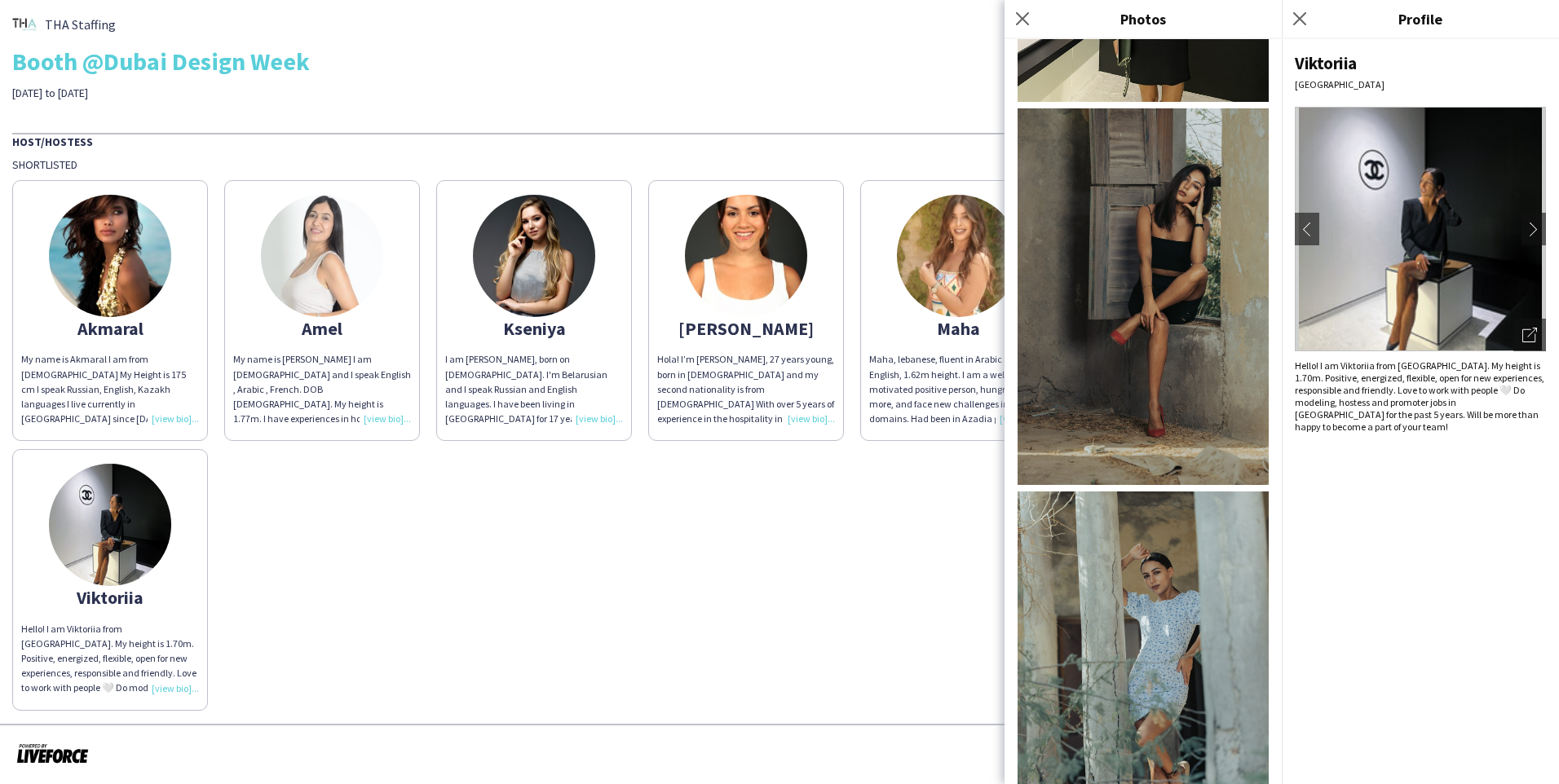
click at [818, 566] on img at bounding box center [1143, 679] width 251 height 377
click at [818, 20] on icon "Close pop-in" at bounding box center [1022, 18] width 16 height 16
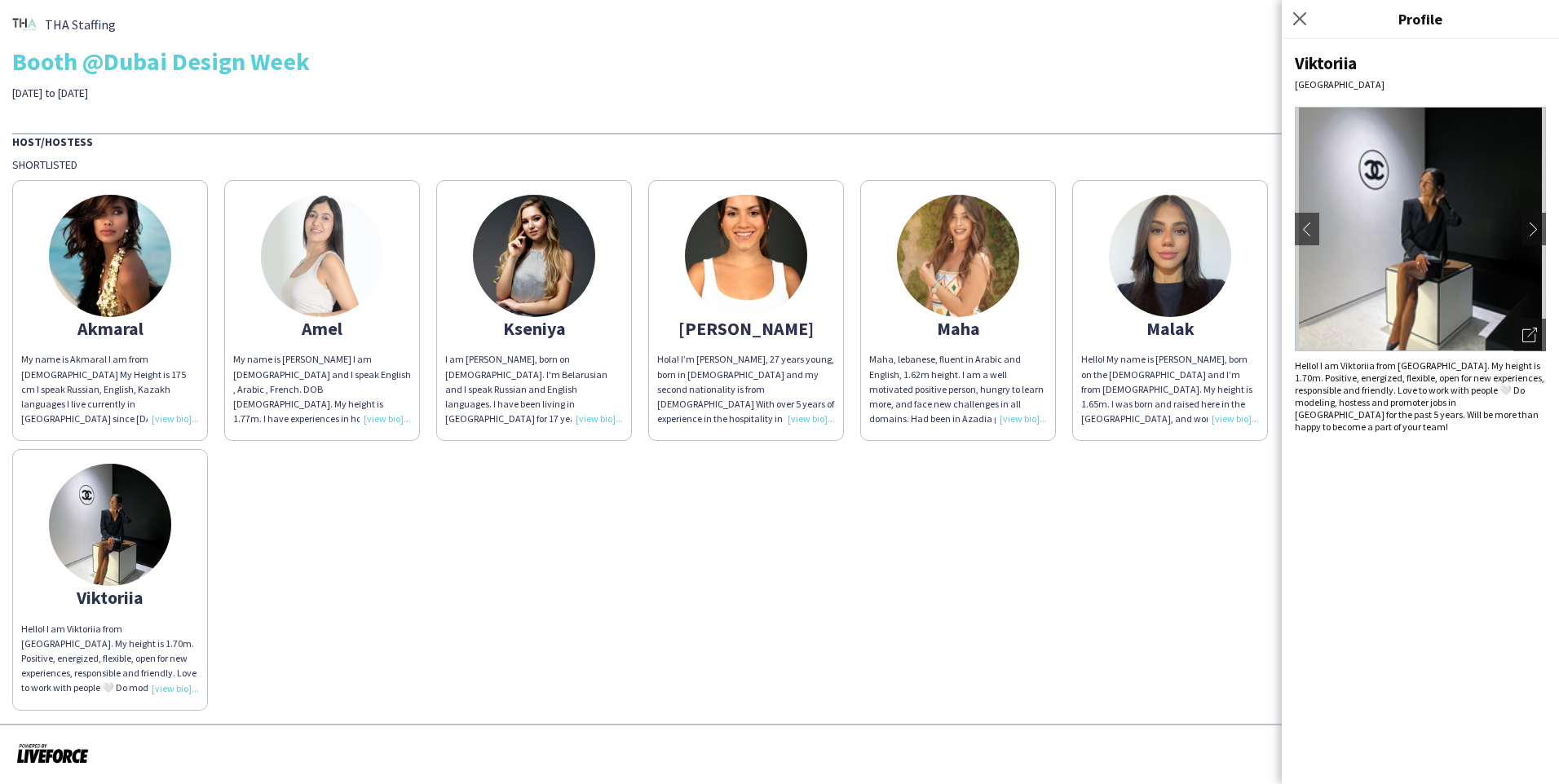
click at [529, 253] on img at bounding box center [534, 256] width 123 height 123
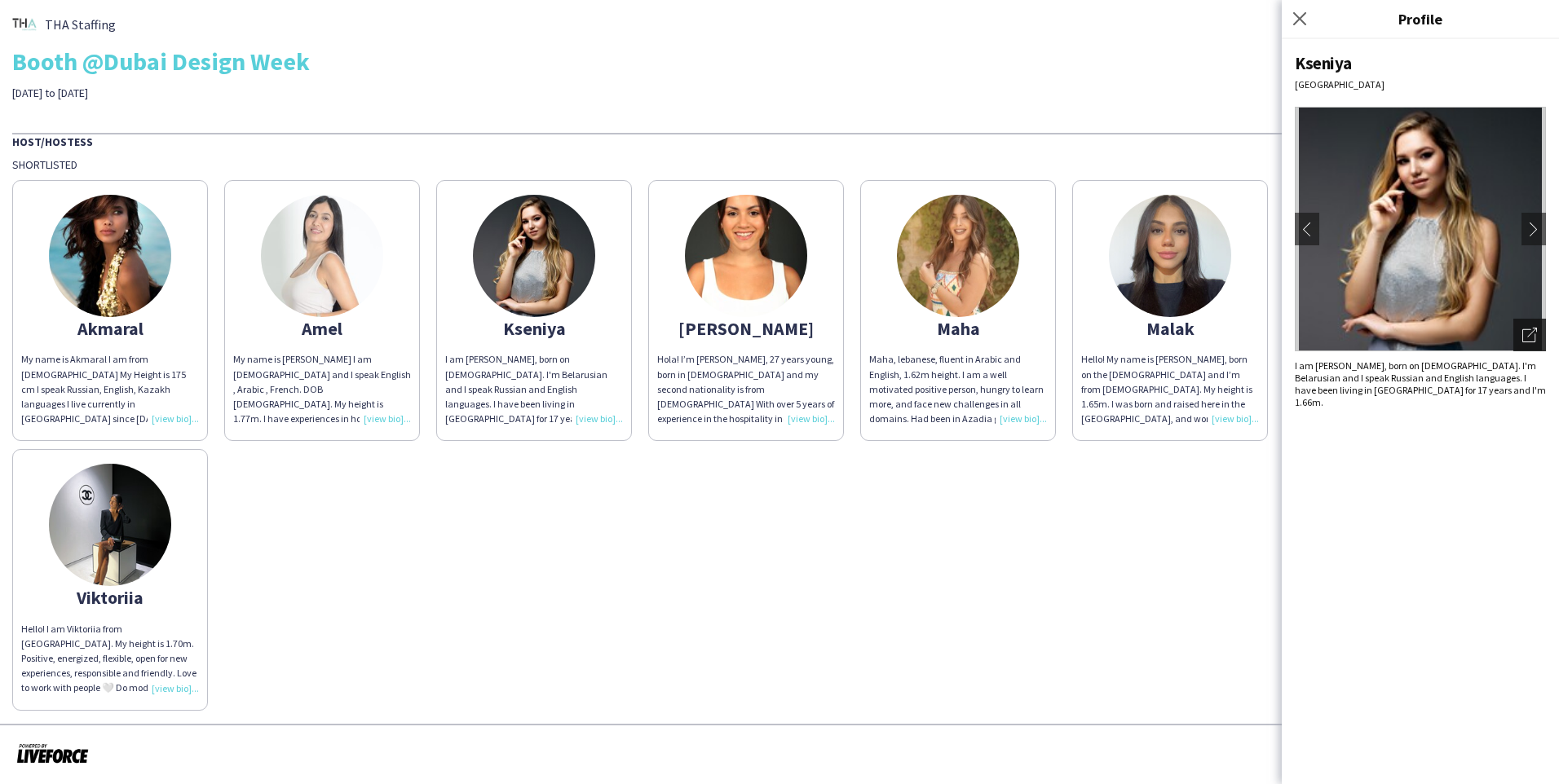
click at [818, 338] on icon "Open photos pop-in" at bounding box center [1530, 335] width 15 height 15
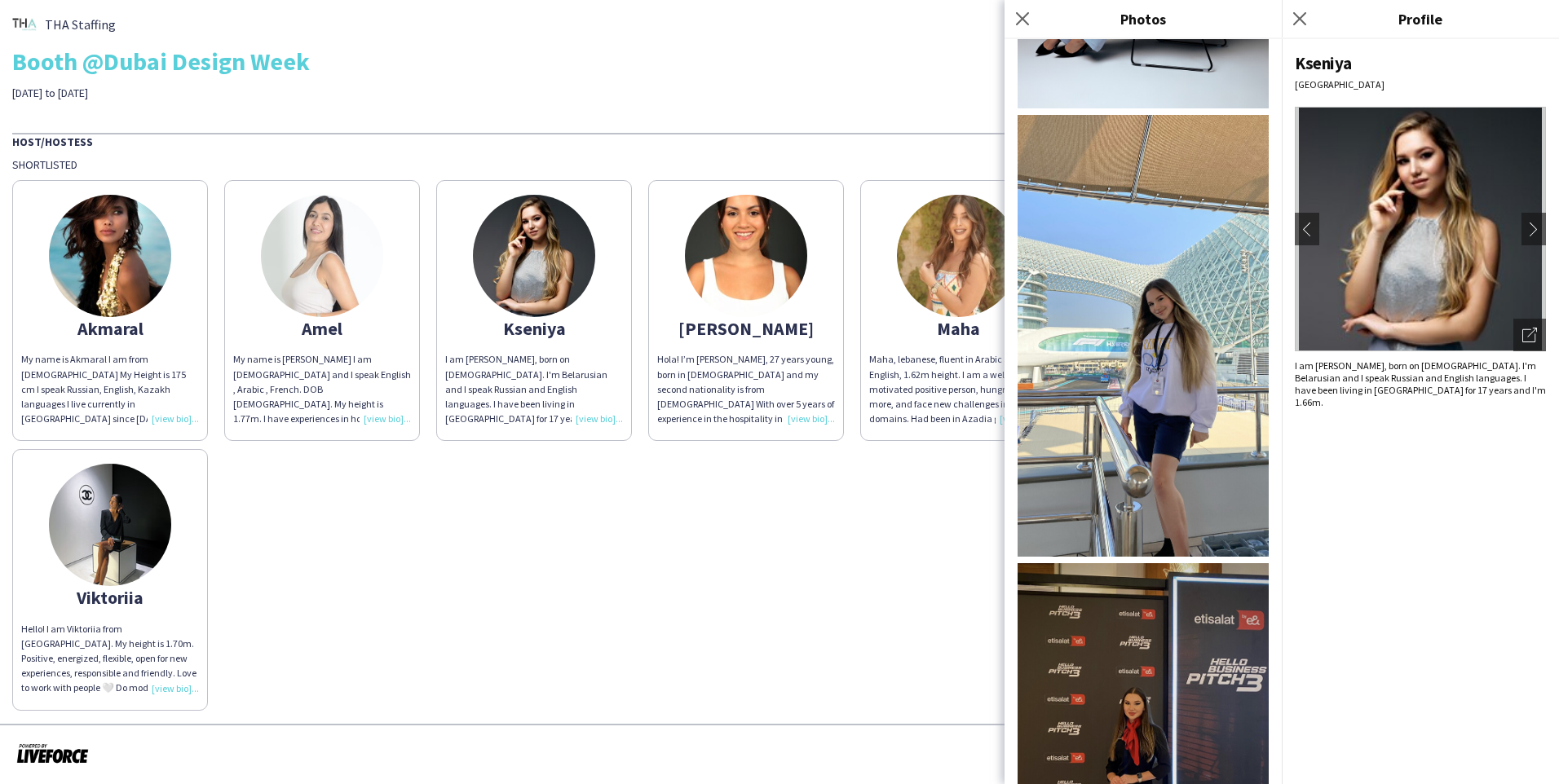
scroll to position [1311, 0]
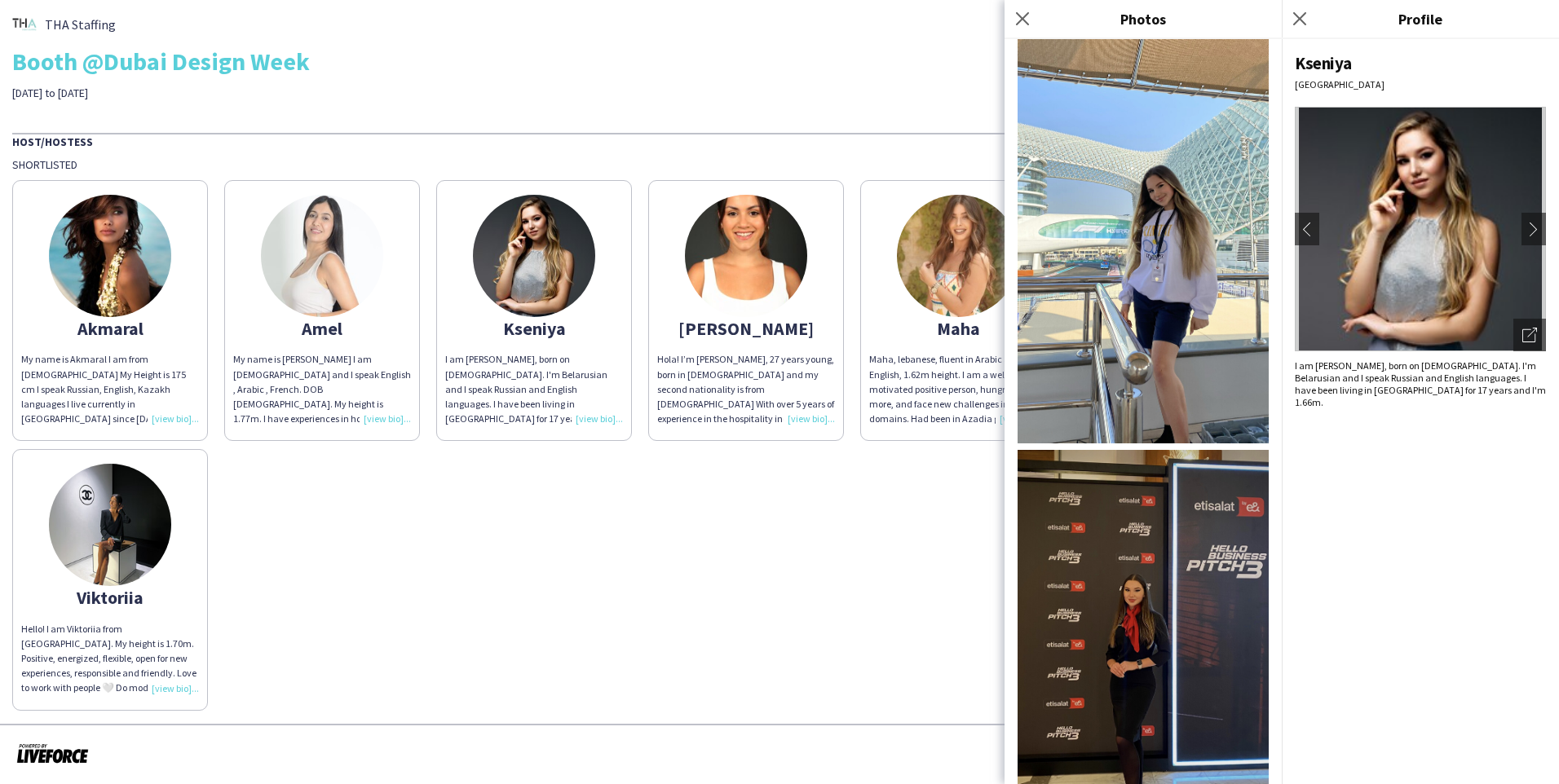
click at [818, 534] on img at bounding box center [1143, 668] width 251 height 437
click at [818, 17] on icon at bounding box center [1022, 18] width 16 height 16
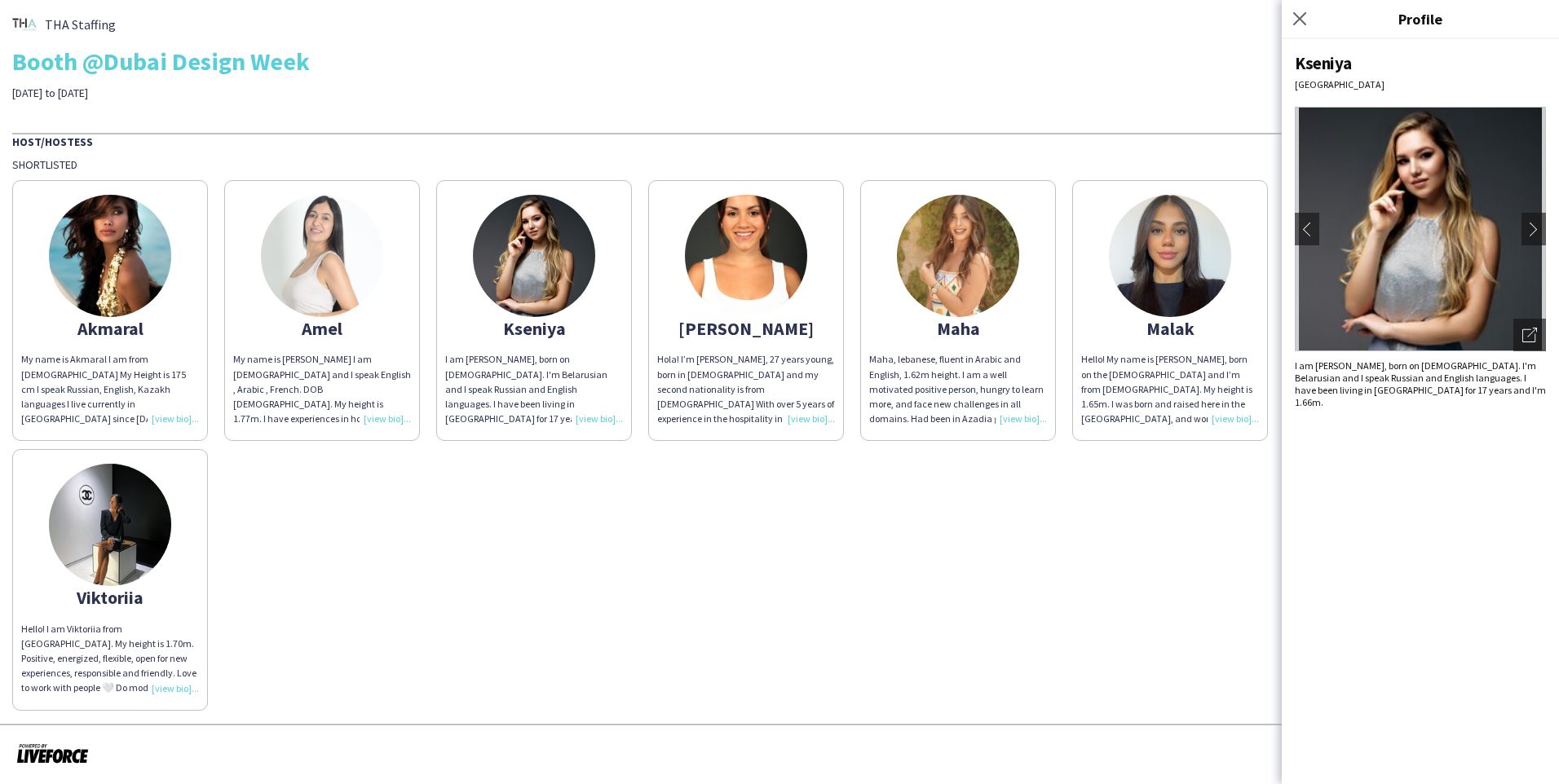
click at [818, 271] on img at bounding box center [959, 256] width 123 height 123
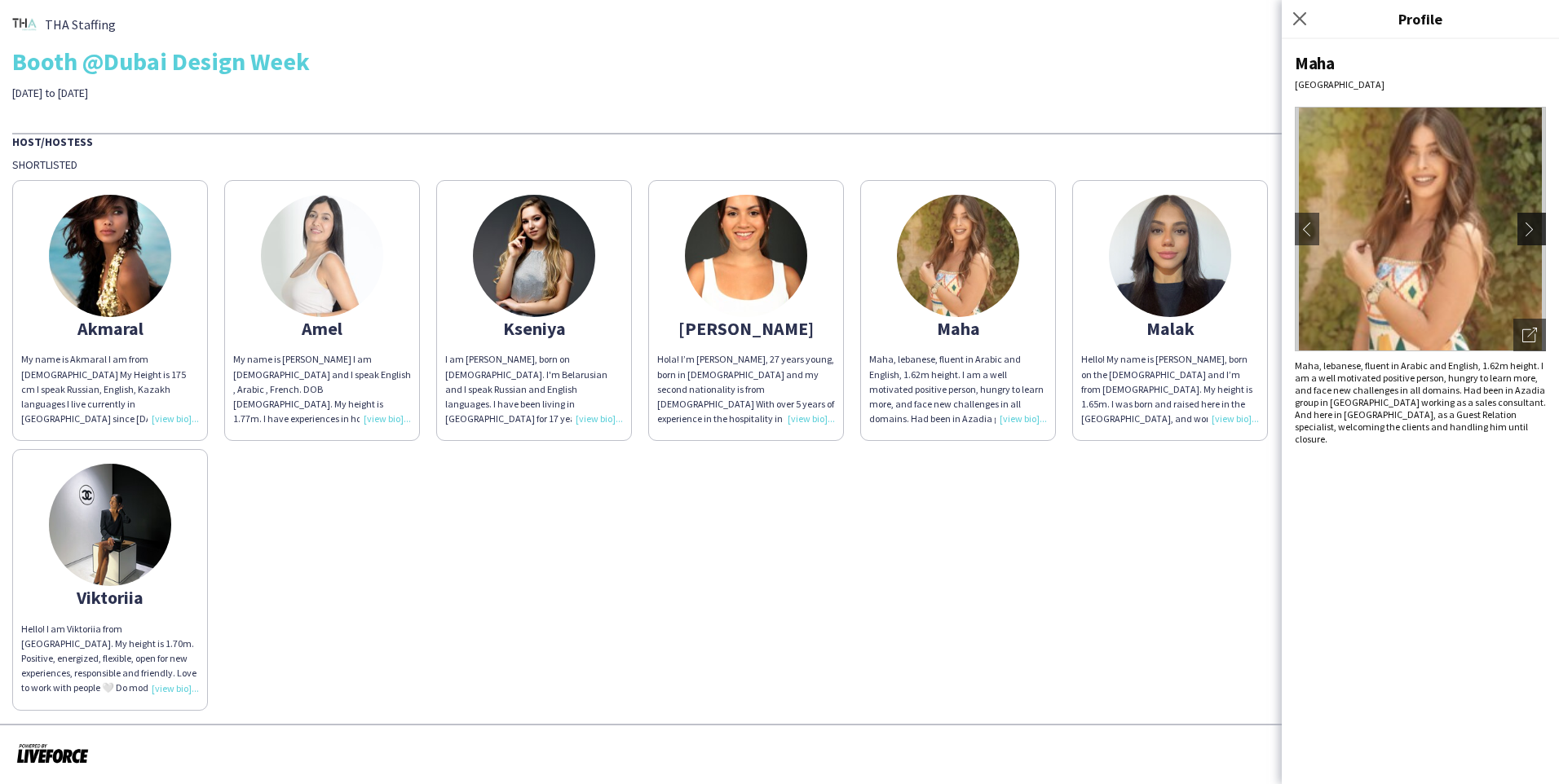
click at [818, 227] on app-icon "chevron-right" at bounding box center [1534, 229] width 23 height 15
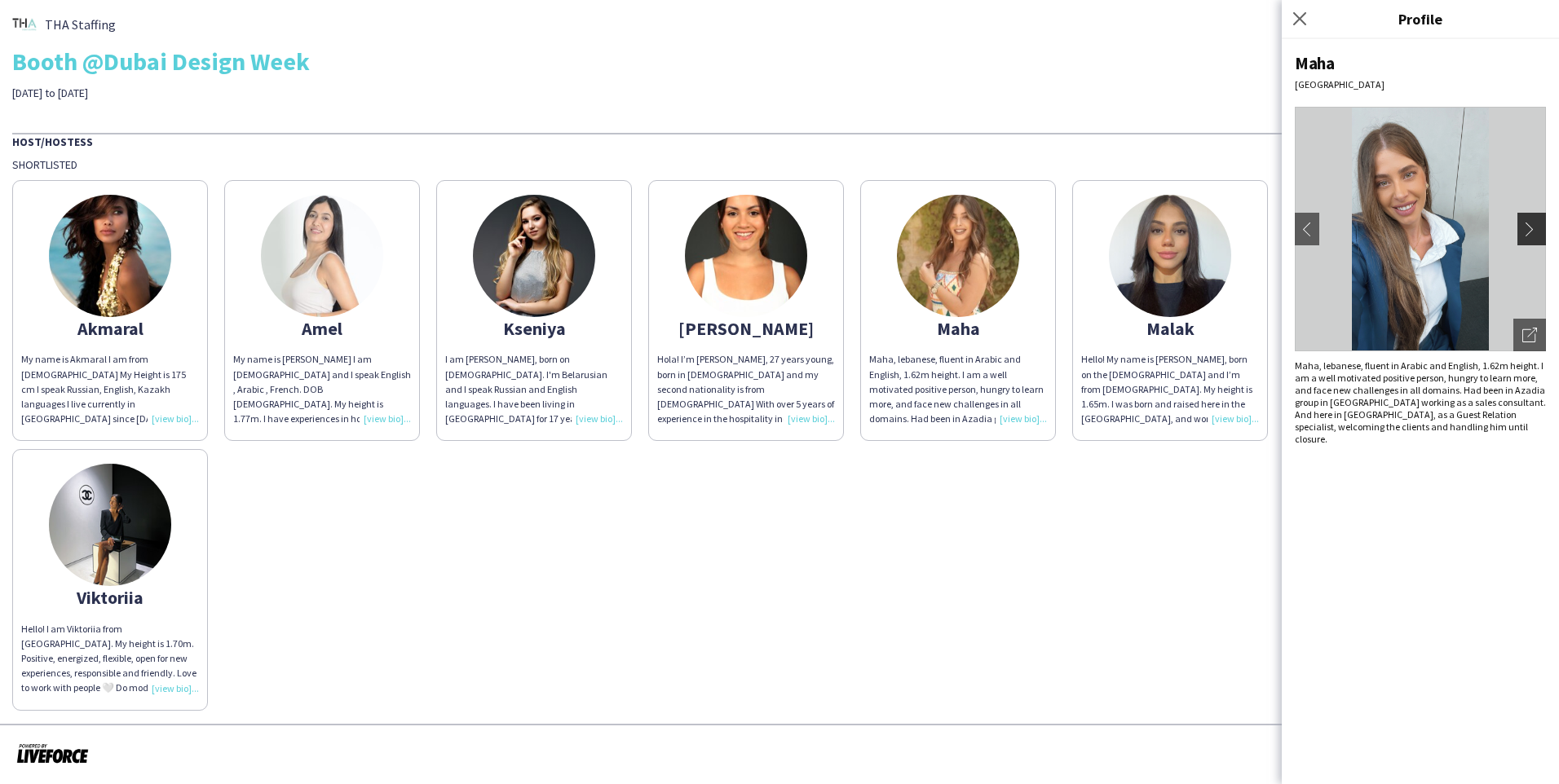
click at [818, 227] on app-icon "chevron-right" at bounding box center [1534, 229] width 23 height 15
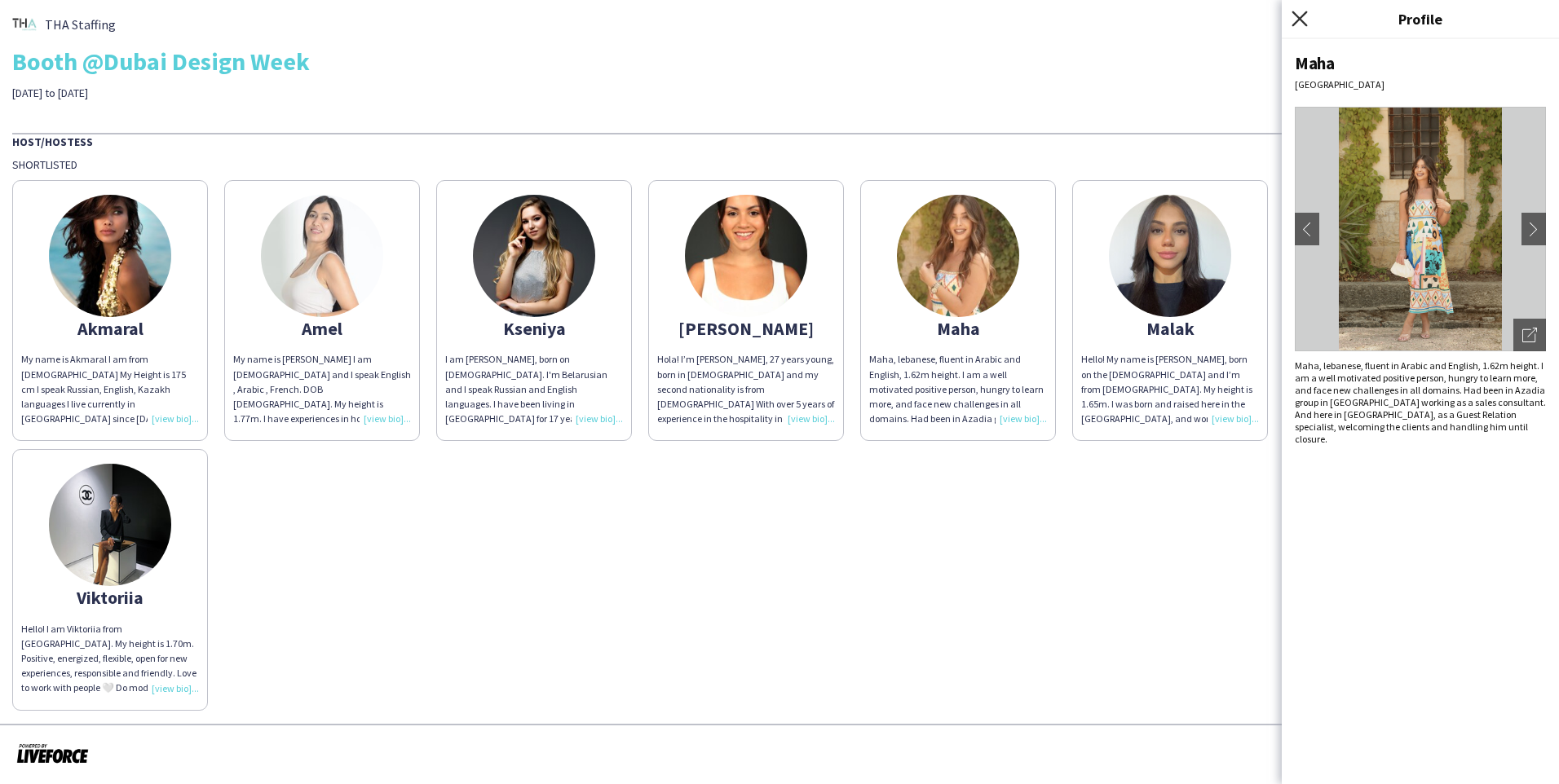
click at [818, 17] on icon "Close pop-in" at bounding box center [1299, 18] width 16 height 16
